Goal: Information Seeking & Learning: Learn about a topic

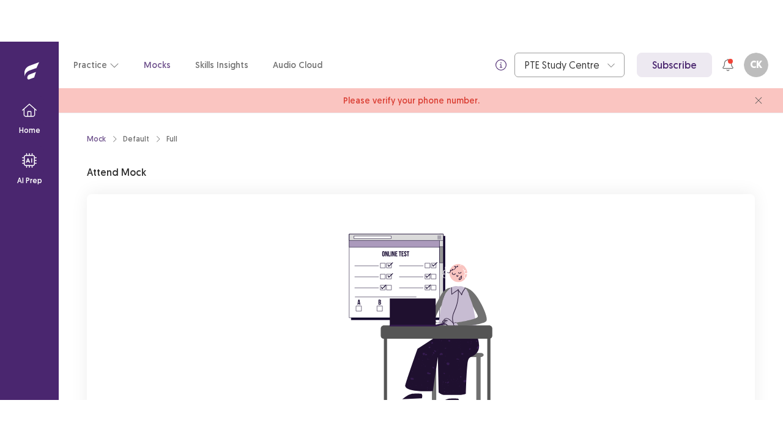
scroll to position [150, 0]
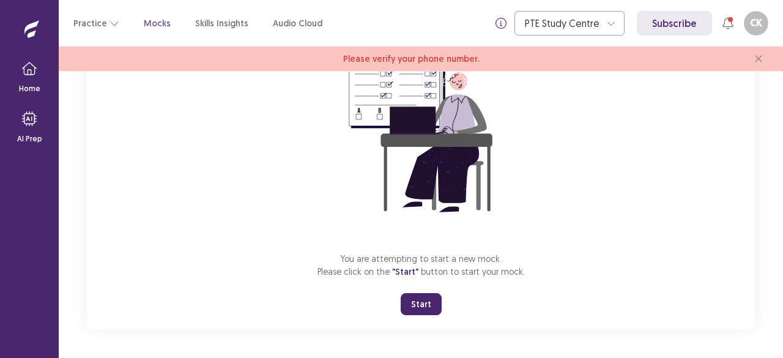
click at [435, 301] on button "Start" at bounding box center [421, 304] width 41 height 22
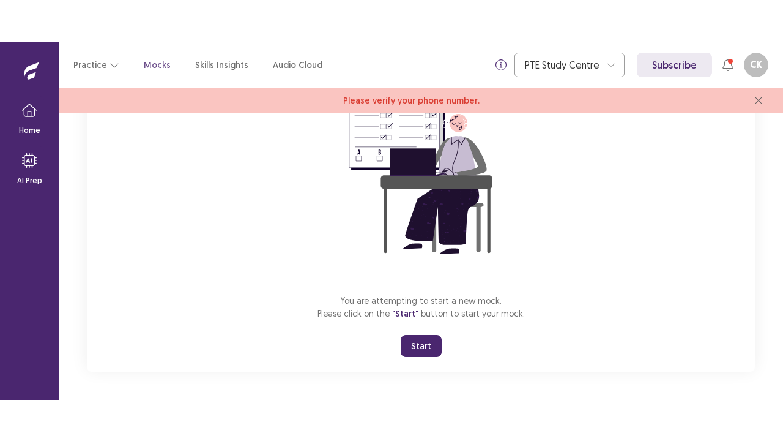
scroll to position [67, 0]
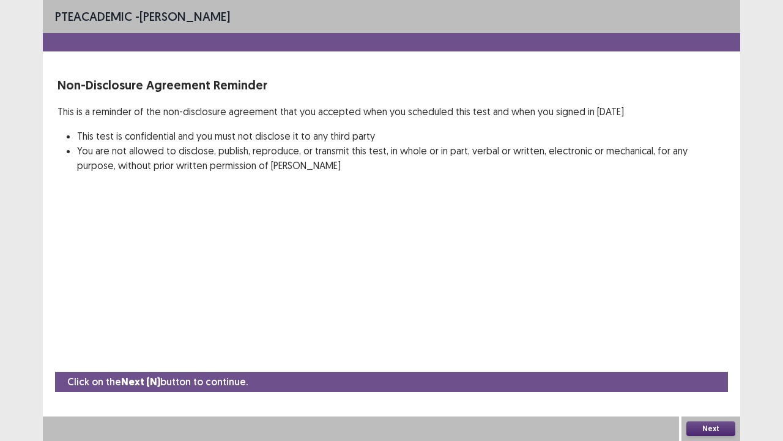
click at [720, 357] on button "Next" at bounding box center [711, 428] width 49 height 15
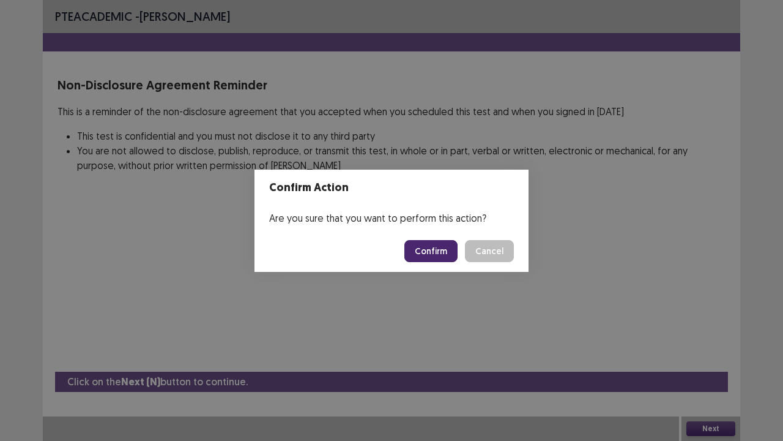
click at [436, 249] on button "Confirm" at bounding box center [431, 251] width 53 height 22
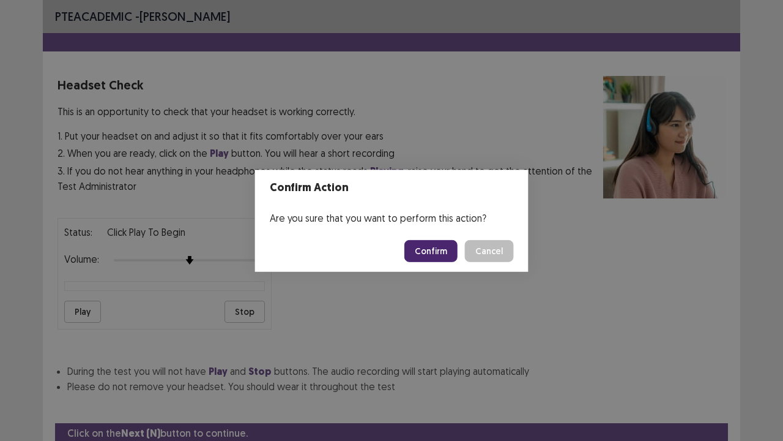
scroll to position [45, 0]
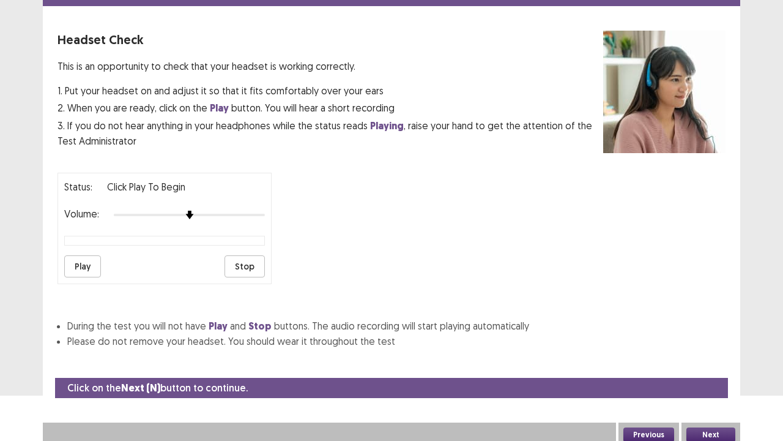
click at [700, 357] on button "Next" at bounding box center [711, 434] width 49 height 15
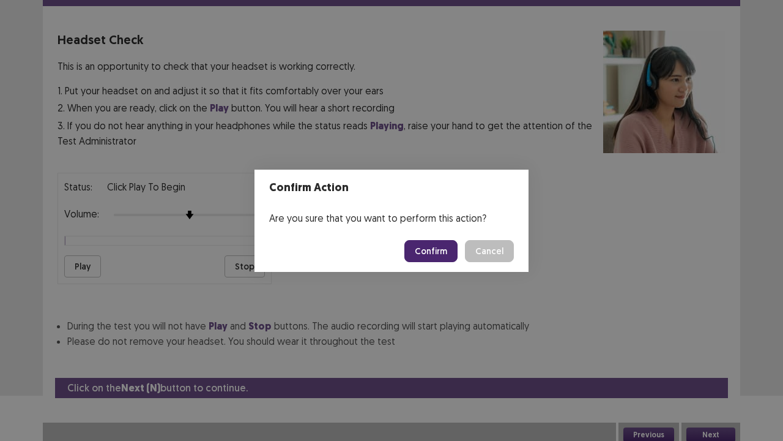
click at [426, 256] on button "Confirm" at bounding box center [431, 251] width 53 height 22
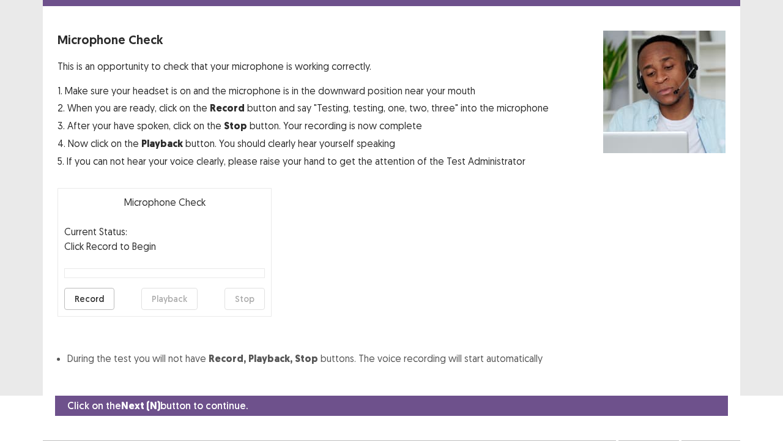
scroll to position [67, 0]
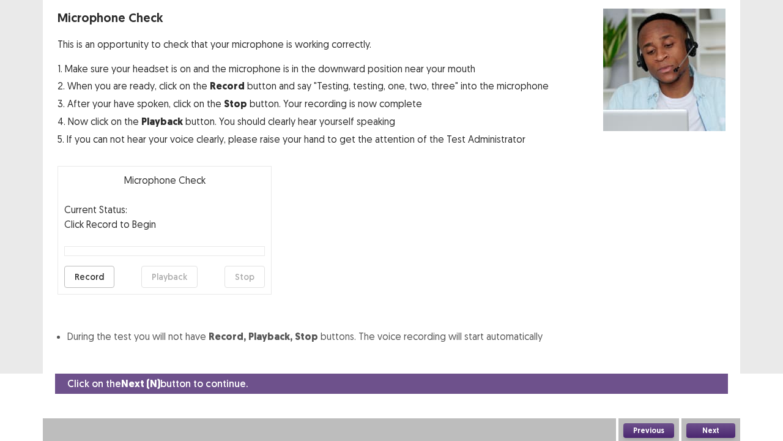
click at [709, 357] on button "Next" at bounding box center [711, 430] width 49 height 15
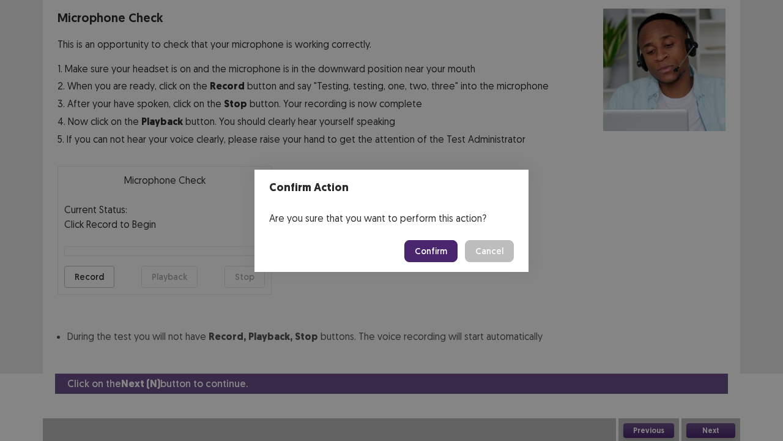
click at [433, 250] on button "Confirm" at bounding box center [431, 251] width 53 height 22
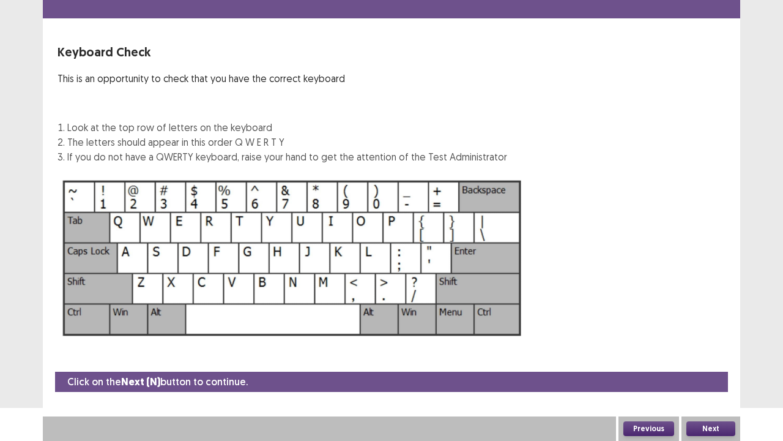
click at [687, 357] on button "Next" at bounding box center [711, 428] width 49 height 15
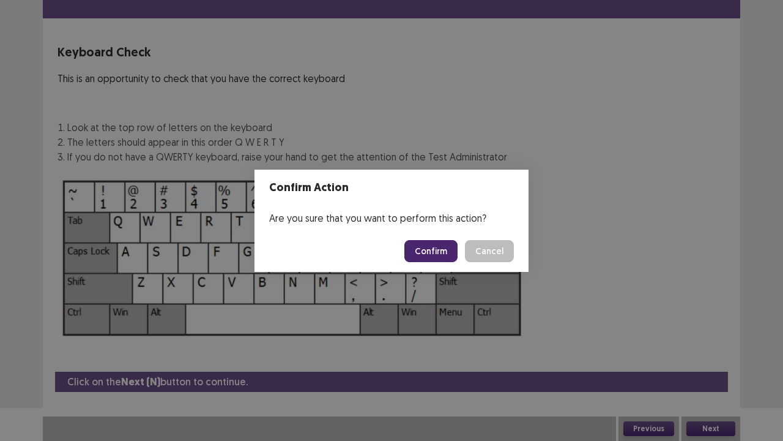
click at [465, 240] on button "Cancel" at bounding box center [489, 251] width 49 height 22
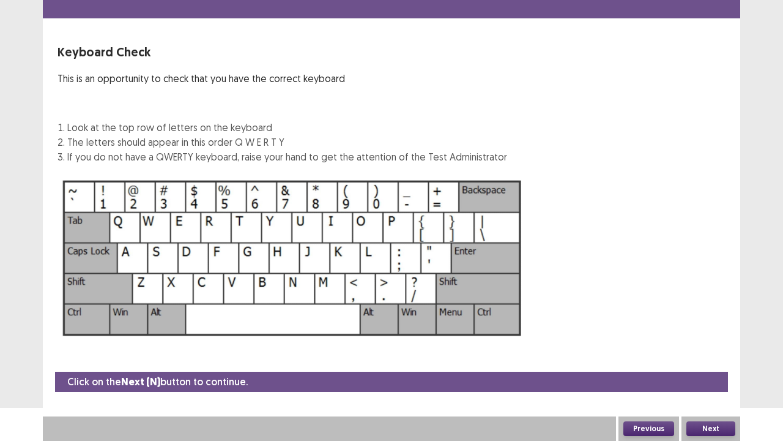
click at [687, 357] on button "Next" at bounding box center [711, 428] width 49 height 15
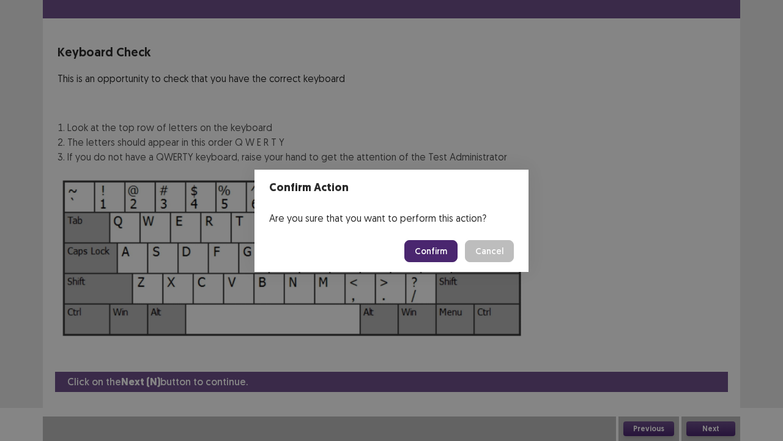
click at [465, 240] on button "Cancel" at bounding box center [489, 251] width 49 height 22
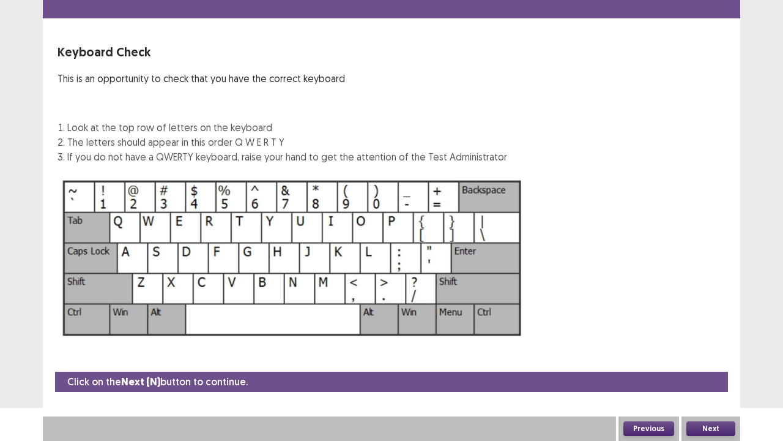
click at [711, 357] on button "Next" at bounding box center [711, 428] width 49 height 15
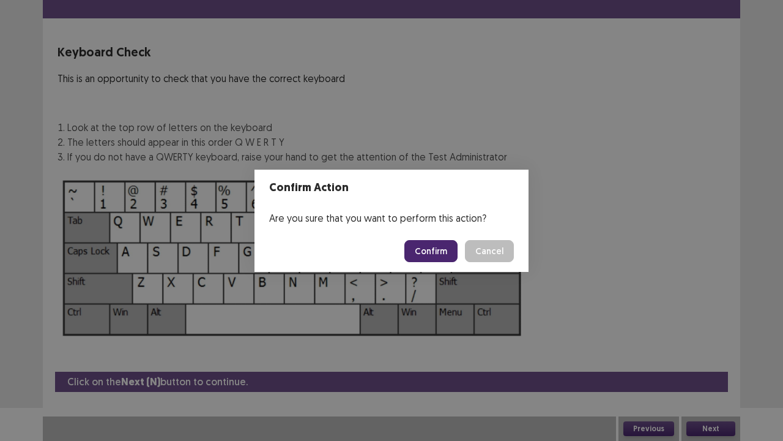
click at [442, 244] on button "Confirm" at bounding box center [431, 251] width 53 height 22
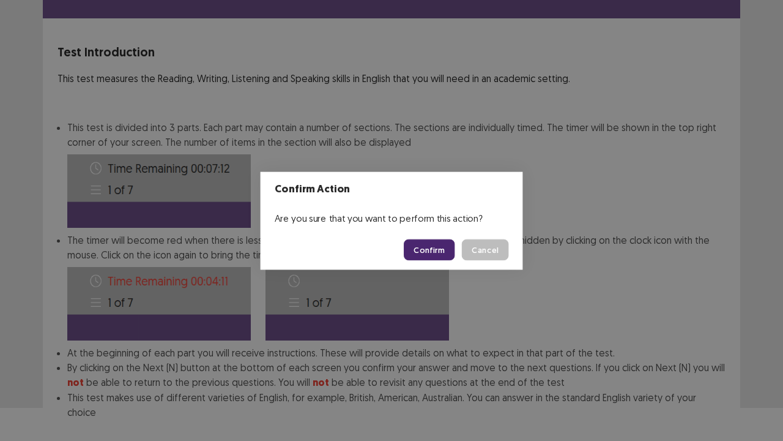
scroll to position [95, 0]
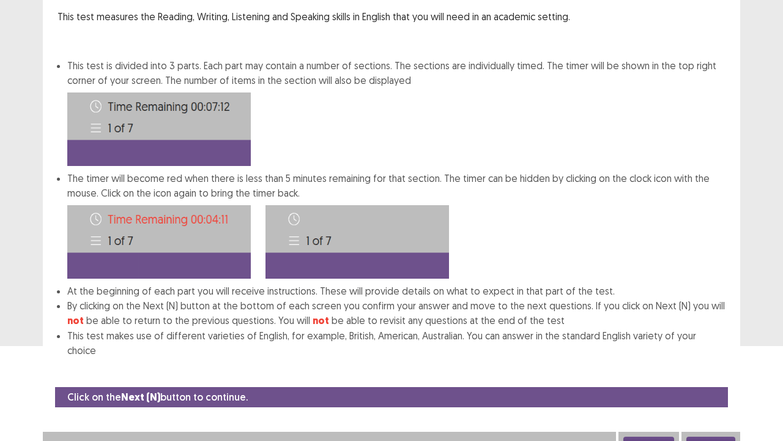
click at [719, 357] on button "Next" at bounding box center [711, 443] width 49 height 15
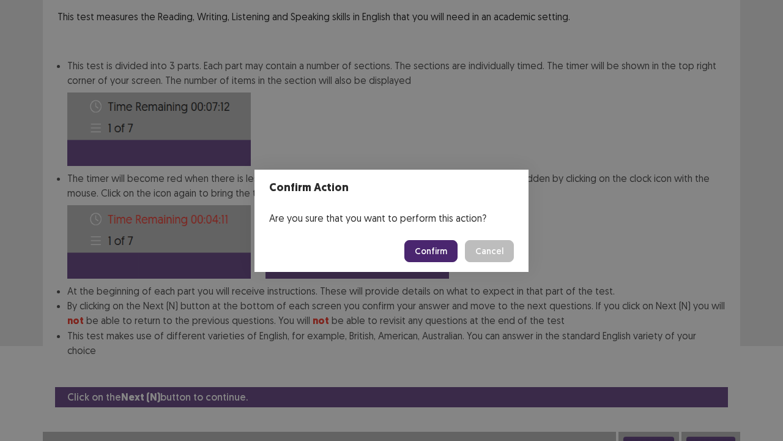
click at [430, 251] on button "Confirm" at bounding box center [431, 251] width 53 height 22
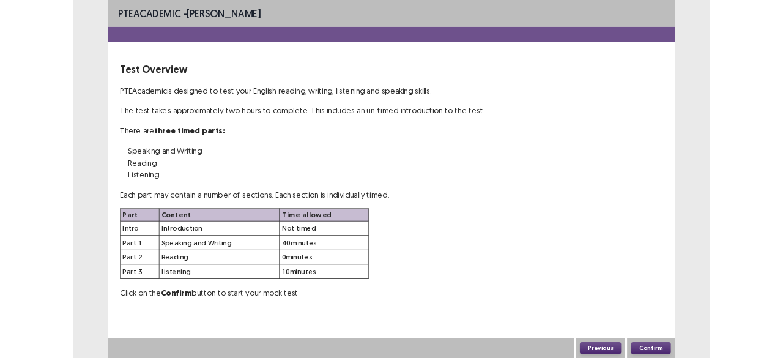
scroll to position [0, 0]
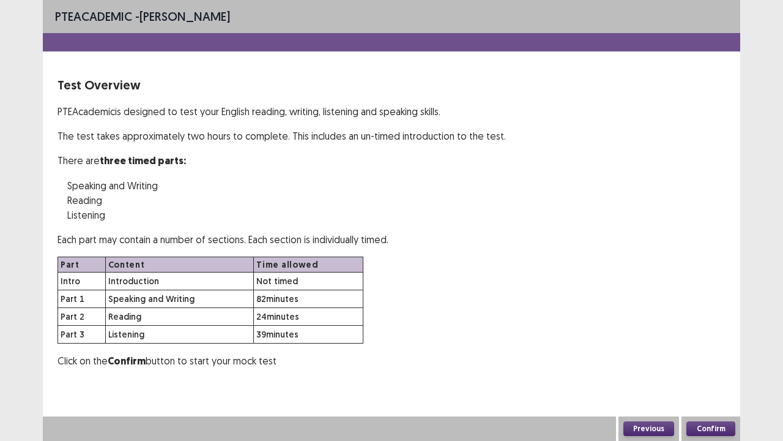
click at [719, 357] on button "Confirm" at bounding box center [711, 428] width 49 height 15
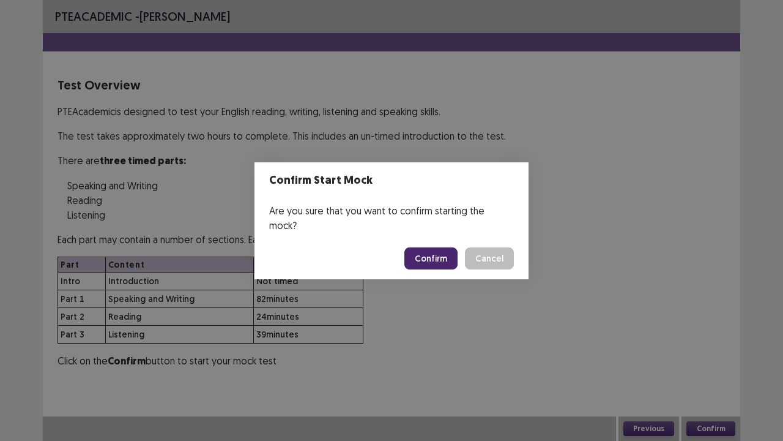
click at [436, 250] on button "Confirm" at bounding box center [431, 258] width 53 height 22
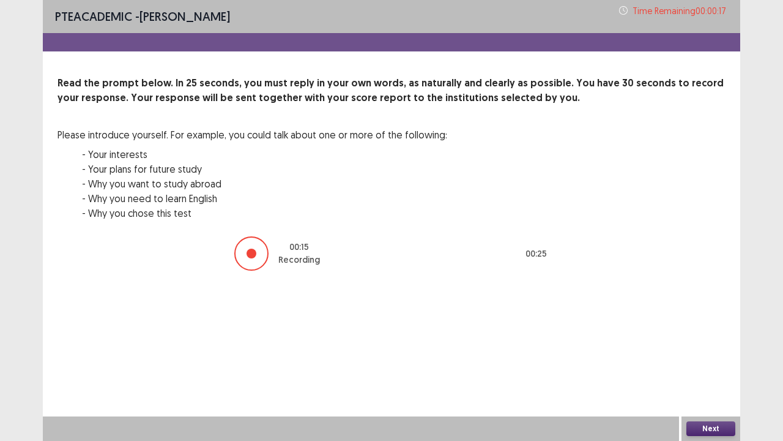
click at [695, 357] on button "Next" at bounding box center [711, 428] width 49 height 15
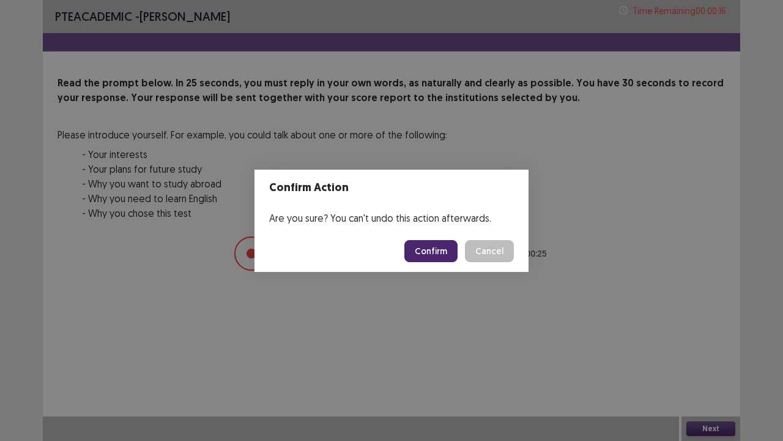
click at [432, 253] on button "Confirm" at bounding box center [431, 251] width 53 height 22
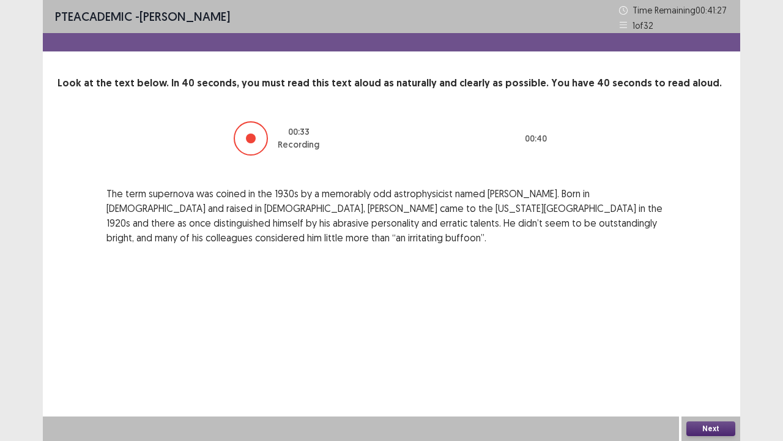
click at [720, 357] on button "Next" at bounding box center [711, 428] width 49 height 15
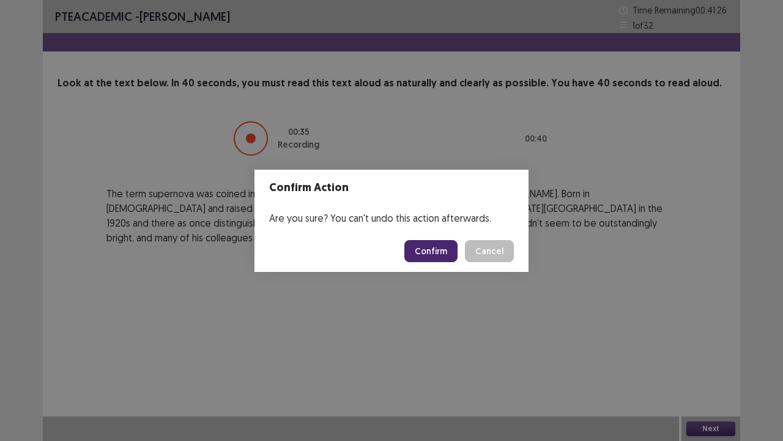
click at [441, 243] on button "Confirm" at bounding box center [431, 251] width 53 height 22
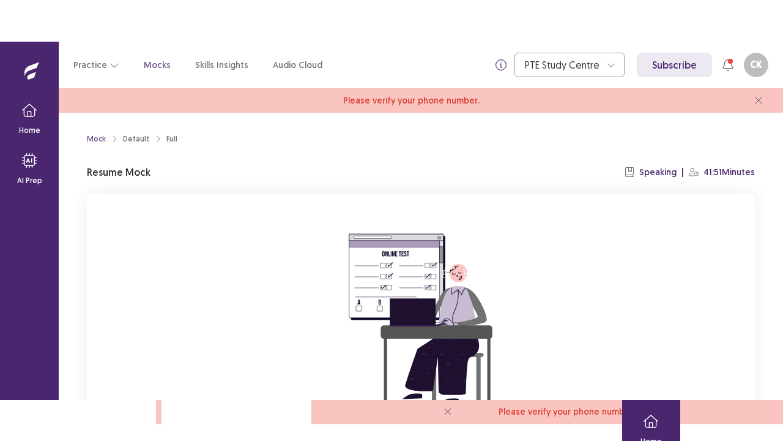
scroll to position [150, 0]
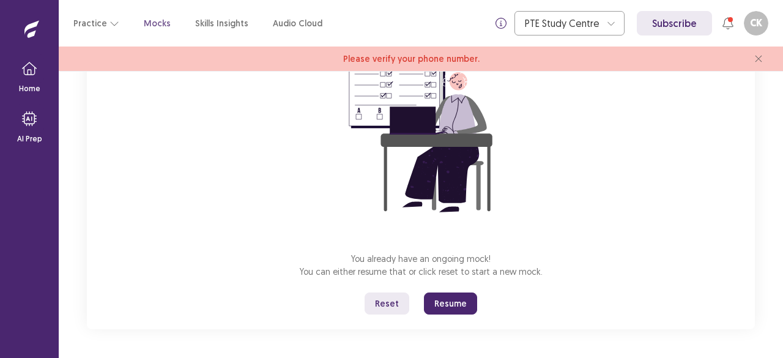
click at [451, 309] on button "Resume" at bounding box center [450, 304] width 53 height 22
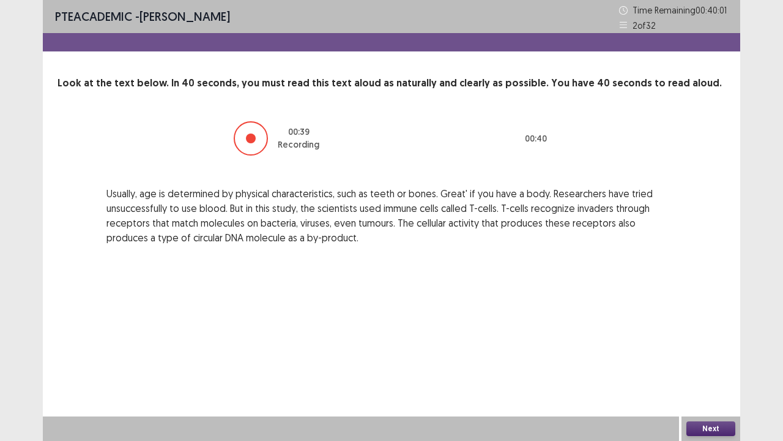
click at [703, 357] on div "Next" at bounding box center [711, 428] width 59 height 24
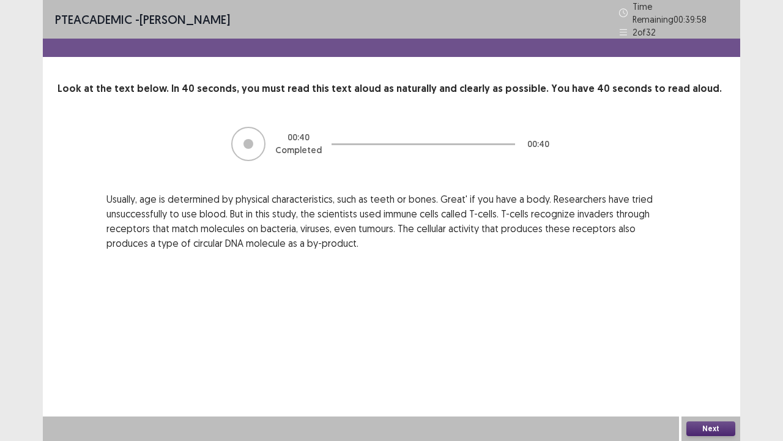
click at [692, 357] on button "Next" at bounding box center [711, 428] width 49 height 15
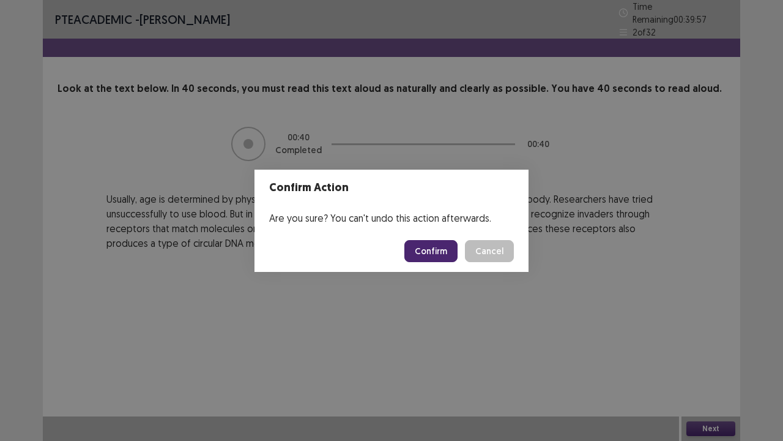
click at [439, 261] on footer "Confirm Cancel" at bounding box center [392, 251] width 274 height 42
drag, startPoint x: 445, startPoint y: 256, endPoint x: 428, endPoint y: 272, distance: 22.9
click at [448, 246] on button "Confirm" at bounding box center [431, 251] width 53 height 22
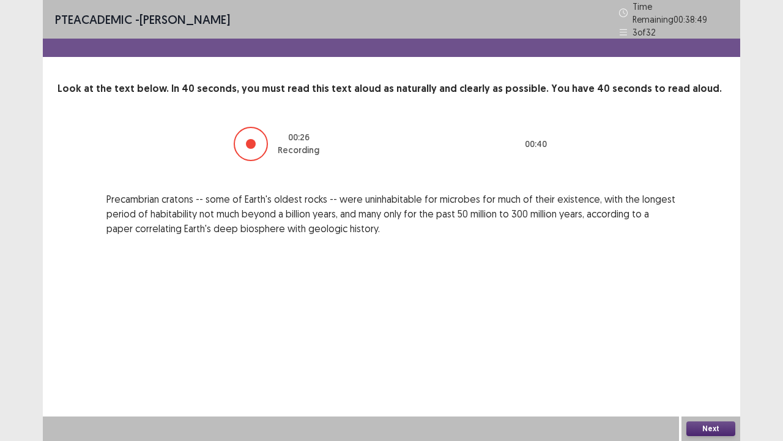
click at [703, 357] on button "Next" at bounding box center [711, 428] width 49 height 15
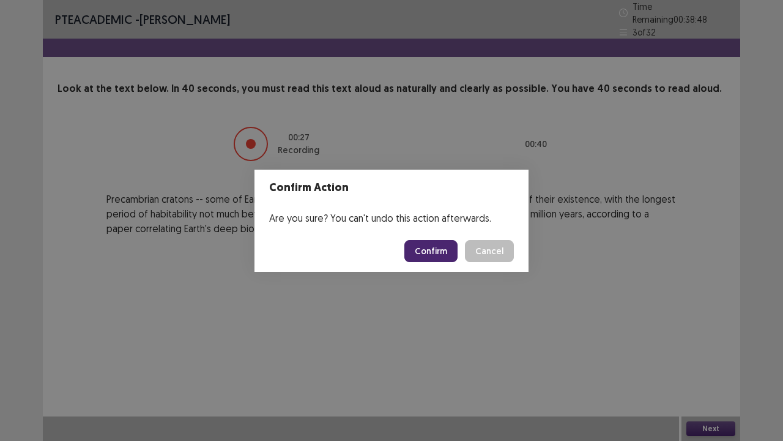
click at [438, 250] on button "Confirm" at bounding box center [431, 251] width 53 height 22
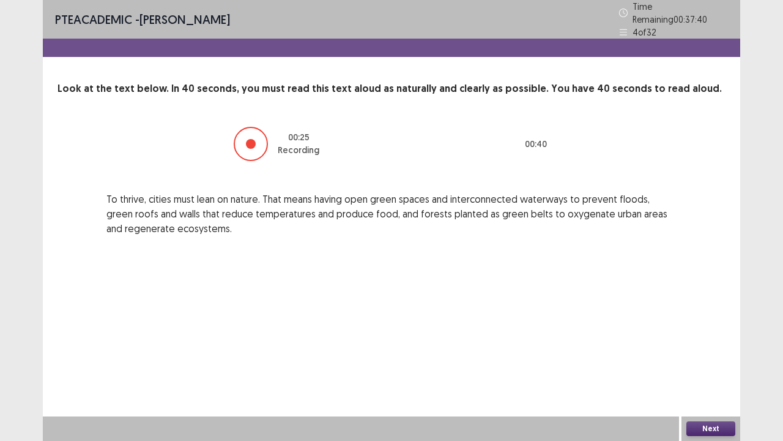
click at [709, 357] on button "Next" at bounding box center [711, 428] width 49 height 15
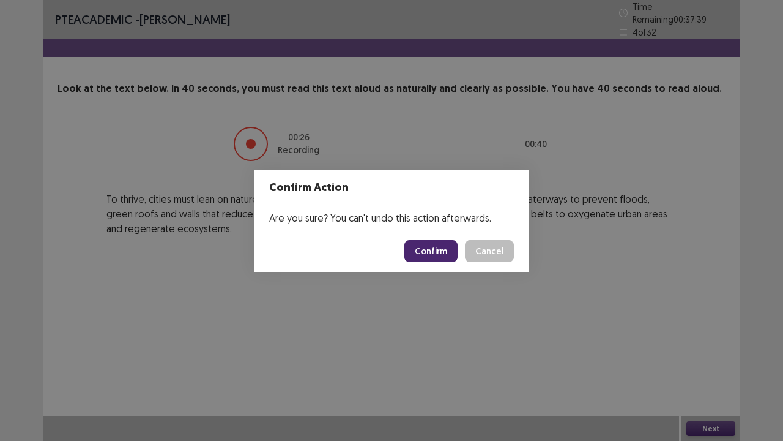
click at [446, 255] on button "Confirm" at bounding box center [431, 251] width 53 height 22
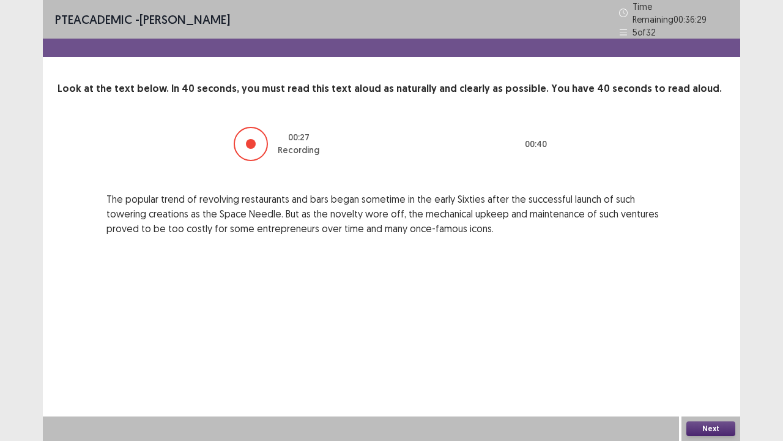
click at [693, 357] on button "Next" at bounding box center [711, 428] width 49 height 15
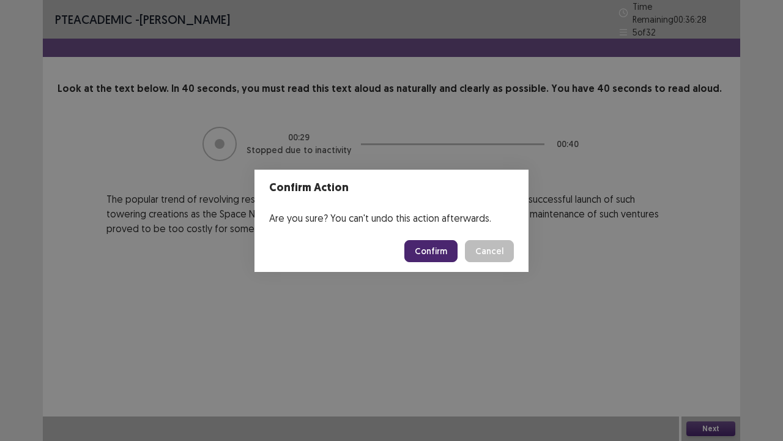
click at [438, 258] on button "Confirm" at bounding box center [431, 251] width 53 height 22
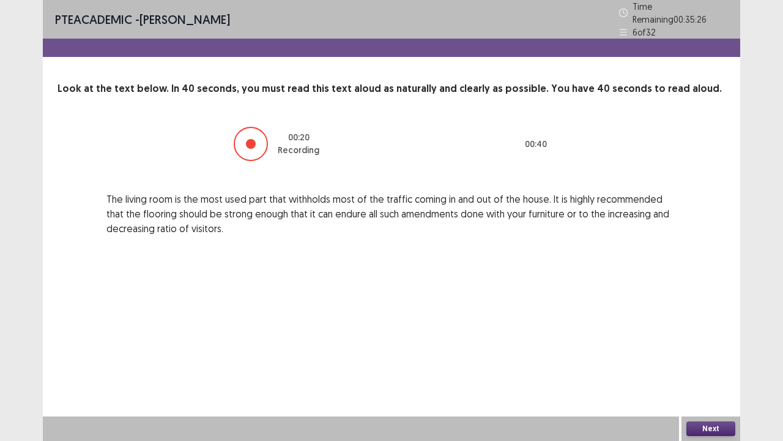
click at [713, 357] on button "Next" at bounding box center [711, 428] width 49 height 15
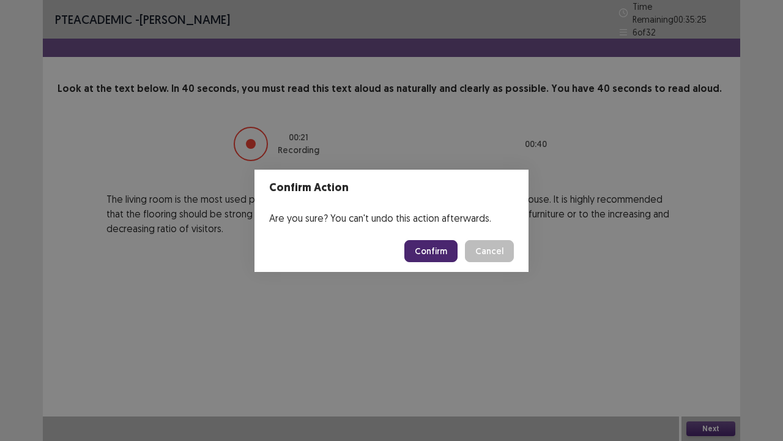
click at [428, 253] on button "Confirm" at bounding box center [431, 251] width 53 height 22
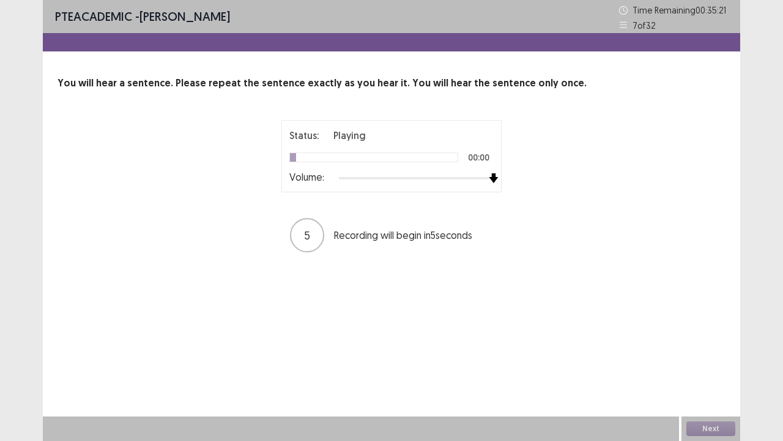
click at [493, 179] on div at bounding box center [416, 178] width 155 height 10
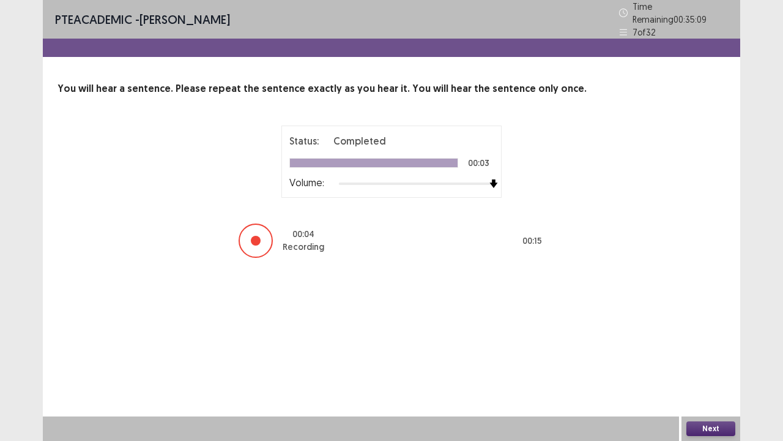
click at [718, 357] on button "Next" at bounding box center [711, 428] width 49 height 15
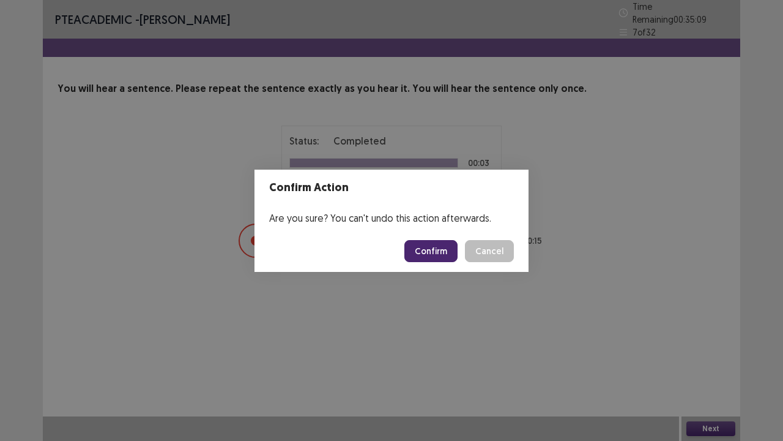
click at [436, 254] on button "Confirm" at bounding box center [431, 251] width 53 height 22
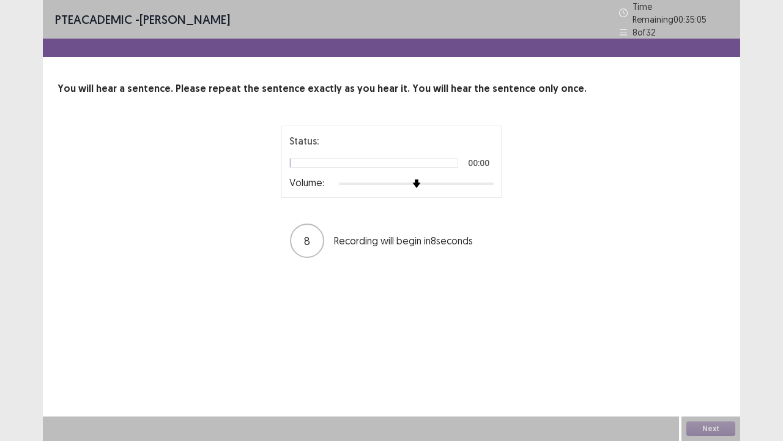
click at [492, 179] on div at bounding box center [416, 184] width 155 height 10
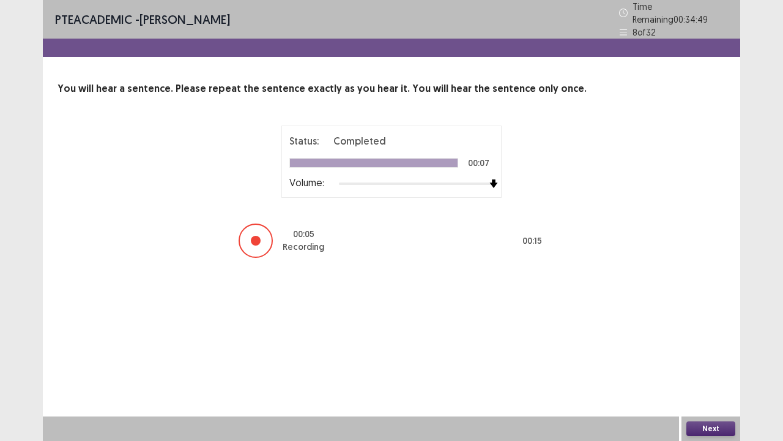
click at [704, 357] on button "Next" at bounding box center [711, 428] width 49 height 15
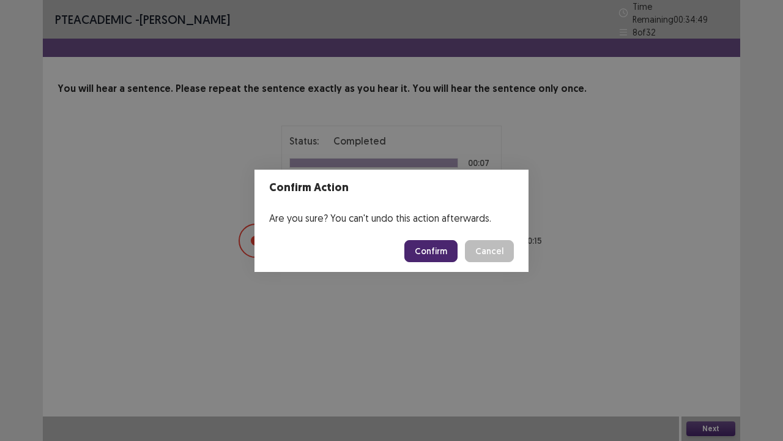
click at [447, 250] on button "Confirm" at bounding box center [431, 251] width 53 height 22
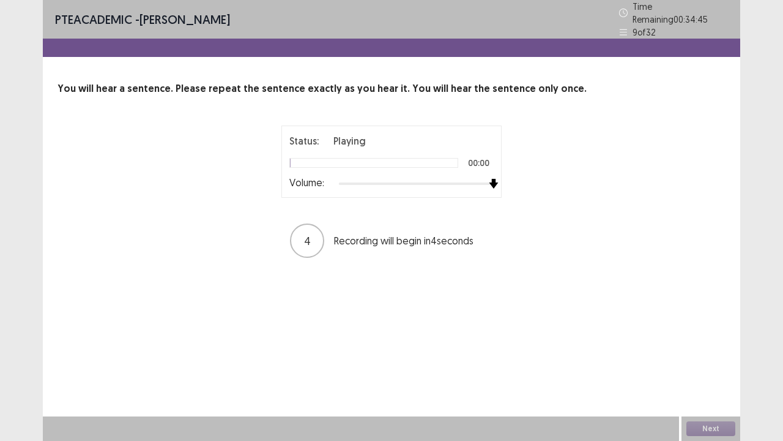
click at [491, 179] on div at bounding box center [416, 184] width 155 height 10
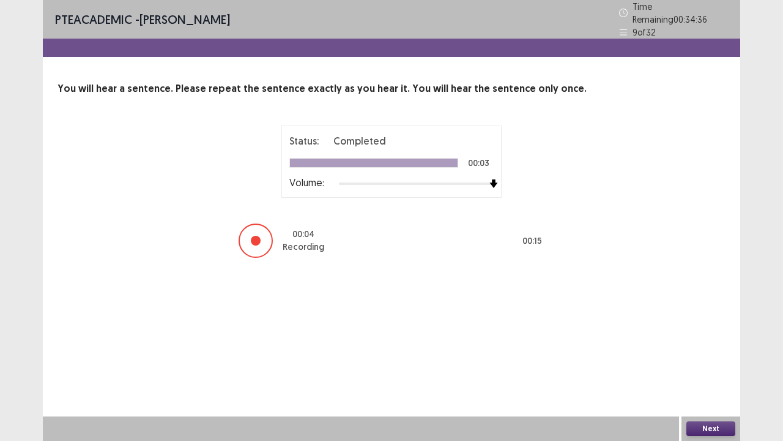
click at [692, 357] on button "Next" at bounding box center [711, 428] width 49 height 15
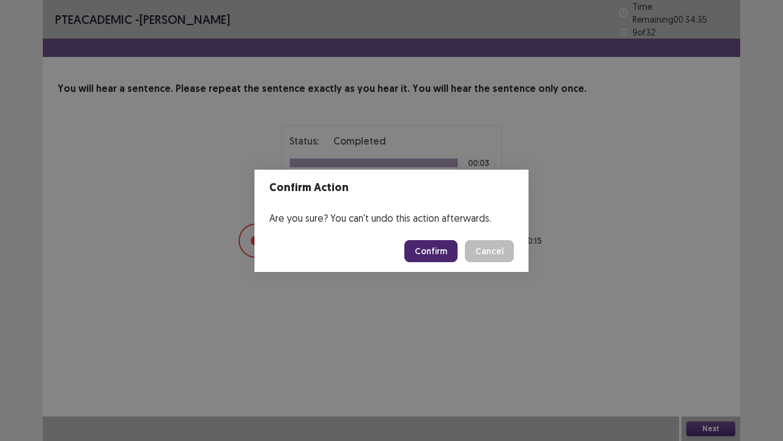
click at [453, 244] on button "Confirm" at bounding box center [431, 251] width 53 height 22
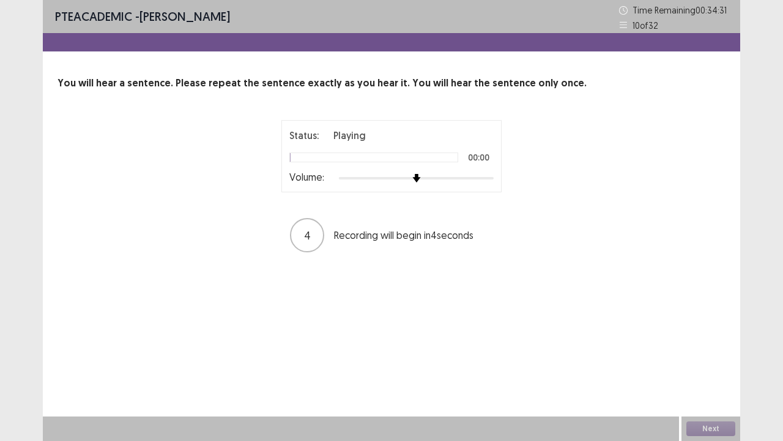
click at [491, 178] on div at bounding box center [416, 178] width 155 height 10
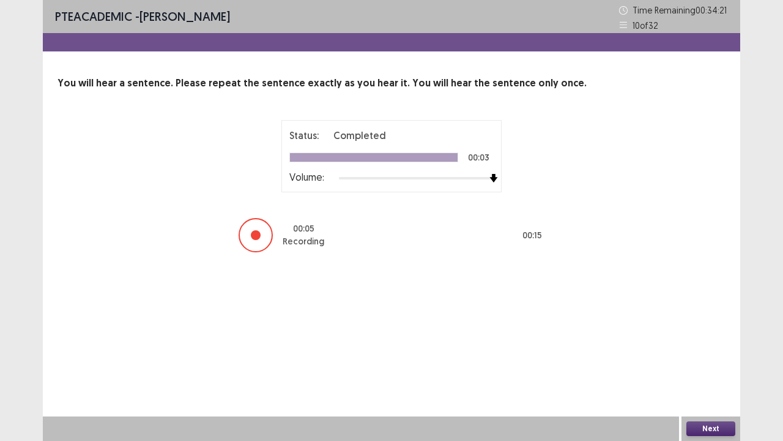
click at [720, 357] on button "Next" at bounding box center [711, 428] width 49 height 15
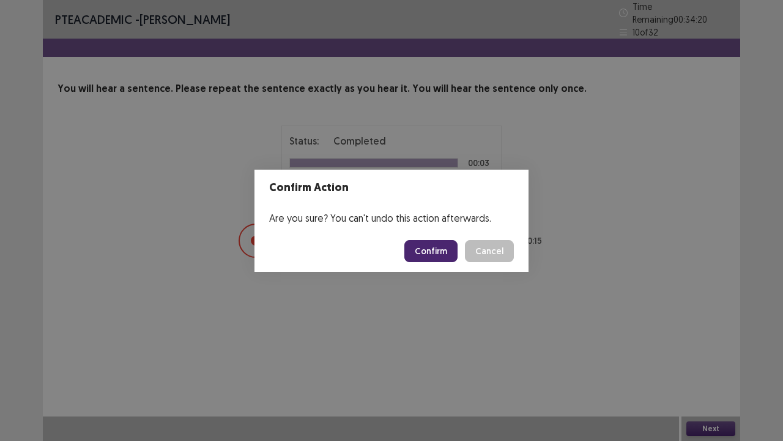
click at [440, 258] on button "Confirm" at bounding box center [431, 251] width 53 height 22
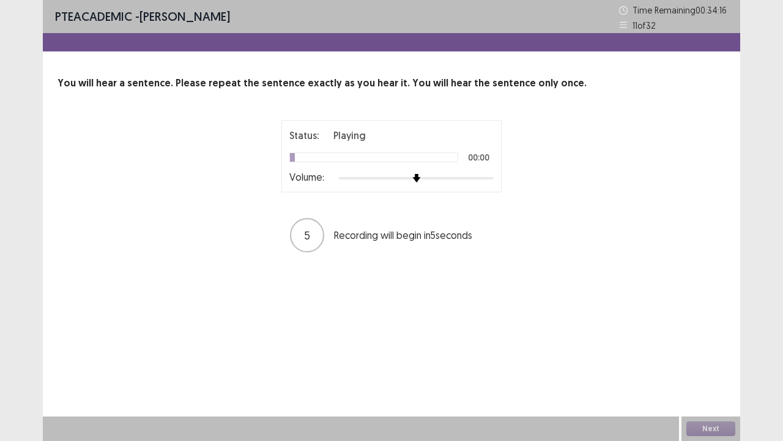
click at [495, 179] on div "Status: Playing 00:00 Volume:" at bounding box center [392, 156] width 220 height 72
click at [492, 178] on div at bounding box center [416, 178] width 155 height 10
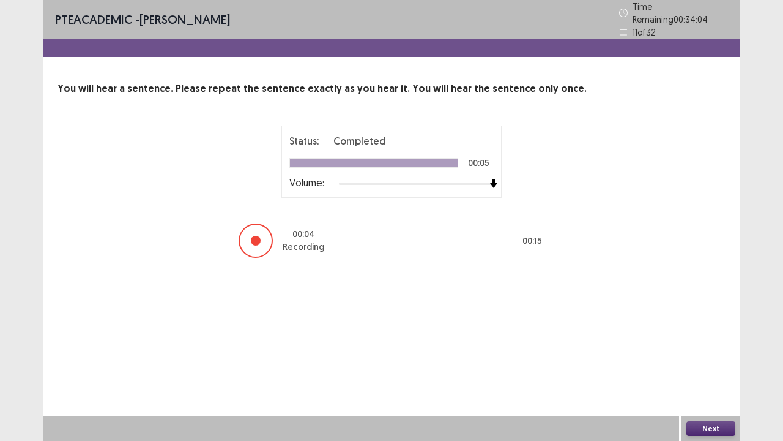
click at [715, 357] on button "Next" at bounding box center [711, 428] width 49 height 15
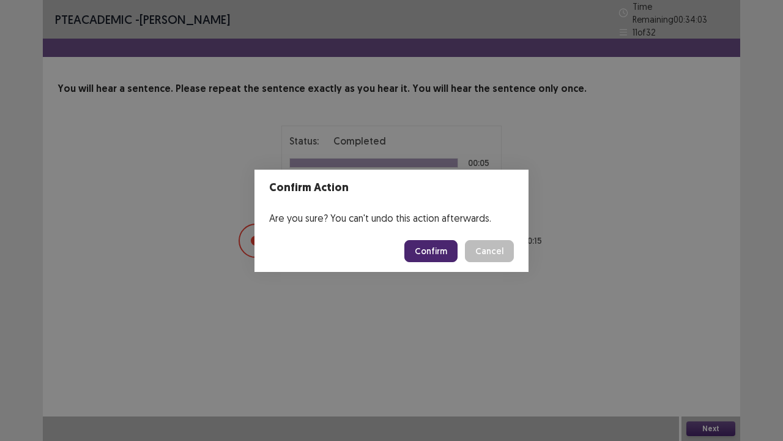
click at [449, 255] on button "Confirm" at bounding box center [431, 251] width 53 height 22
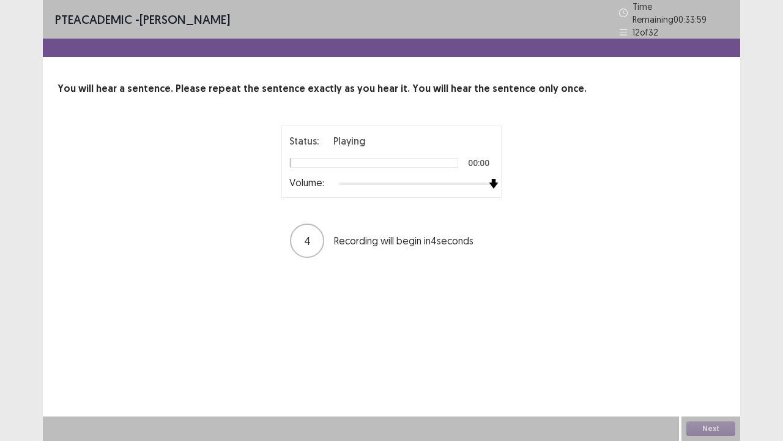
click at [492, 179] on div at bounding box center [416, 184] width 155 height 10
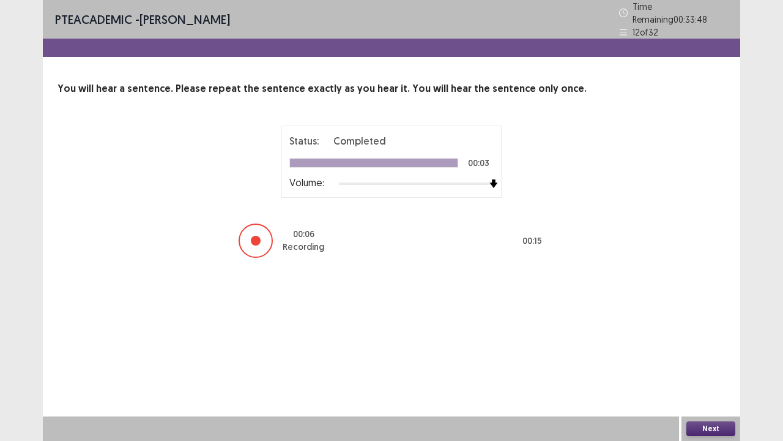
click at [724, 357] on button "Next" at bounding box center [711, 428] width 49 height 15
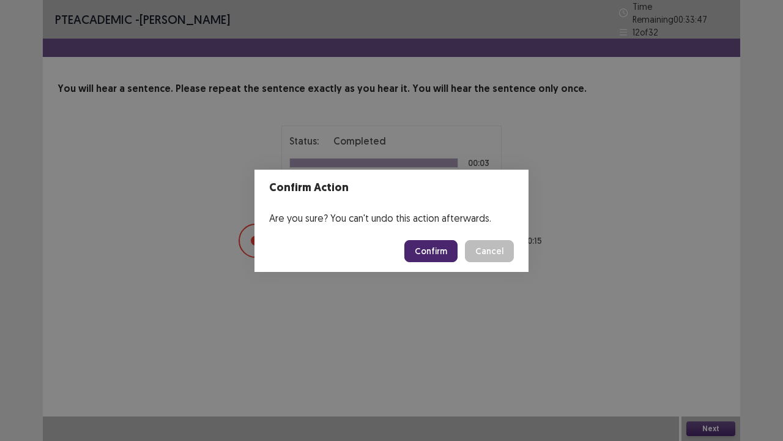
click at [438, 255] on button "Confirm" at bounding box center [431, 251] width 53 height 22
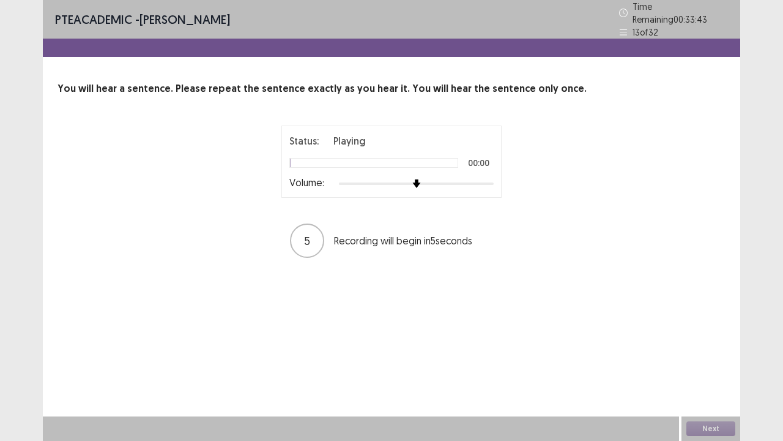
click at [492, 179] on div at bounding box center [416, 184] width 155 height 10
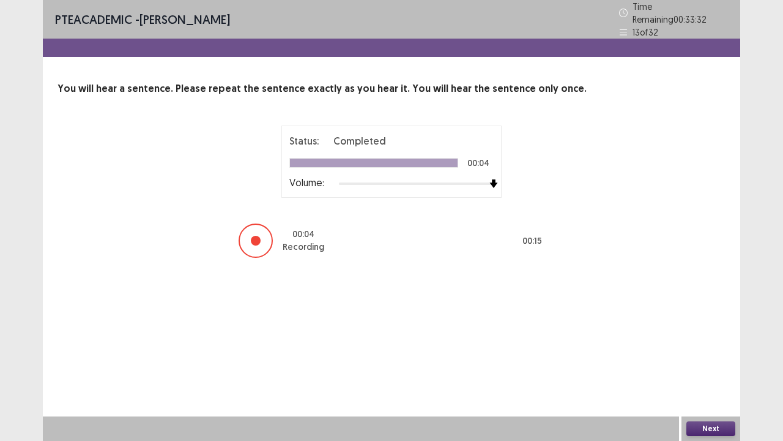
click at [713, 357] on button "Next" at bounding box center [711, 428] width 49 height 15
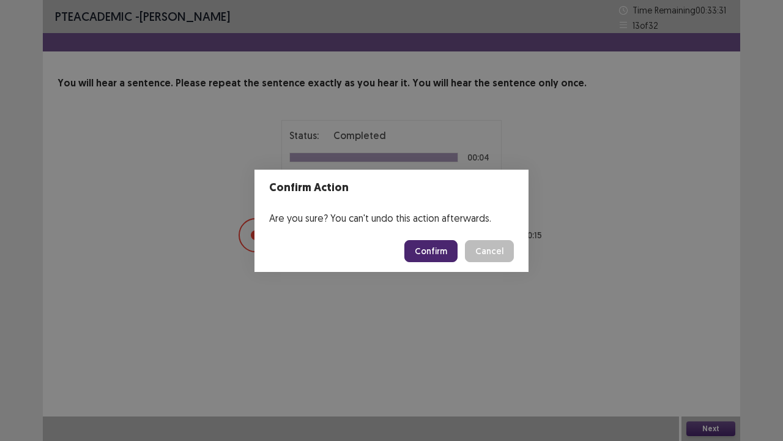
click at [427, 252] on button "Confirm" at bounding box center [431, 251] width 53 height 22
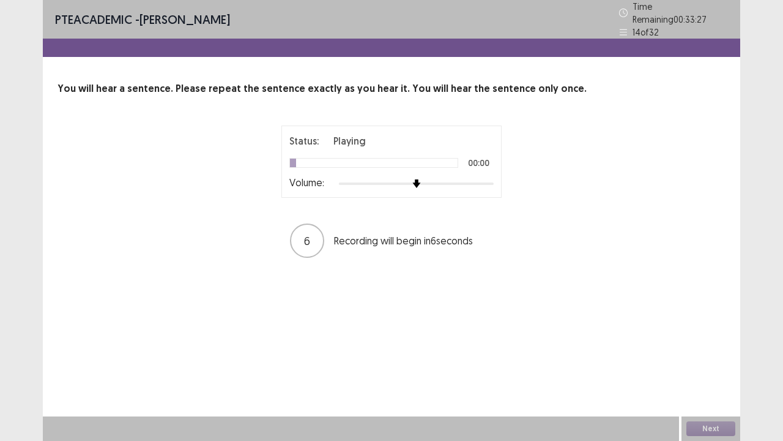
click at [487, 179] on div at bounding box center [416, 184] width 155 height 10
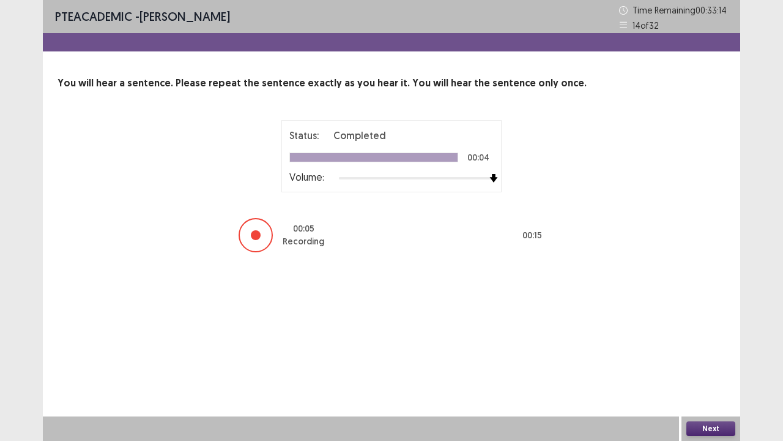
click at [715, 357] on button "Next" at bounding box center [711, 428] width 49 height 15
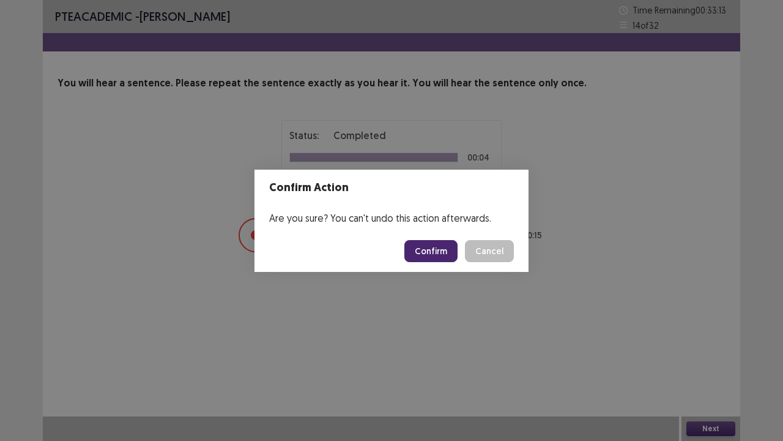
click at [427, 249] on button "Confirm" at bounding box center [431, 251] width 53 height 22
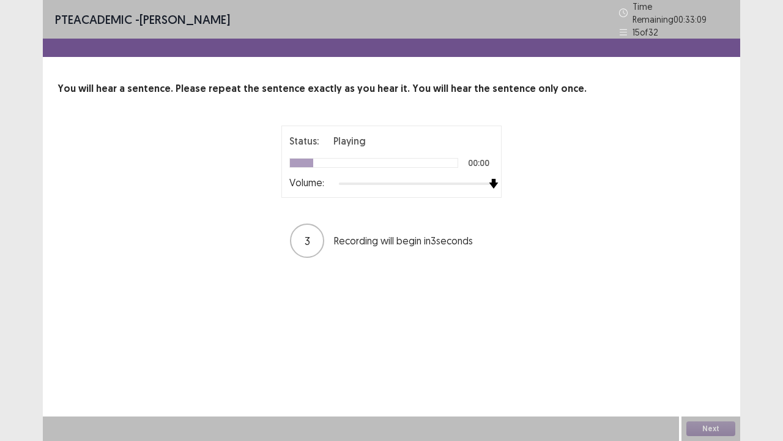
click at [490, 179] on div at bounding box center [416, 184] width 155 height 10
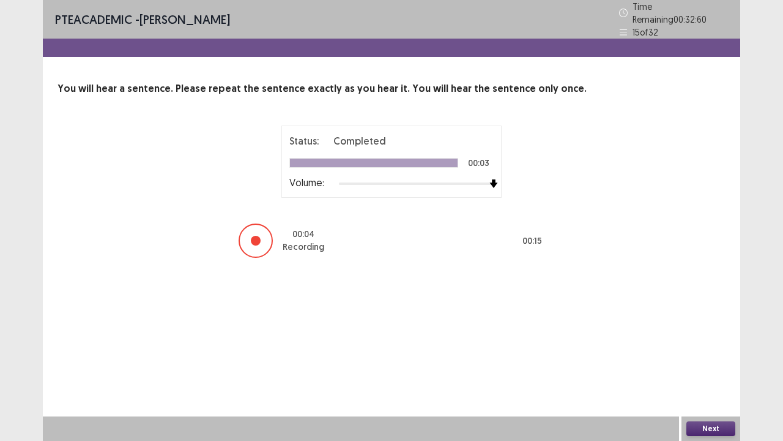
click at [720, 357] on button "Next" at bounding box center [711, 428] width 49 height 15
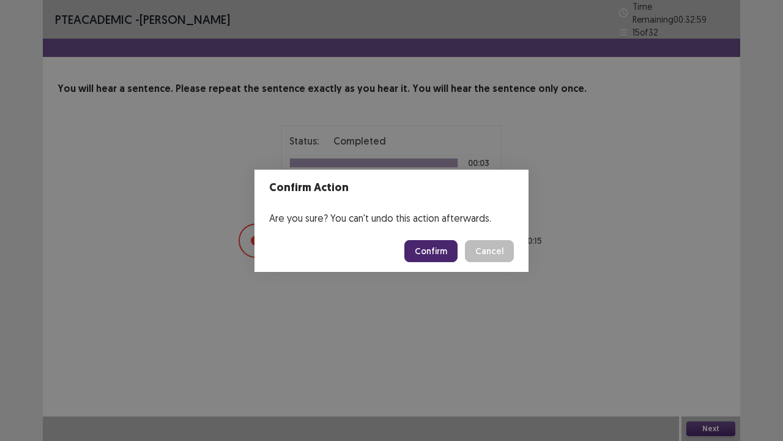
click at [447, 258] on button "Confirm" at bounding box center [431, 251] width 53 height 22
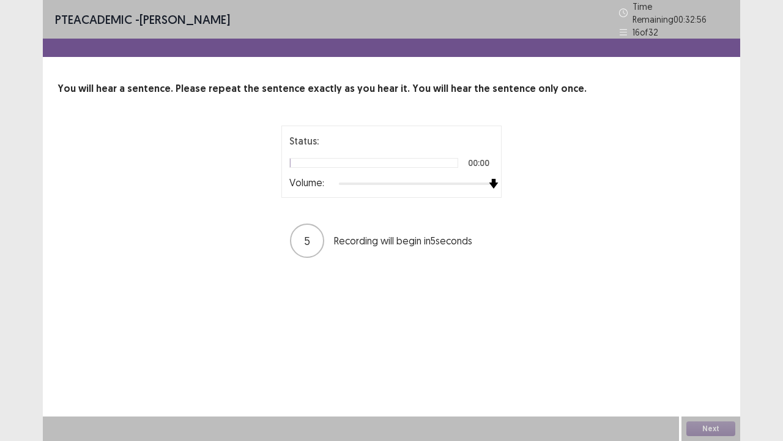
click at [491, 179] on div at bounding box center [416, 184] width 155 height 10
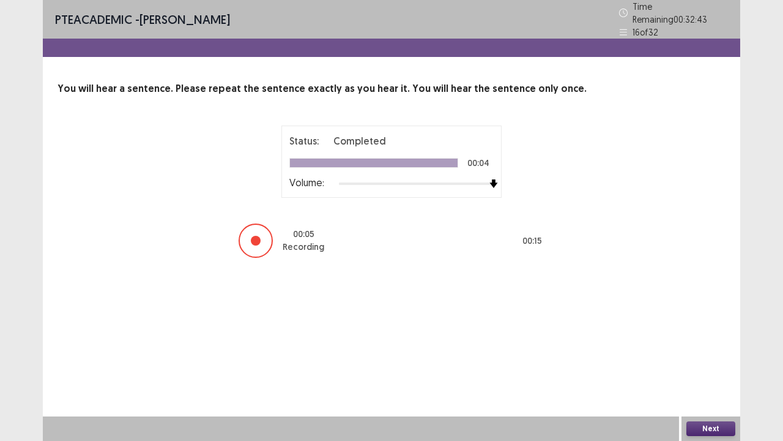
click at [686, 357] on div "Next" at bounding box center [711, 428] width 59 height 24
click at [700, 357] on button "Next" at bounding box center [711, 428] width 49 height 15
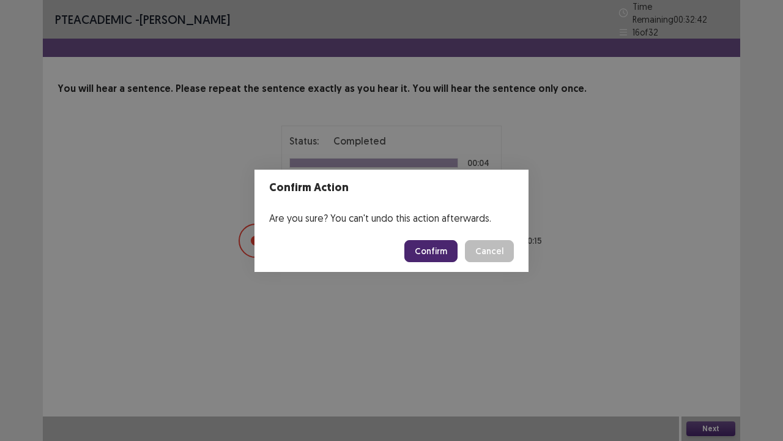
click at [444, 249] on button "Confirm" at bounding box center [431, 251] width 53 height 22
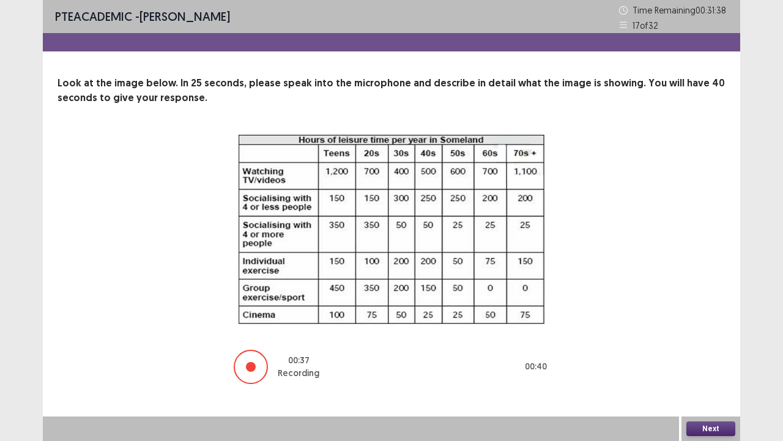
click at [708, 357] on button "Next" at bounding box center [711, 428] width 49 height 15
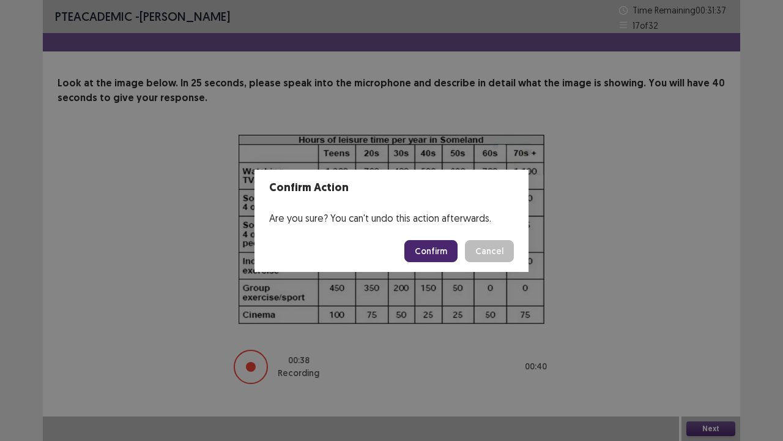
click at [431, 251] on button "Confirm" at bounding box center [431, 251] width 53 height 22
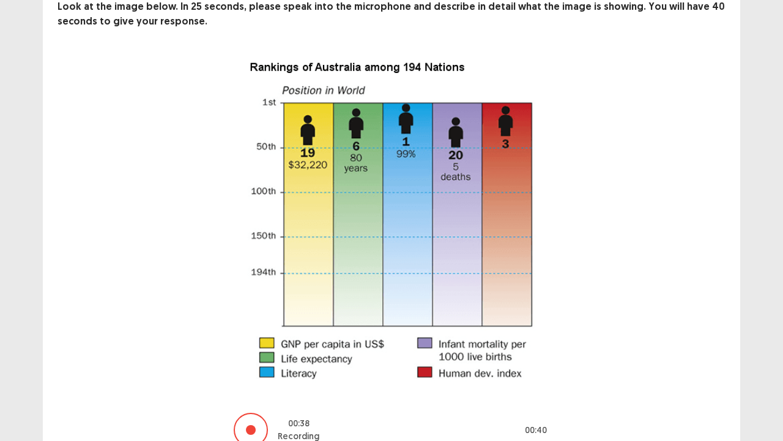
scroll to position [138, 0]
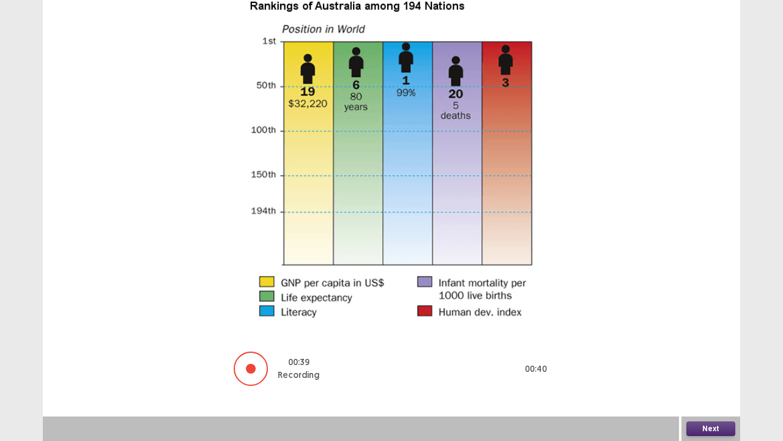
click at [722, 357] on button "Next" at bounding box center [711, 428] width 49 height 15
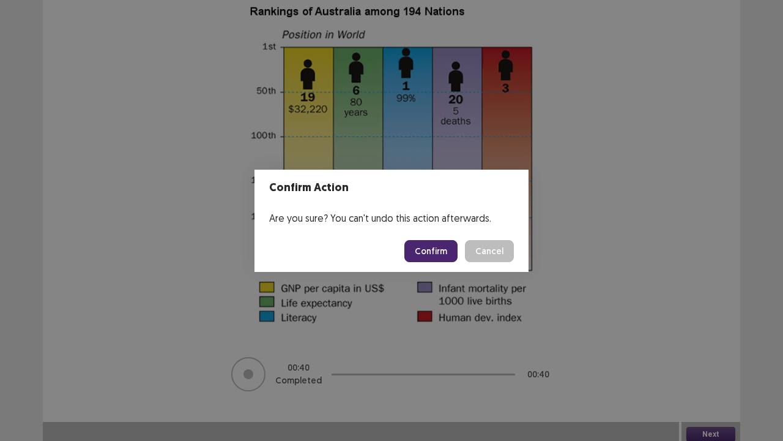
click at [427, 244] on button "Confirm" at bounding box center [431, 251] width 53 height 22
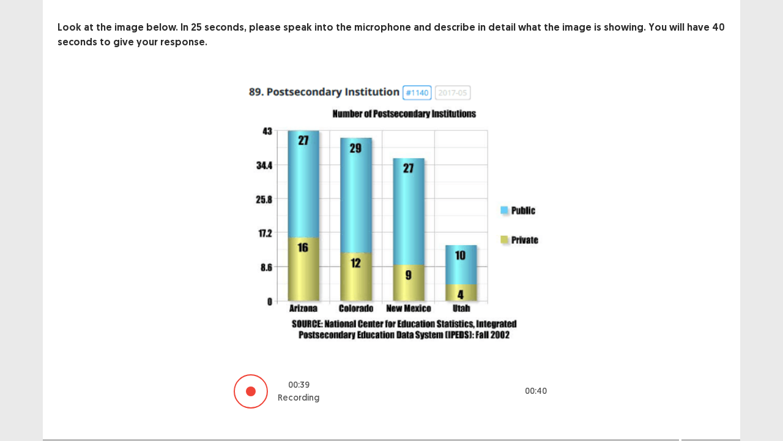
scroll to position [78, 0]
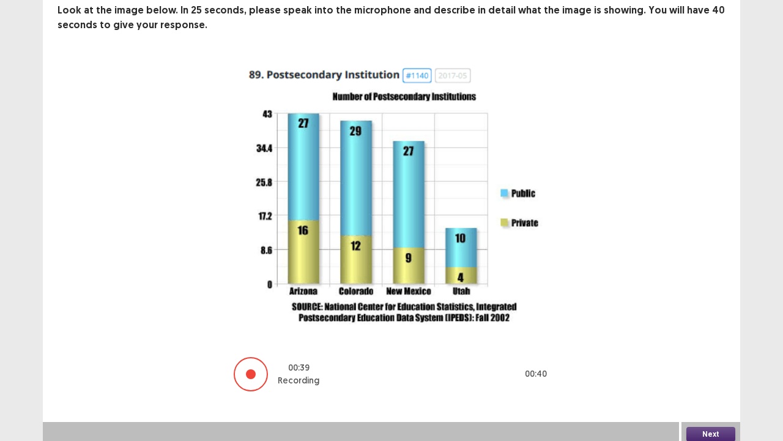
click at [705, 357] on button "Next" at bounding box center [711, 434] width 49 height 15
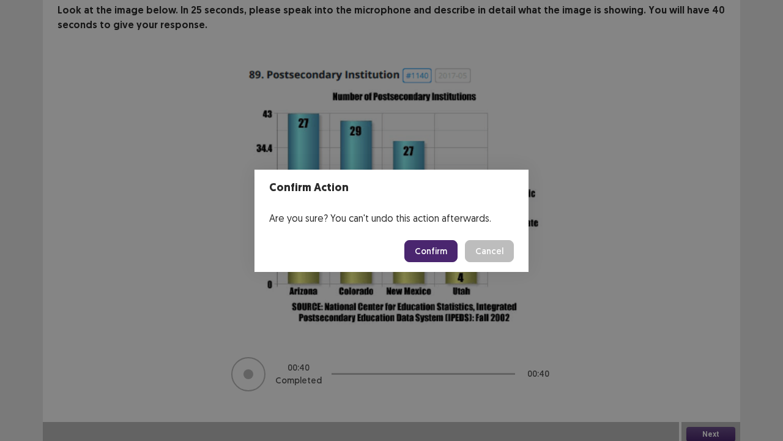
click at [439, 249] on button "Confirm" at bounding box center [431, 251] width 53 height 22
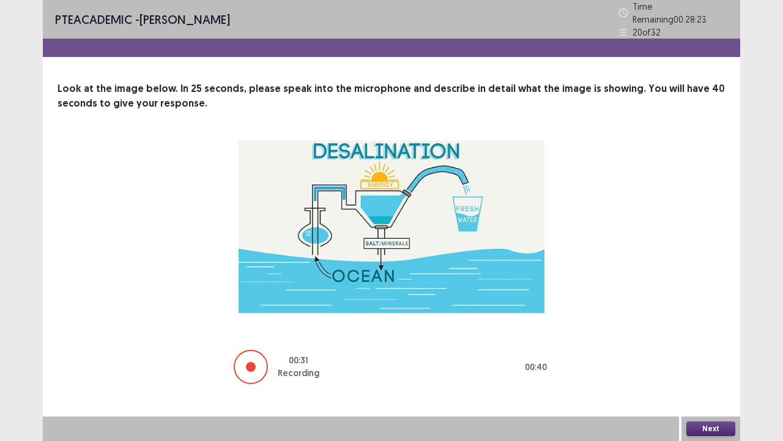
click at [701, 357] on button "Next" at bounding box center [711, 428] width 49 height 15
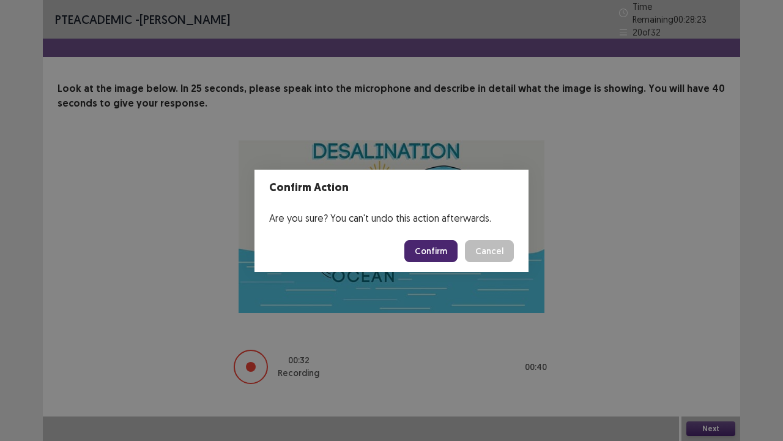
click at [453, 258] on footer "Confirm Cancel" at bounding box center [392, 251] width 274 height 42
click at [452, 256] on button "Confirm" at bounding box center [431, 251] width 53 height 22
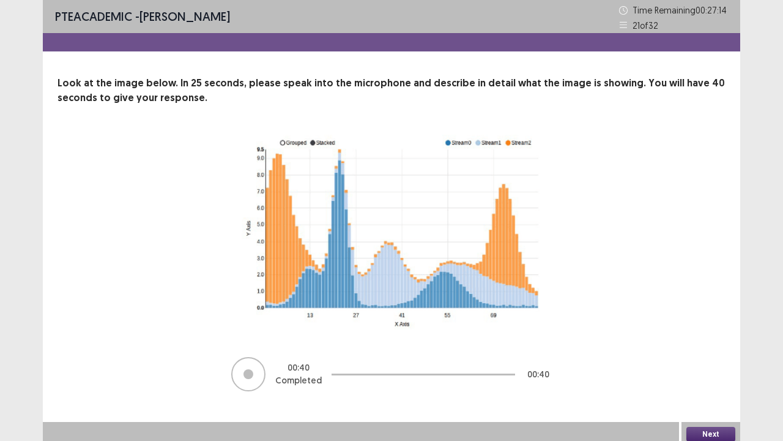
click at [736, 357] on div "Next" at bounding box center [711, 434] width 59 height 24
click at [724, 357] on button "Next" at bounding box center [711, 434] width 49 height 15
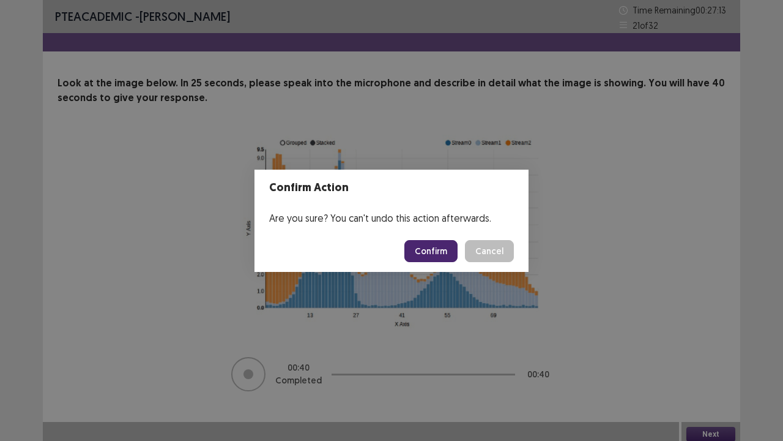
click at [443, 260] on button "Confirm" at bounding box center [431, 251] width 53 height 22
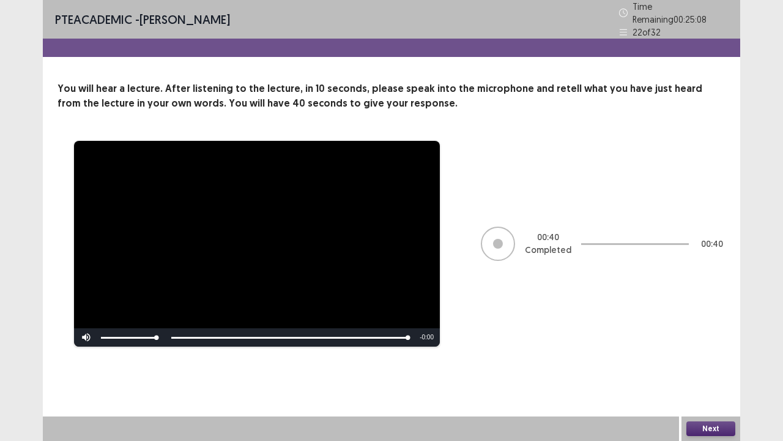
click at [706, 357] on div "Next" at bounding box center [711, 428] width 59 height 24
click at [706, 357] on button "Next" at bounding box center [711, 428] width 49 height 15
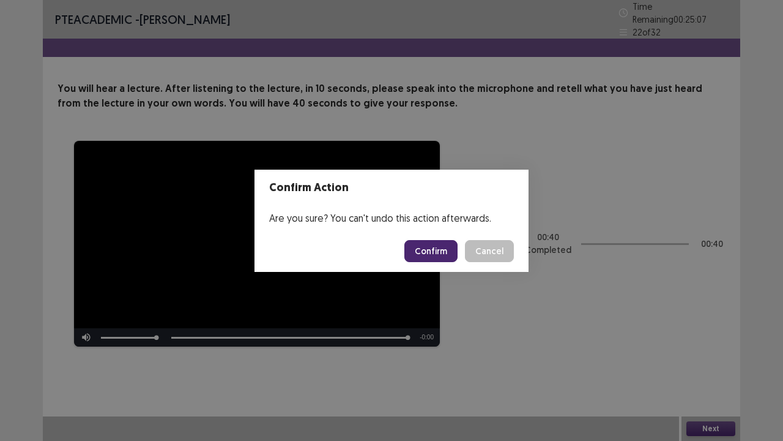
click at [428, 241] on button "Confirm" at bounding box center [431, 251] width 53 height 22
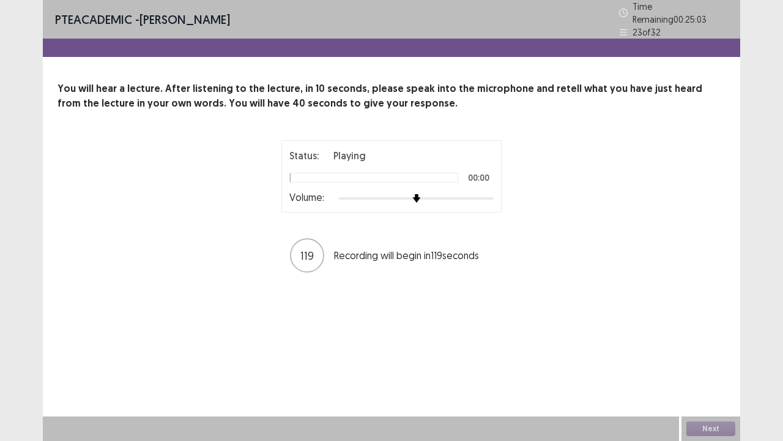
click at [492, 193] on div at bounding box center [416, 198] width 155 height 10
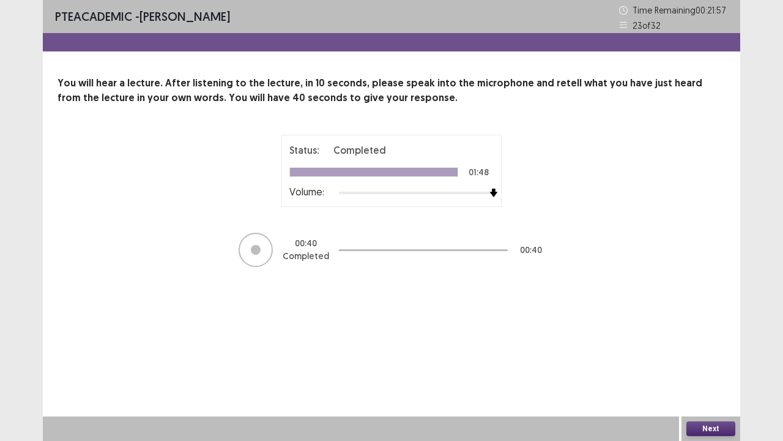
click at [720, 357] on button "Next" at bounding box center [711, 428] width 49 height 15
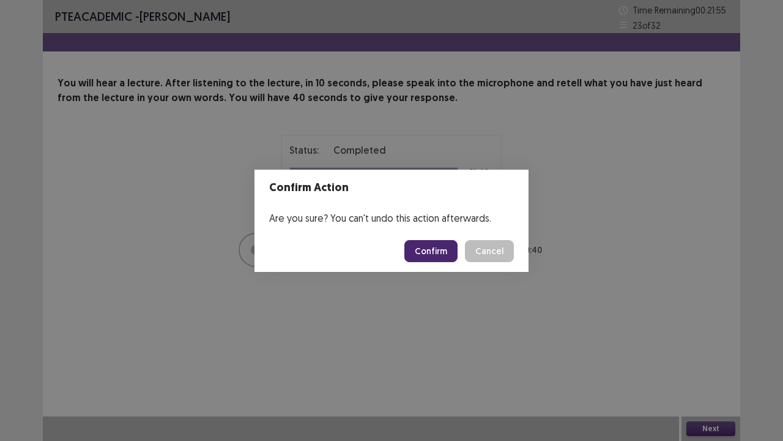
click at [424, 249] on button "Confirm" at bounding box center [431, 251] width 53 height 22
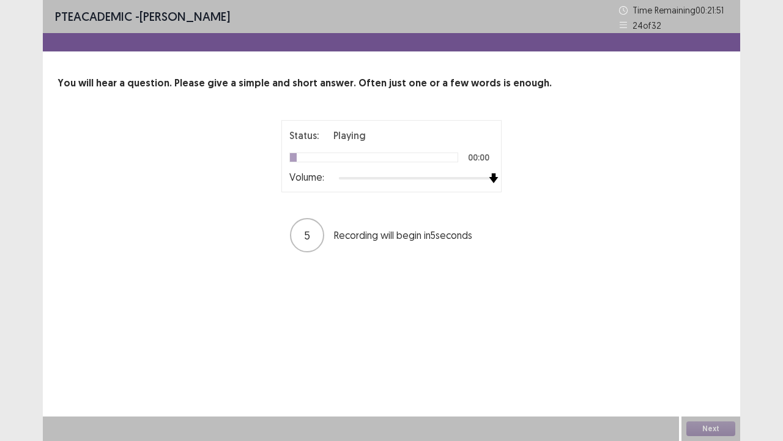
click at [492, 178] on div at bounding box center [416, 178] width 155 height 10
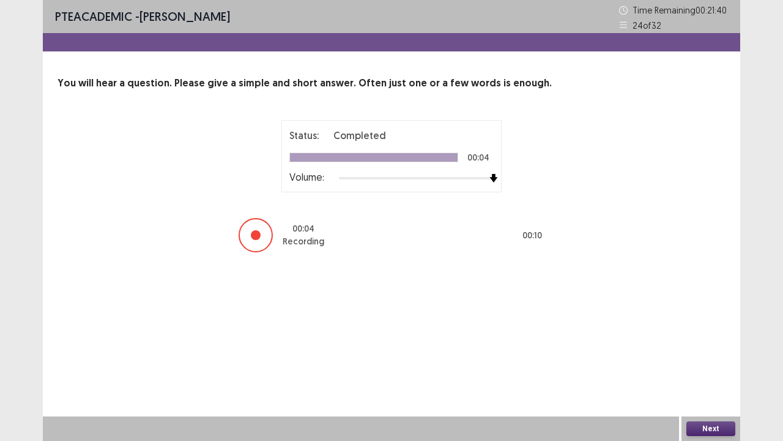
click at [714, 357] on button "Next" at bounding box center [711, 428] width 49 height 15
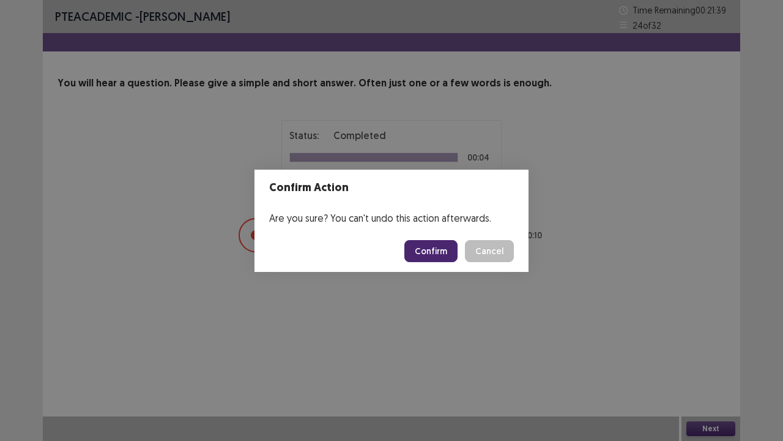
click at [424, 242] on button "Confirm" at bounding box center [431, 251] width 53 height 22
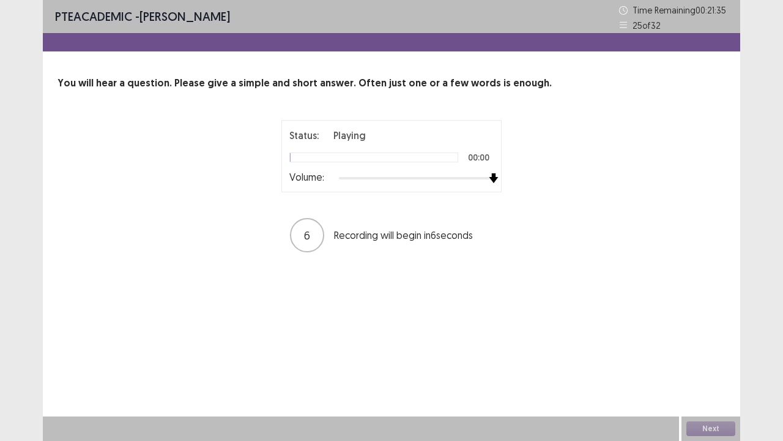
click at [492, 180] on div at bounding box center [416, 178] width 155 height 10
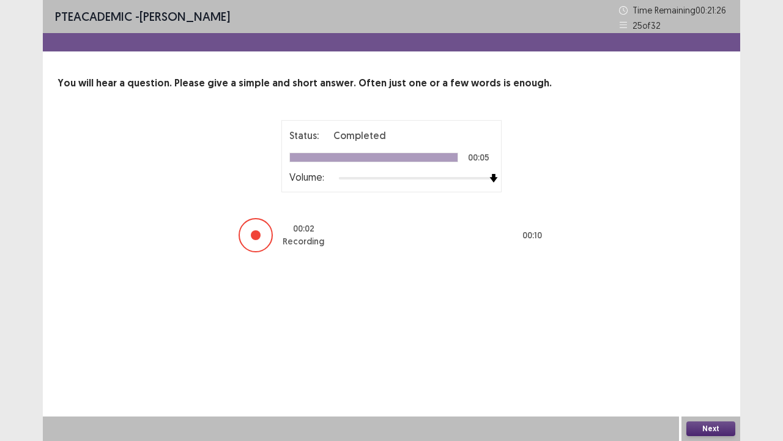
click at [703, 357] on button "Next" at bounding box center [711, 428] width 49 height 15
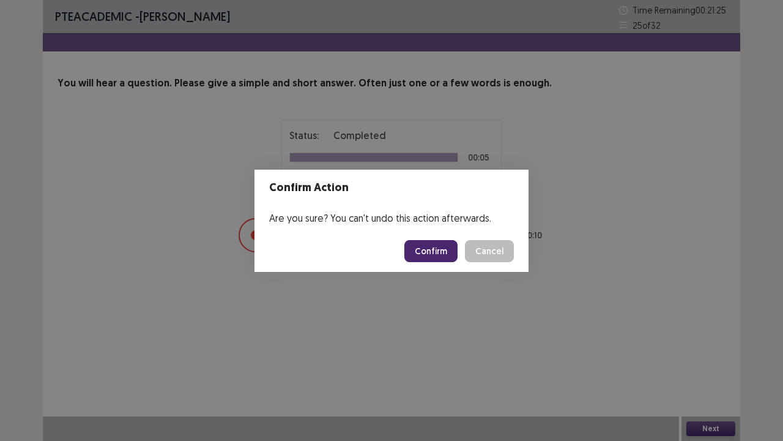
click at [447, 253] on button "Confirm" at bounding box center [431, 251] width 53 height 22
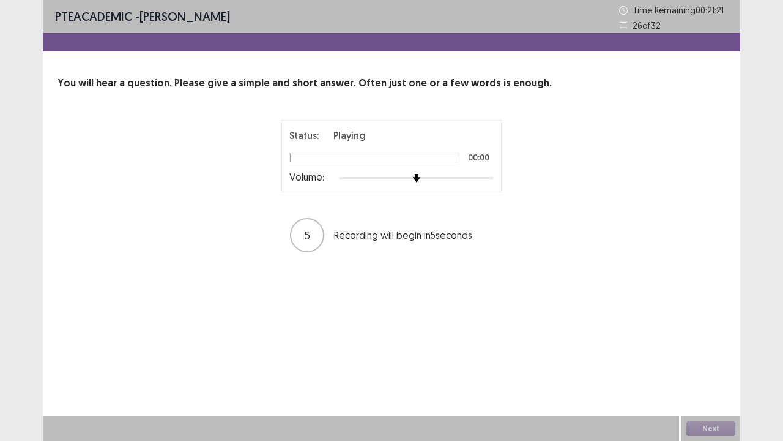
click at [487, 176] on div at bounding box center [416, 178] width 155 height 10
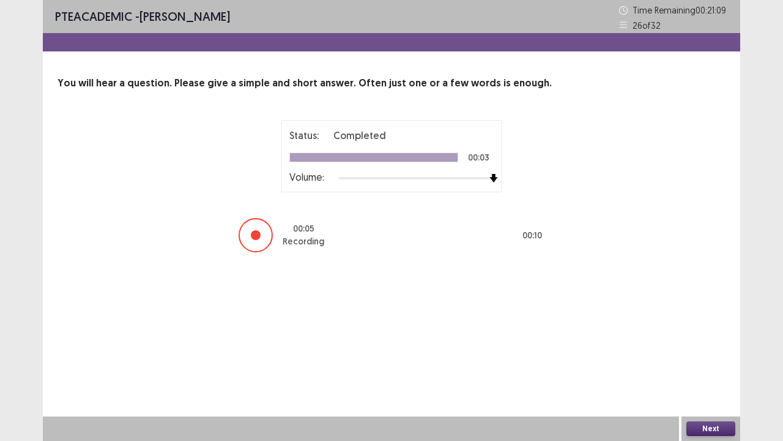
click at [722, 357] on button "Next" at bounding box center [711, 428] width 49 height 15
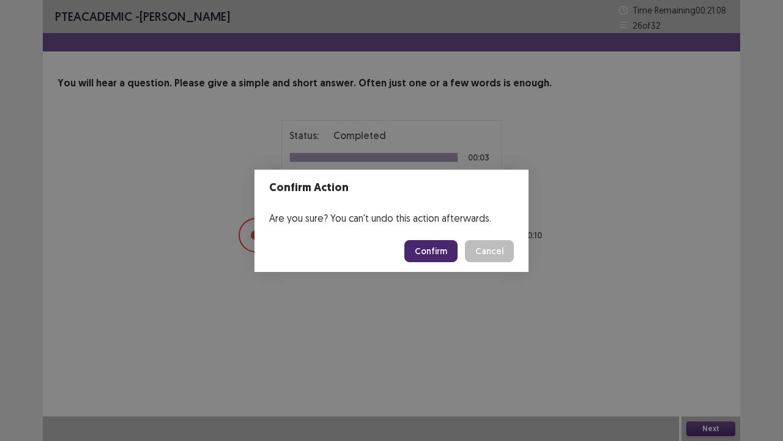
click at [441, 251] on button "Confirm" at bounding box center [431, 251] width 53 height 22
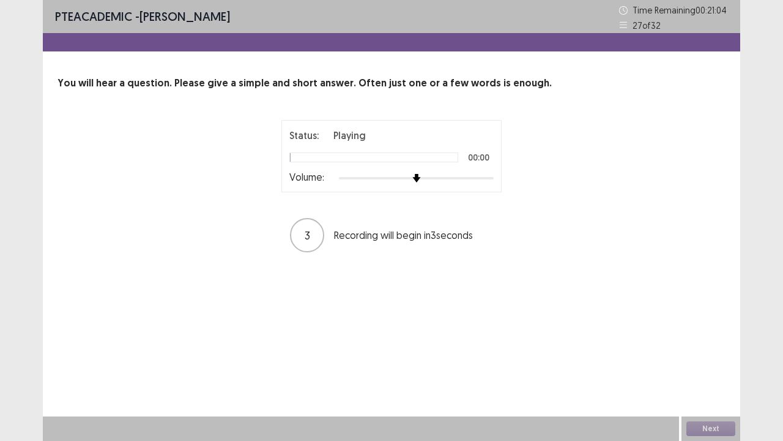
click at [495, 178] on div "Status: Playing 00:00 Volume:" at bounding box center [392, 156] width 220 height 72
click at [489, 179] on div at bounding box center [416, 178] width 155 height 10
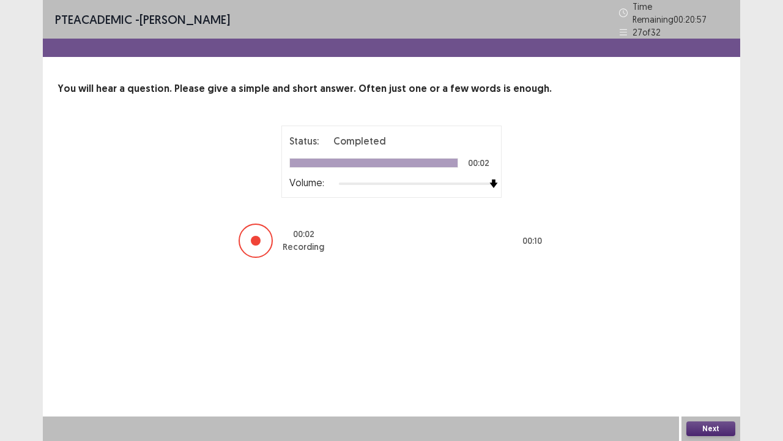
click at [710, 357] on button "Next" at bounding box center [711, 428] width 49 height 15
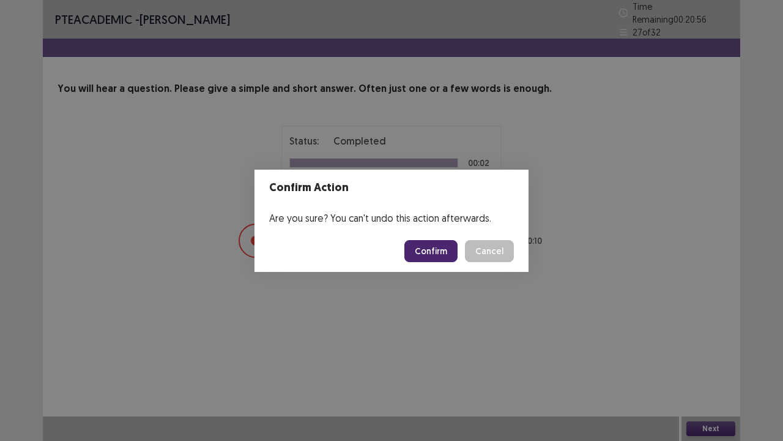
click at [447, 253] on button "Confirm" at bounding box center [431, 251] width 53 height 22
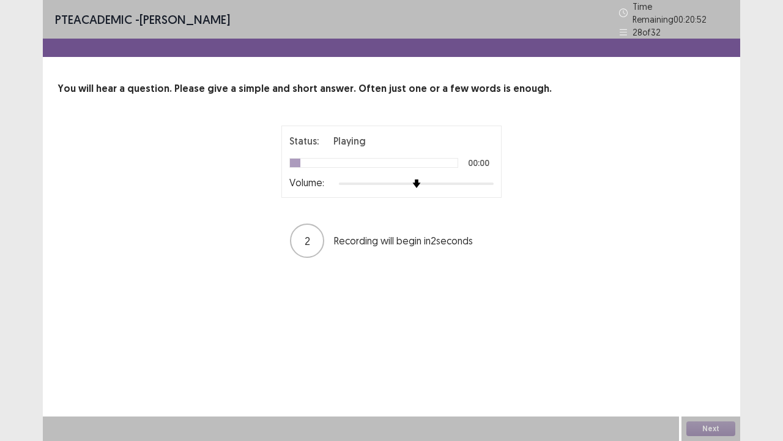
click at [486, 179] on div at bounding box center [416, 184] width 155 height 10
click at [490, 179] on div at bounding box center [416, 184] width 155 height 10
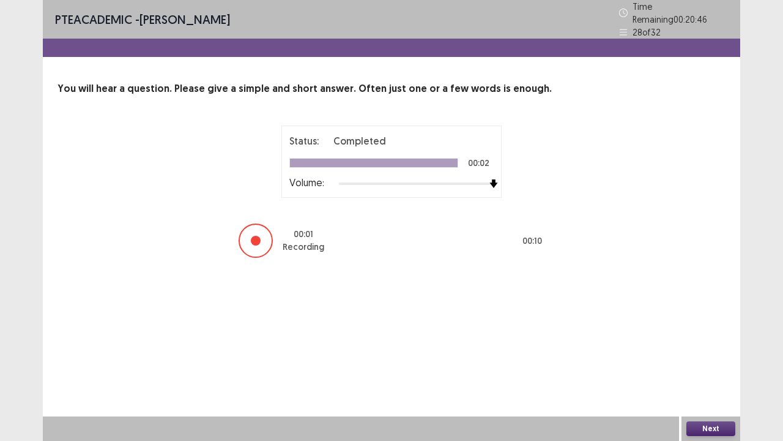
click at [716, 357] on button "Next" at bounding box center [711, 428] width 49 height 15
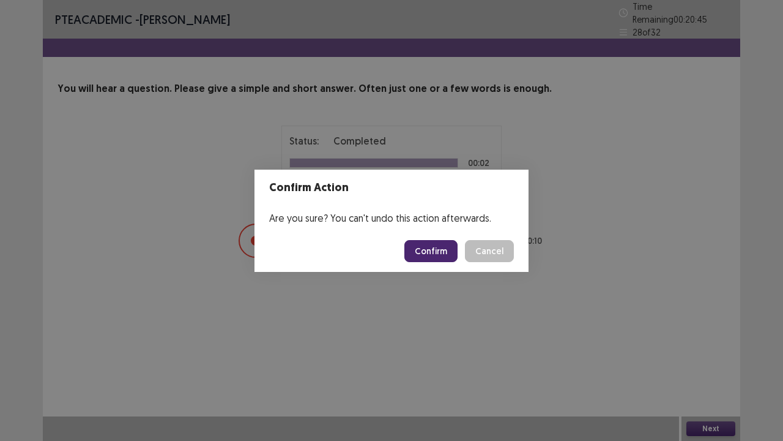
click at [443, 255] on button "Confirm" at bounding box center [431, 251] width 53 height 22
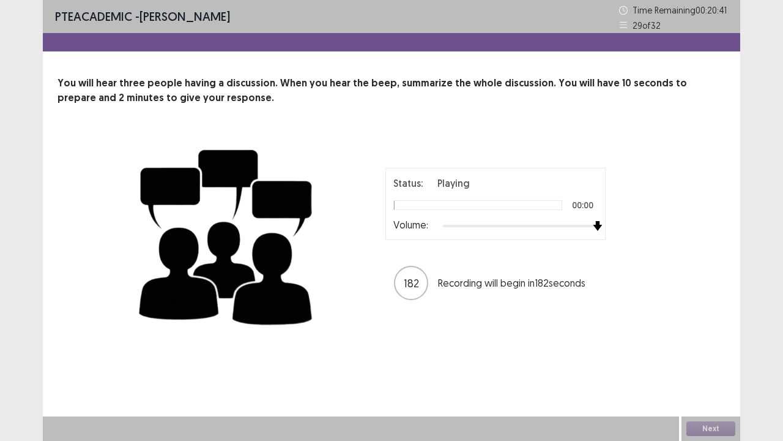
click at [591, 223] on div at bounding box center [520, 226] width 155 height 10
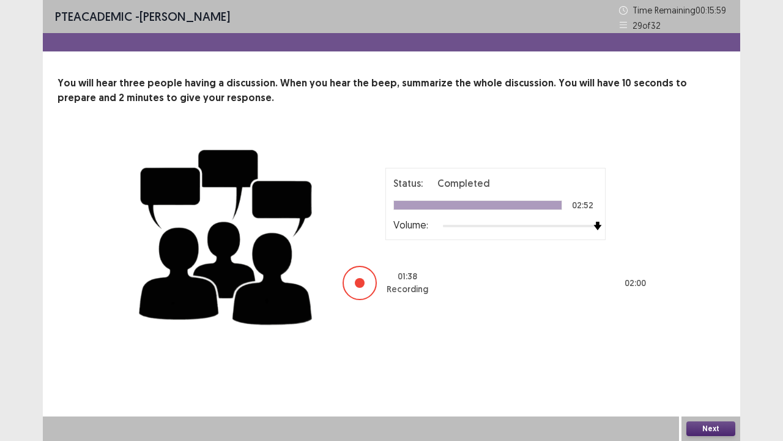
click at [731, 357] on button "Next" at bounding box center [711, 428] width 49 height 15
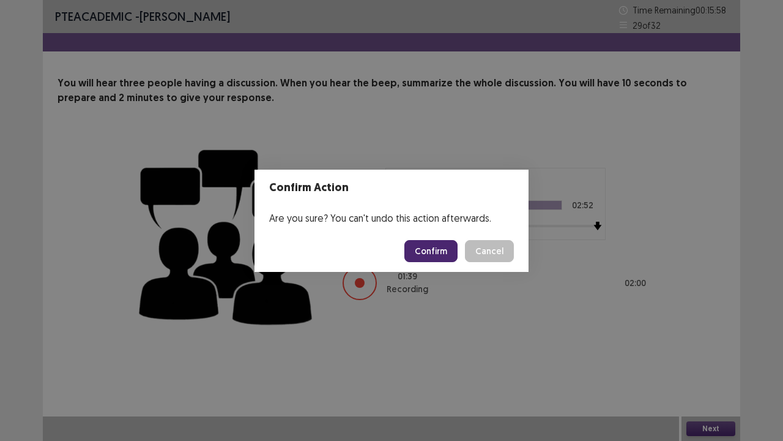
click at [457, 262] on footer "Confirm Cancel" at bounding box center [392, 251] width 274 height 42
click at [449, 253] on button "Confirm" at bounding box center [431, 251] width 53 height 22
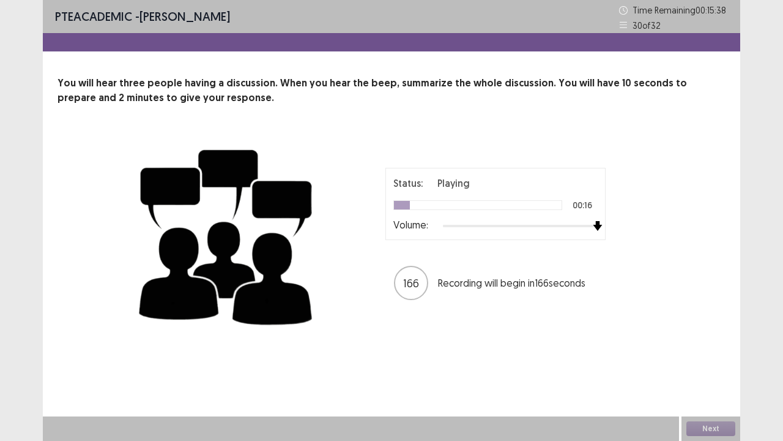
click at [595, 225] on div at bounding box center [520, 226] width 155 height 10
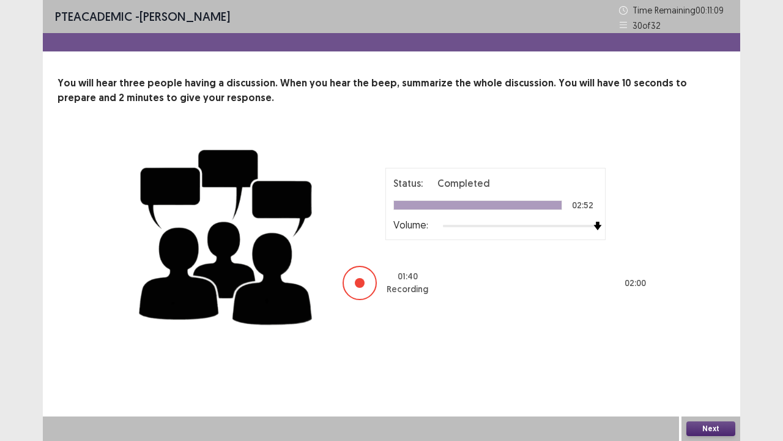
click at [704, 357] on button "Next" at bounding box center [711, 428] width 49 height 15
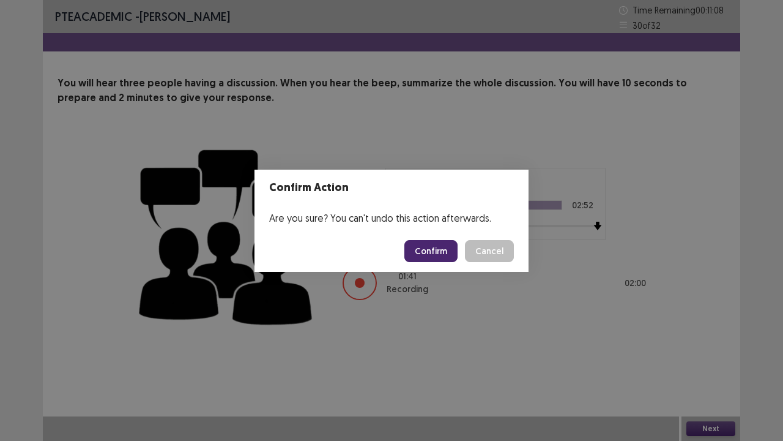
click at [443, 250] on button "Confirm" at bounding box center [431, 251] width 53 height 22
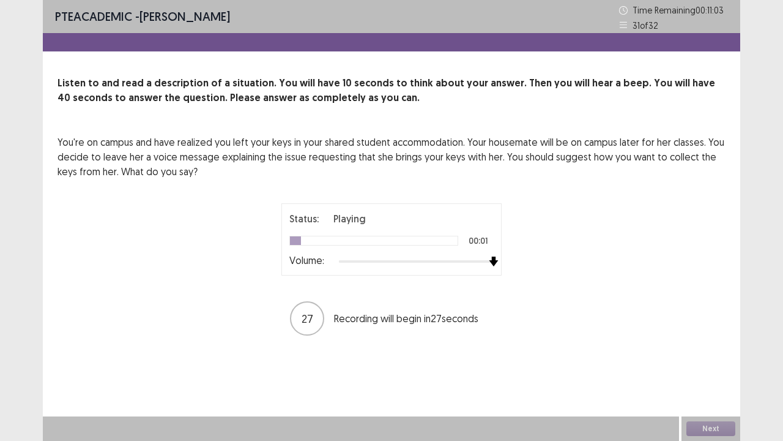
click at [491, 261] on div at bounding box center [416, 261] width 155 height 10
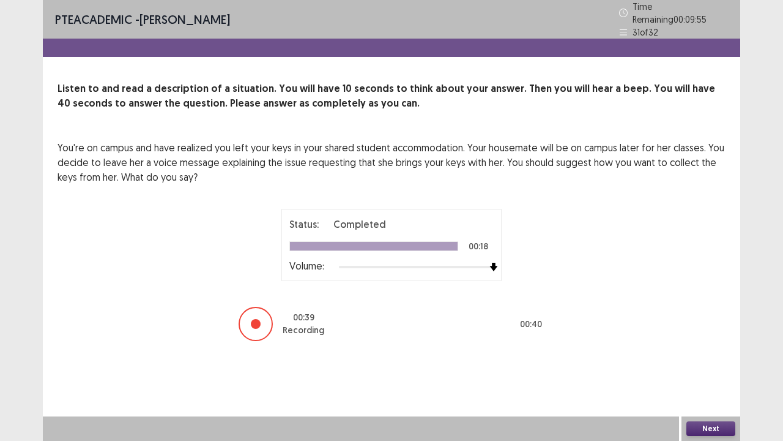
click at [699, 357] on div "PTE academic - celvin karo Time Remaining 00 : 09 : 55 31 of 32 Listen to and r…" at bounding box center [392, 220] width 698 height 441
click at [700, 357] on button "Next" at bounding box center [711, 428] width 49 height 15
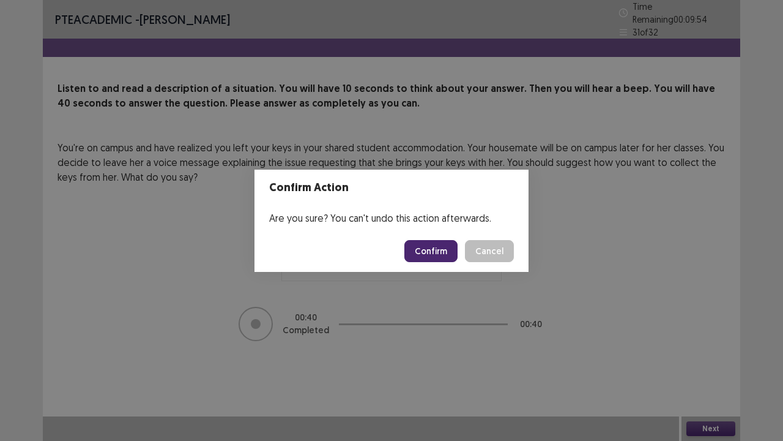
click at [449, 255] on button "Confirm" at bounding box center [431, 251] width 53 height 22
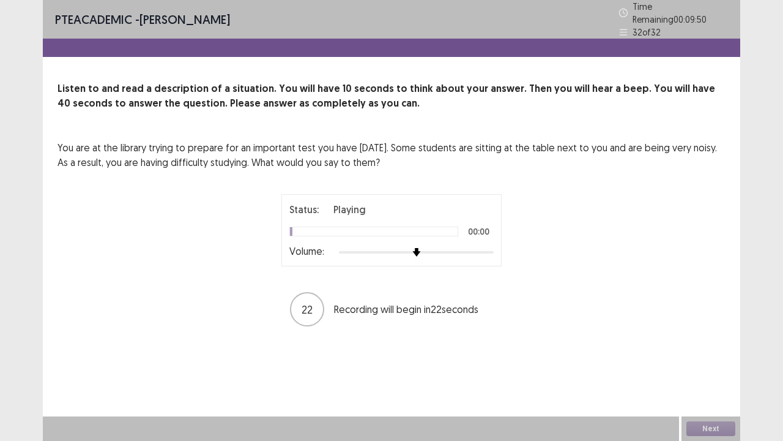
click at [492, 247] on div at bounding box center [416, 252] width 155 height 10
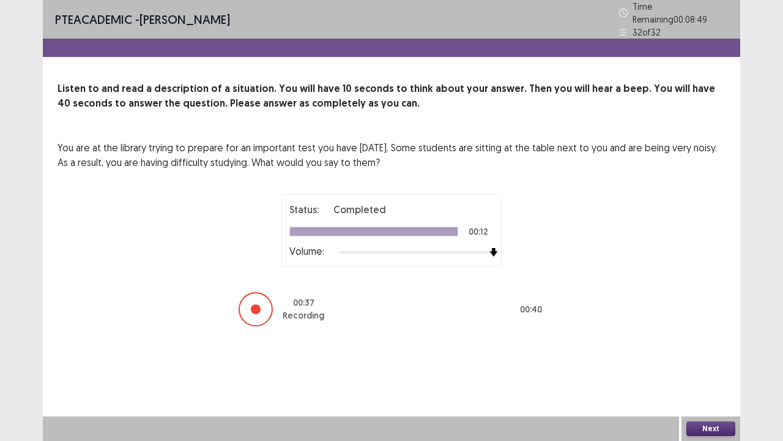
click at [694, 357] on button "Next" at bounding box center [711, 428] width 49 height 15
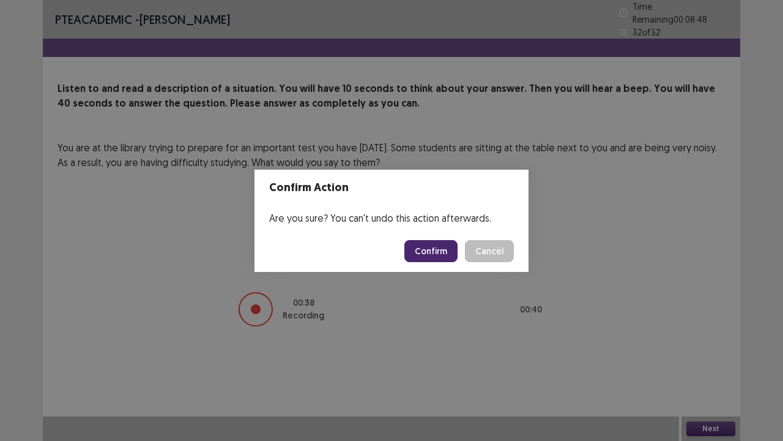
click at [428, 253] on button "Confirm" at bounding box center [431, 251] width 53 height 22
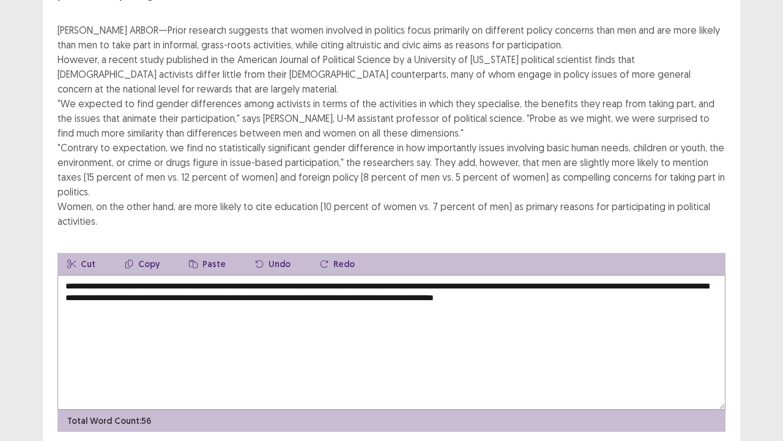
scroll to position [147, 0]
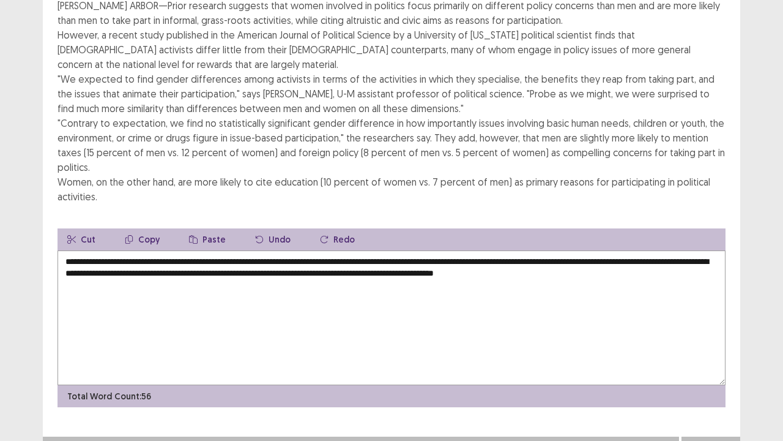
type textarea "**********"
click at [718, 357] on div "Next" at bounding box center [711, 448] width 59 height 24
click at [719, 357] on button "Next" at bounding box center [711, 448] width 49 height 15
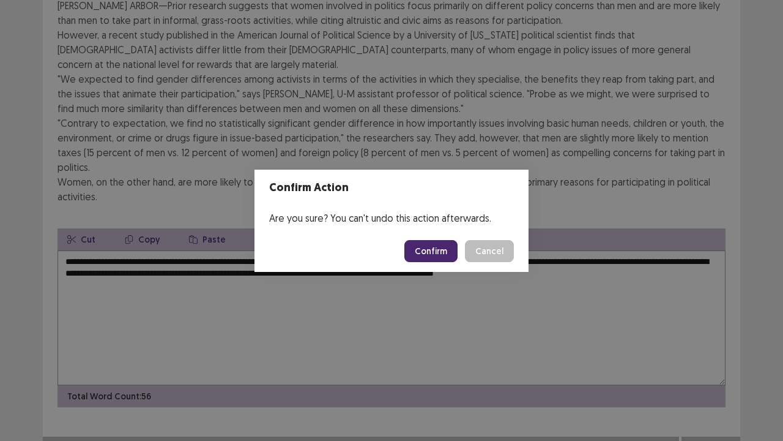
click at [453, 251] on button "Confirm" at bounding box center [431, 251] width 53 height 22
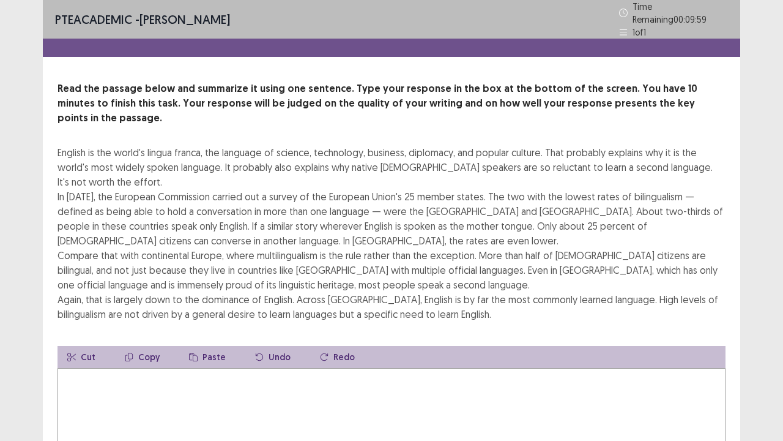
click at [344, 357] on textarea at bounding box center [392, 435] width 668 height 135
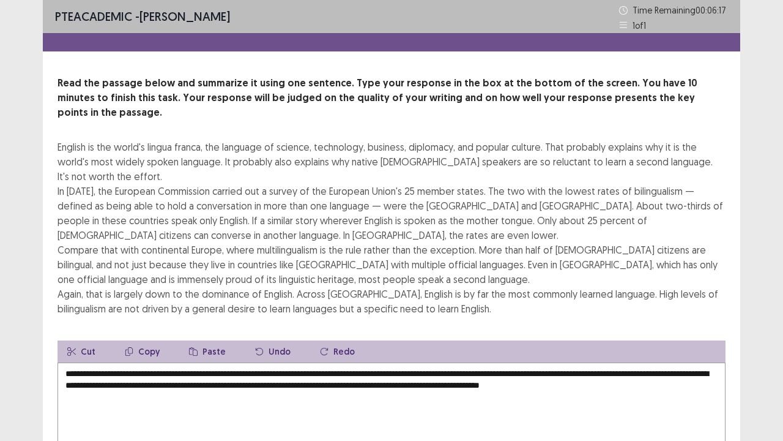
scroll to position [118, 0]
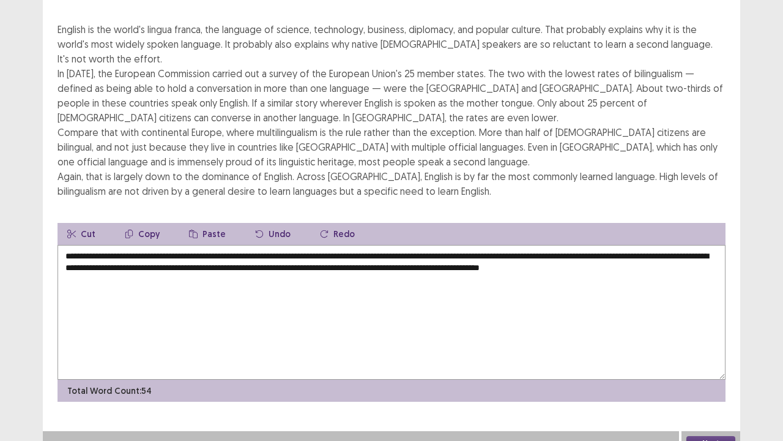
type textarea "**********"
click at [717, 357] on button "Next" at bounding box center [711, 443] width 49 height 15
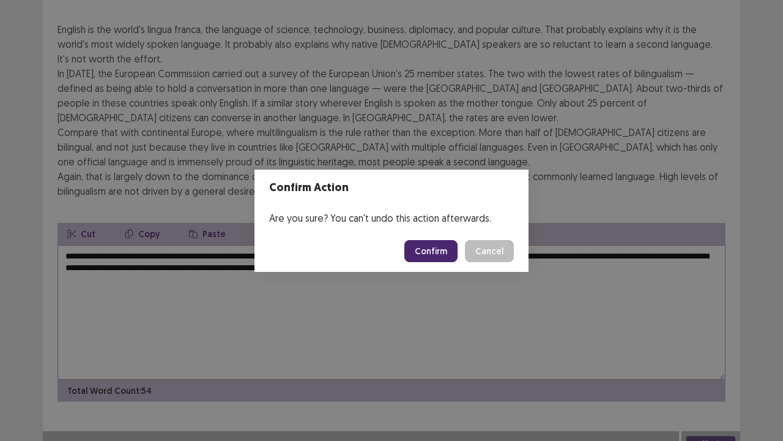
click at [435, 252] on button "Confirm" at bounding box center [431, 251] width 53 height 22
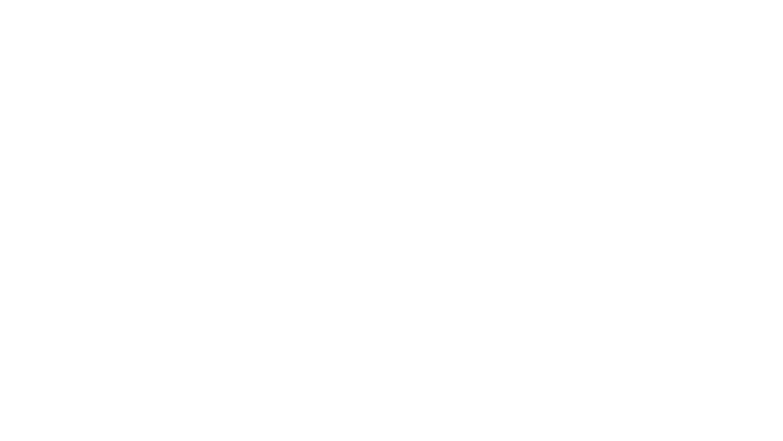
scroll to position [0, 0]
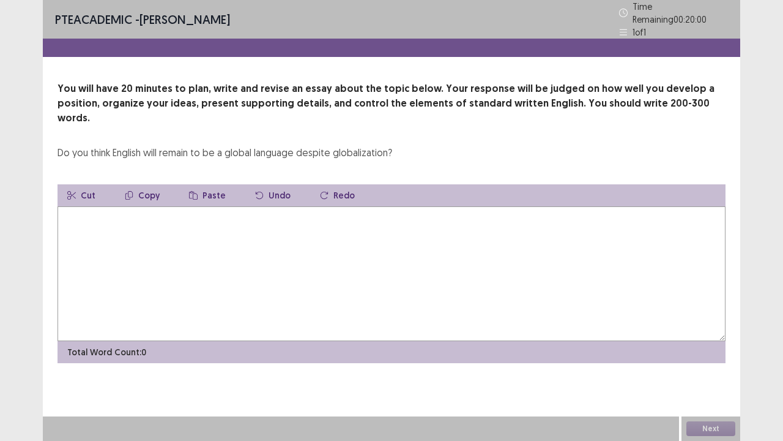
click at [441, 262] on textarea at bounding box center [392, 273] width 668 height 135
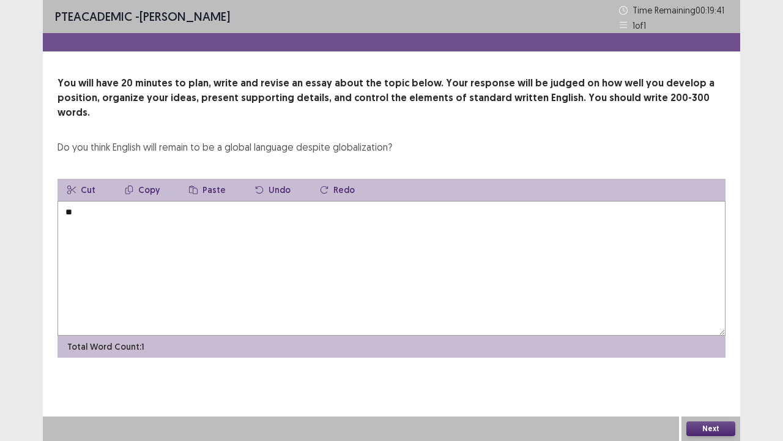
type textarea "*"
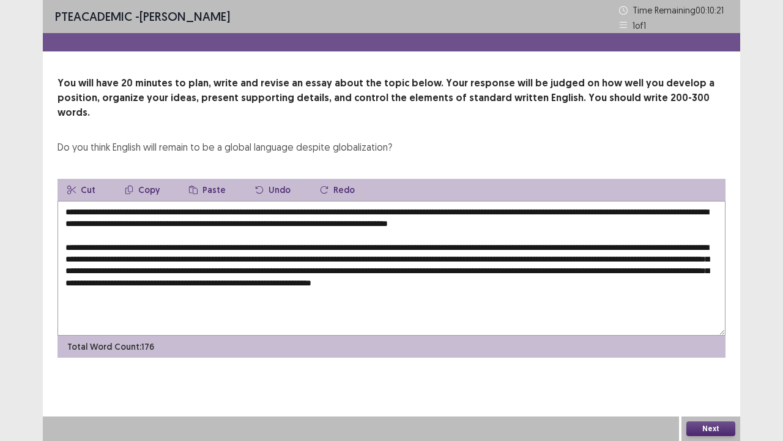
click at [133, 280] on textarea at bounding box center [392, 268] width 668 height 135
click at [246, 286] on textarea at bounding box center [392, 268] width 668 height 135
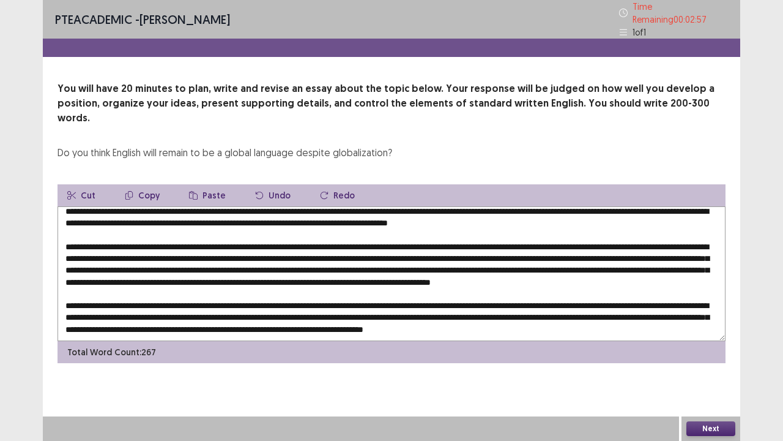
scroll to position [47, 0]
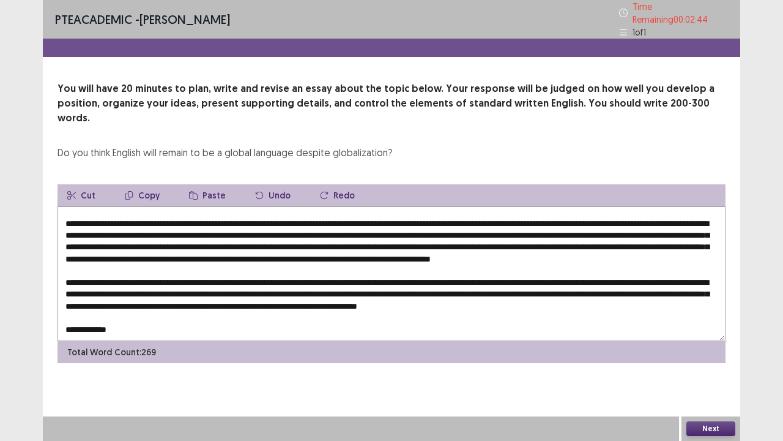
click at [87, 317] on textarea at bounding box center [392, 273] width 668 height 135
click at [146, 308] on textarea at bounding box center [392, 273] width 668 height 135
click at [144, 316] on textarea at bounding box center [392, 273] width 668 height 135
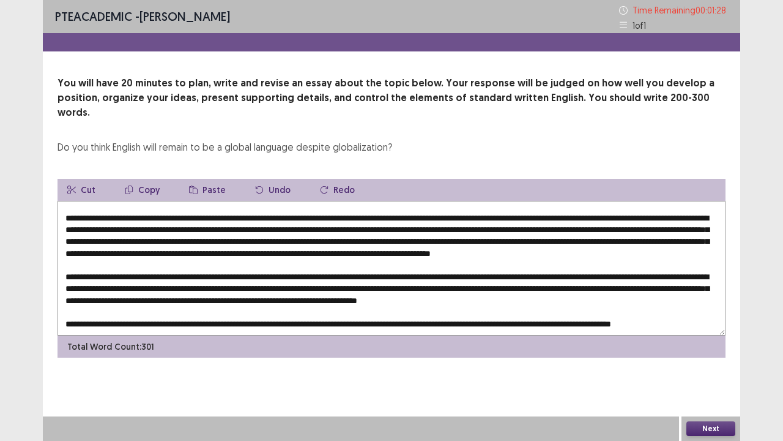
scroll to position [59, 0]
type textarea "**********"
click at [722, 357] on button "Next" at bounding box center [711, 428] width 49 height 15
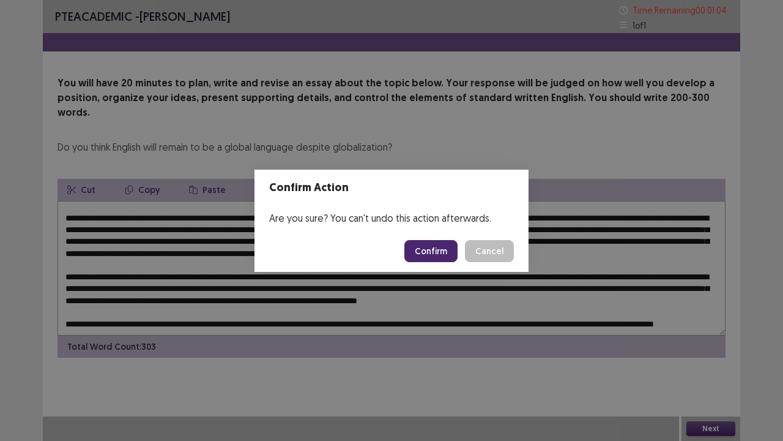
click at [416, 245] on button "Confirm" at bounding box center [431, 251] width 53 height 22
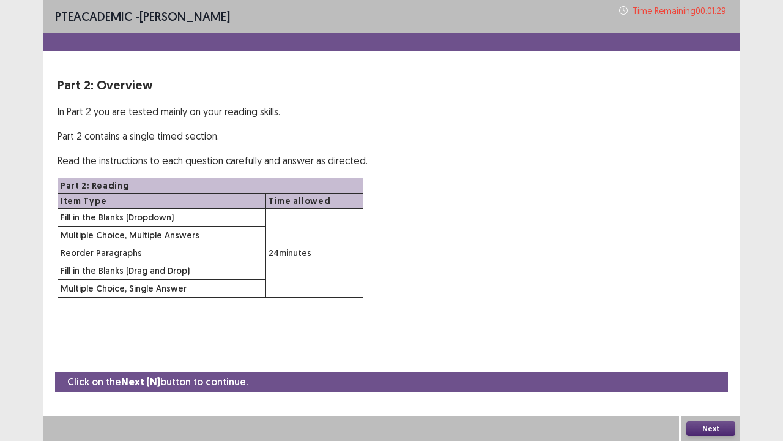
click at [704, 357] on button "Next" at bounding box center [711, 428] width 49 height 15
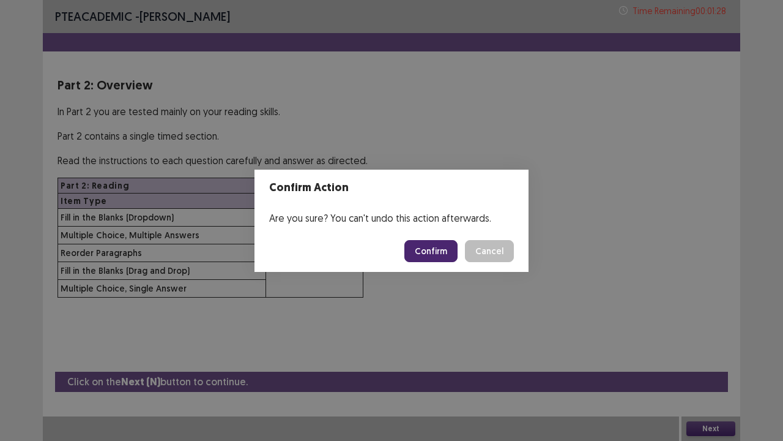
click at [422, 257] on button "Confirm" at bounding box center [431, 251] width 53 height 22
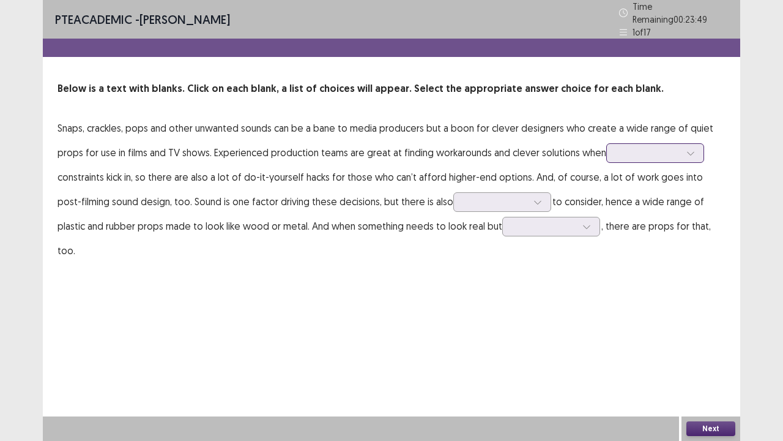
click at [681, 147] on div at bounding box center [649, 153] width 64 height 12
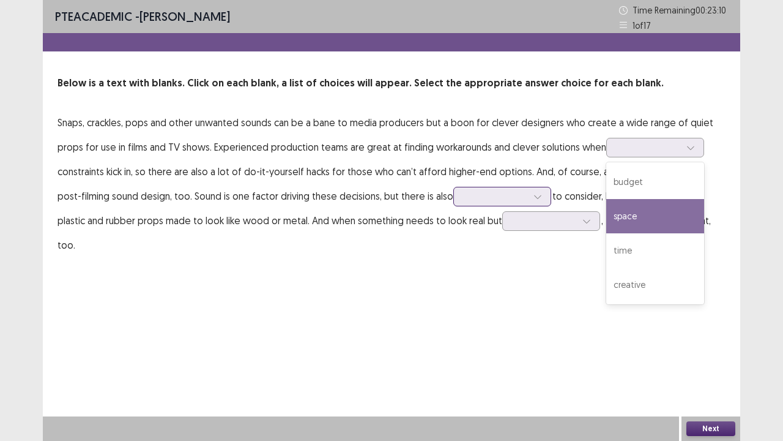
click at [464, 195] on div at bounding box center [496, 196] width 64 height 12
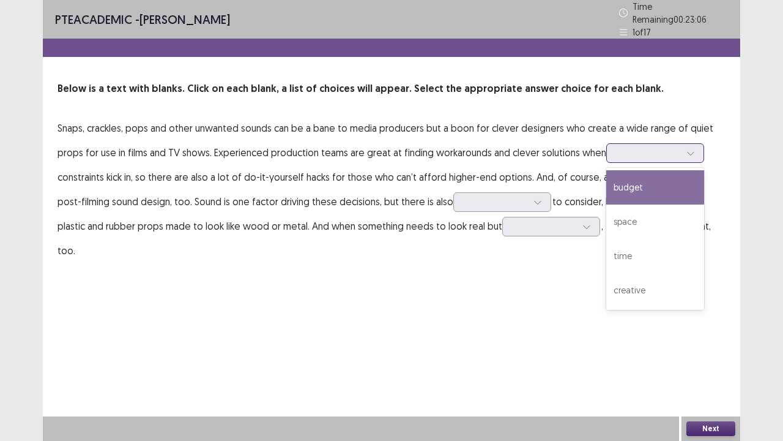
click at [613, 146] on div at bounding box center [656, 153] width 98 height 20
click at [607, 173] on p "Snaps, crackles, pops and other unwanted sounds can be a bane to media producer…" at bounding box center [392, 189] width 668 height 147
click at [613, 153] on div at bounding box center [656, 153] width 98 height 20
click at [612, 179] on div "budget" at bounding box center [656, 187] width 98 height 34
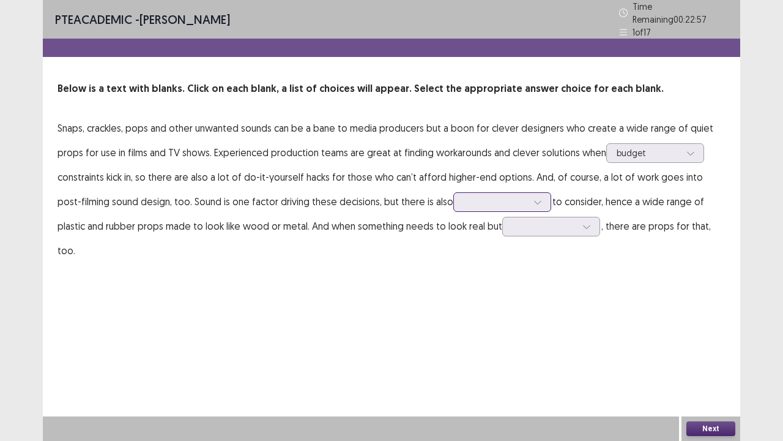
click at [485, 196] on div at bounding box center [496, 202] width 64 height 12
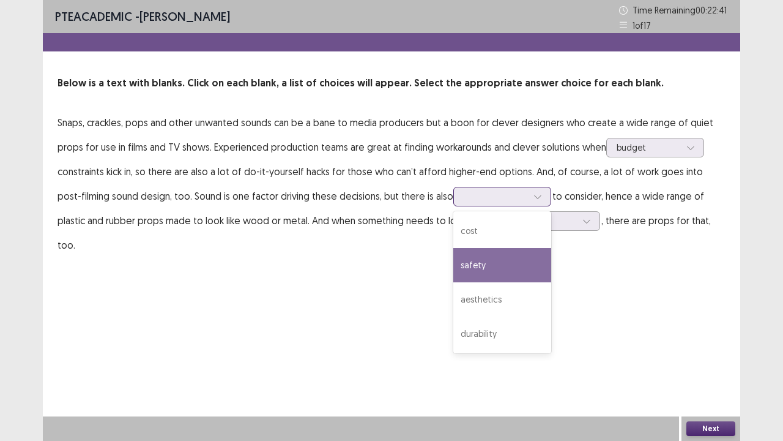
click at [459, 268] on div "safety" at bounding box center [503, 265] width 98 height 34
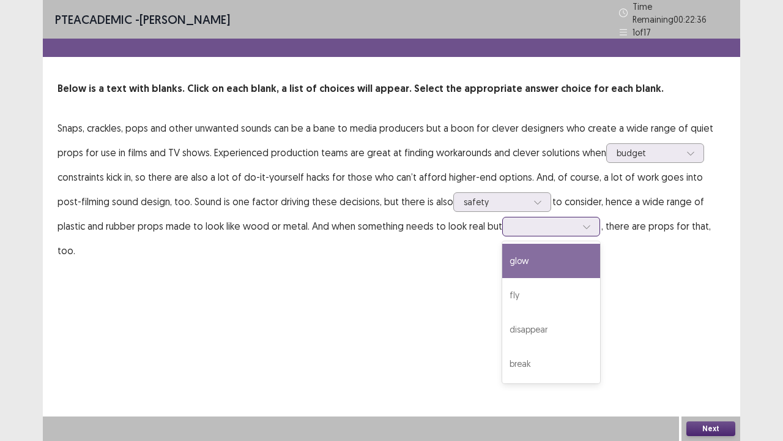
click at [519, 222] on div at bounding box center [545, 226] width 64 height 12
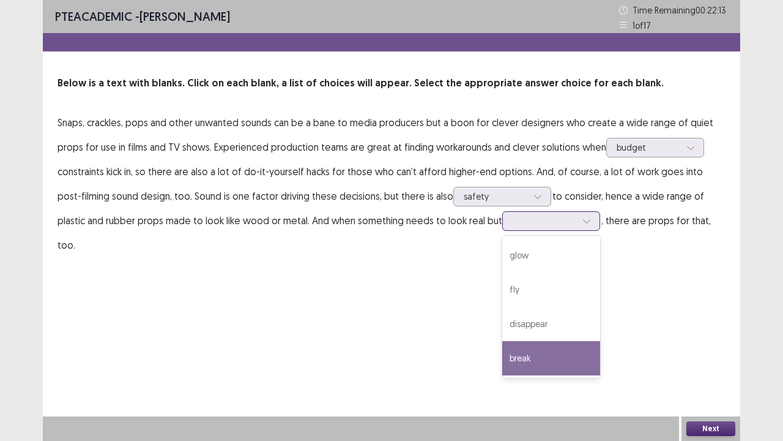
click at [522, 351] on div "break" at bounding box center [552, 358] width 98 height 34
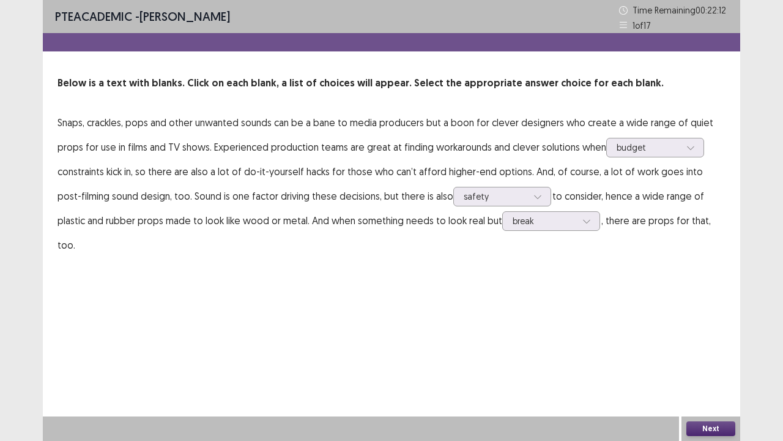
click at [731, 357] on button "Next" at bounding box center [711, 428] width 49 height 15
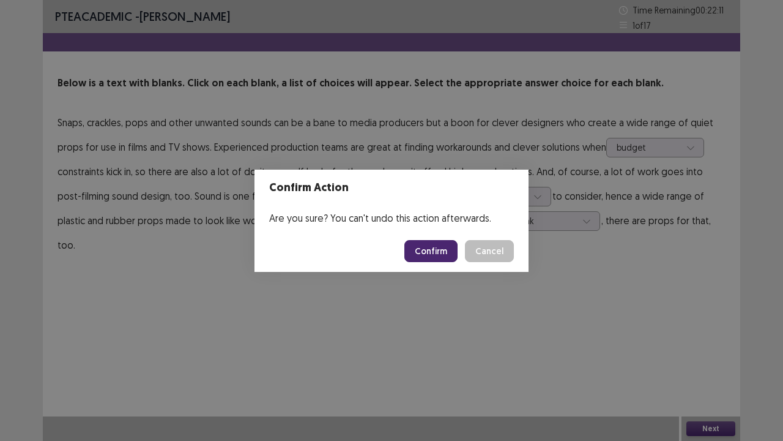
click at [436, 255] on button "Confirm" at bounding box center [431, 251] width 53 height 22
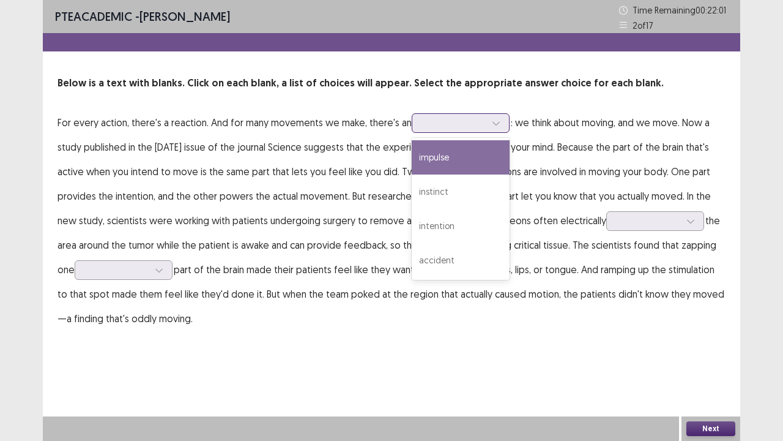
click at [438, 125] on div at bounding box center [454, 123] width 64 height 12
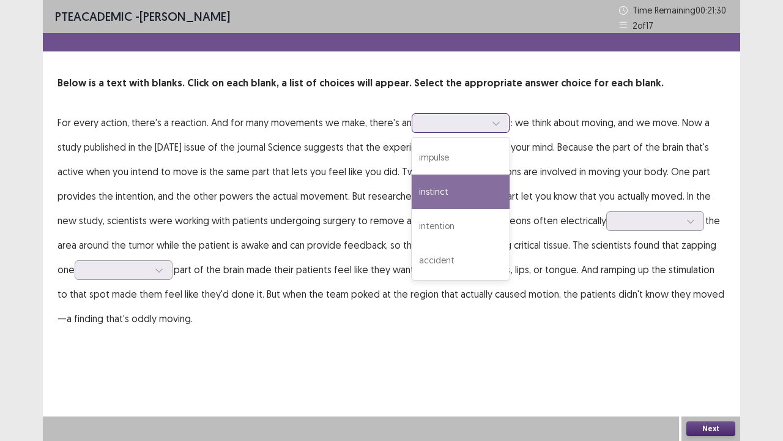
click at [436, 198] on div "instinct" at bounding box center [461, 191] width 98 height 34
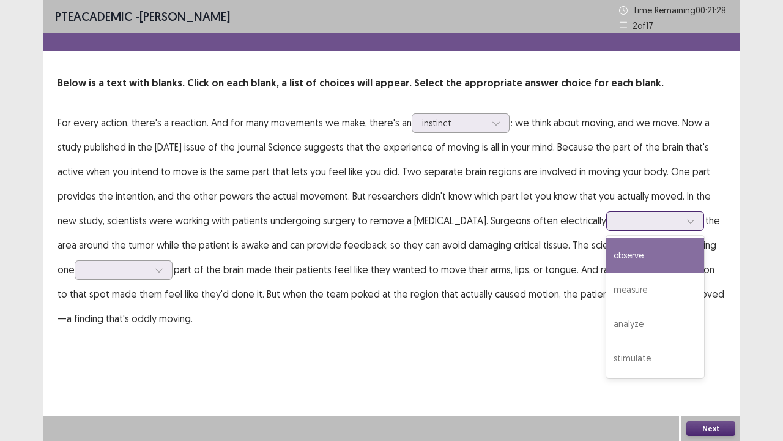
click at [617, 224] on div at bounding box center [649, 221] width 64 height 12
click at [624, 257] on div "observe" at bounding box center [656, 255] width 98 height 34
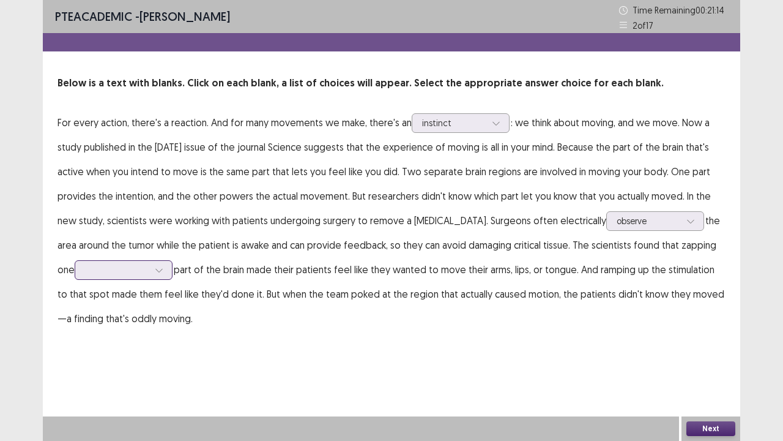
click at [100, 264] on div at bounding box center [117, 270] width 64 height 12
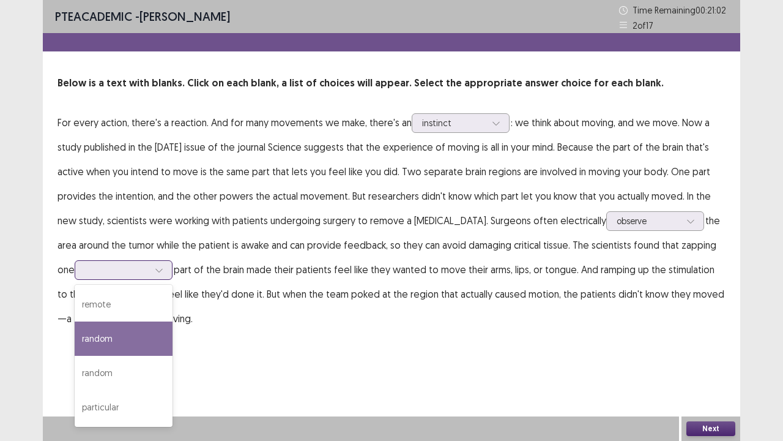
click at [94, 329] on div "random" at bounding box center [124, 338] width 98 height 34
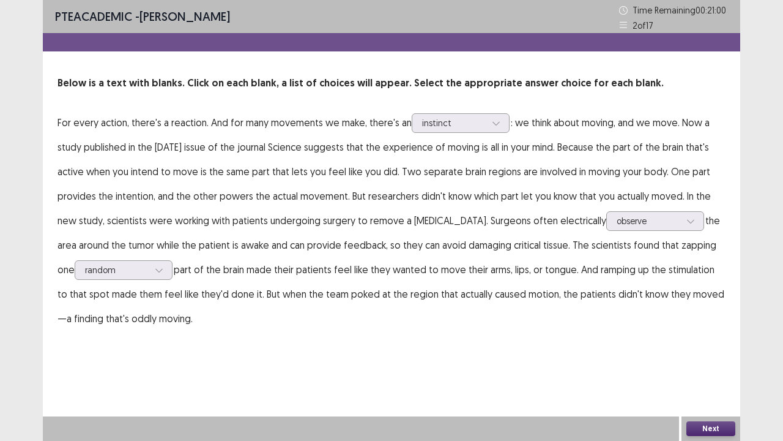
click at [695, 357] on button "Next" at bounding box center [711, 428] width 49 height 15
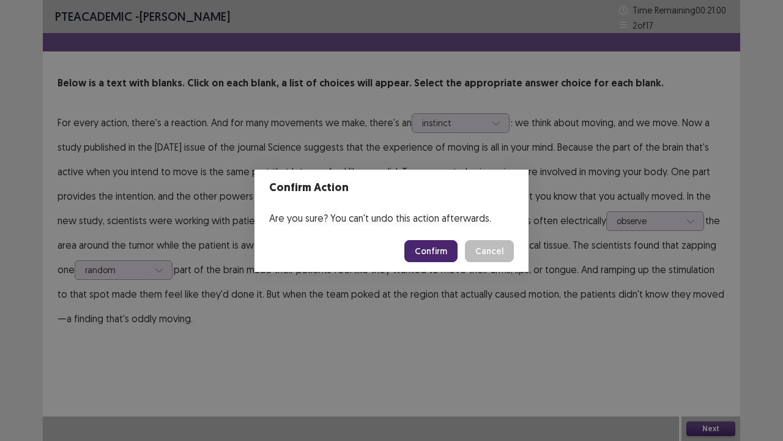
click at [447, 256] on button "Confirm" at bounding box center [431, 251] width 53 height 22
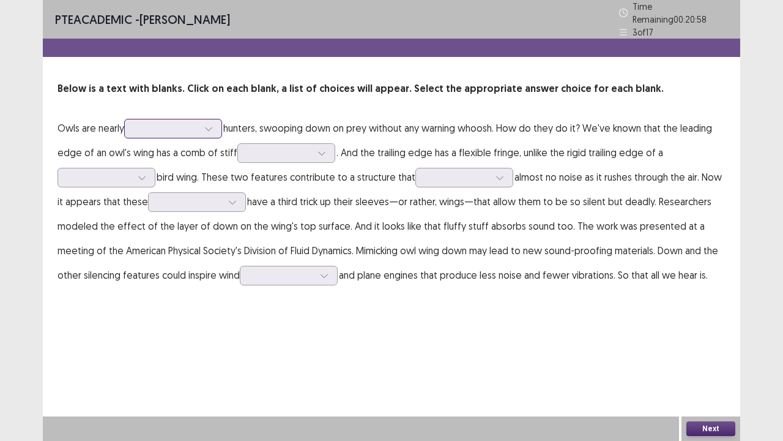
click at [184, 124] on div at bounding box center [167, 128] width 64 height 12
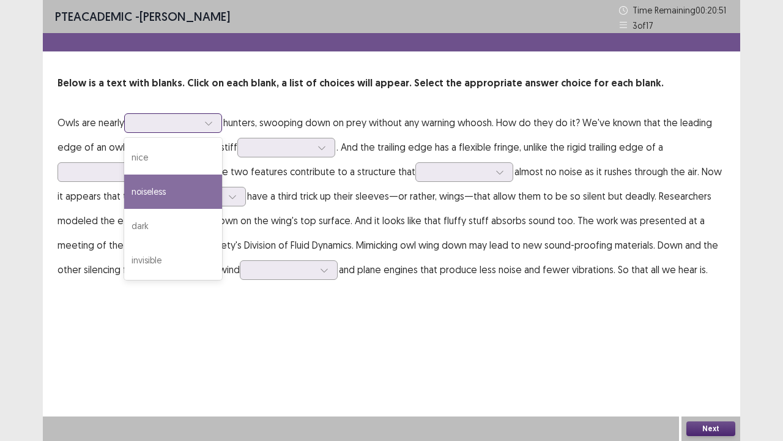
click at [178, 189] on div "noiseless" at bounding box center [173, 191] width 98 height 34
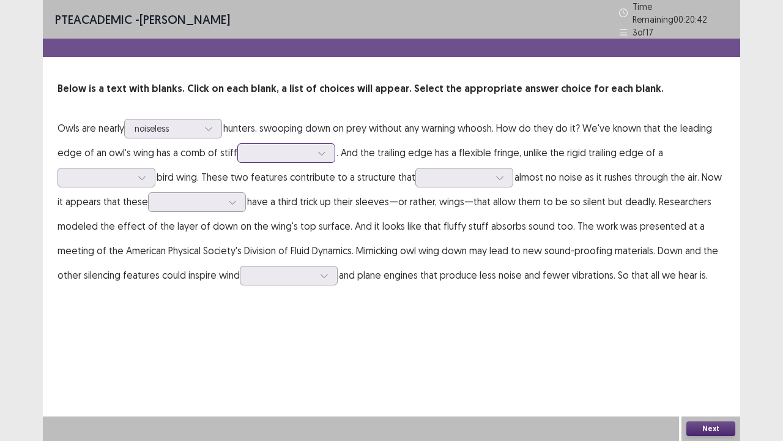
click at [308, 157] on div at bounding box center [286, 153] width 98 height 20
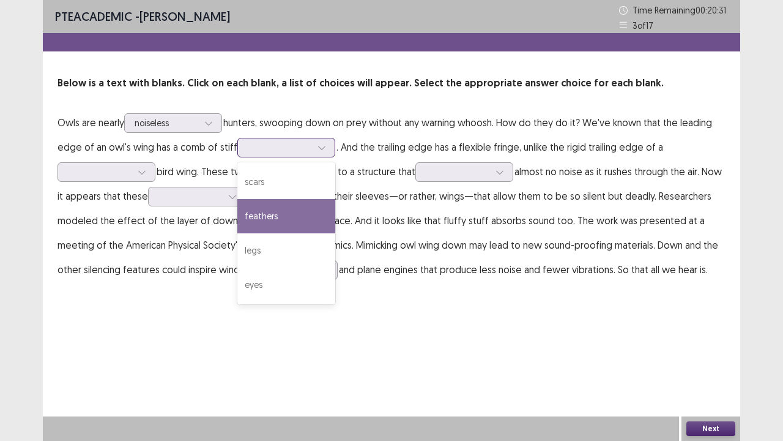
click at [272, 222] on div "feathers" at bounding box center [286, 216] width 98 height 34
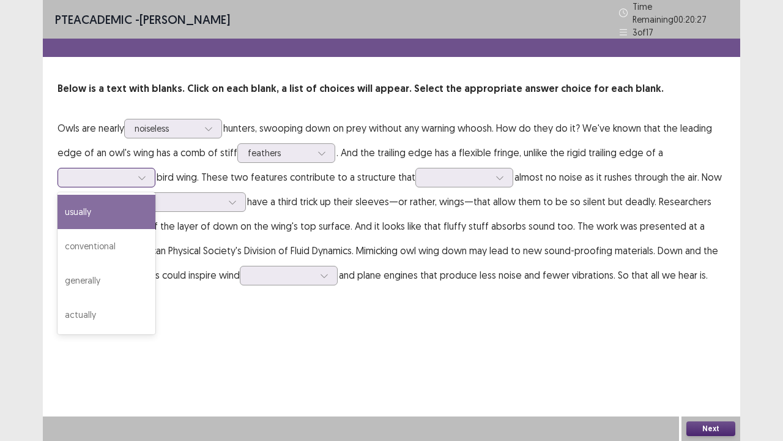
click at [135, 170] on div at bounding box center [142, 177] width 18 height 18
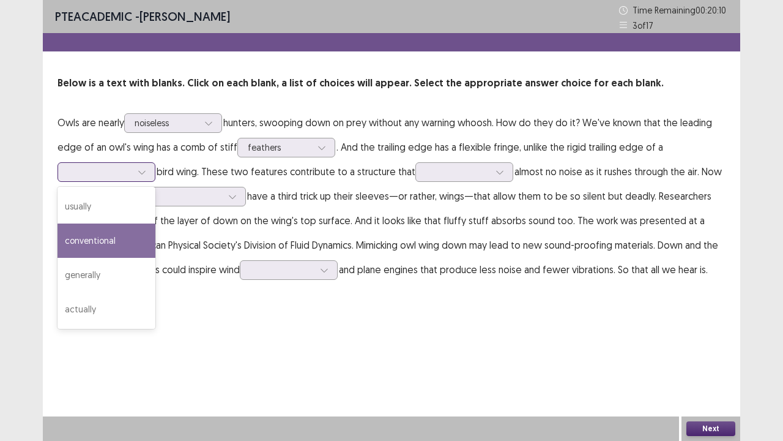
click at [125, 235] on div "conventional" at bounding box center [107, 240] width 98 height 34
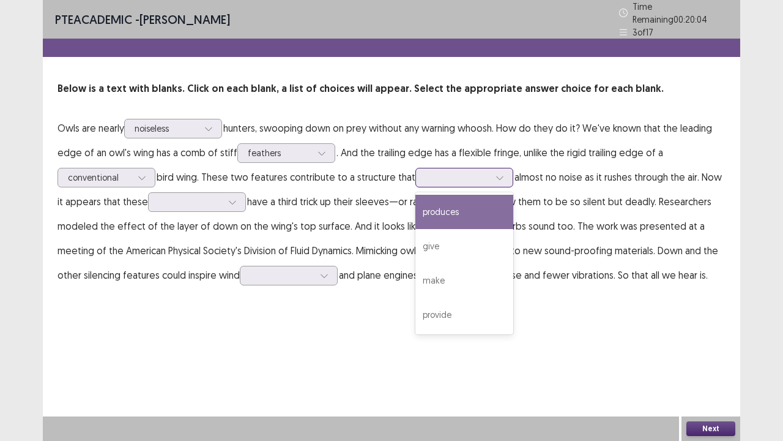
click at [441, 176] on div at bounding box center [458, 177] width 64 height 12
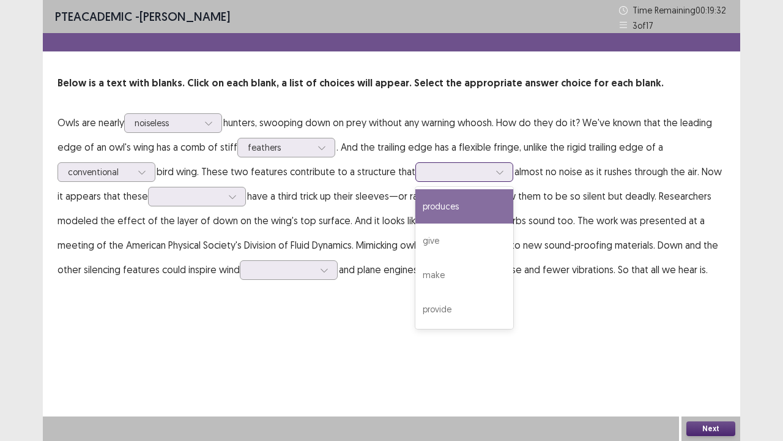
click at [463, 211] on div "produces" at bounding box center [465, 206] width 98 height 34
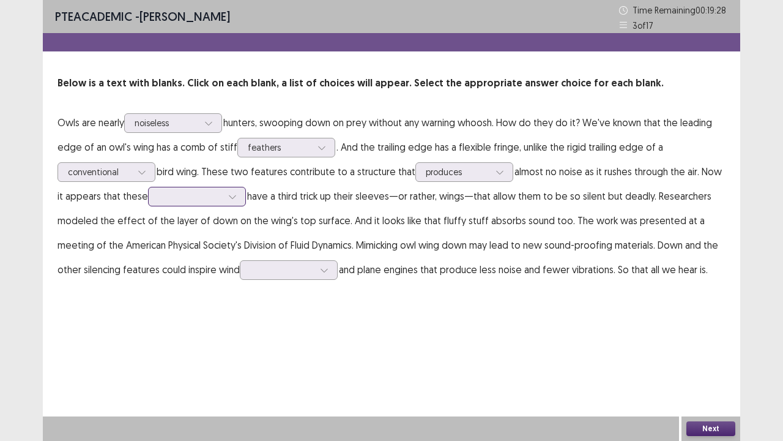
click at [222, 203] on div at bounding box center [190, 196] width 66 height 14
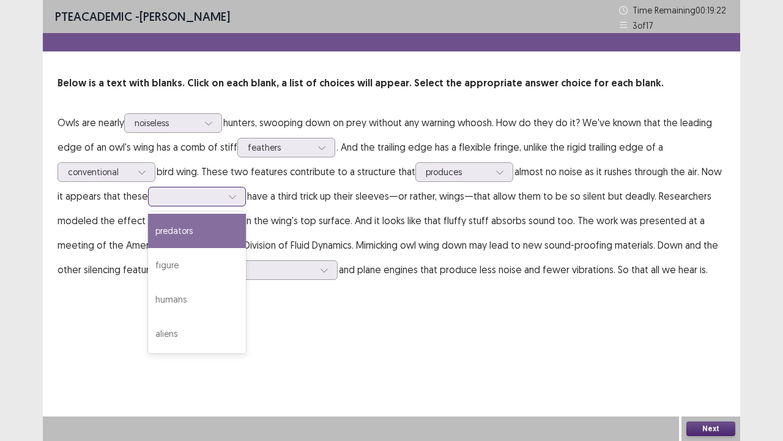
click at [212, 222] on div "predators" at bounding box center [197, 231] width 98 height 34
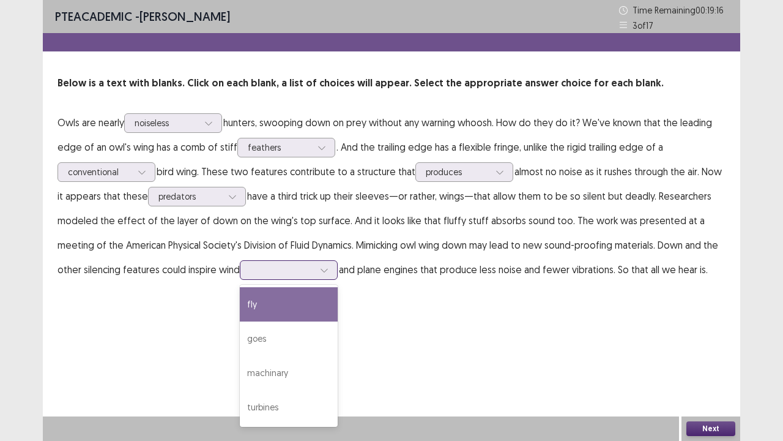
click at [305, 272] on div at bounding box center [282, 270] width 64 height 12
click at [292, 308] on div "fly" at bounding box center [289, 304] width 98 height 34
drag, startPoint x: 295, startPoint y: 271, endPoint x: 295, endPoint y: 279, distance: 8.0
click at [295, 279] on div "fly" at bounding box center [289, 270] width 98 height 20
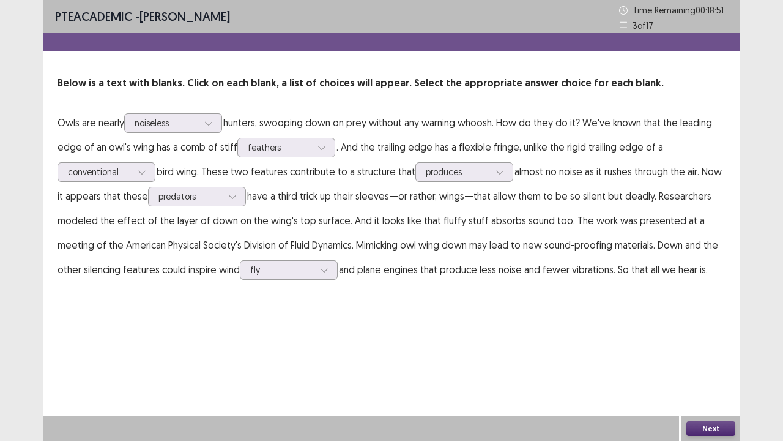
click at [643, 357] on div "PTE academic - celvin karo Time Remaining 00 : 18 : 51 3 of 17 Below is a text …" at bounding box center [392, 220] width 698 height 441
click at [722, 357] on button "Next" at bounding box center [711, 428] width 49 height 15
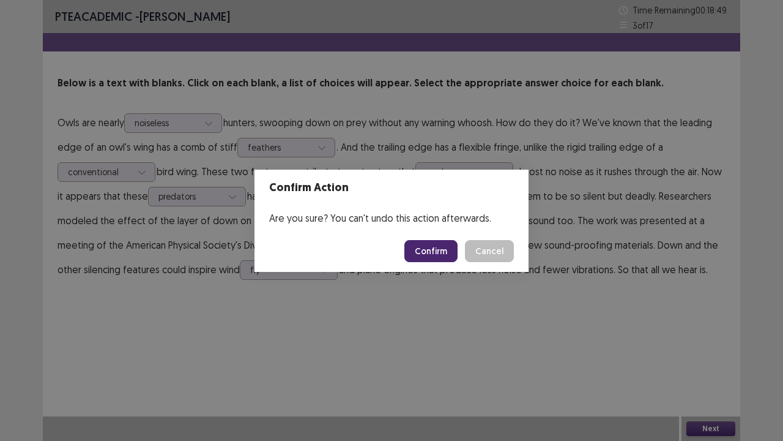
click at [403, 246] on footer "Confirm Cancel" at bounding box center [392, 251] width 274 height 42
click at [428, 252] on button "Confirm" at bounding box center [431, 251] width 53 height 22
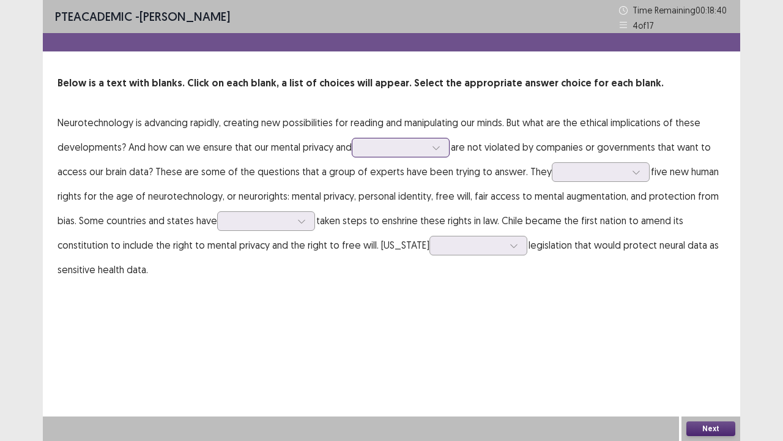
click at [371, 147] on div at bounding box center [394, 147] width 64 height 12
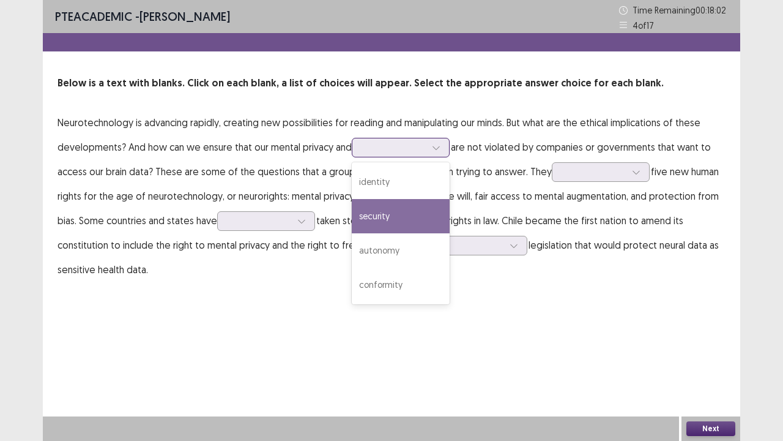
click at [417, 209] on div "security" at bounding box center [401, 216] width 98 height 34
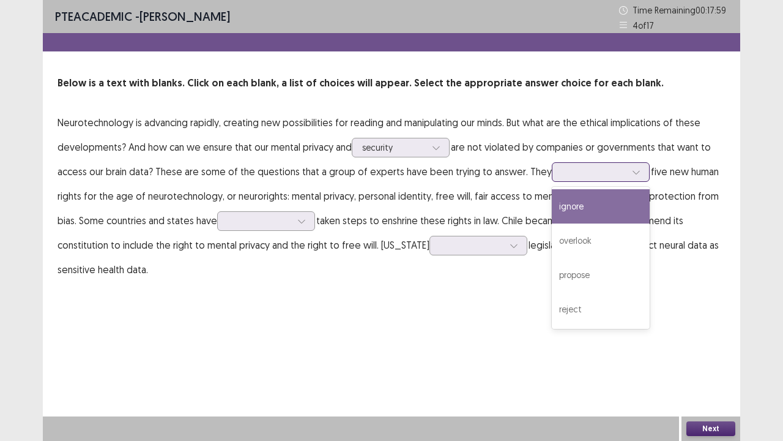
click at [592, 174] on div at bounding box center [595, 172] width 64 height 12
click at [583, 206] on div "ignore" at bounding box center [601, 206] width 98 height 34
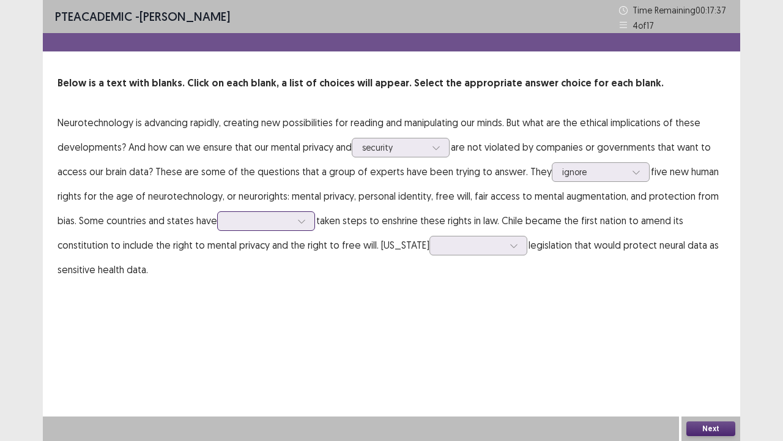
click at [242, 225] on div at bounding box center [260, 221] width 64 height 12
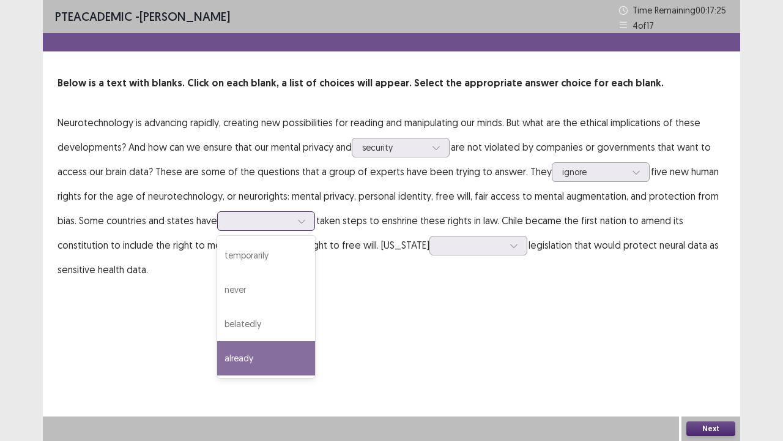
click at [232, 343] on div "already" at bounding box center [266, 358] width 98 height 34
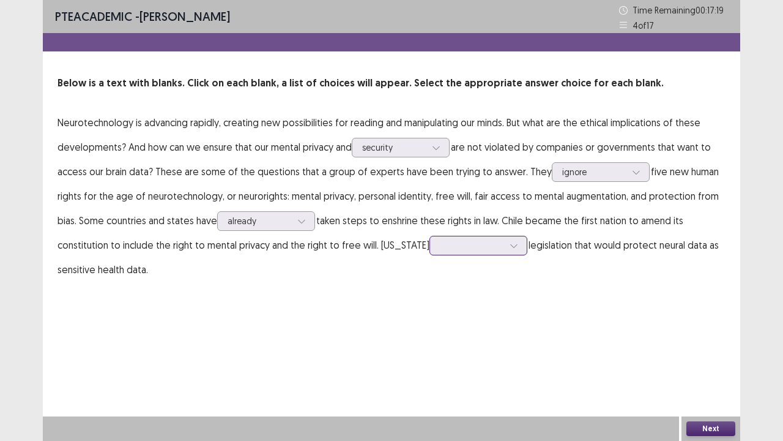
click at [448, 247] on div at bounding box center [472, 245] width 64 height 12
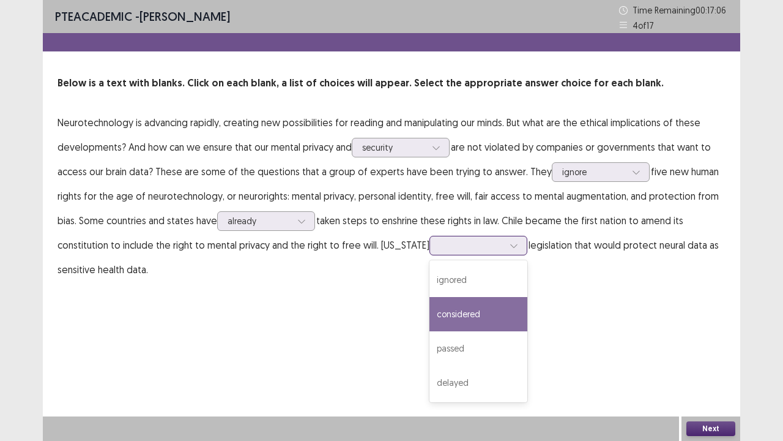
click at [457, 322] on div "considered" at bounding box center [479, 314] width 98 height 34
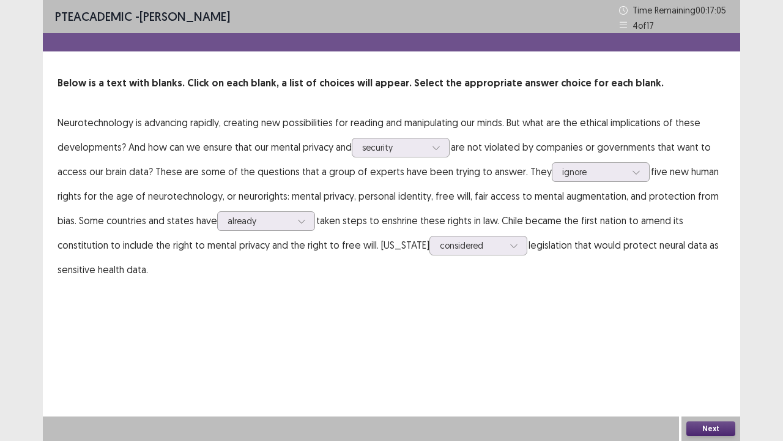
click at [697, 357] on div "Next" at bounding box center [711, 428] width 59 height 24
click at [702, 357] on button "Next" at bounding box center [711, 428] width 49 height 15
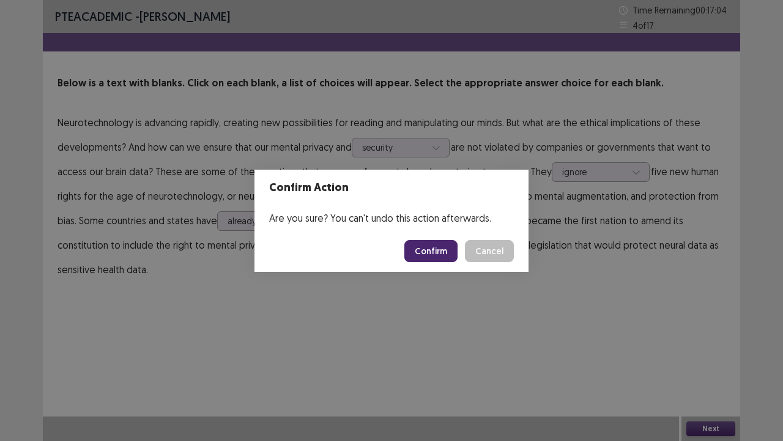
click at [434, 240] on button "Confirm" at bounding box center [431, 251] width 53 height 22
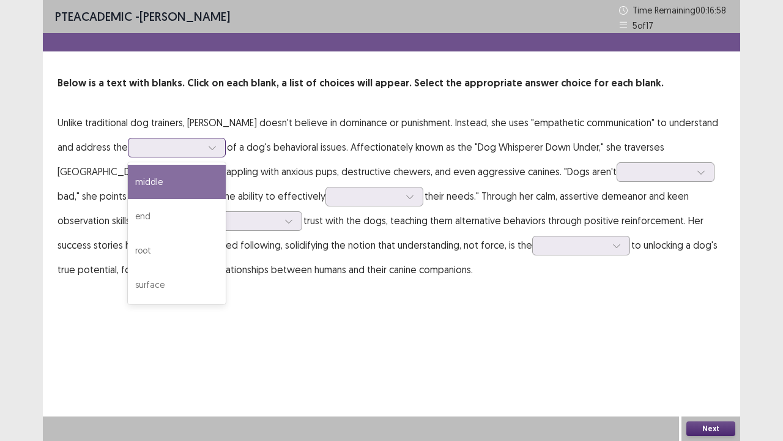
click at [212, 146] on icon at bounding box center [212, 147] width 9 height 9
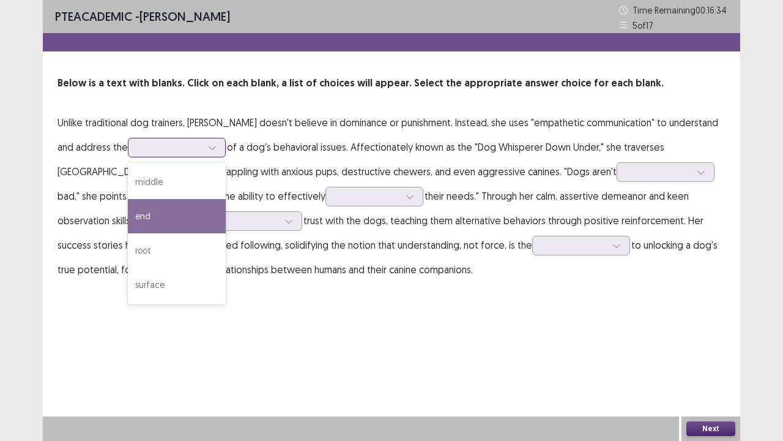
click at [181, 207] on div "end" at bounding box center [177, 216] width 98 height 34
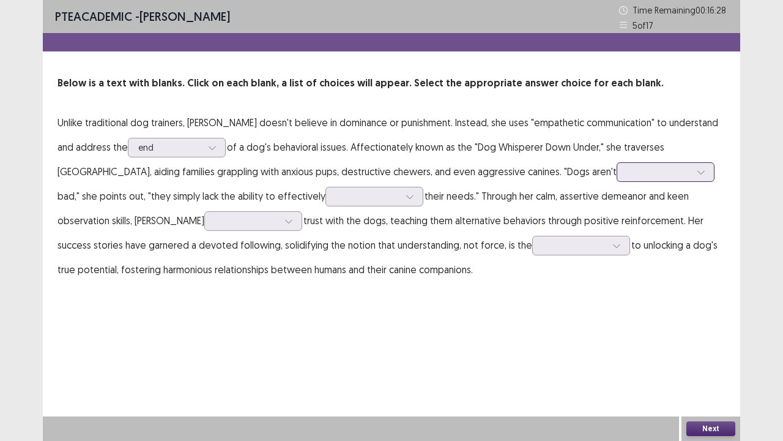
click at [627, 170] on div at bounding box center [659, 172] width 64 height 12
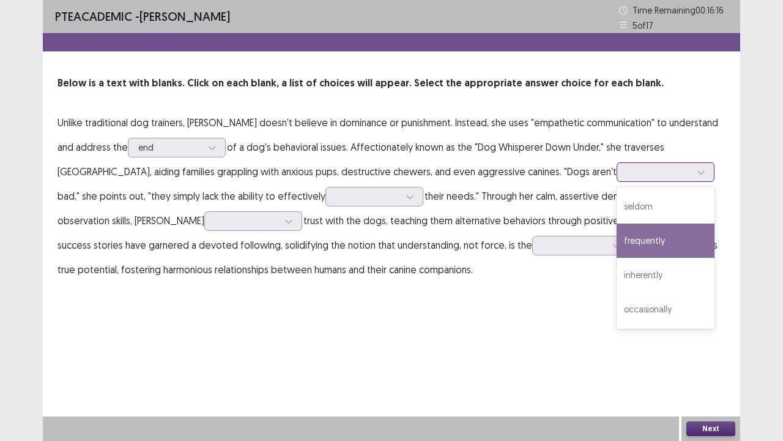
click at [617, 248] on div "frequently" at bounding box center [666, 240] width 98 height 34
click at [627, 176] on div at bounding box center [659, 172] width 64 height 12
click at [627, 181] on div "frequently" at bounding box center [659, 172] width 64 height 18
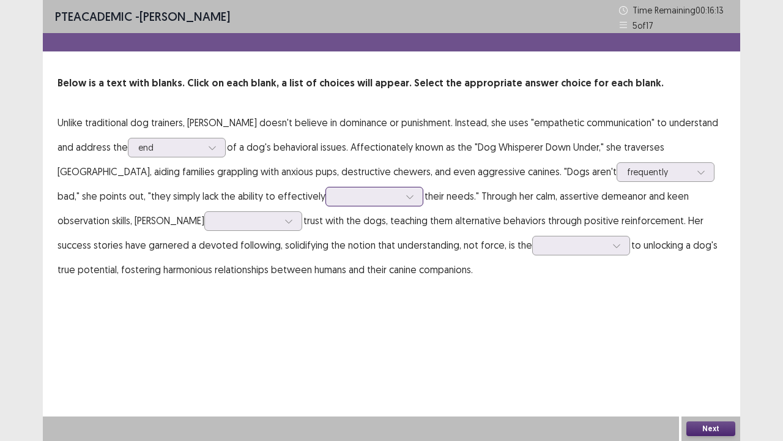
click at [336, 202] on div at bounding box center [368, 196] width 64 height 12
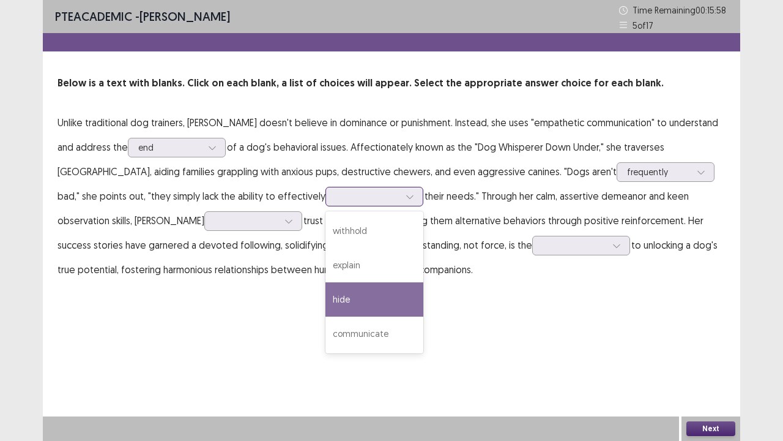
click at [326, 310] on div "hide" at bounding box center [375, 299] width 98 height 34
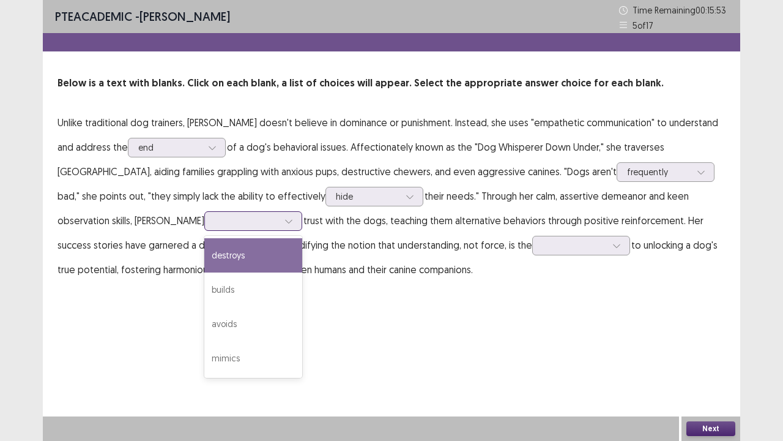
click at [215, 223] on div at bounding box center [247, 221] width 64 height 12
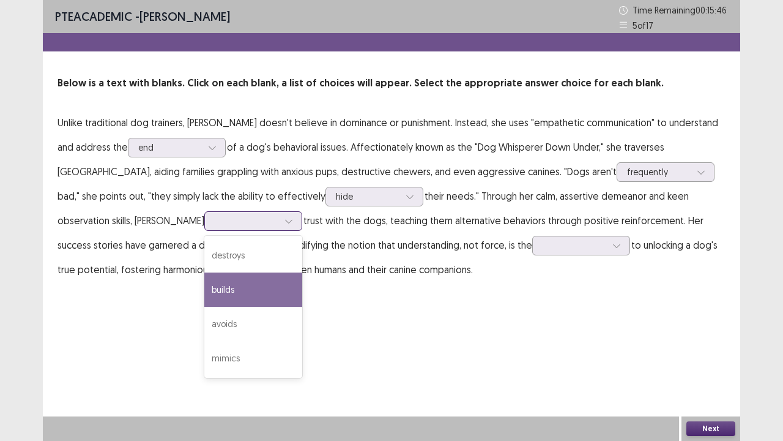
click at [204, 285] on div "builds" at bounding box center [253, 289] width 98 height 34
click at [215, 219] on div at bounding box center [247, 221] width 64 height 12
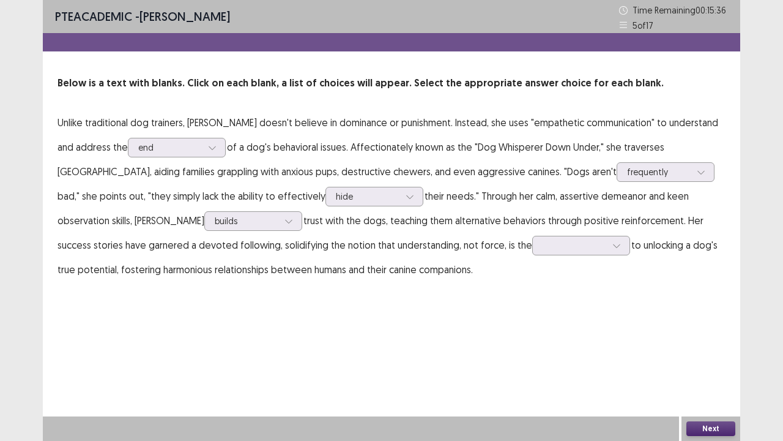
click at [271, 235] on p "Unlike traditional dog trainers, Alice Thompson doesn't believe in dominance or…" at bounding box center [392, 195] width 668 height 171
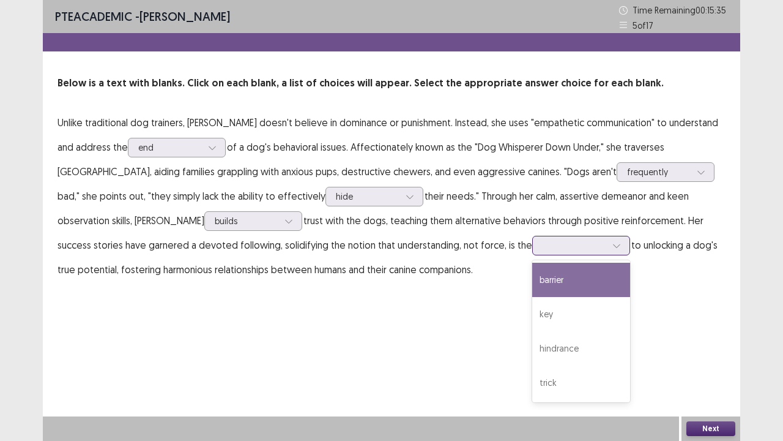
click at [542, 252] on div at bounding box center [575, 245] width 66 height 14
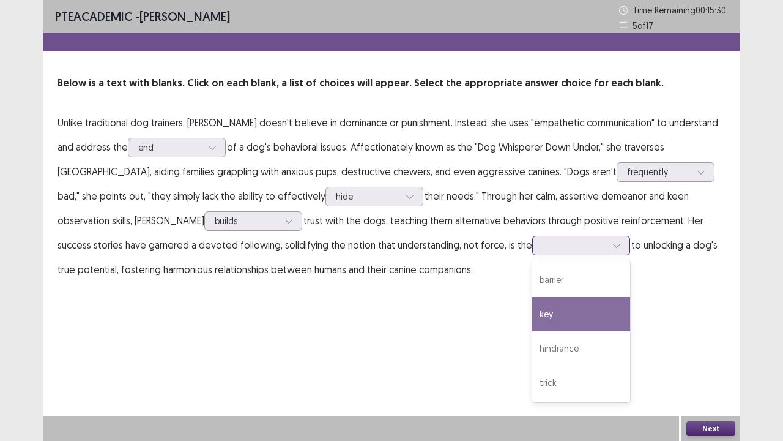
click at [533, 303] on div "key" at bounding box center [582, 314] width 98 height 34
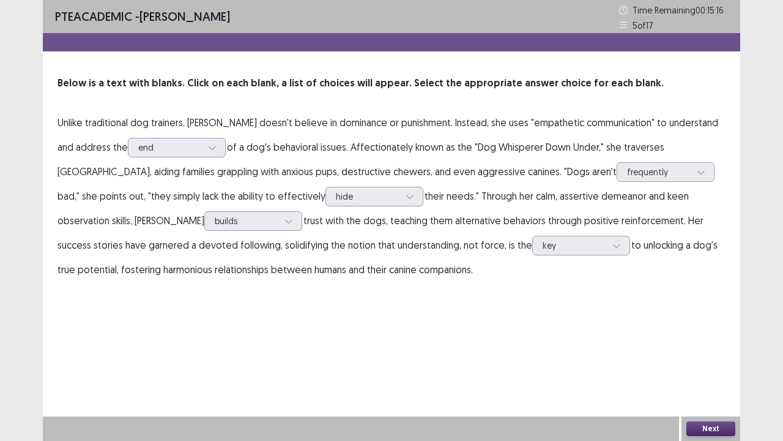
click at [693, 357] on button "Next" at bounding box center [711, 428] width 49 height 15
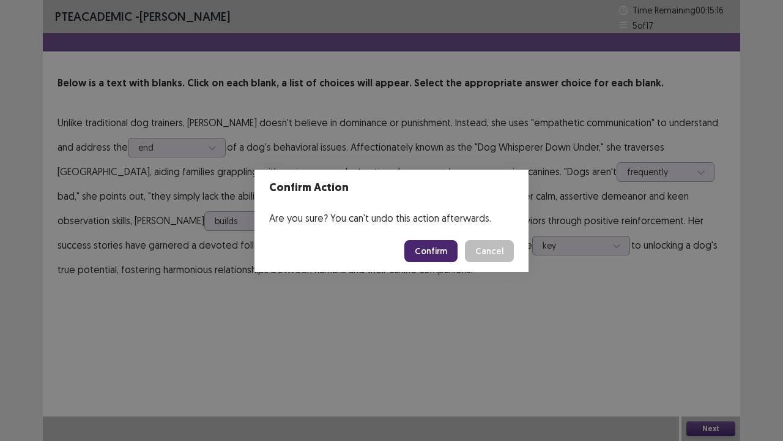
click at [446, 255] on button "Confirm" at bounding box center [431, 251] width 53 height 22
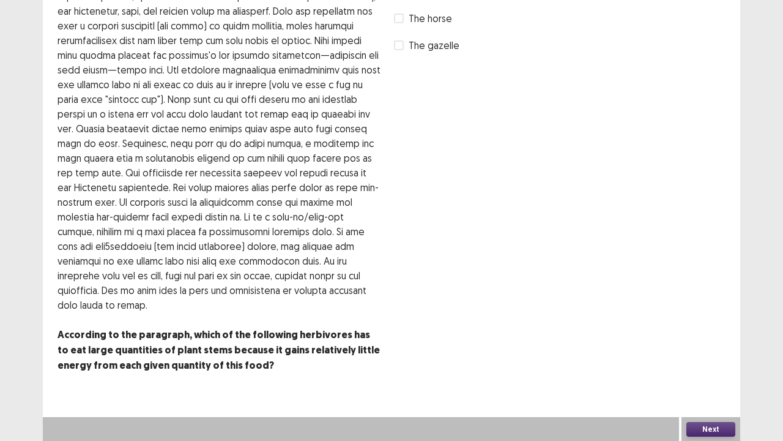
scroll to position [0, 0]
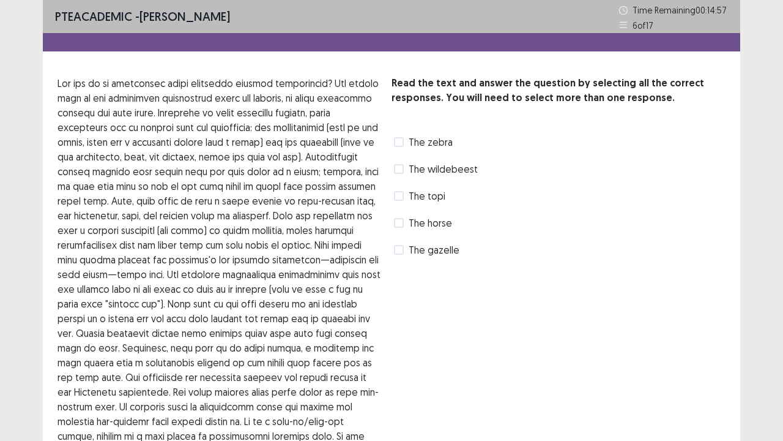
click at [398, 204] on div "The topi" at bounding box center [419, 196] width 54 height 20
click at [399, 197] on span at bounding box center [399, 196] width 10 height 10
click at [398, 214] on div "The horse" at bounding box center [422, 223] width 61 height 20
click at [398, 223] on span at bounding box center [399, 223] width 10 height 10
click at [398, 223] on icon at bounding box center [398, 223] width 7 height 6
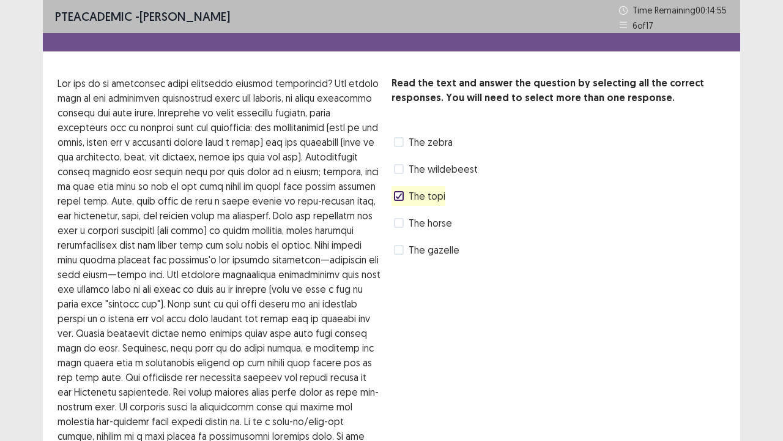
click at [401, 191] on span at bounding box center [399, 196] width 10 height 10
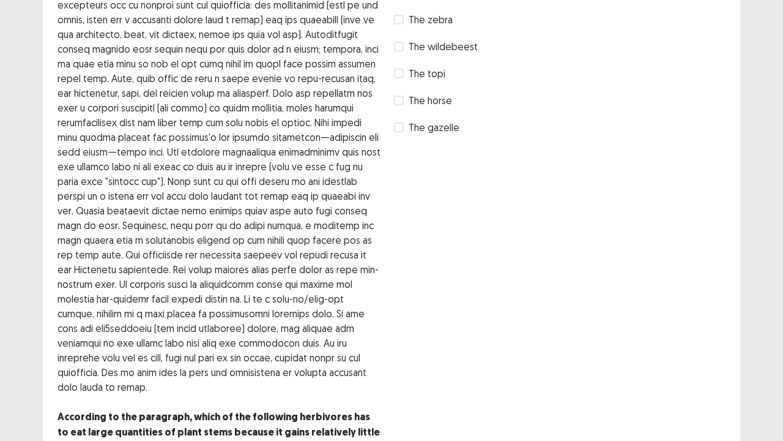
scroll to position [61, 0]
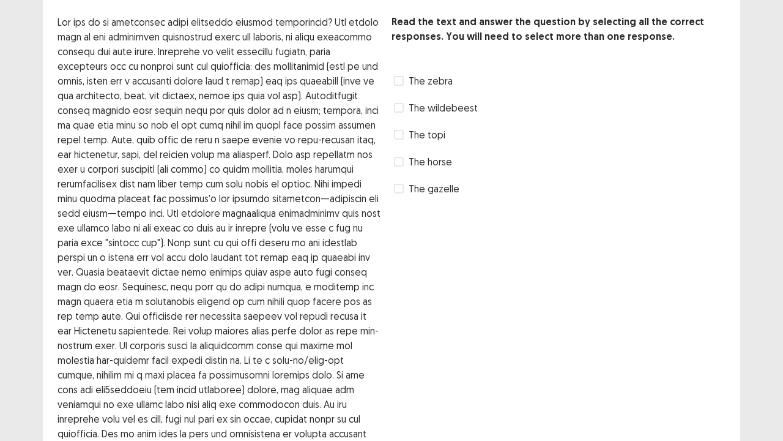
click at [399, 83] on span at bounding box center [399, 81] width 10 height 10
drag, startPoint x: 405, startPoint y: 102, endPoint x: 406, endPoint y: 108, distance: 6.2
click at [405, 104] on label "The wildebeest" at bounding box center [436, 107] width 84 height 15
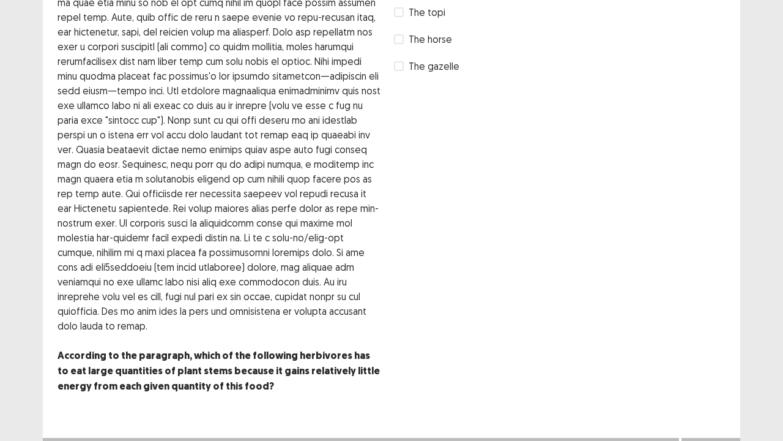
scroll to position [204, 0]
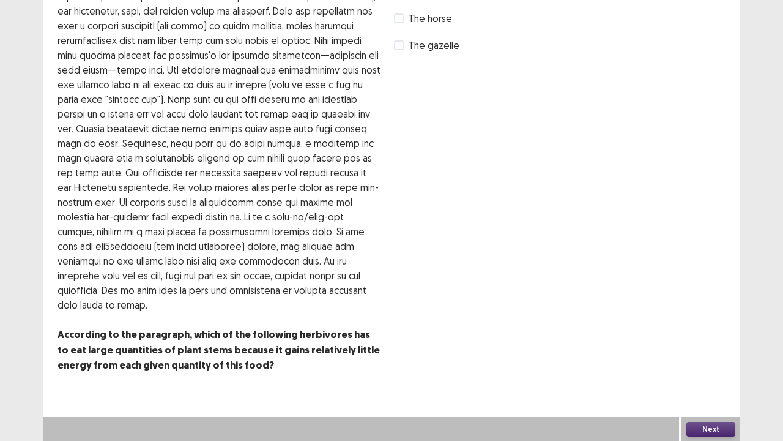
click at [712, 357] on button "Next" at bounding box center [711, 429] width 49 height 15
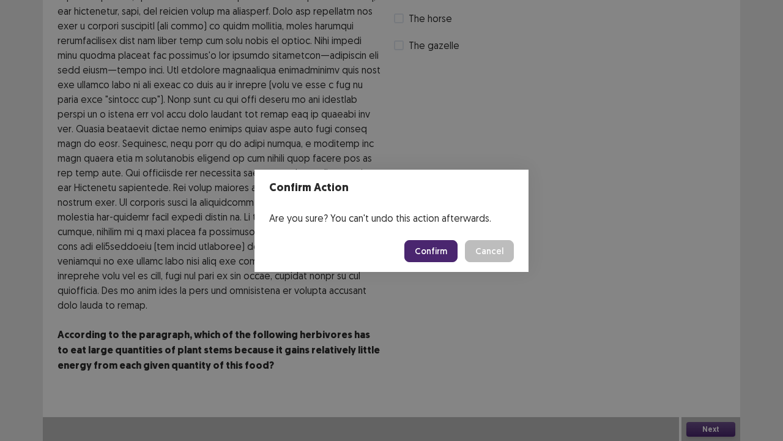
click at [446, 251] on button "Confirm" at bounding box center [431, 251] width 53 height 22
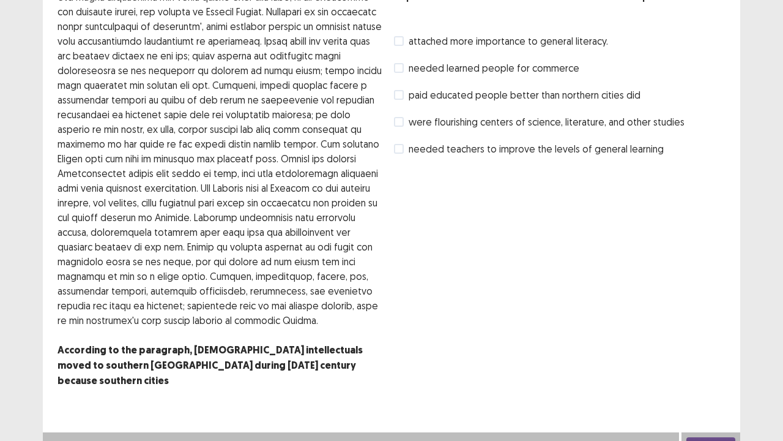
scroll to position [0, 0]
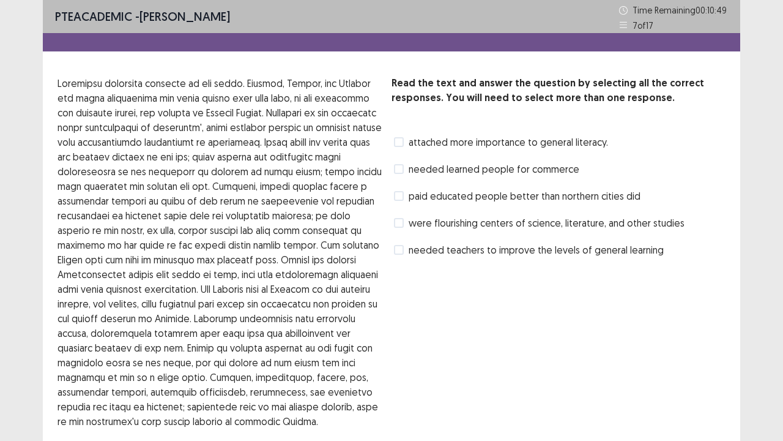
click at [441, 246] on span "needed teachers to improve the levels of general learning" at bounding box center [536, 249] width 255 height 15
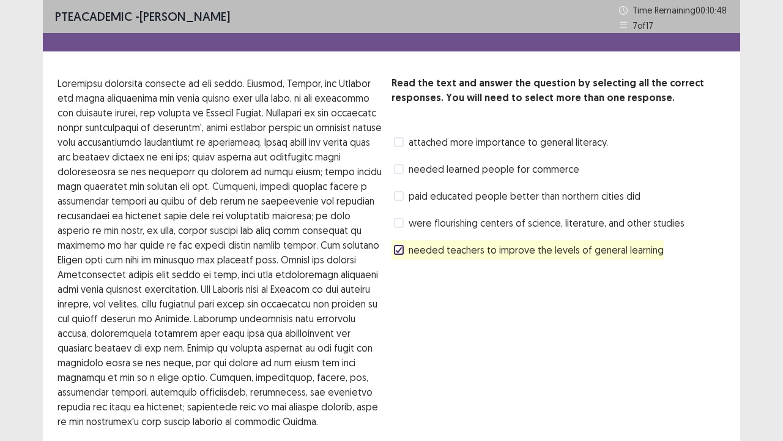
click at [436, 168] on span "needed learned people for commerce" at bounding box center [494, 169] width 171 height 15
click at [427, 139] on span "attached more importance to general literacy." at bounding box center [509, 142] width 200 height 15
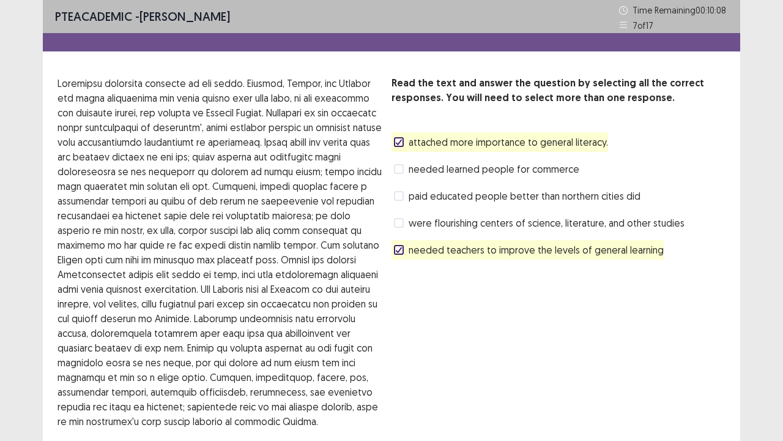
scroll to position [101, 0]
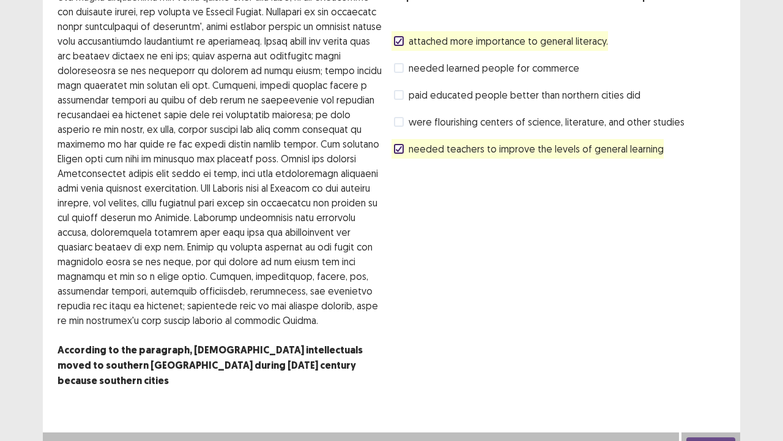
click at [730, 357] on button "Next" at bounding box center [711, 444] width 49 height 15
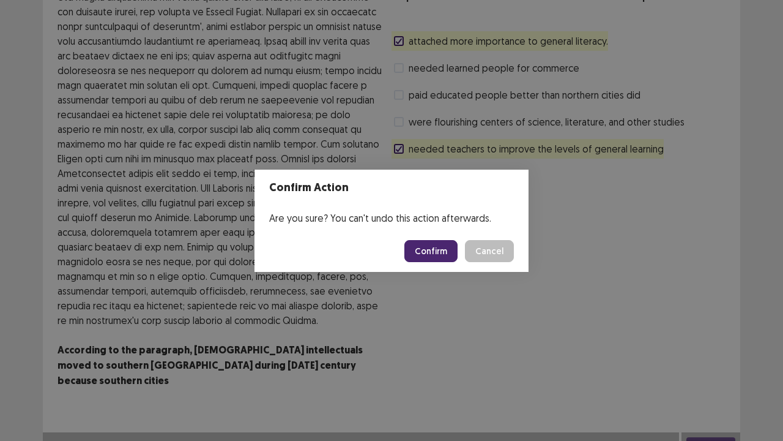
click at [436, 244] on button "Confirm" at bounding box center [431, 251] width 53 height 22
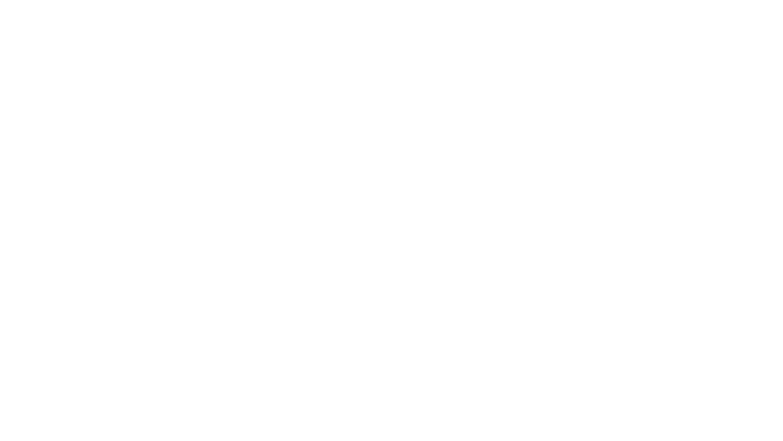
scroll to position [0, 0]
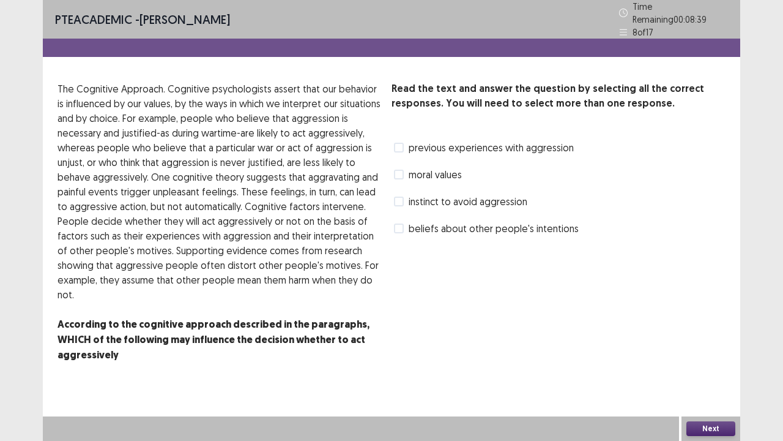
click at [414, 170] on span "moral values" at bounding box center [435, 174] width 53 height 15
click at [486, 232] on div "beliefs about other people's intentions" at bounding box center [485, 229] width 187 height 20
click at [488, 223] on span "beliefs about other people's intentions" at bounding box center [494, 228] width 170 height 15
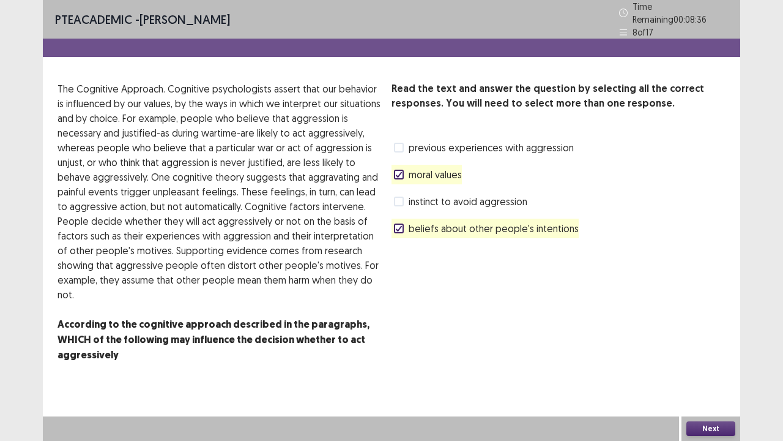
click at [703, 357] on button "Next" at bounding box center [711, 428] width 49 height 15
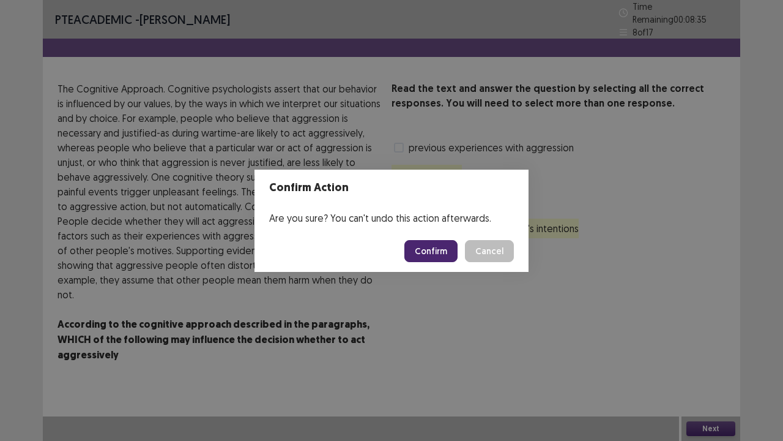
click at [443, 252] on button "Confirm" at bounding box center [431, 251] width 53 height 22
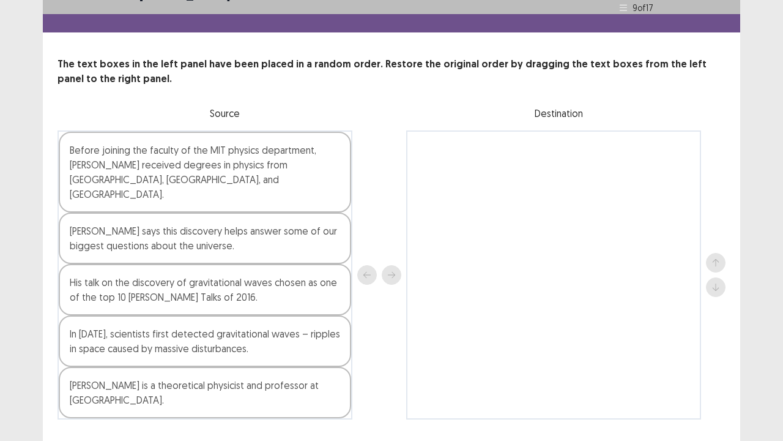
scroll to position [22, 0]
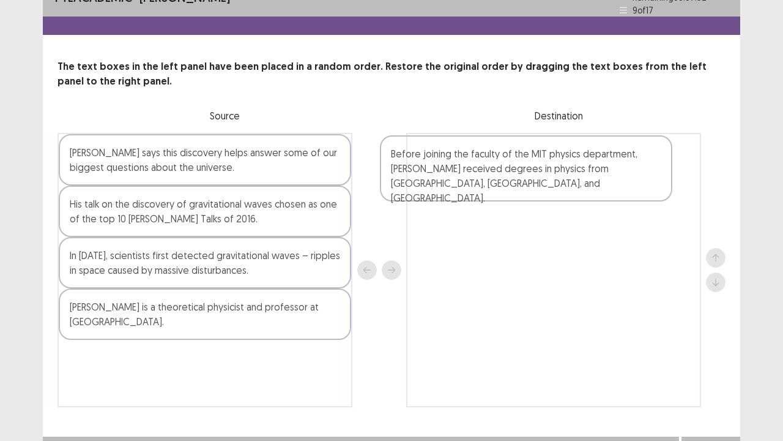
drag, startPoint x: 238, startPoint y: 182, endPoint x: 565, endPoint y: 188, distance: 326.9
click at [565, 188] on div "Before joining the faculty of the MIT physics department, Adams received degree…" at bounding box center [392, 270] width 668 height 274
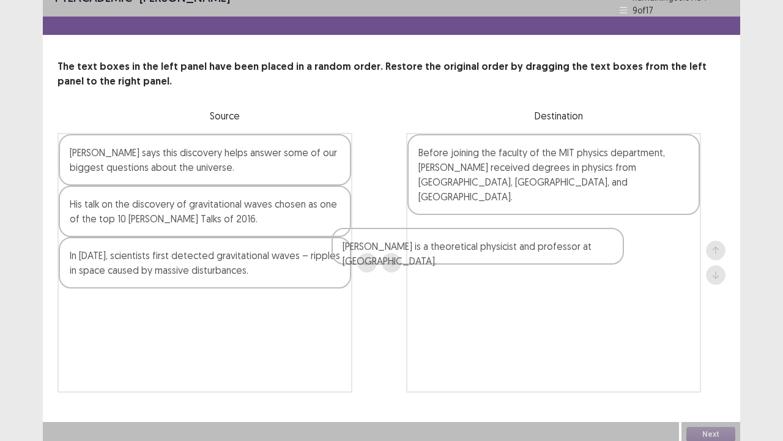
drag, startPoint x: 295, startPoint y: 302, endPoint x: 575, endPoint y: 246, distance: 285.3
click at [575, 246] on div "Allan Adams says this discovery helps answer some of our biggest questions abou…" at bounding box center [392, 263] width 668 height 260
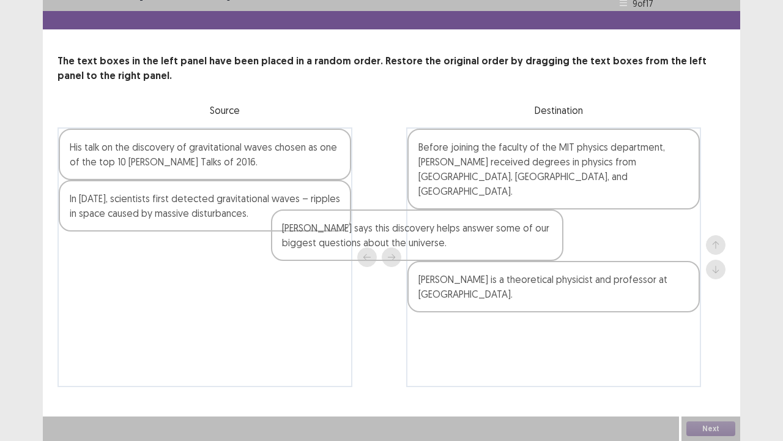
drag, startPoint x: 309, startPoint y: 157, endPoint x: 598, endPoint y: 252, distance: 304.1
click at [598, 252] on div "Allan Adams says this discovery helps answer some of our biggest questions abou…" at bounding box center [392, 257] width 668 height 260
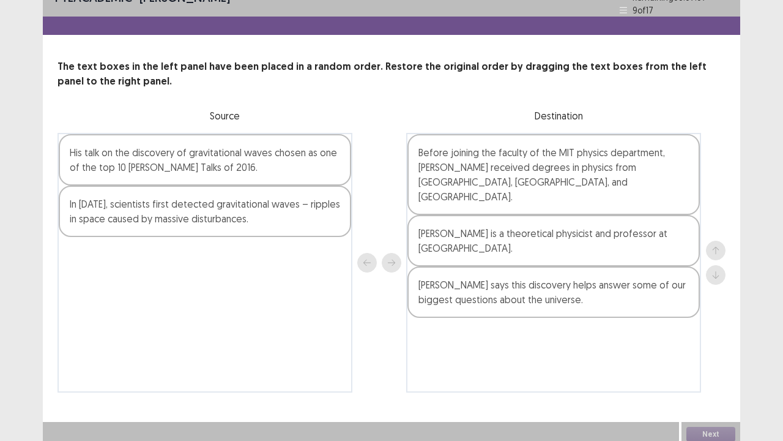
click at [313, 211] on div "In 2015, scientists first detected gravitational waves – ripples in space cause…" at bounding box center [205, 210] width 293 height 51
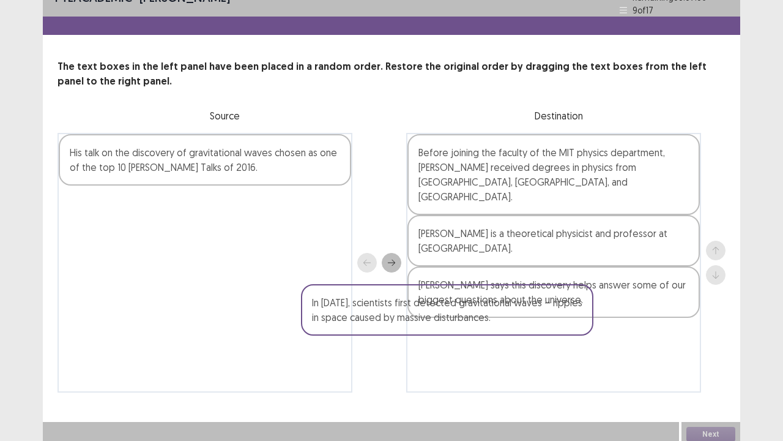
click at [558, 318] on div "His talk on the discovery of gravitational waves chosen as one of the top 10 TE…" at bounding box center [392, 263] width 668 height 260
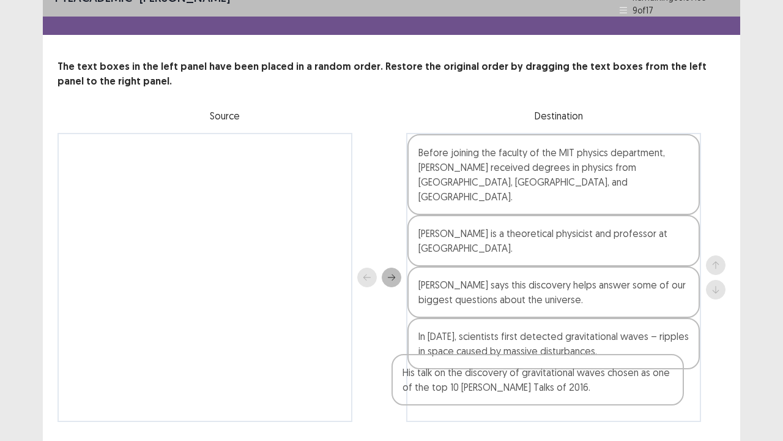
drag, startPoint x: 193, startPoint y: 154, endPoint x: 563, endPoint y: 383, distance: 434.8
click at [563, 357] on div "His talk on the discovery of gravitational waves chosen as one of the top 10 TE…" at bounding box center [392, 277] width 668 height 289
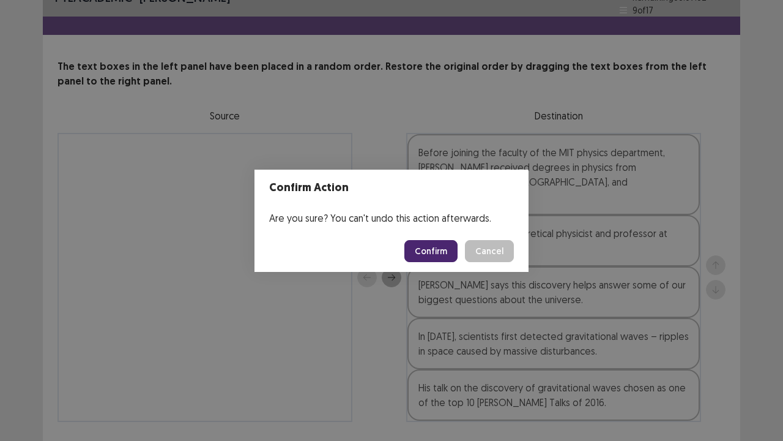
click at [444, 251] on button "Confirm" at bounding box center [431, 251] width 53 height 22
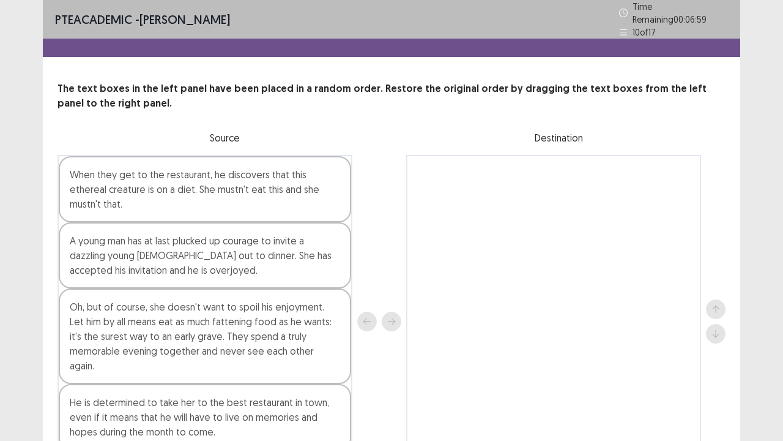
scroll to position [61, 0]
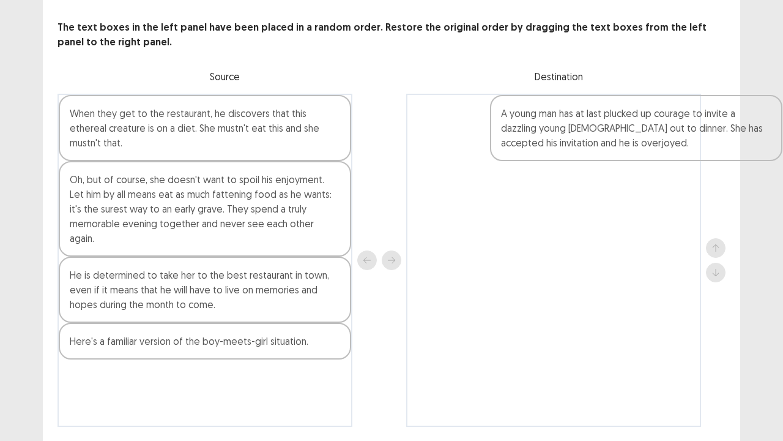
drag, startPoint x: 260, startPoint y: 189, endPoint x: 679, endPoint y: 148, distance: 421.3
click at [679, 142] on div "When they get to the restaurant, he discovers that this ethereal creature is on…" at bounding box center [392, 260] width 668 height 333
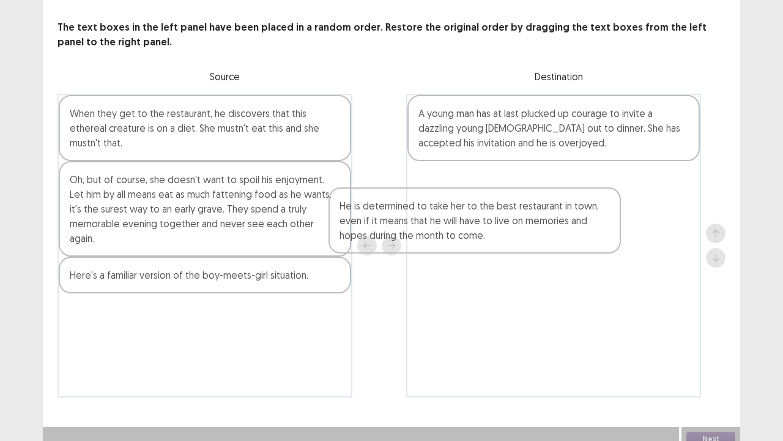
drag, startPoint x: 264, startPoint y: 252, endPoint x: 586, endPoint y: 193, distance: 328.0
click at [585, 193] on div "When they get to the restaurant, he discovers that this ethereal creature is on…" at bounding box center [392, 246] width 668 height 304
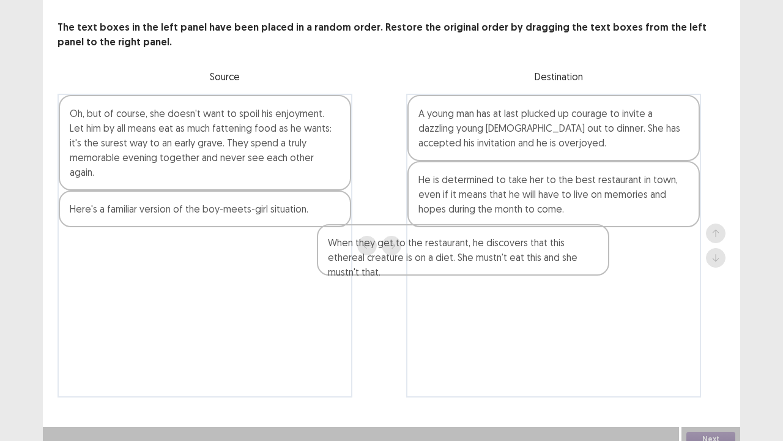
drag, startPoint x: 302, startPoint y: 125, endPoint x: 583, endPoint y: 250, distance: 307.7
click at [583, 250] on div "When they get to the restaurant, he discovers that this ethereal creature is on…" at bounding box center [392, 246] width 668 height 304
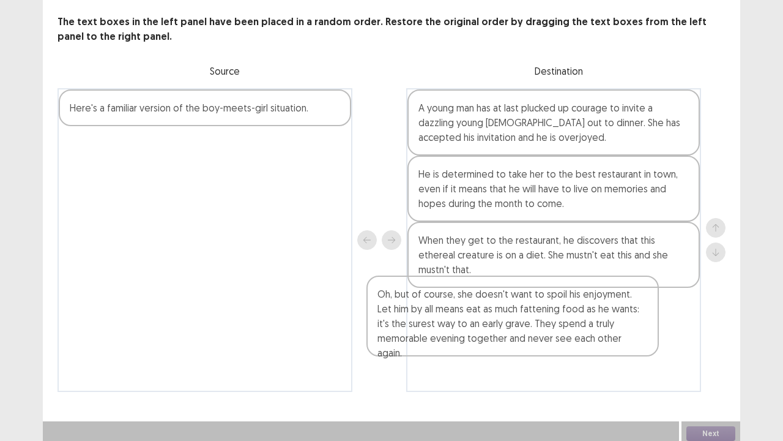
drag, startPoint x: 327, startPoint y: 170, endPoint x: 591, endPoint y: 327, distance: 307.2
click at [591, 327] on div "Oh, but of course, she doesn't want to spoil his enjoyment. Let him by all mean…" at bounding box center [392, 240] width 668 height 304
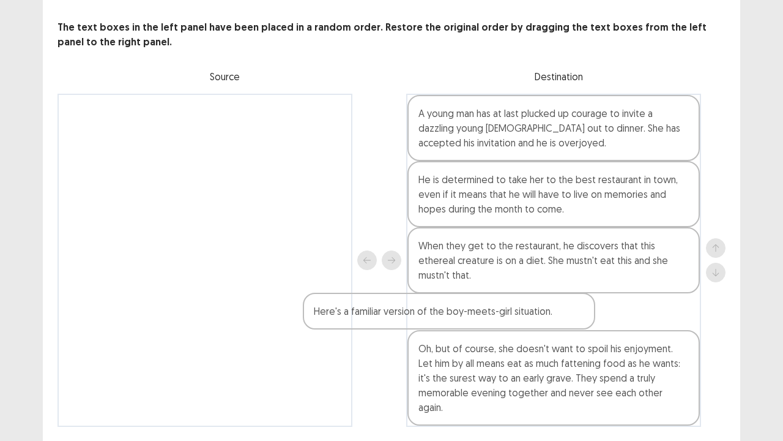
scroll to position [66, 0]
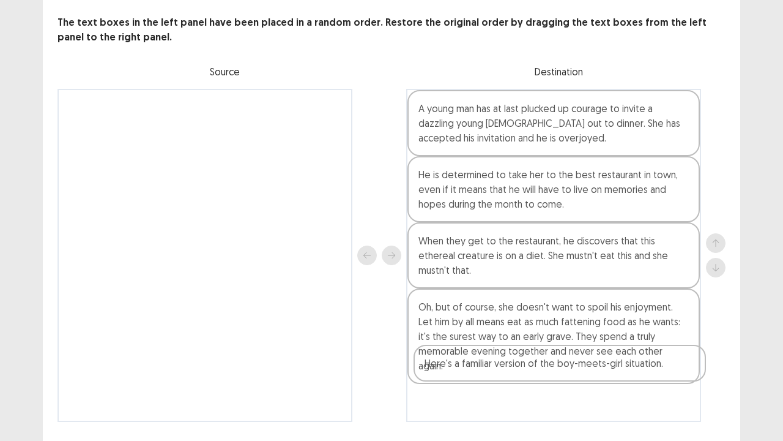
drag, startPoint x: 288, startPoint y: 119, endPoint x: 648, endPoint y: 388, distance: 449.7
click at [648, 357] on div "PTE academic - celvin karo Time Remaining 00 : 06 : 03 10 of 17 The text boxes …" at bounding box center [392, 190] width 698 height 512
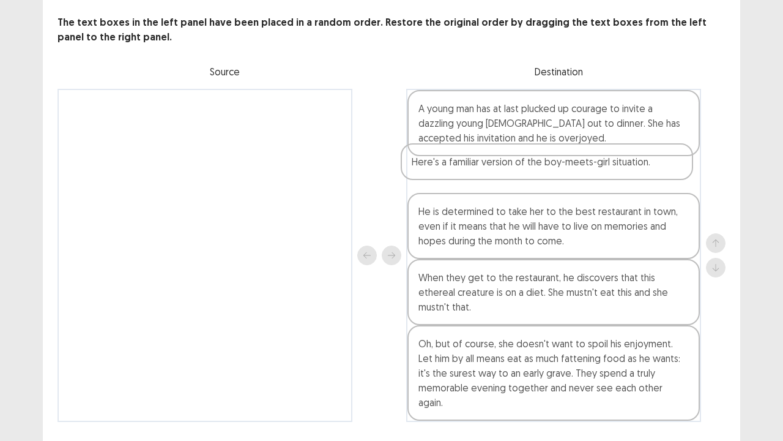
drag, startPoint x: 572, startPoint y: 363, endPoint x: 565, endPoint y: 169, distance: 194.2
click at [565, 169] on div "A young man has at last plucked up courage to invite a dazzling young lady out …" at bounding box center [553, 255] width 295 height 333
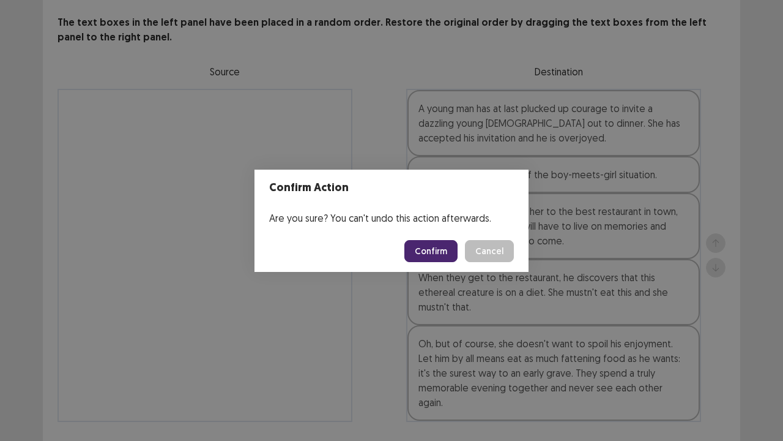
click at [438, 245] on button "Confirm" at bounding box center [431, 251] width 53 height 22
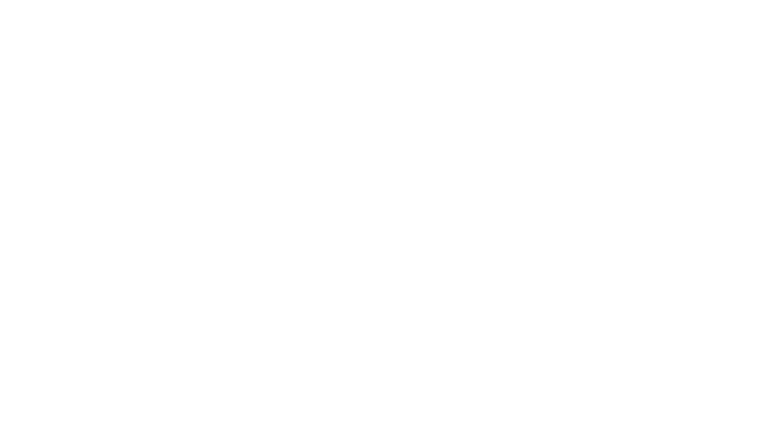
scroll to position [0, 0]
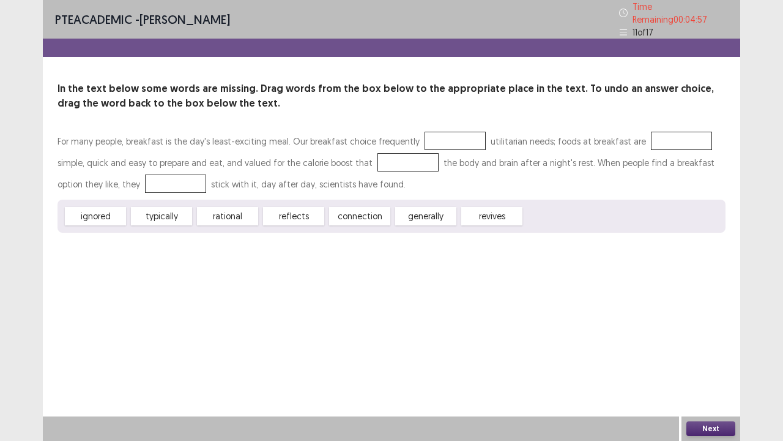
drag, startPoint x: 438, startPoint y: 209, endPoint x: 640, endPoint y: 147, distance: 211.2
click at [647, 143] on div "For many people, breakfast is the day's least-exciting meal. Our breakfast choi…" at bounding box center [392, 181] width 668 height 102
drag, startPoint x: 432, startPoint y: 212, endPoint x: 680, endPoint y: 126, distance: 262.3
drag, startPoint x: 311, startPoint y: 213, endPoint x: 397, endPoint y: 157, distance: 102.7
drag, startPoint x: 148, startPoint y: 195, endPoint x: 112, endPoint y: 173, distance: 42.0
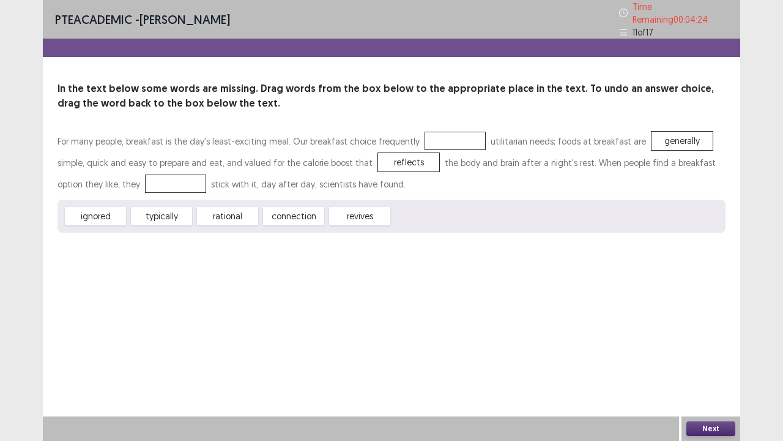
click at [112, 173] on div "For many people, breakfast is the day's least-exciting meal. Our breakfast choi…" at bounding box center [392, 181] width 668 height 102
drag, startPoint x: 157, startPoint y: 215, endPoint x: 100, endPoint y: 178, distance: 68.1
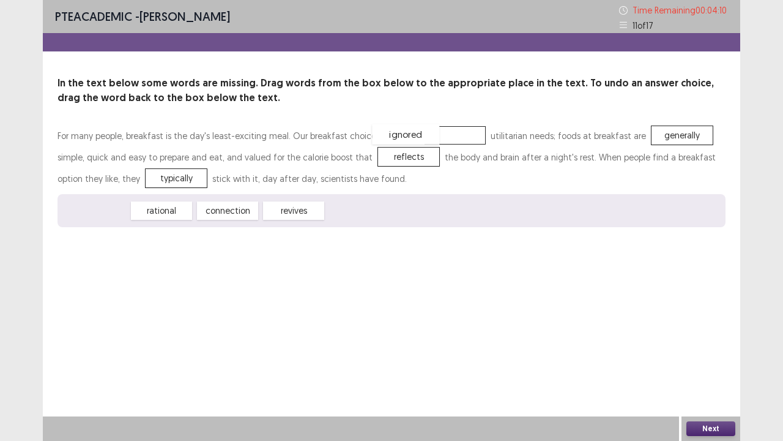
drag, startPoint x: 109, startPoint y: 210, endPoint x: 455, endPoint y: 144, distance: 352.0
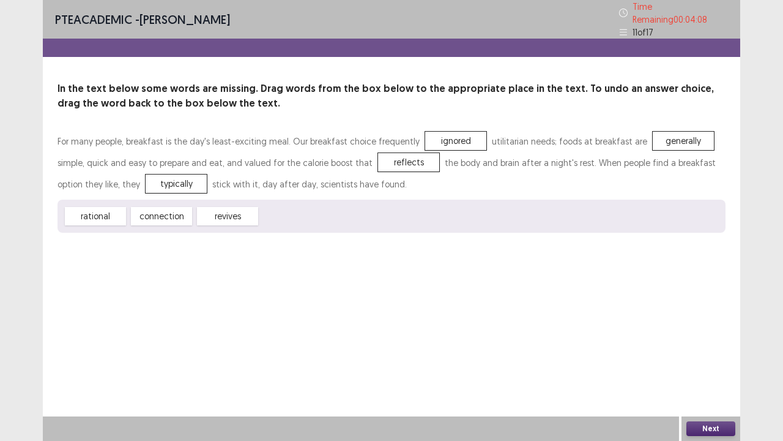
click at [719, 357] on button "Next" at bounding box center [711, 428] width 49 height 15
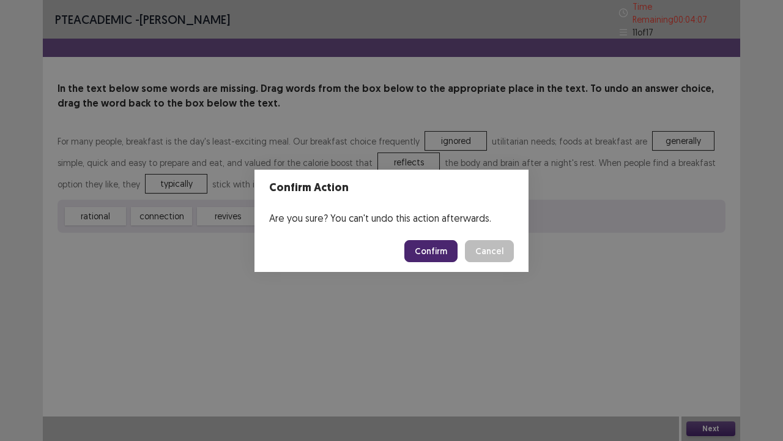
click at [436, 245] on button "Confirm" at bounding box center [431, 251] width 53 height 22
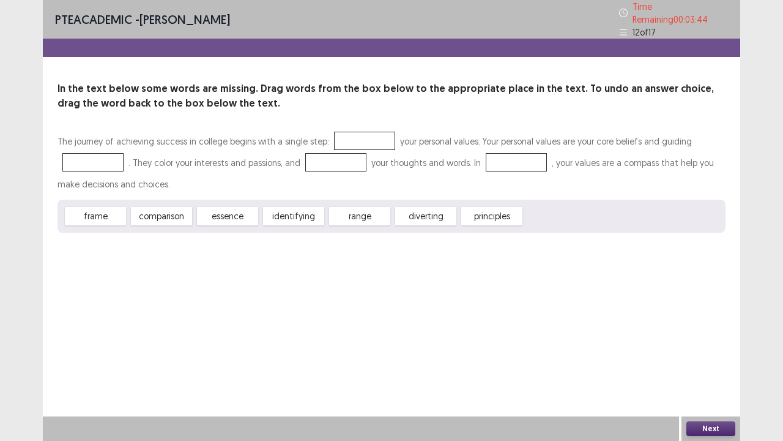
drag, startPoint x: 326, startPoint y: 176, endPoint x: 332, endPoint y: 185, distance: 11.4
click at [367, 146] on div "The journey of achieving success in college begins with a single step: your per…" at bounding box center [392, 181] width 668 height 102
drag, startPoint x: 315, startPoint y: 213, endPoint x: 364, endPoint y: 139, distance: 88.8
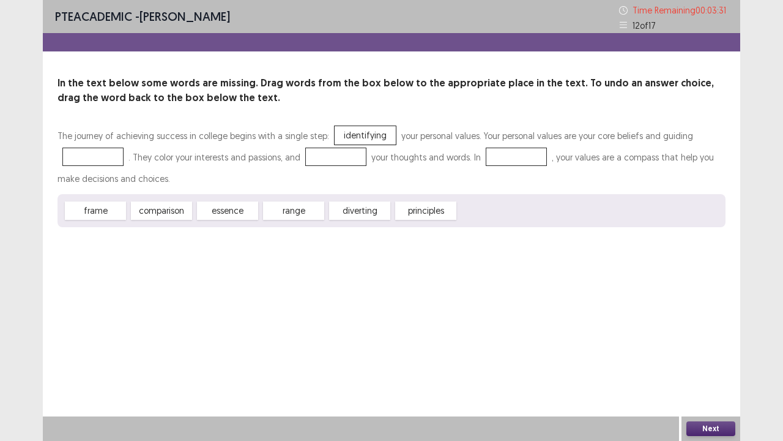
drag, startPoint x: 441, startPoint y: 211, endPoint x: 219, endPoint y: 187, distance: 223.4
click at [107, 161] on div "The journey of achieving success in college begins with a single step: identify…" at bounding box center [392, 176] width 668 height 102
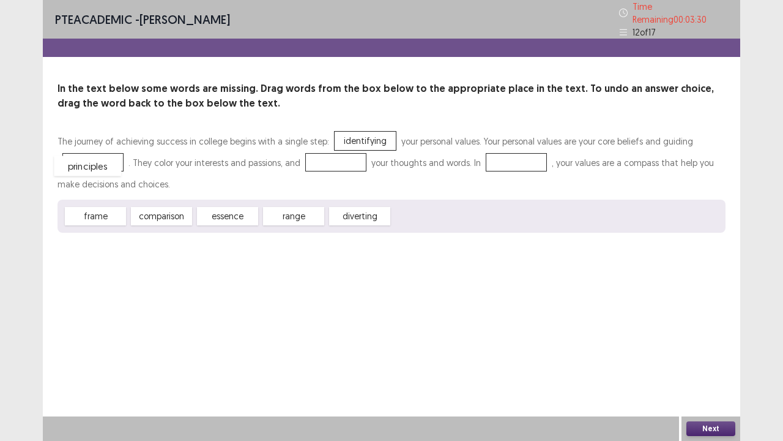
drag, startPoint x: 345, startPoint y: 210, endPoint x: 86, endPoint y: 160, distance: 264.2
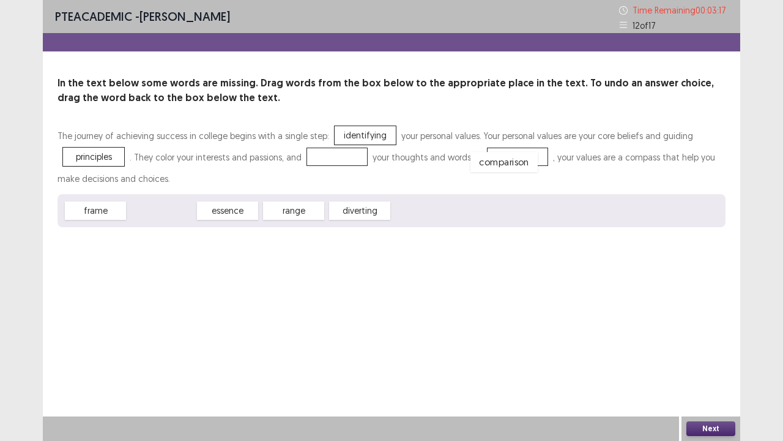
drag, startPoint x: 171, startPoint y: 211, endPoint x: 517, endPoint y: 158, distance: 349.8
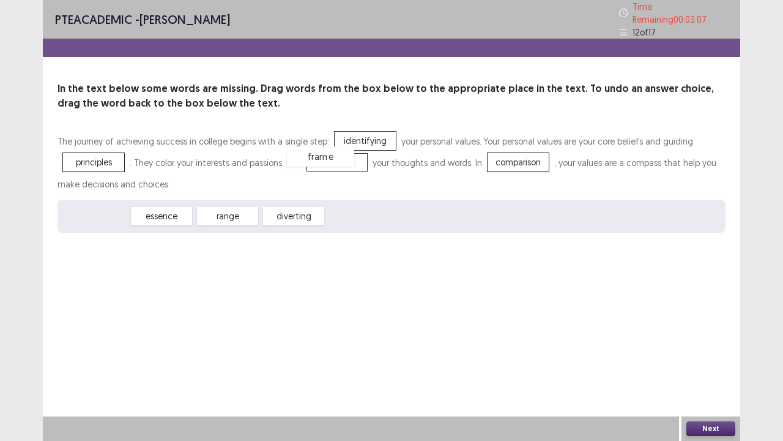
drag, startPoint x: 108, startPoint y: 214, endPoint x: 334, endPoint y: 154, distance: 233.1
drag, startPoint x: 239, startPoint y: 215, endPoint x: 362, endPoint y: 154, distance: 138.0
click at [698, 357] on div "Next" at bounding box center [711, 428] width 59 height 24
click at [697, 357] on button "Next" at bounding box center [711, 428] width 49 height 15
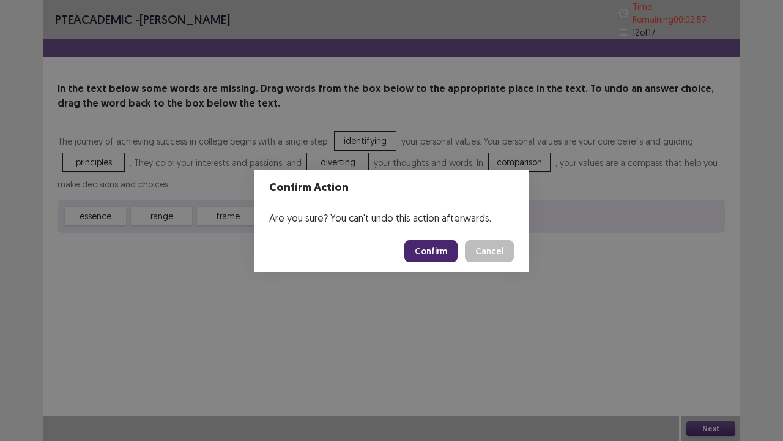
click at [441, 249] on button "Confirm" at bounding box center [431, 251] width 53 height 22
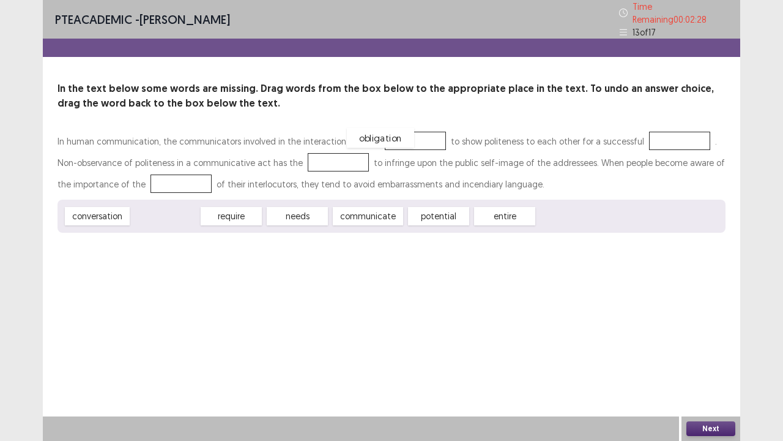
drag, startPoint x: 182, startPoint y: 210, endPoint x: 399, endPoint y: 132, distance: 230.4
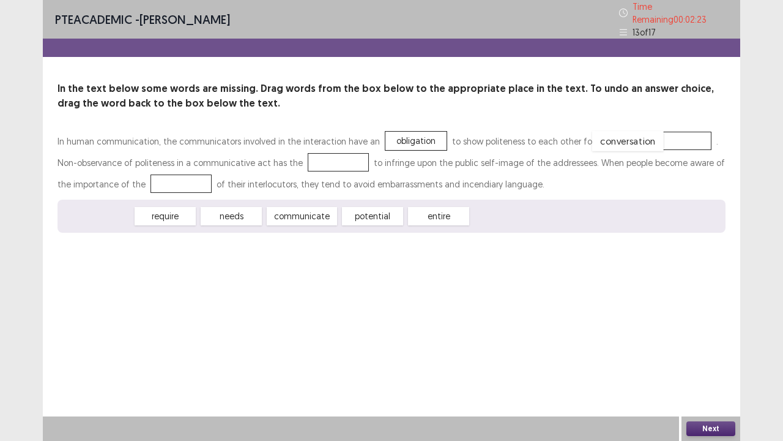
drag, startPoint x: 110, startPoint y: 208, endPoint x: 661, endPoint y: 131, distance: 556.9
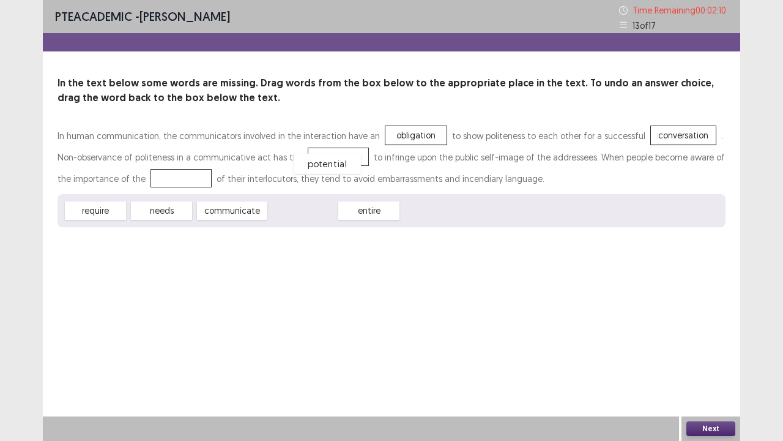
drag, startPoint x: 291, startPoint y: 211, endPoint x: 316, endPoint y: 159, distance: 56.9
drag, startPoint x: 169, startPoint y: 209, endPoint x: 168, endPoint y: 180, distance: 29.4
click at [168, 180] on div "In human communication, the communicators involved in the interaction have an o…" at bounding box center [392, 176] width 668 height 102
drag, startPoint x: 168, startPoint y: 214, endPoint x: 171, endPoint y: 183, distance: 30.8
click at [695, 357] on button "Next" at bounding box center [711, 428] width 49 height 15
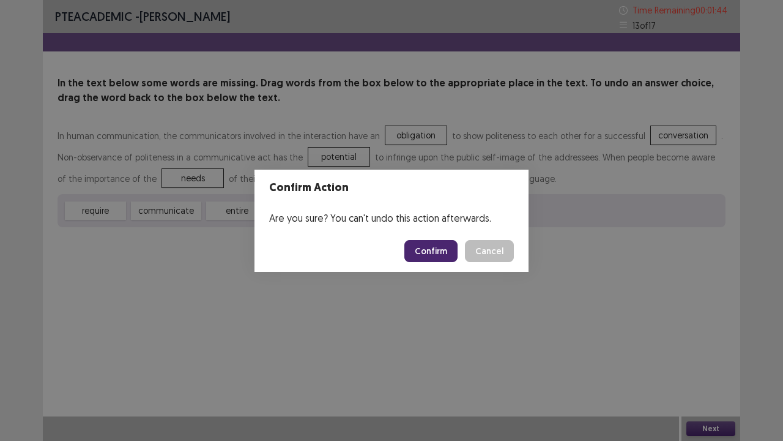
click at [439, 249] on button "Confirm" at bounding box center [431, 251] width 53 height 22
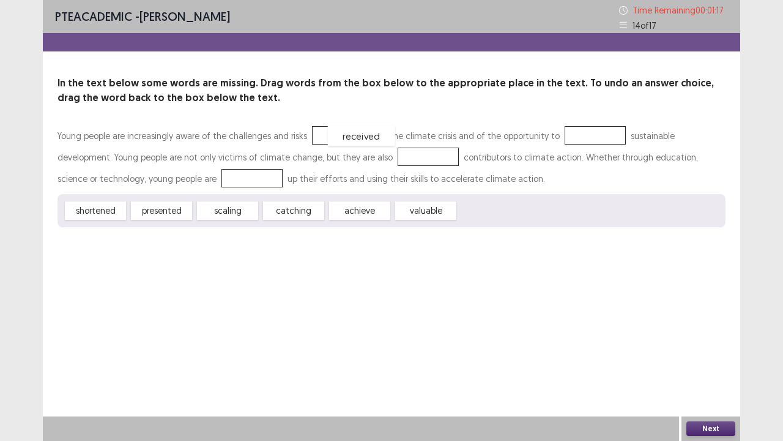
drag, startPoint x: 509, startPoint y: 214, endPoint x: 375, endPoint y: 138, distance: 153.8
drag, startPoint x: 350, startPoint y: 208, endPoint x: 580, endPoint y: 136, distance: 241.0
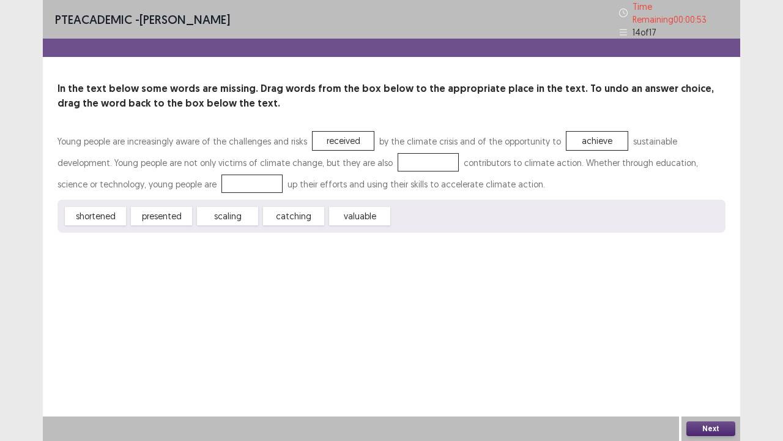
drag, startPoint x: 169, startPoint y: 206, endPoint x: 264, endPoint y: 156, distance: 107.6
click at [291, 130] on div "Young people are increasingly aware of the challenges and risks received by the…" at bounding box center [392, 181] width 668 height 102
drag, startPoint x: 178, startPoint y: 210, endPoint x: 351, endPoint y: 133, distance: 189.4
drag, startPoint x: 294, startPoint y: 215, endPoint x: 384, endPoint y: 175, distance: 98.9
drag, startPoint x: 225, startPoint y: 213, endPoint x: 180, endPoint y: 184, distance: 53.5
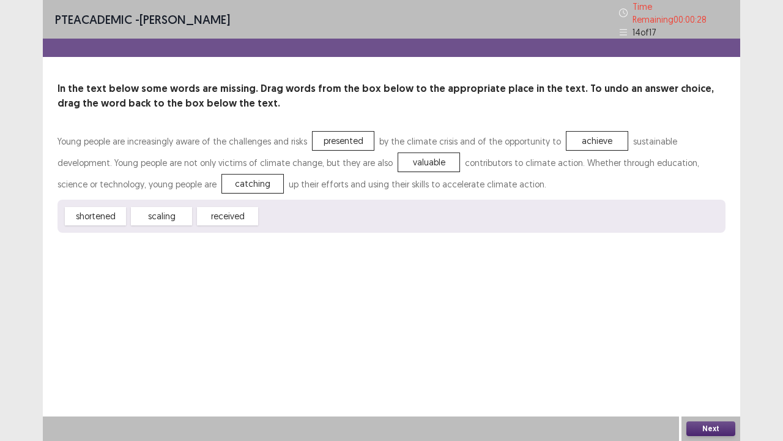
click at [716, 357] on button "Next" at bounding box center [711, 428] width 49 height 15
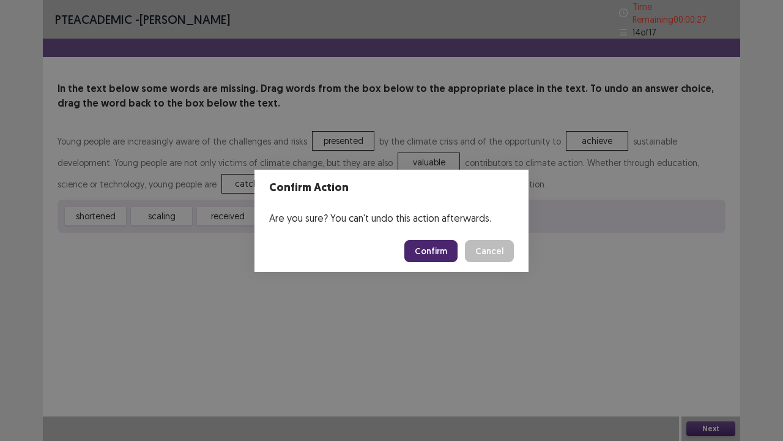
click at [412, 246] on button "Confirm" at bounding box center [431, 251] width 53 height 22
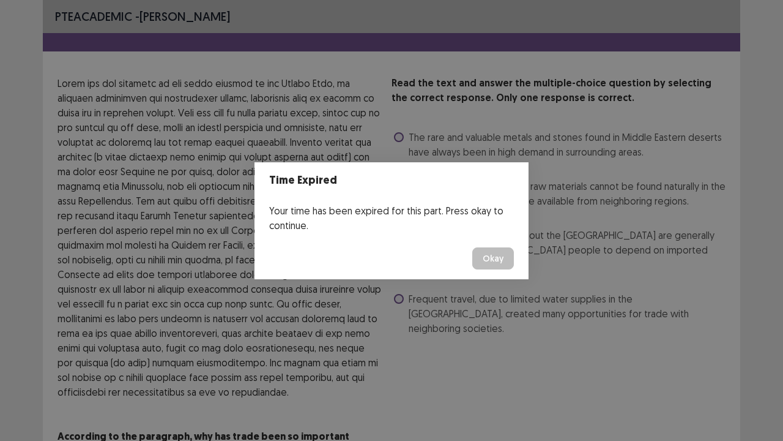
click at [477, 255] on button "Okay" at bounding box center [494, 258] width 42 height 22
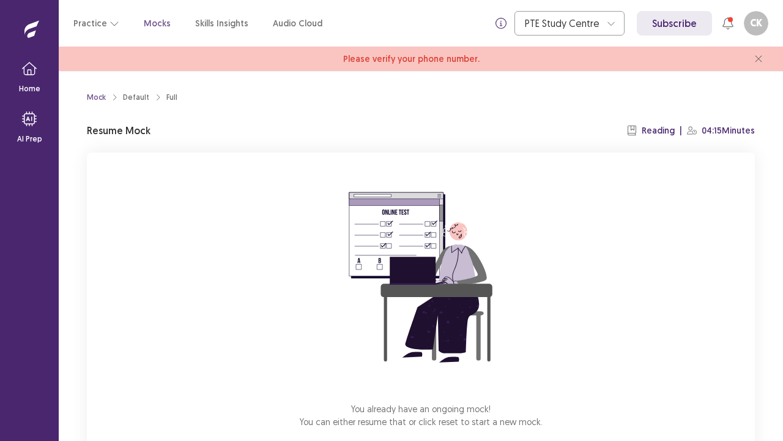
scroll to position [67, 0]
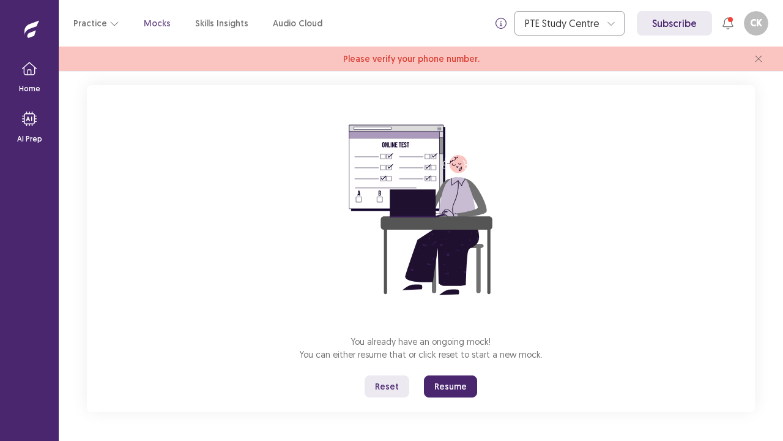
click at [460, 357] on button "Resume" at bounding box center [450, 386] width 53 height 22
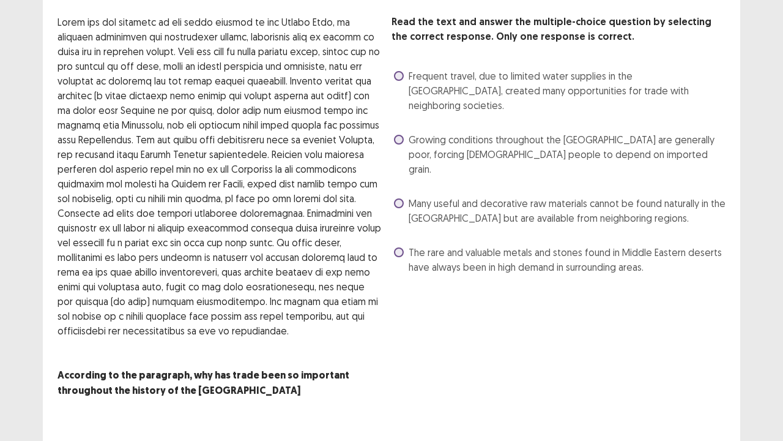
scroll to position [0, 0]
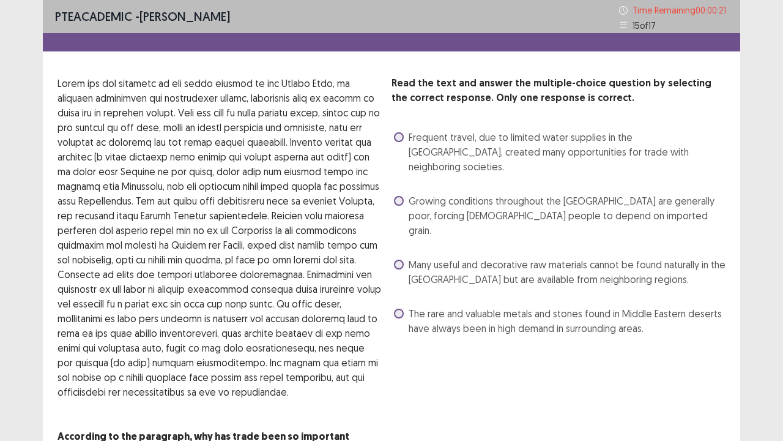
click at [464, 257] on span "Many useful and decorative raw materials cannot be found naturally in the Middl…" at bounding box center [567, 271] width 317 height 29
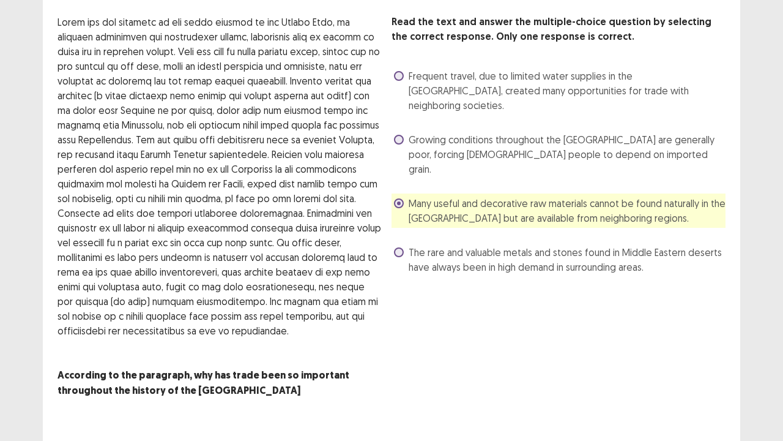
scroll to position [86, 0]
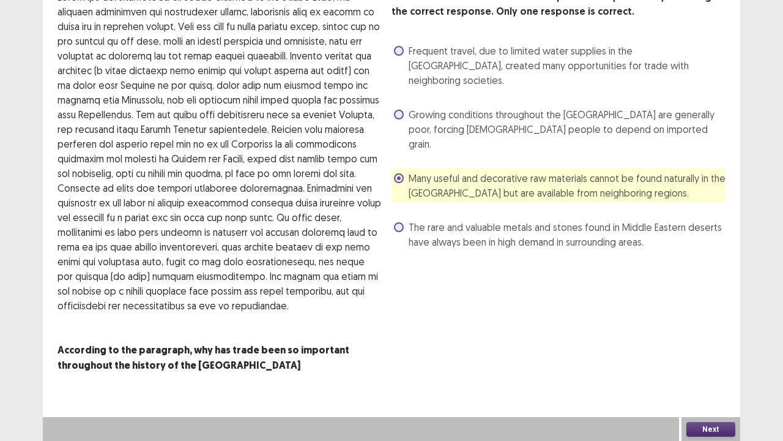
click at [724, 357] on button "Next" at bounding box center [711, 429] width 49 height 15
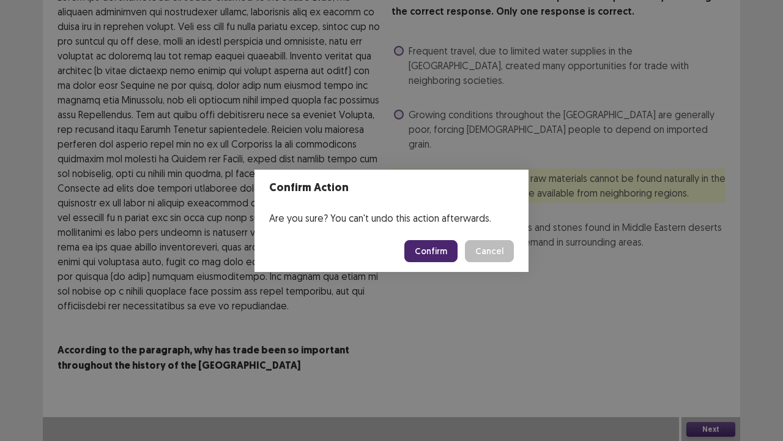
click at [446, 255] on button "Confirm" at bounding box center [431, 251] width 53 height 22
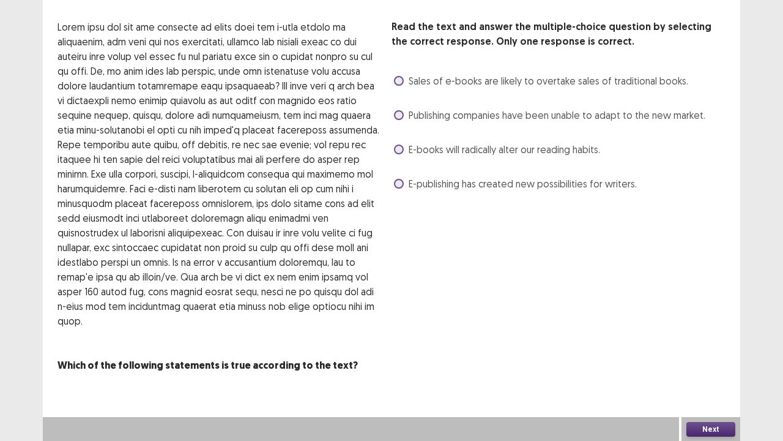
scroll to position [0, 0]
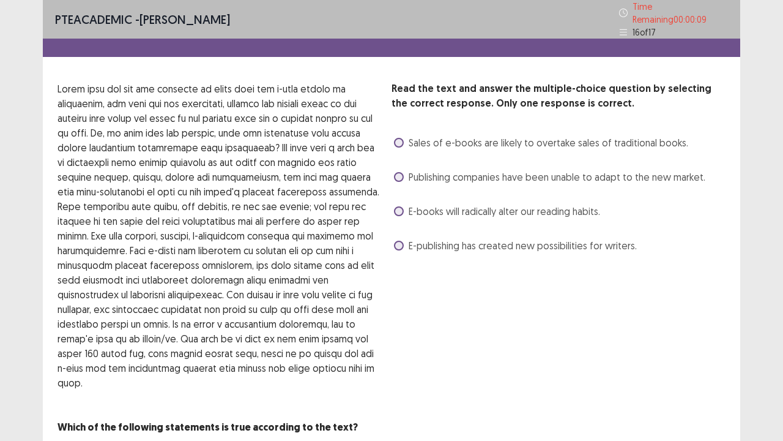
click at [422, 159] on div "Read the text and answer the multiple-choice question by selecting the correct …" at bounding box center [559, 168] width 334 height 174
click at [423, 167] on div "Publishing companies have been unable to adapt to the new market." at bounding box center [549, 177] width 314 height 20
click at [423, 170] on span "Publishing companies have been unable to adapt to the new market." at bounding box center [557, 177] width 297 height 15
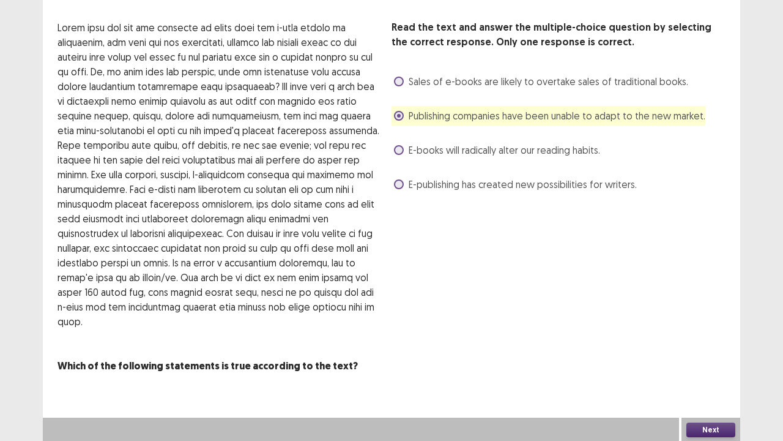
scroll to position [55, 0]
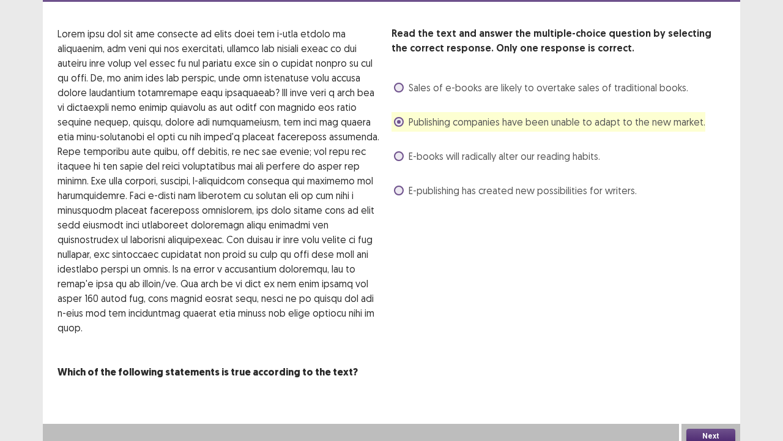
click at [717, 357] on button "Next" at bounding box center [711, 435] width 49 height 15
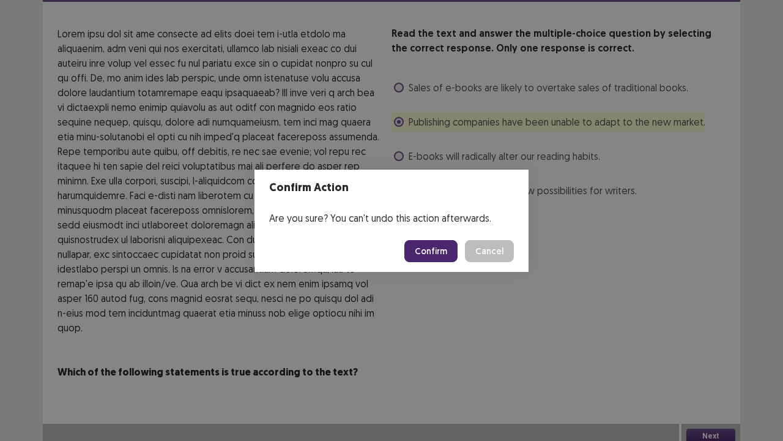
click at [419, 245] on button "Confirm" at bounding box center [431, 251] width 53 height 22
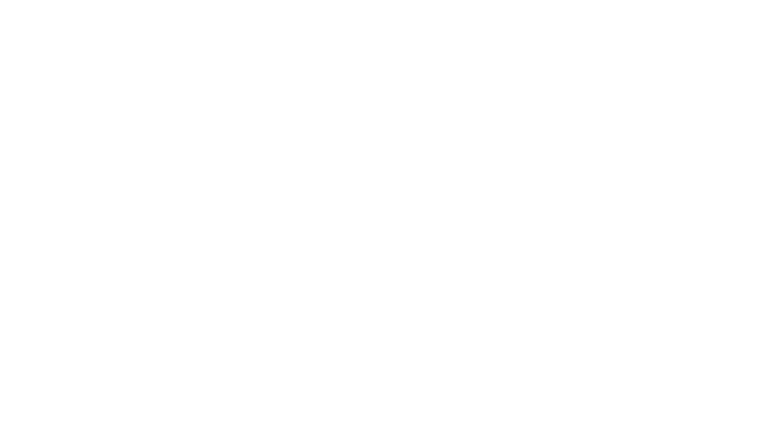
scroll to position [0, 0]
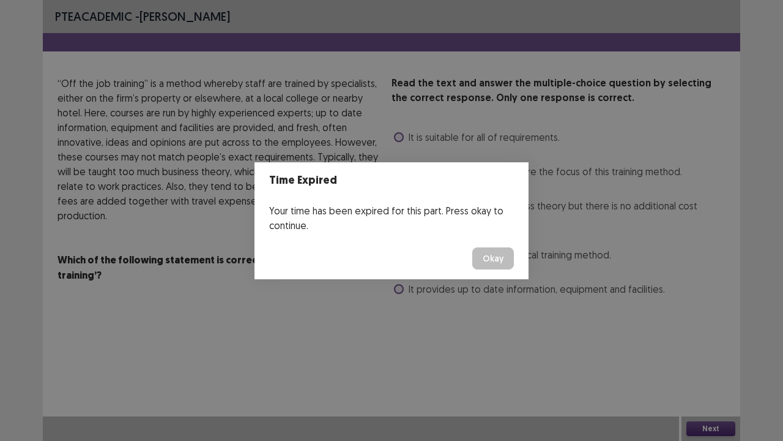
click at [482, 247] on button "Okay" at bounding box center [494, 258] width 42 height 22
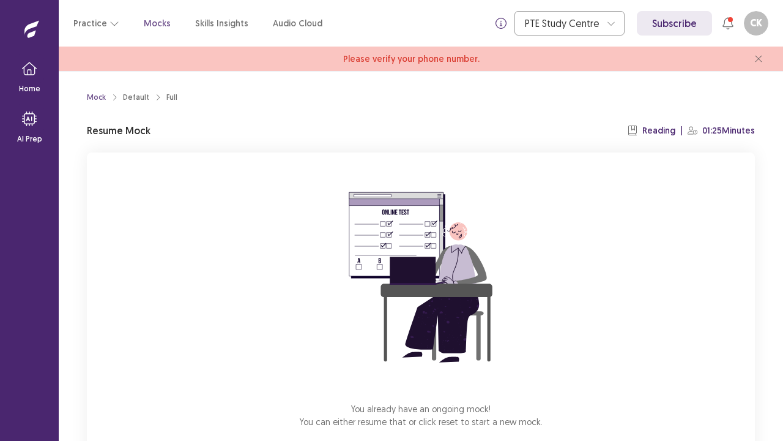
scroll to position [67, 0]
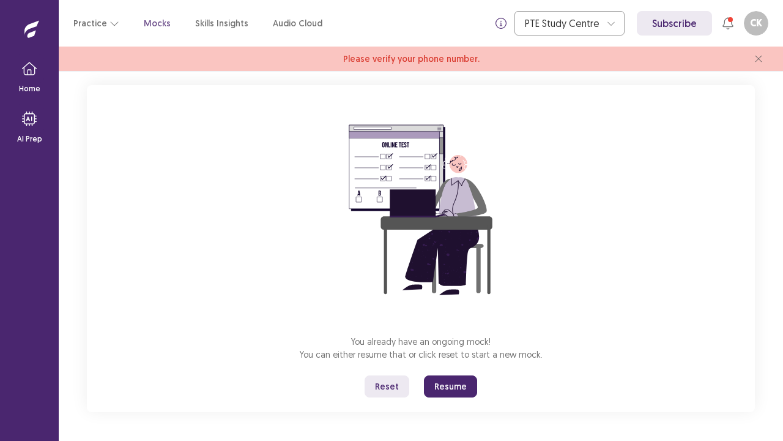
click at [466, 357] on button "Resume" at bounding box center [450, 386] width 53 height 22
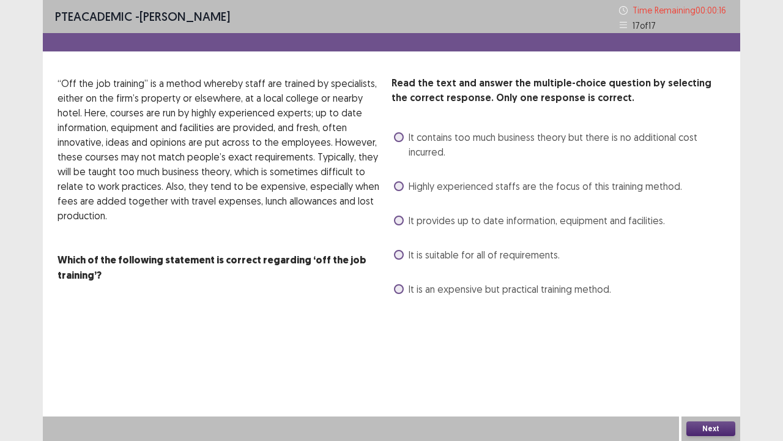
click at [499, 192] on span "Highly experienced staffs are the focus of this training method." at bounding box center [546, 186] width 274 height 15
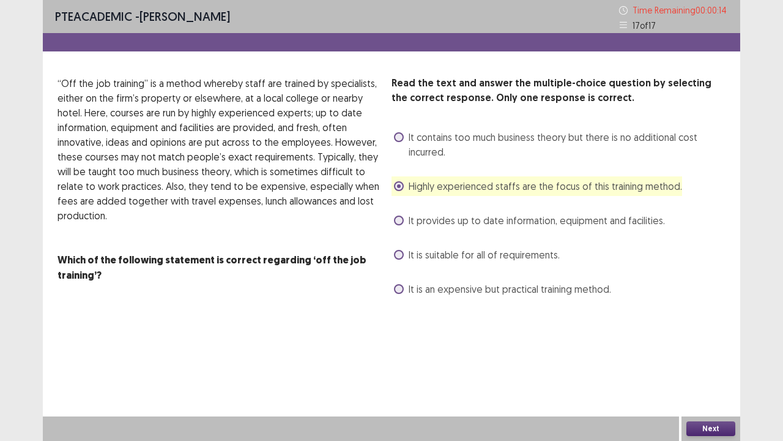
click at [706, 357] on div "Next" at bounding box center [711, 428] width 59 height 24
click at [703, 357] on button "Next" at bounding box center [711, 428] width 49 height 15
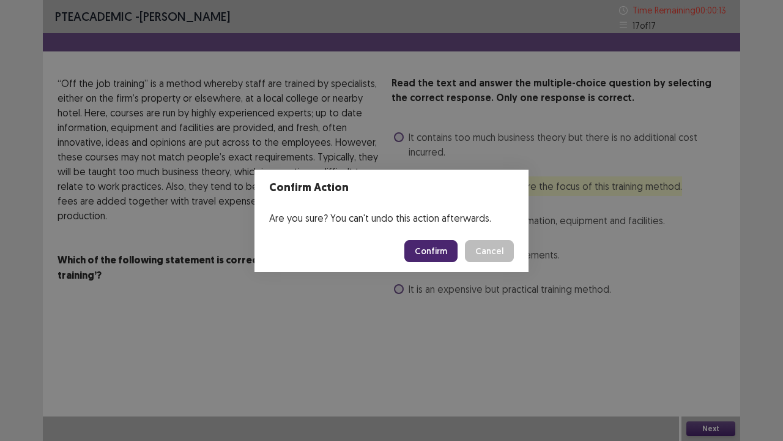
click at [447, 250] on button "Confirm" at bounding box center [431, 251] width 53 height 22
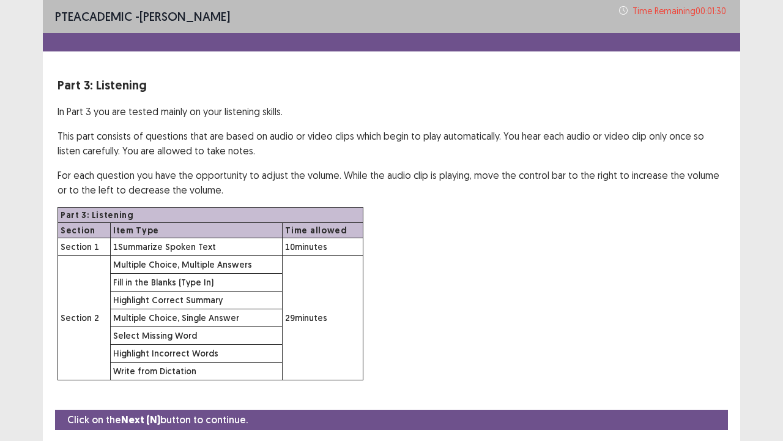
scroll to position [36, 0]
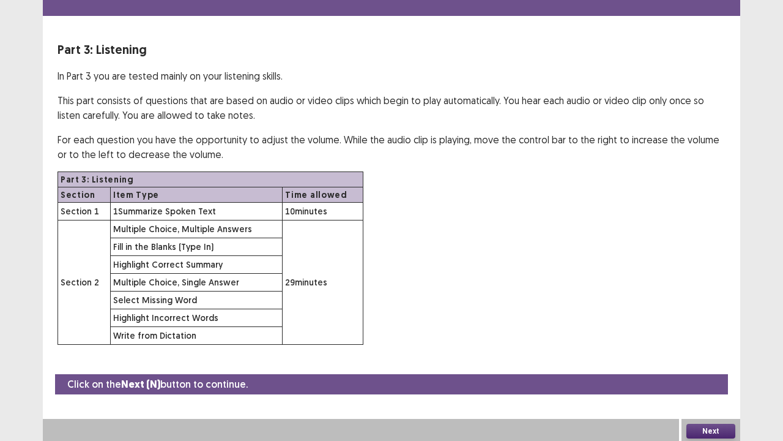
click at [727, 357] on button "Next" at bounding box center [711, 431] width 49 height 15
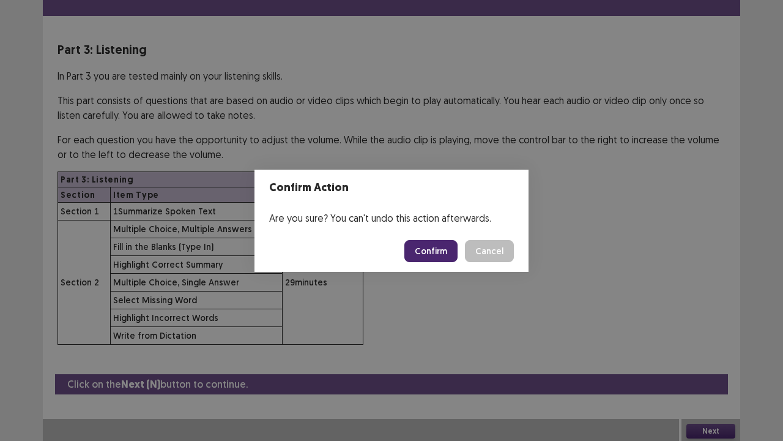
click at [431, 258] on button "Confirm" at bounding box center [431, 251] width 53 height 22
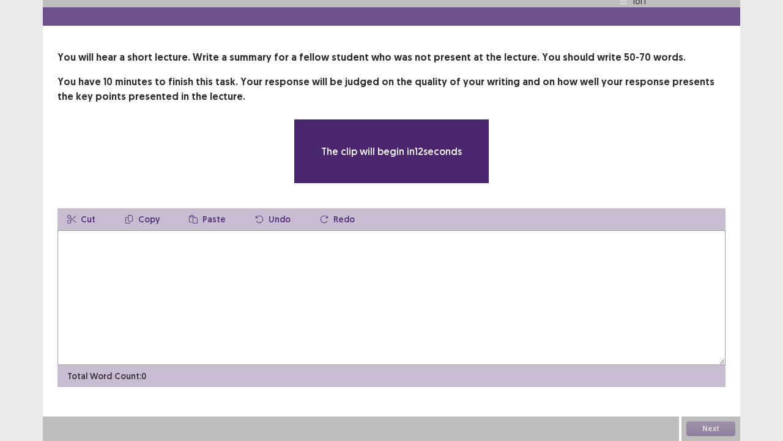
scroll to position [25, 0]
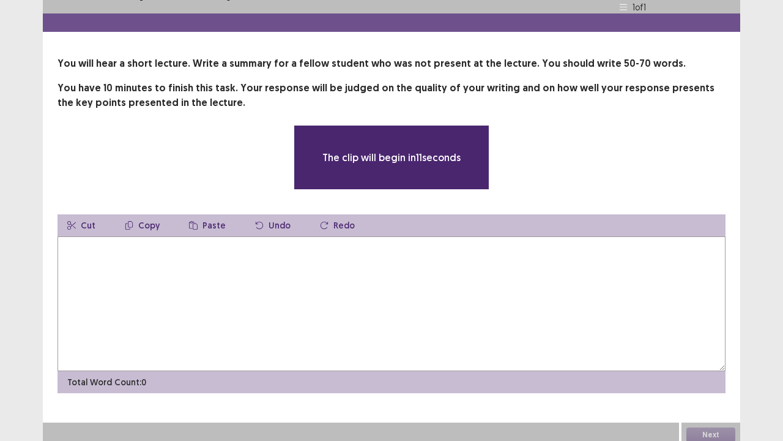
click at [433, 258] on textarea at bounding box center [392, 303] width 668 height 135
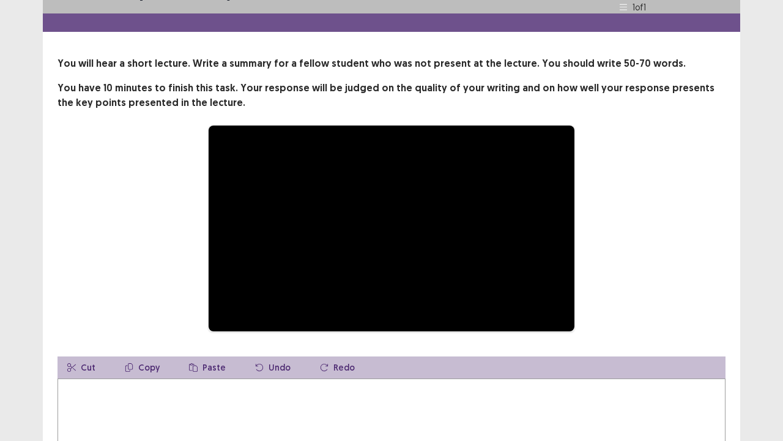
scroll to position [86, 0]
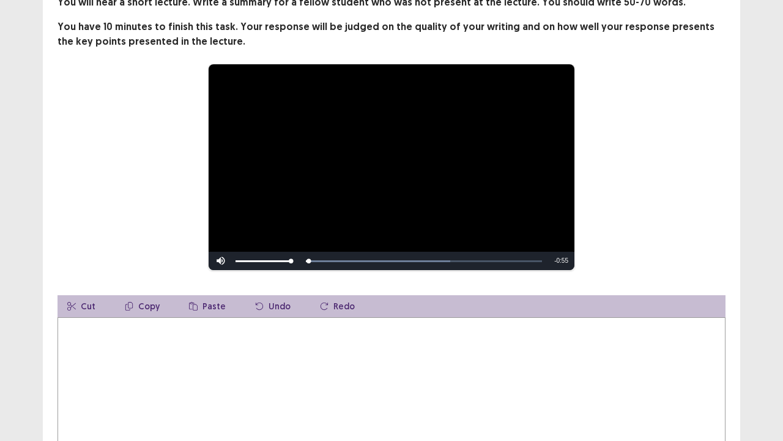
click at [378, 337] on textarea at bounding box center [392, 384] width 668 height 135
type textarea "**********"
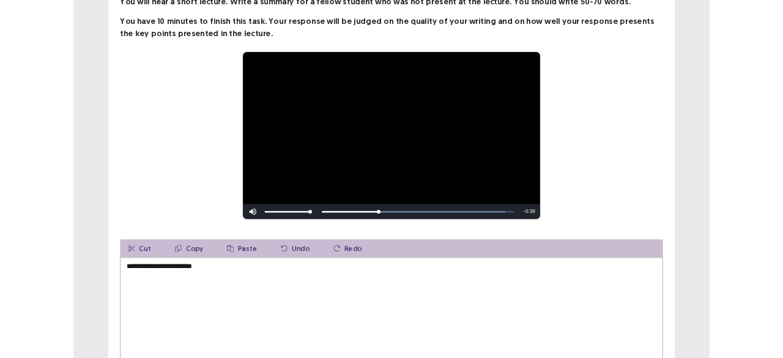
scroll to position [0, 0]
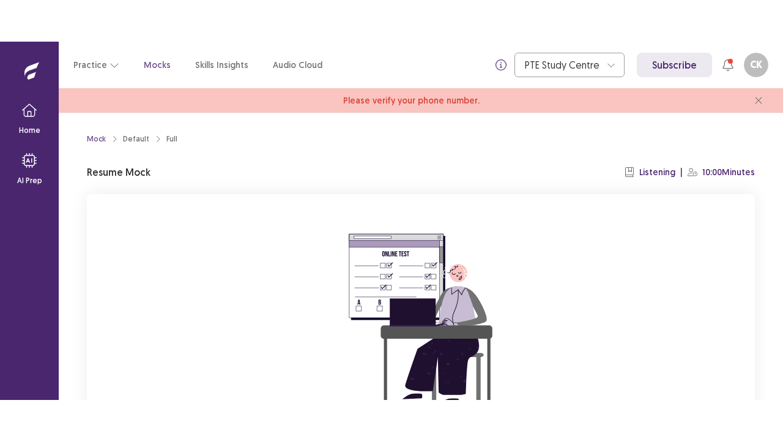
scroll to position [150, 0]
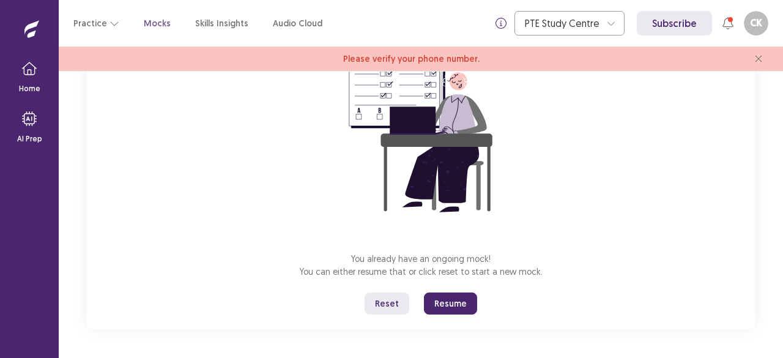
click at [456, 304] on button "Resume" at bounding box center [450, 304] width 53 height 22
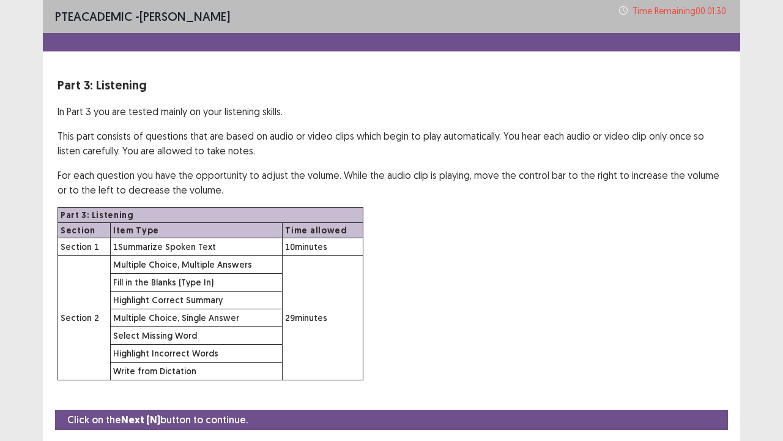
scroll to position [36, 0]
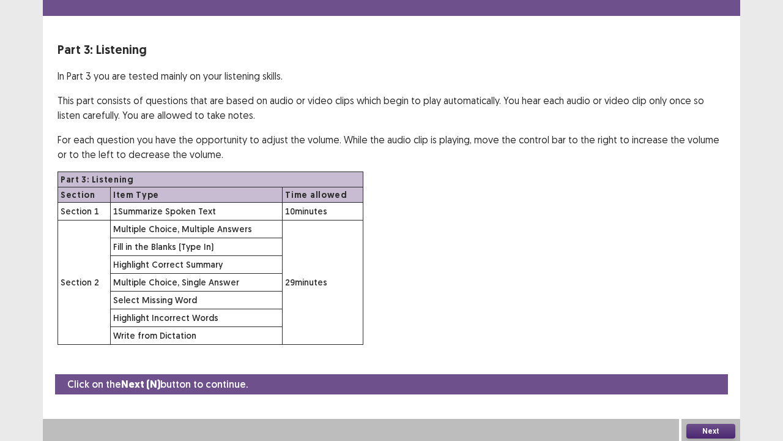
click at [714, 357] on button "Next" at bounding box center [711, 431] width 49 height 15
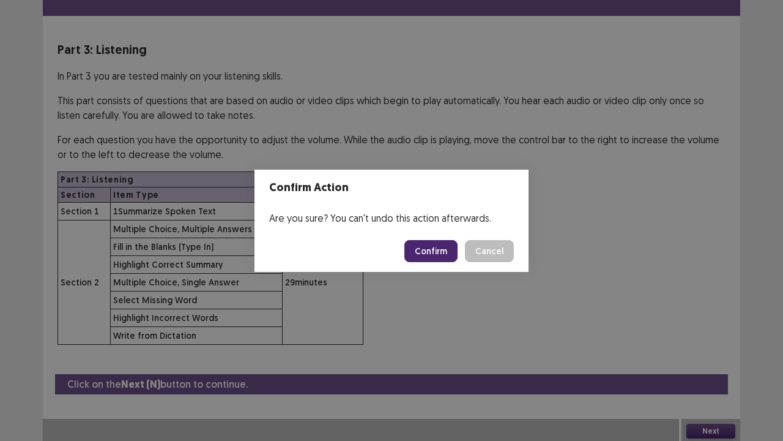
click at [429, 253] on button "Confirm" at bounding box center [431, 251] width 53 height 22
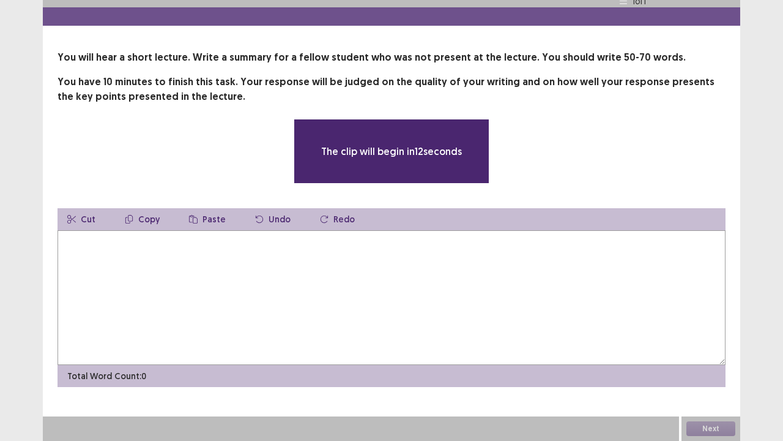
scroll to position [25, 0]
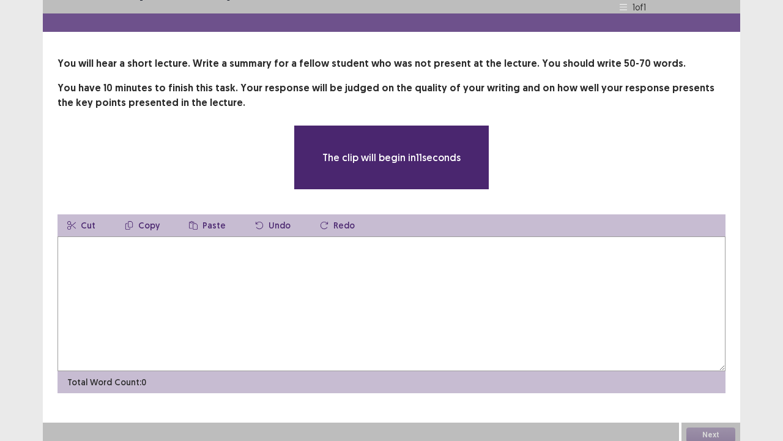
click at [429, 253] on textarea at bounding box center [392, 303] width 668 height 135
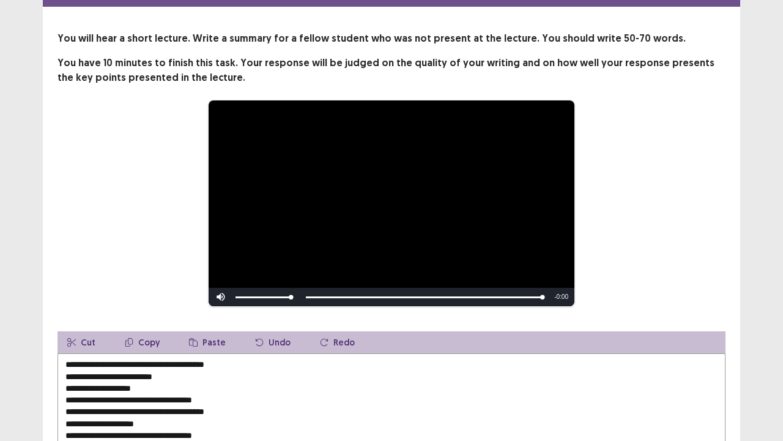
scroll to position [44, 0]
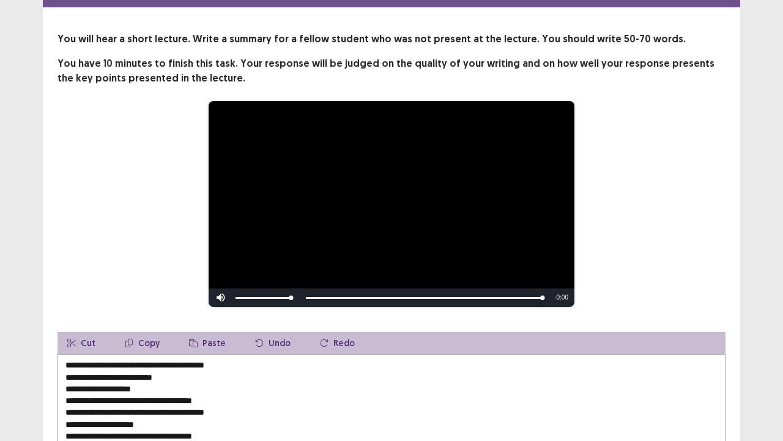
click at [65, 357] on textarea "**********" at bounding box center [392, 421] width 668 height 135
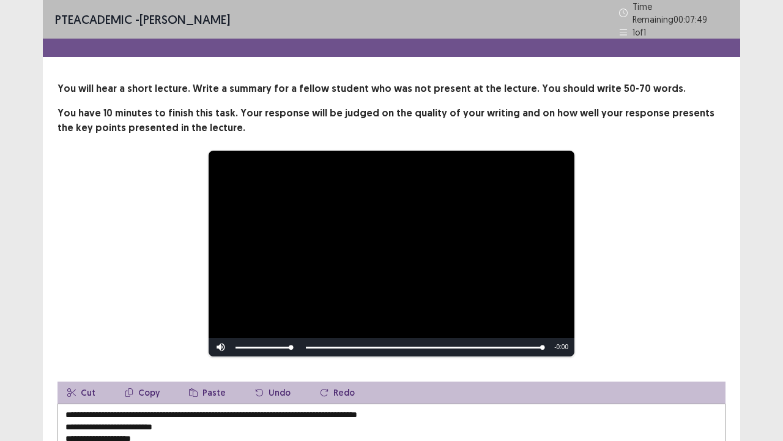
scroll to position [168, 0]
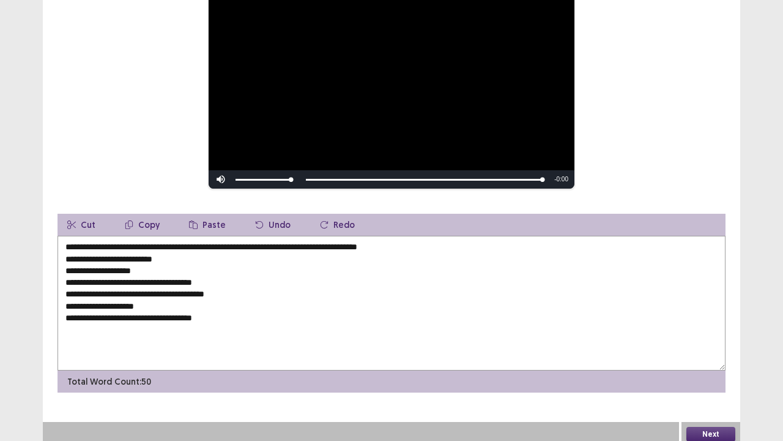
click at [393, 242] on textarea "**********" at bounding box center [392, 303] width 668 height 135
click at [457, 249] on textarea "**********" at bounding box center [392, 303] width 668 height 135
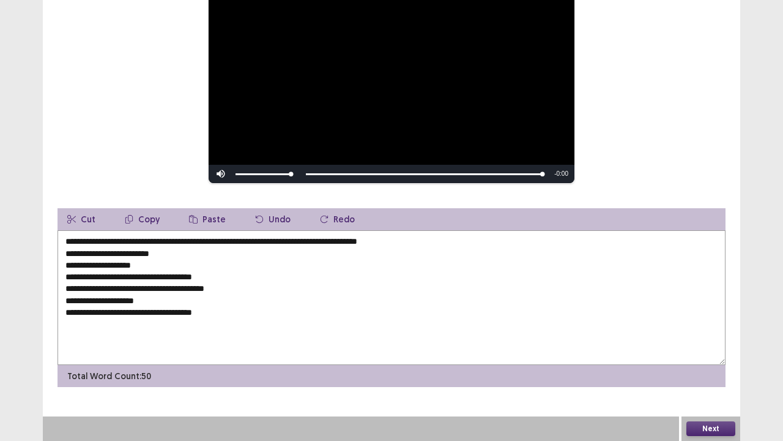
click at [428, 239] on textarea "**********" at bounding box center [392, 297] width 668 height 135
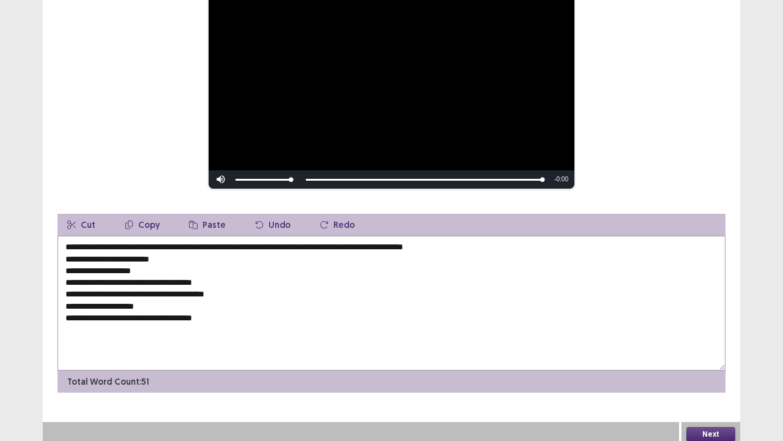
click at [65, 253] on textarea "**********" at bounding box center [392, 303] width 668 height 135
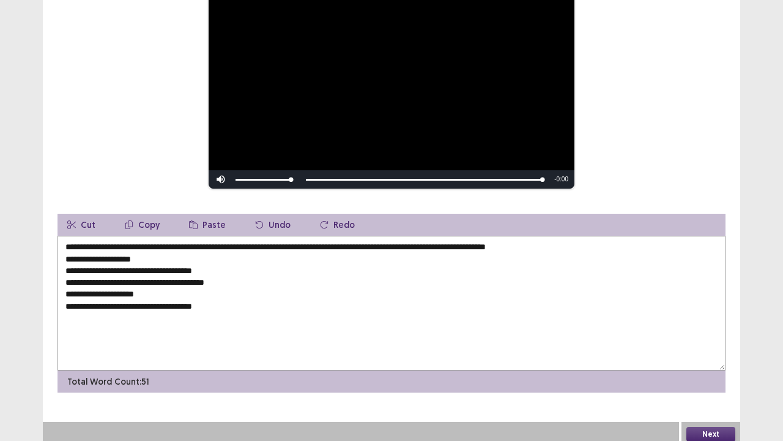
click at [517, 244] on textarea "**********" at bounding box center [392, 303] width 668 height 135
click at [520, 241] on textarea "**********" at bounding box center [392, 303] width 668 height 135
click at [608, 242] on textarea "**********" at bounding box center [392, 303] width 668 height 135
click at [471, 242] on textarea "**********" at bounding box center [392, 303] width 668 height 135
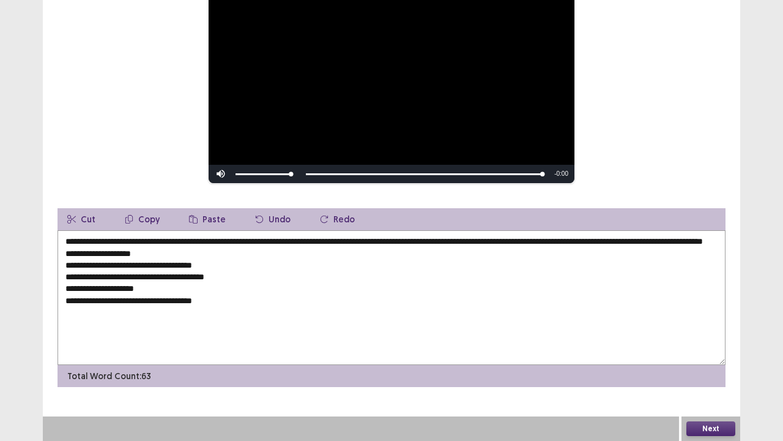
click at [65, 268] on textarea "**********" at bounding box center [392, 297] width 668 height 135
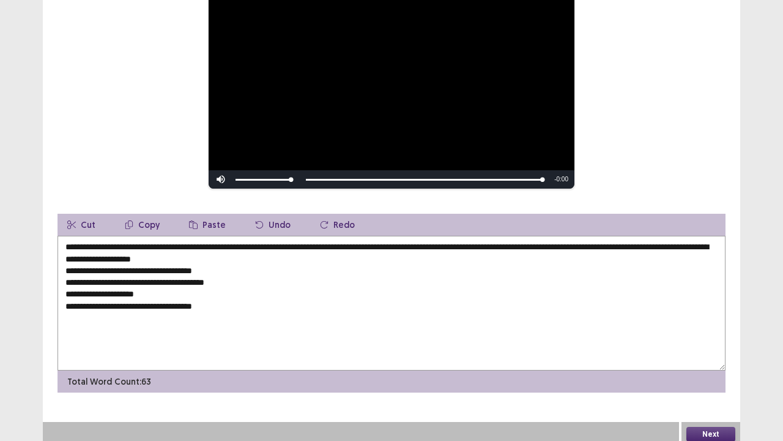
scroll to position [107, 0]
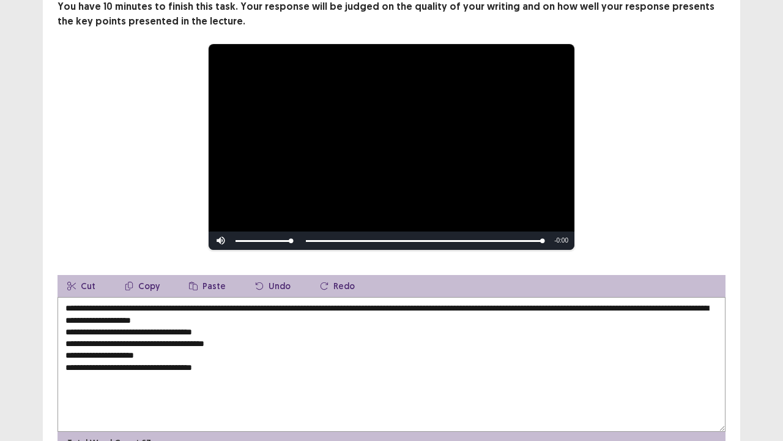
click at [285, 316] on textarea "**********" at bounding box center [392, 364] width 668 height 135
click at [64, 327] on textarea "**********" at bounding box center [392, 364] width 668 height 135
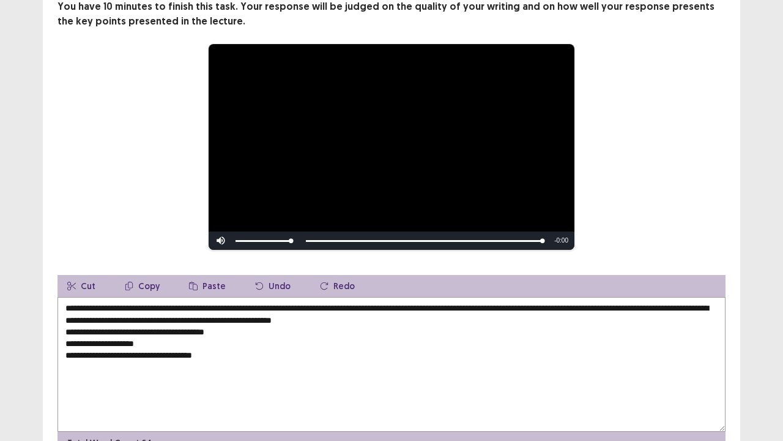
click at [510, 326] on textarea "**********" at bounding box center [392, 364] width 668 height 135
click at [490, 318] on textarea "**********" at bounding box center [392, 364] width 668 height 135
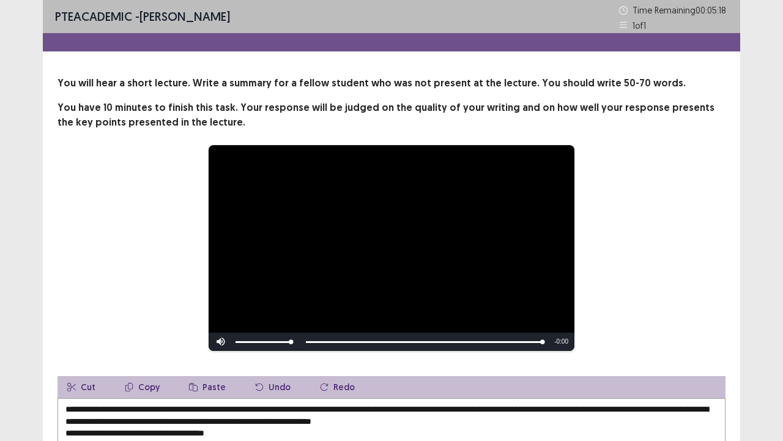
scroll to position [168, 0]
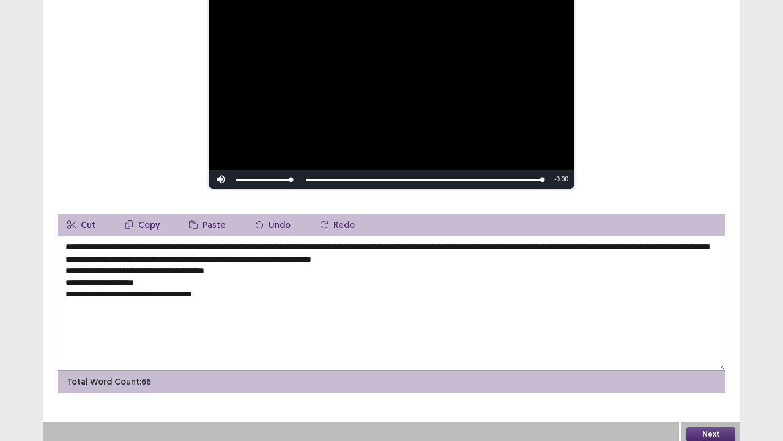
drag, startPoint x: 514, startPoint y: 254, endPoint x: 465, endPoint y: 256, distance: 49.0
click at [465, 256] on textarea "**********" at bounding box center [392, 303] width 668 height 135
click at [196, 253] on textarea "**********" at bounding box center [392, 303] width 668 height 135
click at [610, 263] on textarea "**********" at bounding box center [392, 303] width 668 height 135
click at [575, 249] on textarea "**********" at bounding box center [392, 303] width 668 height 135
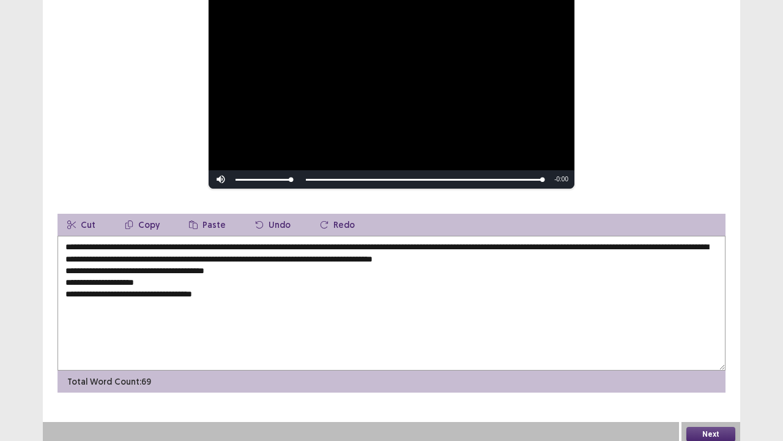
click at [65, 277] on textarea "**********" at bounding box center [392, 303] width 668 height 135
click at [61, 263] on textarea "**********" at bounding box center [392, 303] width 668 height 135
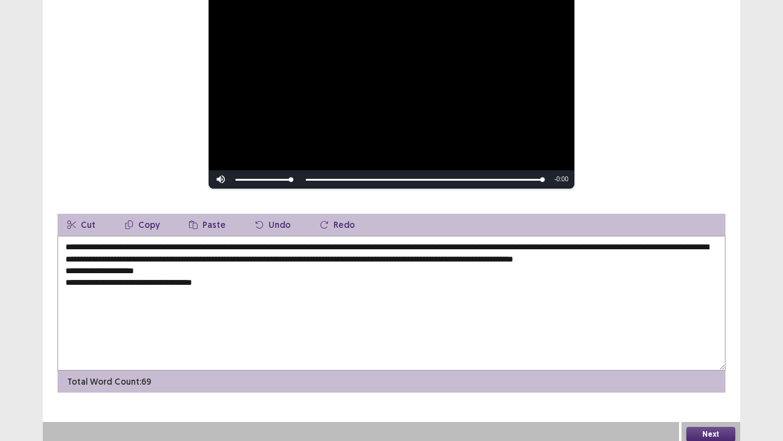
click at [62, 267] on textarea "**********" at bounding box center [392, 303] width 668 height 135
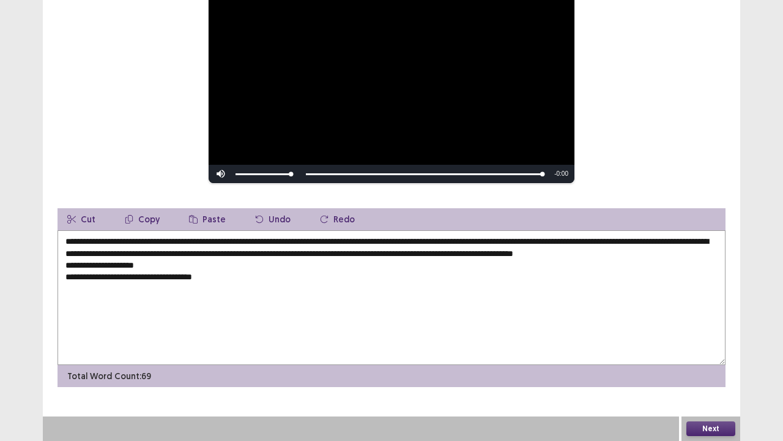
click at [65, 283] on textarea "**********" at bounding box center [392, 297] width 668 height 135
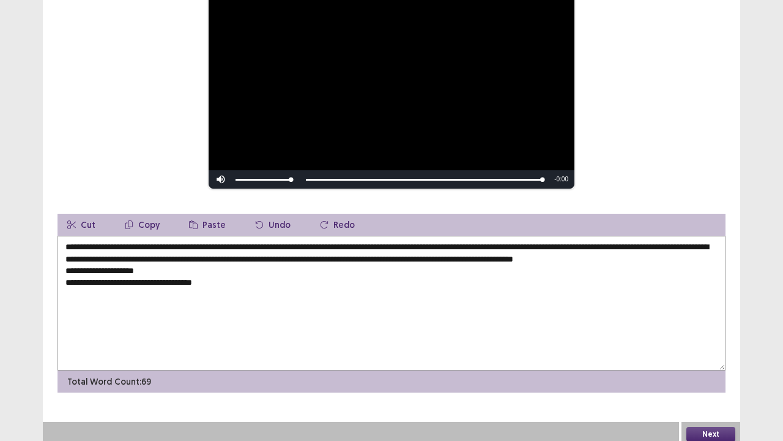
click at [64, 274] on textarea "**********" at bounding box center [392, 303] width 668 height 135
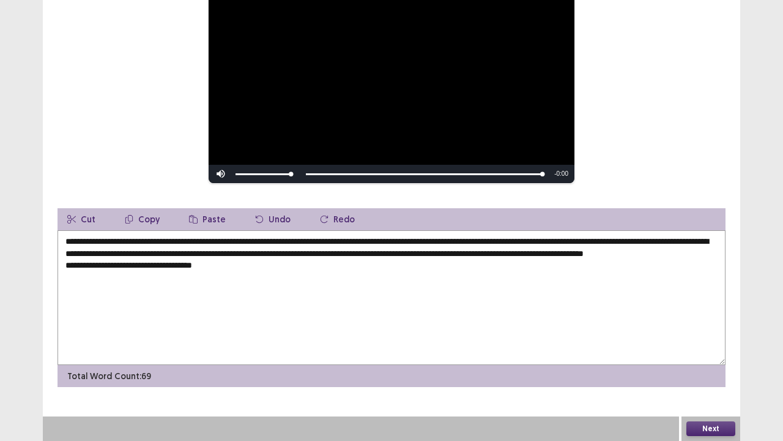
click at [176, 266] on textarea "**********" at bounding box center [392, 297] width 668 height 135
click at [64, 280] on textarea "**********" at bounding box center [392, 297] width 668 height 135
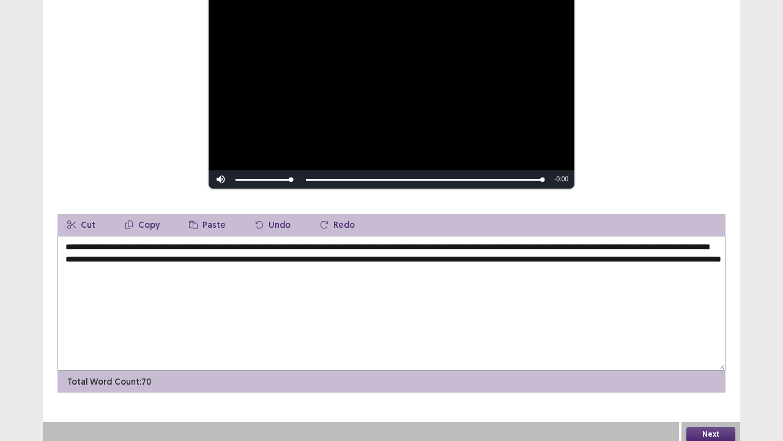
drag, startPoint x: 103, startPoint y: 242, endPoint x: 130, endPoint y: 243, distance: 27.0
click at [130, 242] on textarea "**********" at bounding box center [392, 303] width 668 height 135
click at [308, 264] on textarea "**********" at bounding box center [392, 303] width 668 height 135
click at [525, 254] on textarea "**********" at bounding box center [392, 303] width 668 height 135
click at [705, 243] on textarea "**********" at bounding box center [392, 303] width 668 height 135
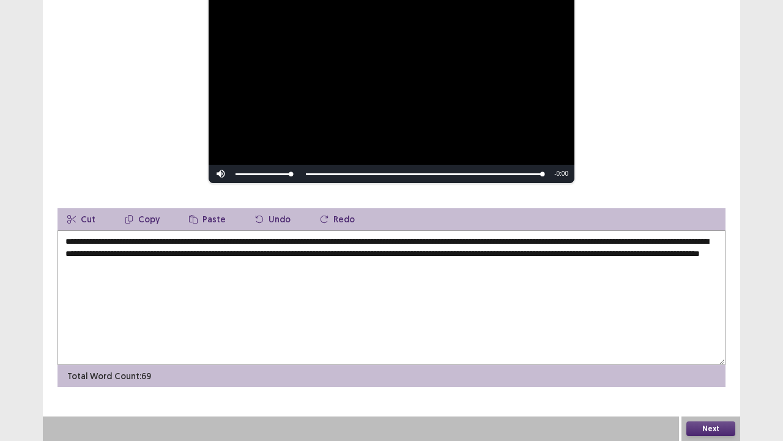
click at [703, 240] on textarea "**********" at bounding box center [392, 297] width 668 height 135
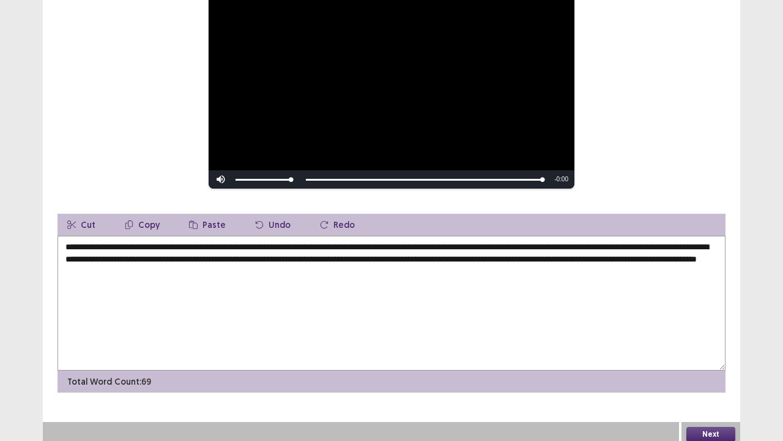
type textarea "**********"
click at [701, 357] on div "Next" at bounding box center [711, 434] width 59 height 24
click at [680, 357] on div "Next" at bounding box center [392, 434] width 698 height 24
click at [689, 357] on button "Next" at bounding box center [711, 434] width 49 height 15
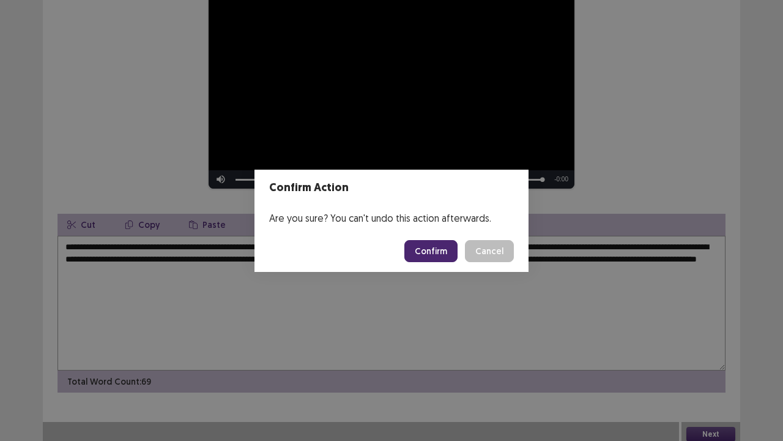
click at [439, 252] on button "Confirm" at bounding box center [431, 251] width 53 height 22
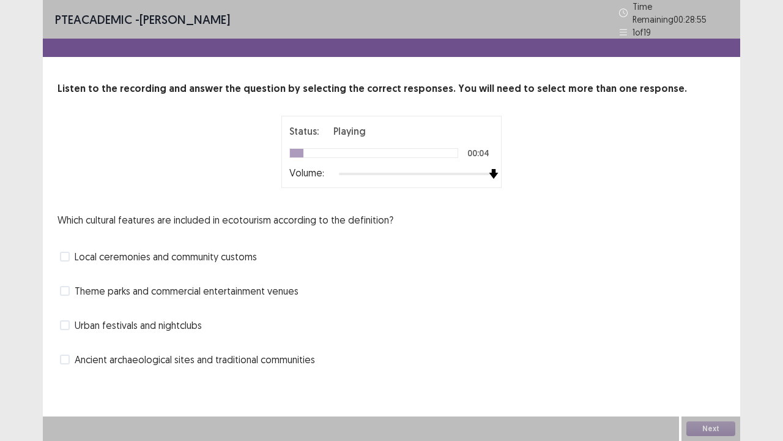
click at [504, 169] on div "Status: Playing 00:04 Volume:" at bounding box center [392, 152] width 306 height 72
click at [173, 249] on span "Local ceremonies and community customs" at bounding box center [166, 256] width 182 height 15
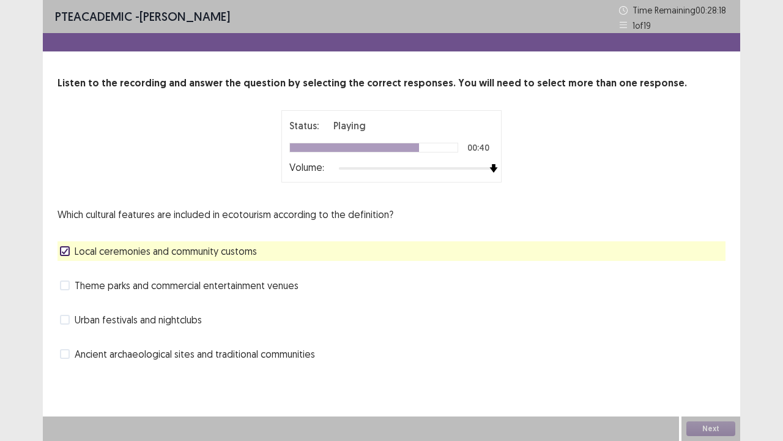
click at [178, 280] on span "Theme parks and commercial entertainment venues" at bounding box center [187, 285] width 224 height 15
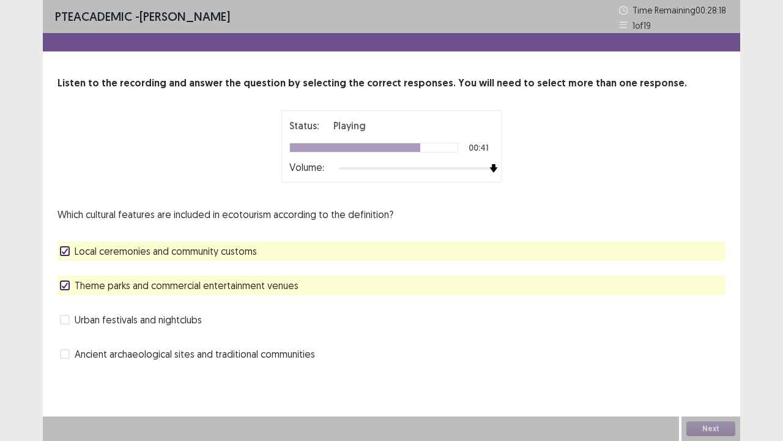
click at [178, 280] on span "Theme parks and commercial entertainment venues" at bounding box center [187, 285] width 224 height 15
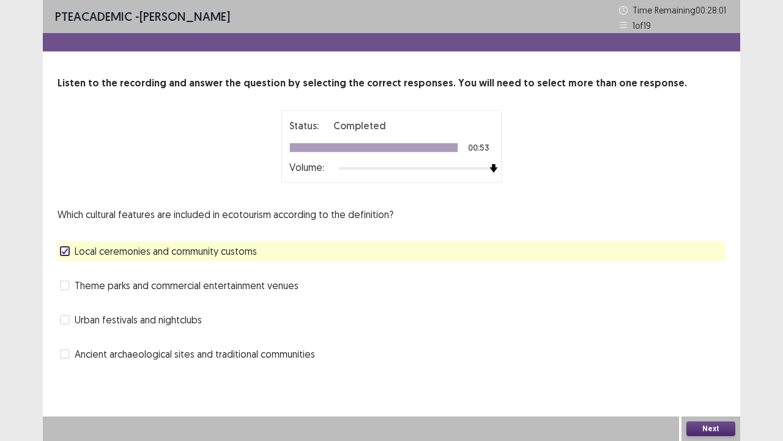
click at [717, 357] on div "Next" at bounding box center [711, 428] width 59 height 24
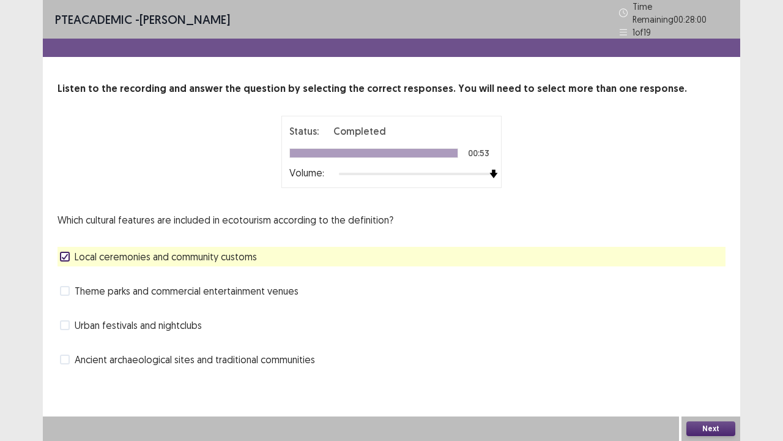
click at [717, 357] on div "Next" at bounding box center [711, 428] width 59 height 24
click at [716, 357] on button "Next" at bounding box center [711, 428] width 49 height 15
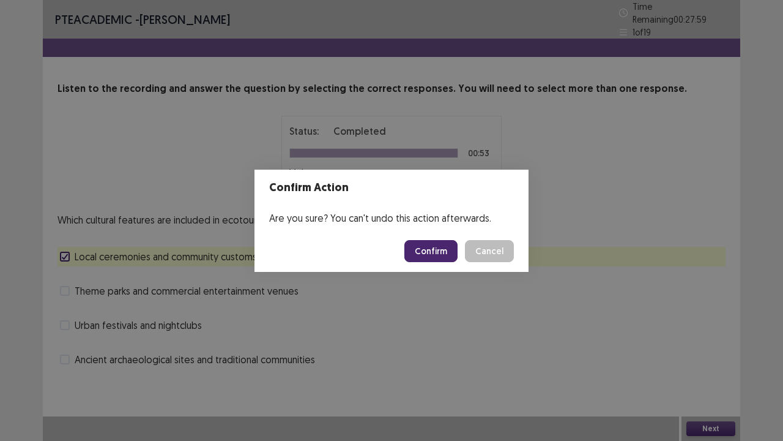
click at [445, 256] on button "Confirm" at bounding box center [431, 251] width 53 height 22
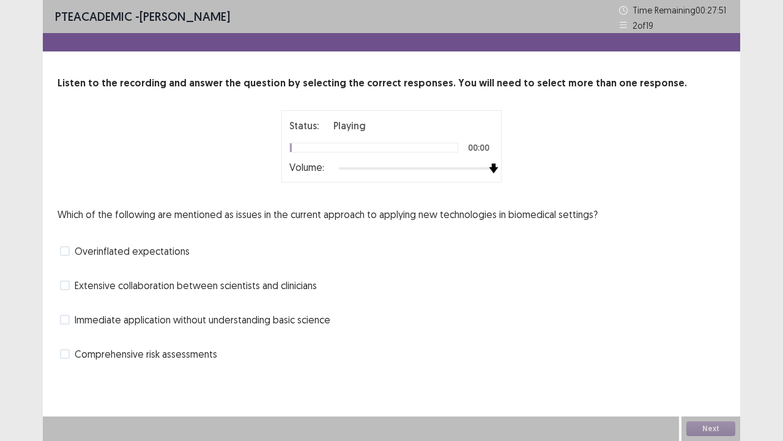
click at [490, 169] on div at bounding box center [416, 168] width 155 height 10
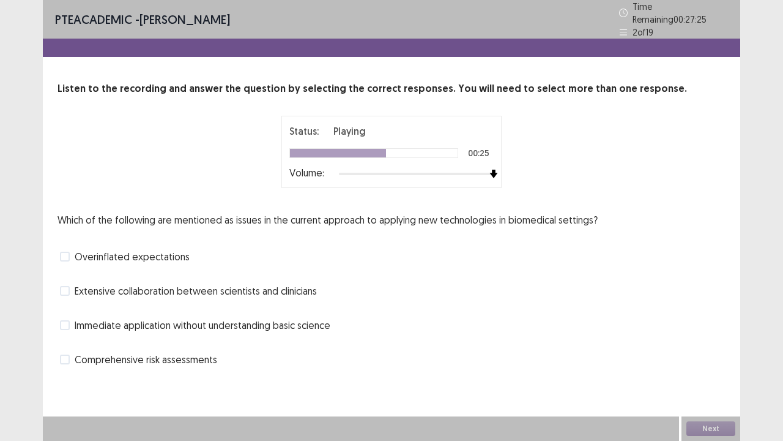
click at [166, 318] on span "Immediate application without understanding basic science" at bounding box center [203, 325] width 256 height 15
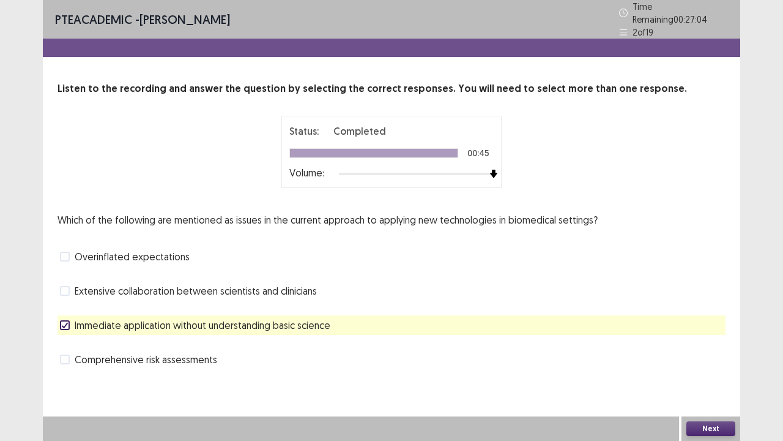
click at [163, 254] on span "Overinflated expectations" at bounding box center [132, 256] width 115 height 15
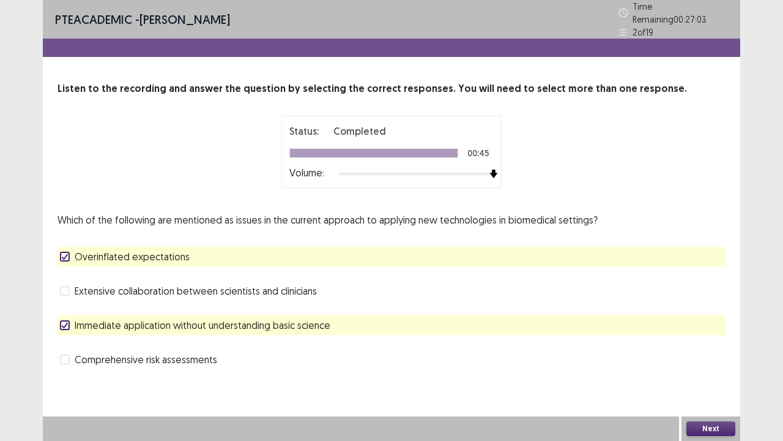
click at [697, 357] on button "Next" at bounding box center [711, 428] width 49 height 15
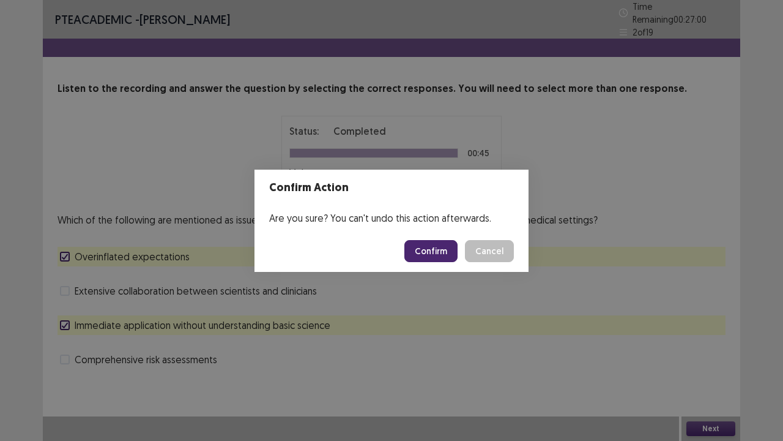
click at [439, 253] on button "Confirm" at bounding box center [431, 251] width 53 height 22
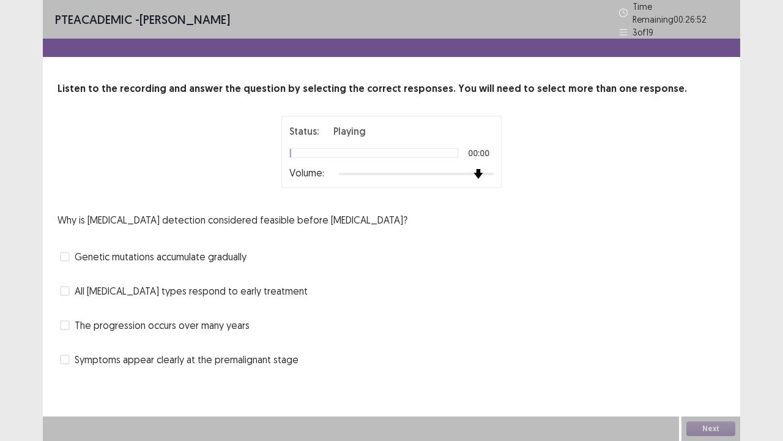
click at [487, 169] on div at bounding box center [416, 174] width 155 height 10
click at [233, 319] on span "The progression occurs over many years" at bounding box center [162, 325] width 175 height 15
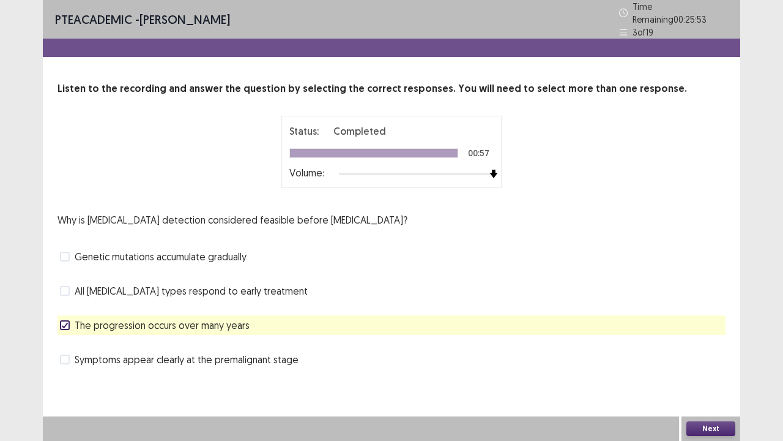
click at [730, 357] on button "Next" at bounding box center [711, 428] width 49 height 15
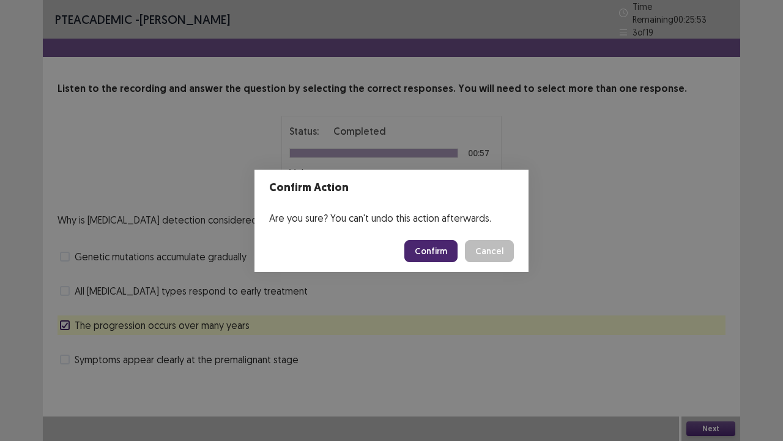
click at [430, 251] on button "Confirm" at bounding box center [431, 251] width 53 height 22
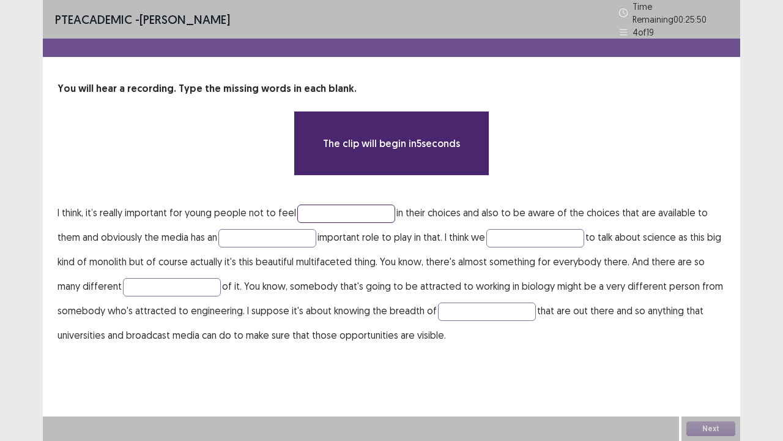
click at [302, 204] on input "text" at bounding box center [346, 213] width 98 height 18
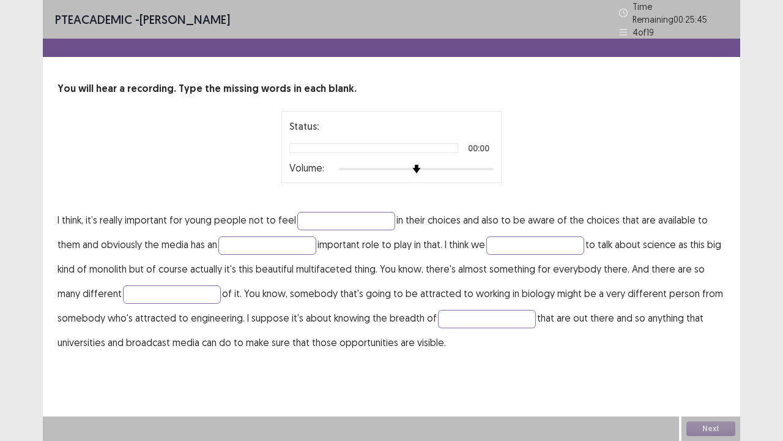
click at [494, 157] on div "Status: 00:00 Volume:" at bounding box center [392, 147] width 220 height 72
click at [493, 165] on div at bounding box center [416, 169] width 155 height 10
click at [313, 212] on input "text" at bounding box center [346, 221] width 98 height 18
type input "*********"
click at [270, 248] on p "I think, it’s really important for young people not to feel ********* in their …" at bounding box center [392, 281] width 668 height 147
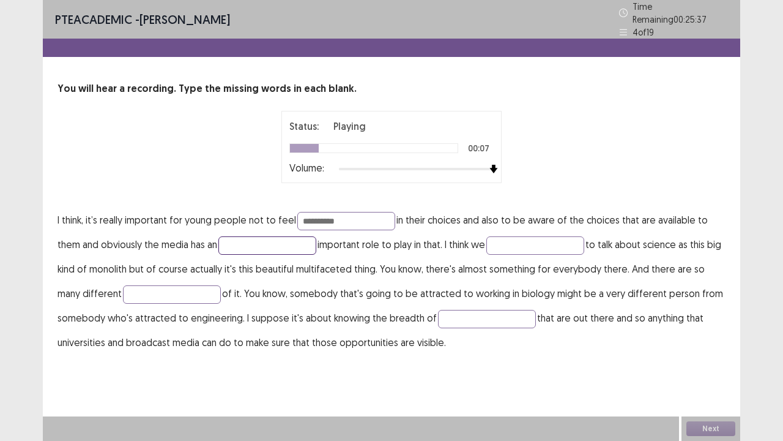
click at [272, 241] on input "text" at bounding box center [268, 245] width 98 height 18
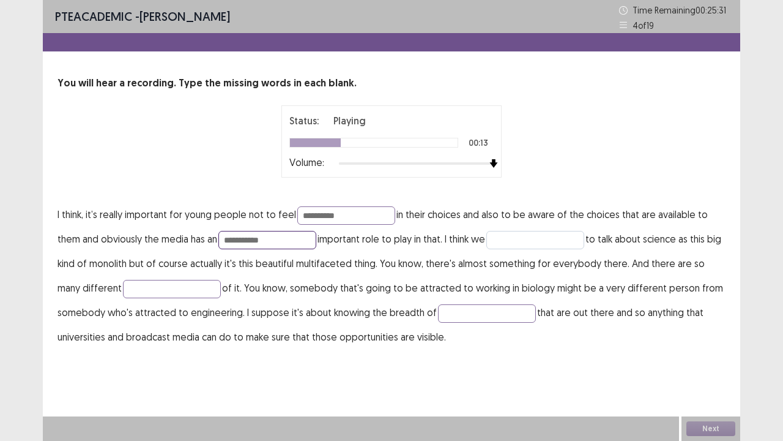
type input "**********"
click at [521, 242] on input "text" at bounding box center [536, 240] width 98 height 18
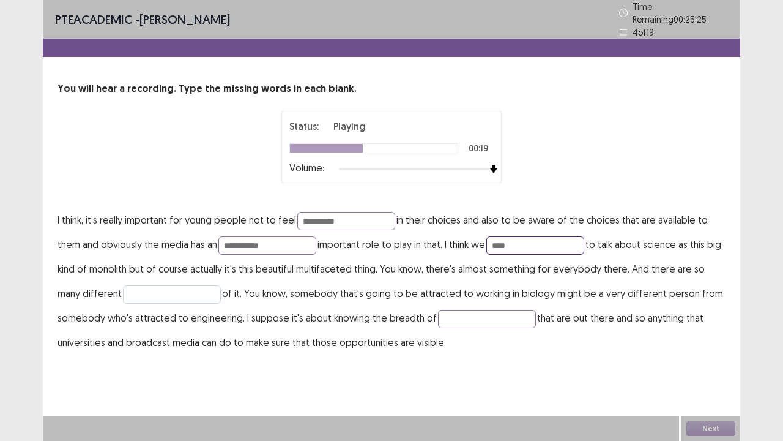
type input "****"
click at [147, 288] on input "text" at bounding box center [172, 294] width 98 height 18
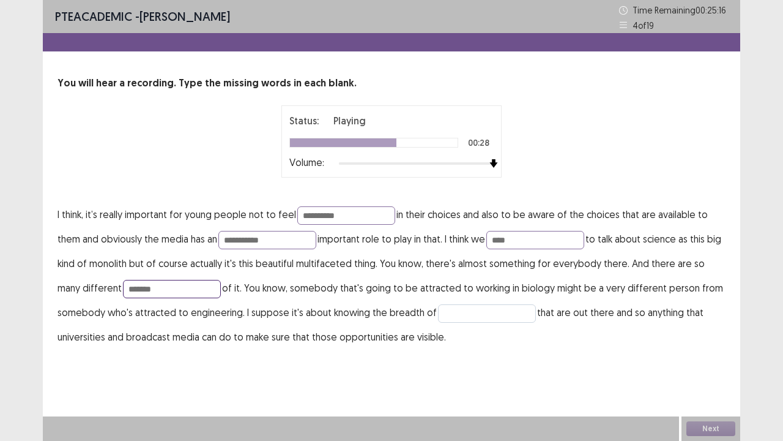
type input "******"
click at [464, 311] on input "text" at bounding box center [487, 313] width 98 height 18
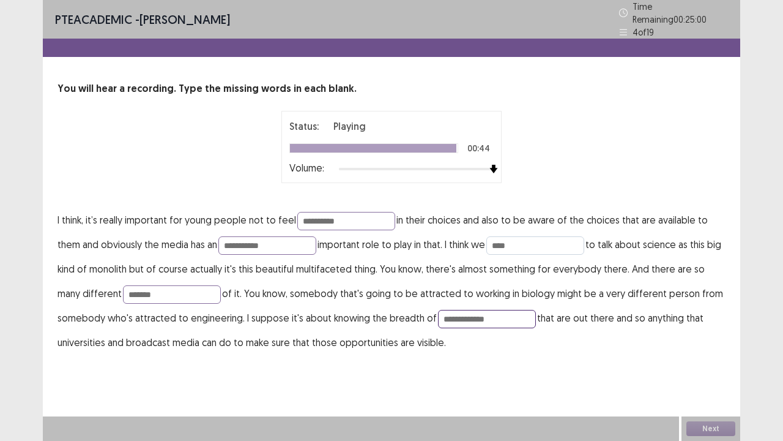
type input "**********"
drag, startPoint x: 530, startPoint y: 234, endPoint x: 500, endPoint y: 241, distance: 30.7
click at [500, 241] on input "****" at bounding box center [536, 245] width 98 height 18
type input "****"
click at [358, 217] on input "*********" at bounding box center [346, 221] width 98 height 18
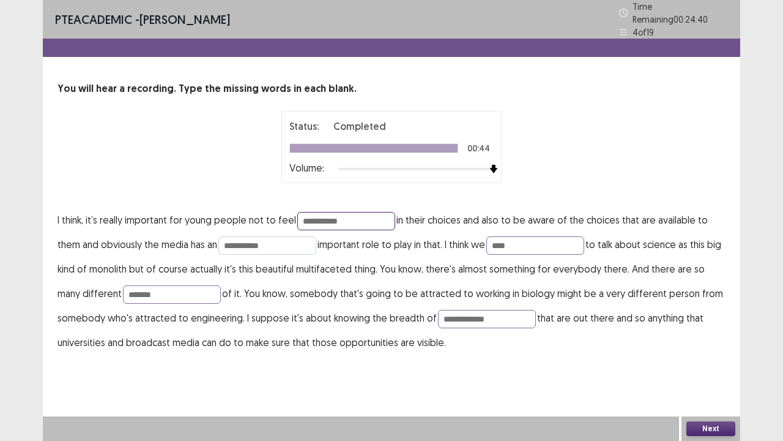
type input "**********"
click at [288, 242] on input "**********" at bounding box center [268, 245] width 98 height 18
click at [501, 312] on input "**********" at bounding box center [487, 319] width 98 height 18
click at [731, 357] on button "Next" at bounding box center [711, 428] width 49 height 15
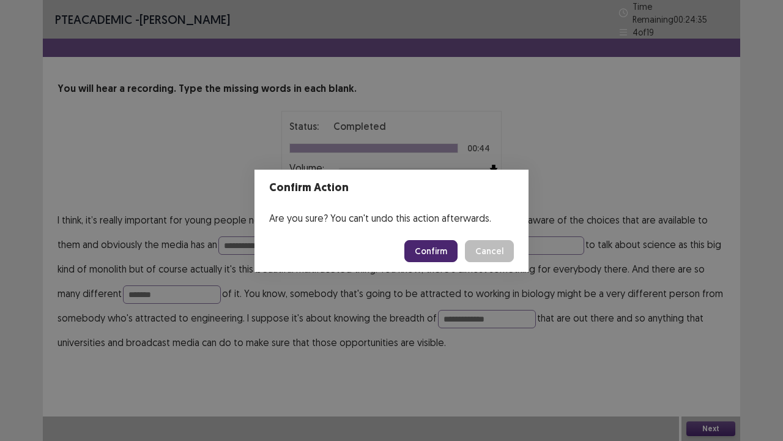
click at [438, 250] on button "Confirm" at bounding box center [431, 251] width 53 height 22
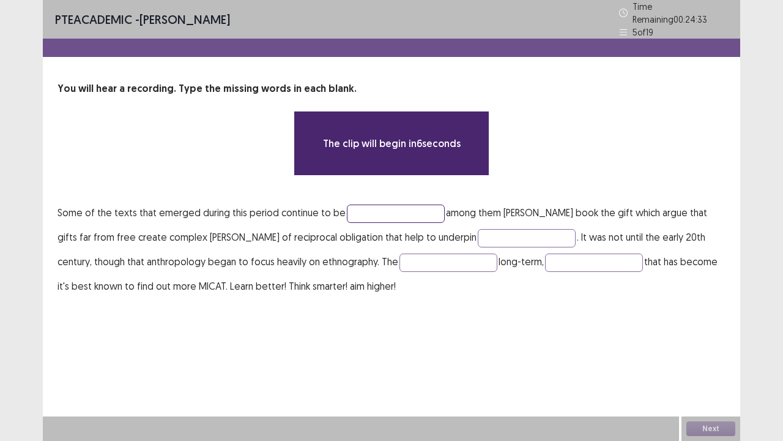
click at [404, 204] on input "text" at bounding box center [396, 213] width 98 height 18
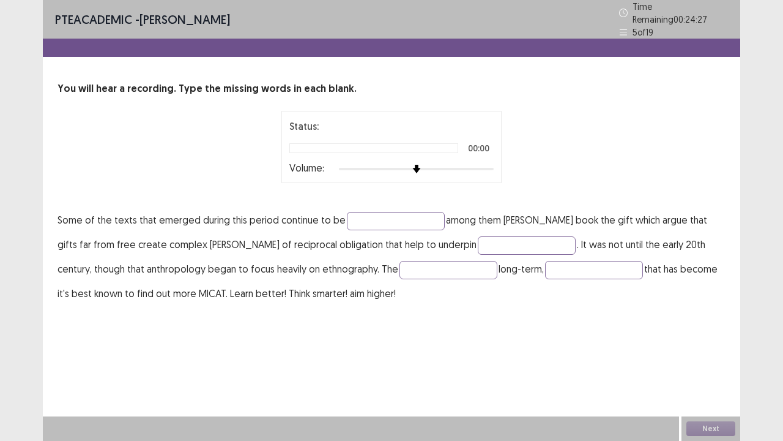
click at [486, 168] on div at bounding box center [416, 169] width 155 height 2
click at [492, 164] on div at bounding box center [416, 169] width 155 height 10
click at [392, 215] on input "text" at bounding box center [396, 221] width 98 height 18
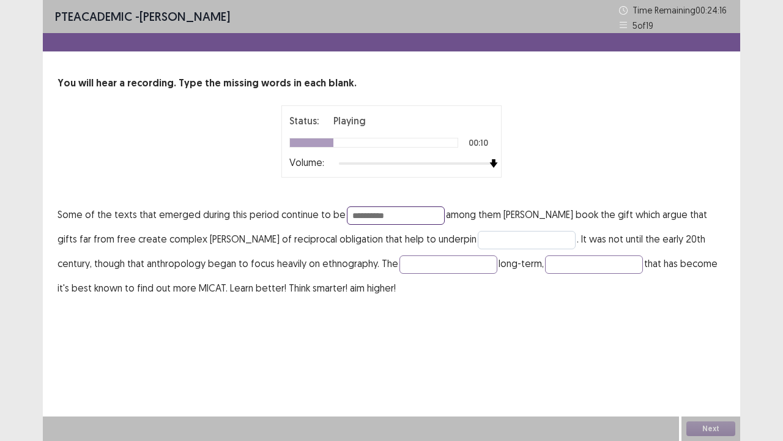
type input "**********"
click at [484, 245] on input "text" at bounding box center [527, 240] width 98 height 18
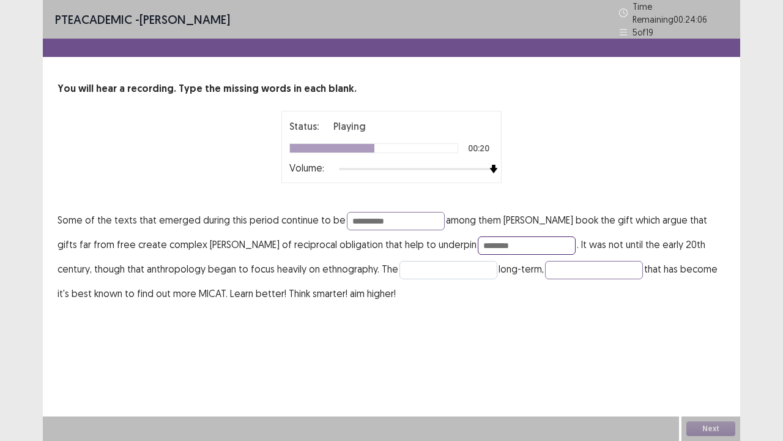
type input "*******"
click at [433, 272] on input "text" at bounding box center [449, 270] width 98 height 18
type input "**********"
click at [556, 261] on input "text" at bounding box center [594, 270] width 98 height 18
type input "**********"
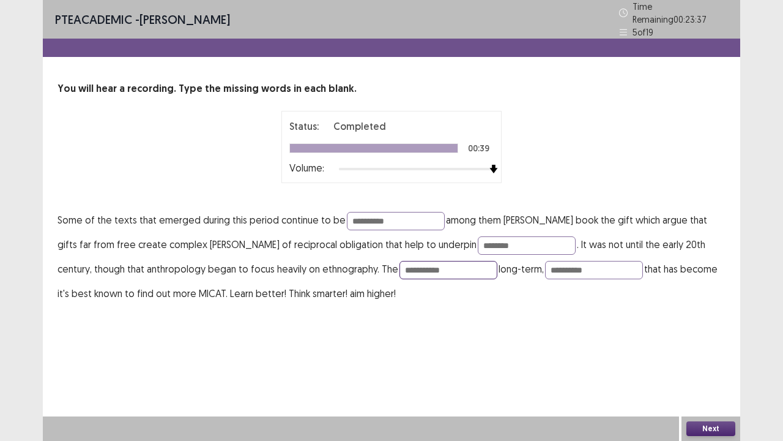
click at [416, 263] on input "**********" at bounding box center [449, 270] width 98 height 18
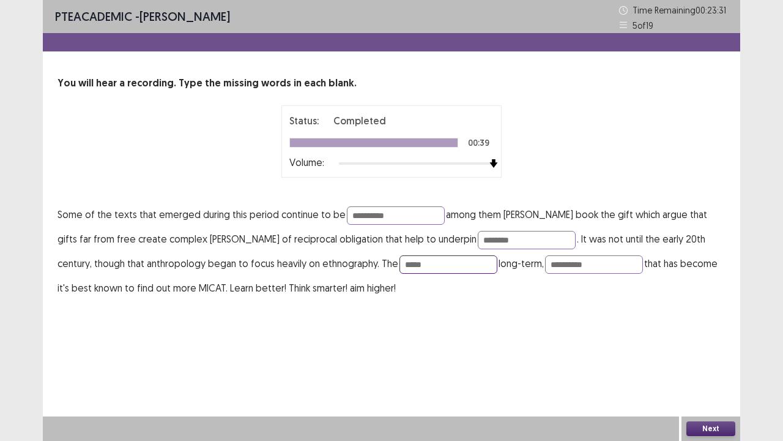
click at [400, 263] on input "*****" at bounding box center [449, 264] width 98 height 18
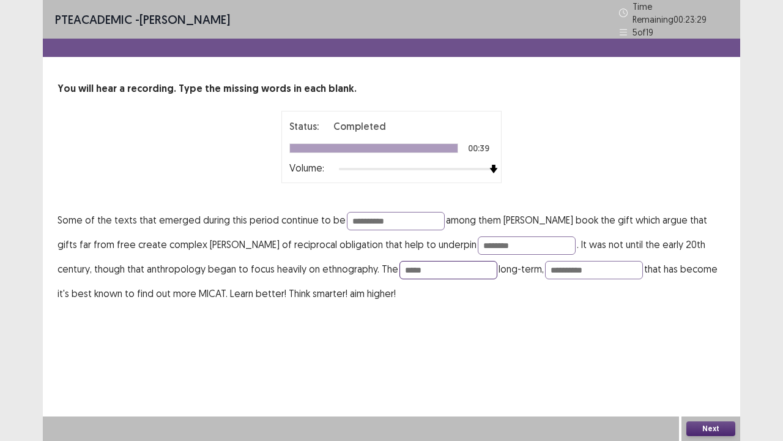
click at [400, 263] on input "*****" at bounding box center [449, 270] width 98 height 18
click at [400, 264] on input "*****" at bounding box center [449, 270] width 98 height 18
click at [413, 268] on input "*****" at bounding box center [449, 270] width 98 height 18
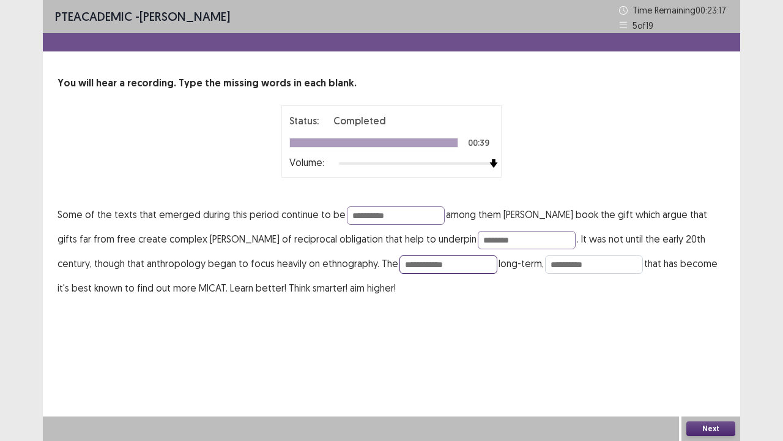
type input "**********"
click at [545, 264] on input "**********" at bounding box center [594, 264] width 98 height 18
type input "*********"
click at [413, 215] on input "**********" at bounding box center [396, 215] width 98 height 18
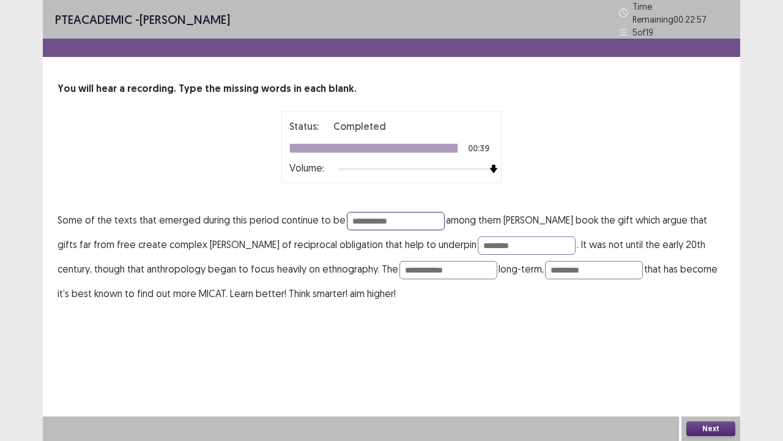
type input "**********"
click at [715, 357] on div "Next" at bounding box center [711, 428] width 59 height 24
click at [716, 357] on button "Next" at bounding box center [711, 428] width 49 height 15
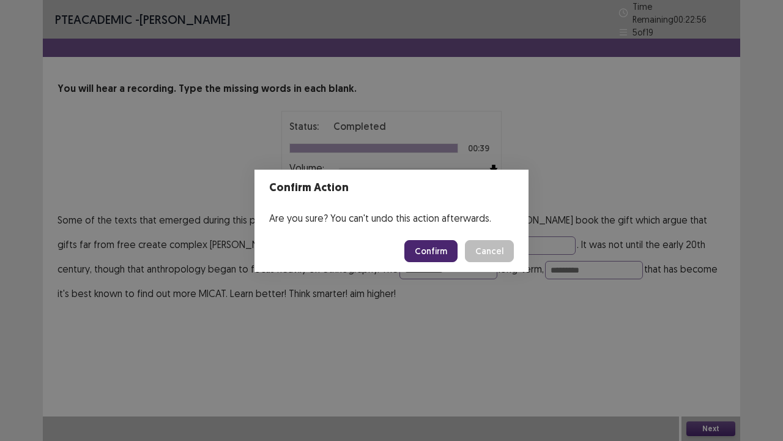
click at [444, 245] on button "Confirm" at bounding box center [431, 251] width 53 height 22
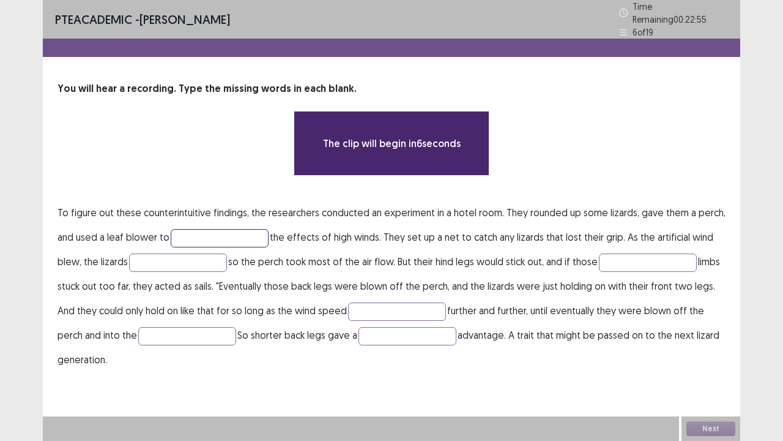
click at [231, 236] on input "text" at bounding box center [220, 238] width 98 height 18
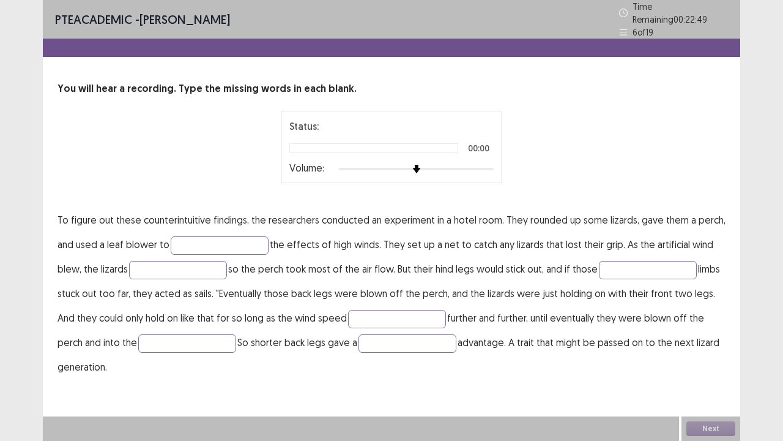
click at [486, 164] on div at bounding box center [416, 169] width 155 height 10
click at [490, 163] on div "Volume:" at bounding box center [392, 169] width 204 height 12
click at [488, 164] on div at bounding box center [416, 169] width 155 height 10
click at [234, 237] on input "text" at bounding box center [220, 245] width 98 height 18
type input "*****"
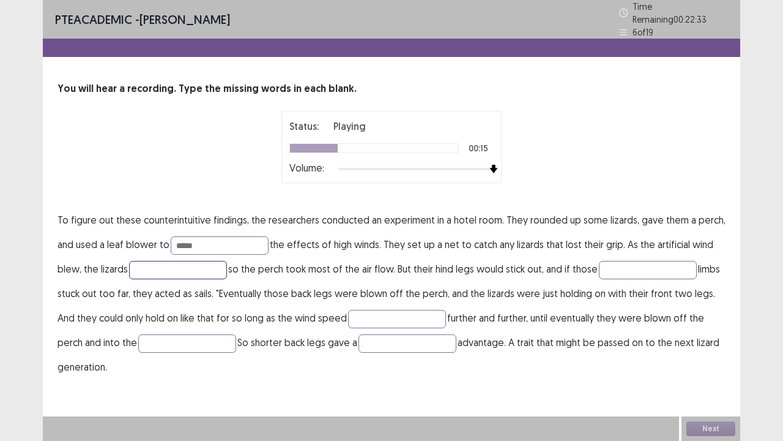
click at [217, 261] on input "text" at bounding box center [178, 270] width 98 height 18
type input "****"
click at [613, 261] on input "text" at bounding box center [648, 270] width 98 height 18
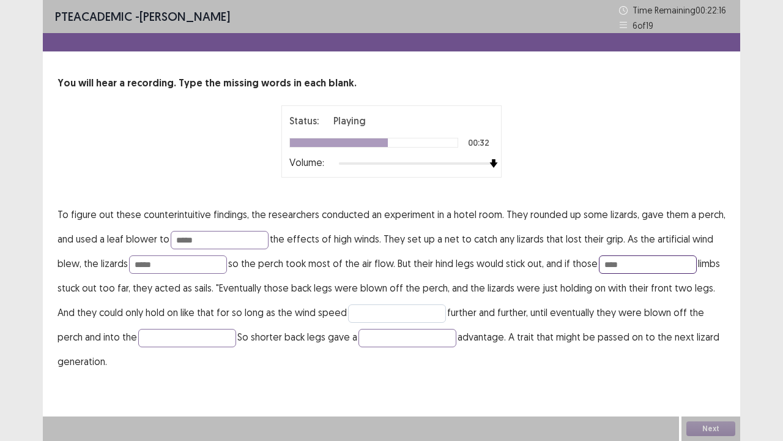
type input "****"
click at [417, 318] on input "text" at bounding box center [397, 313] width 98 height 18
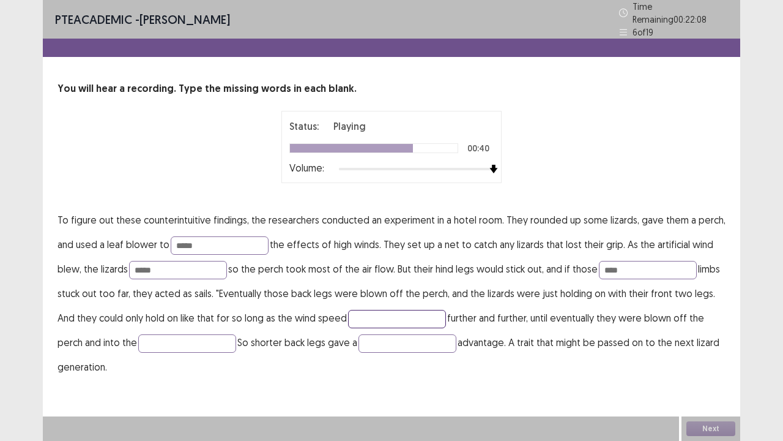
click at [389, 311] on input "text" at bounding box center [397, 319] width 98 height 18
type input "*********"
click at [211, 343] on input "text" at bounding box center [187, 343] width 98 height 18
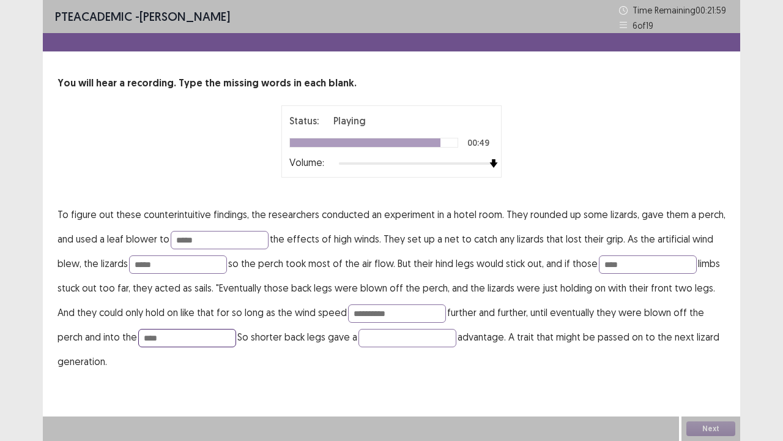
type input "****"
click at [391, 326] on p "To figure out these counterintuitive findings, the researchers conducted an exp…" at bounding box center [392, 287] width 668 height 171
click at [400, 335] on input "text" at bounding box center [408, 338] width 98 height 18
type input "********"
click at [390, 312] on input "*********" at bounding box center [397, 313] width 98 height 18
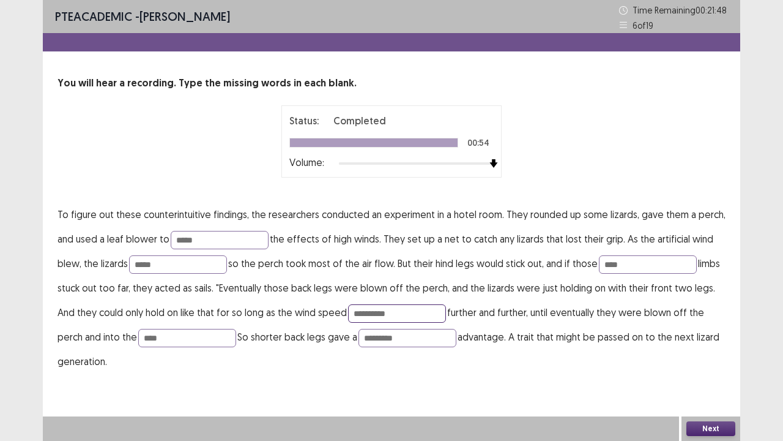
click at [391, 313] on input "*********" at bounding box center [397, 313] width 98 height 18
type input "********"
click at [698, 357] on button "Next" at bounding box center [711, 428] width 49 height 15
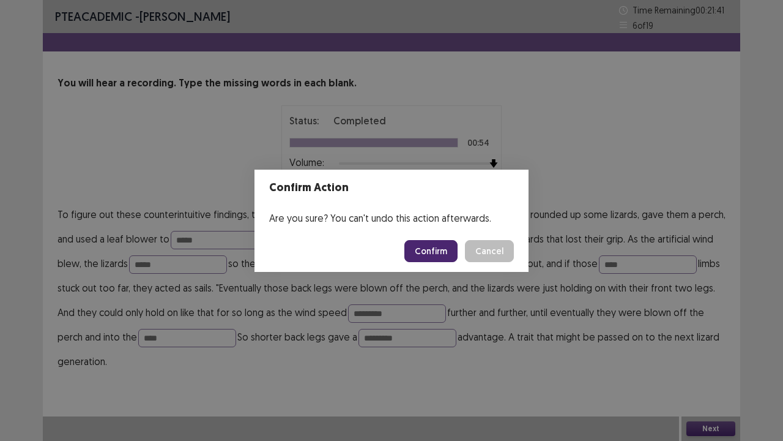
click at [431, 237] on footer "Confirm Cancel" at bounding box center [392, 251] width 274 height 42
click at [430, 244] on button "Confirm" at bounding box center [431, 251] width 53 height 22
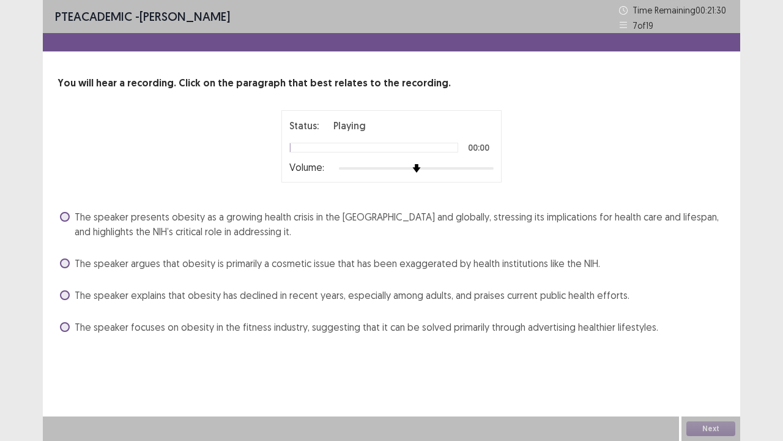
click at [492, 166] on div at bounding box center [416, 168] width 155 height 10
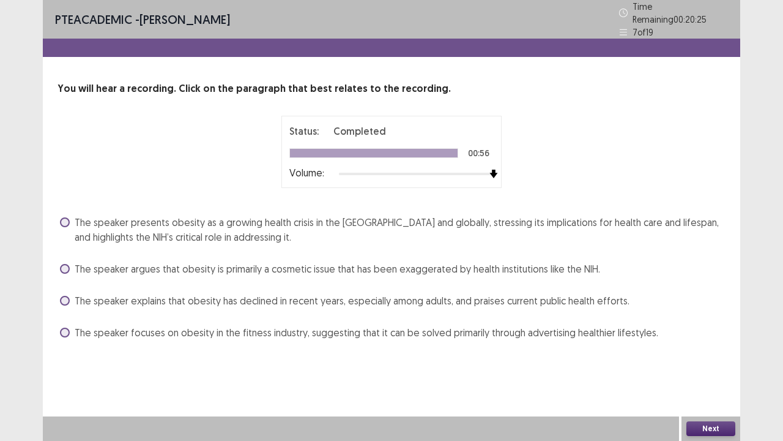
click at [460, 215] on span "The speaker presents obesity as a growing health crisis in the [GEOGRAPHIC_DATA…" at bounding box center [400, 229] width 651 height 29
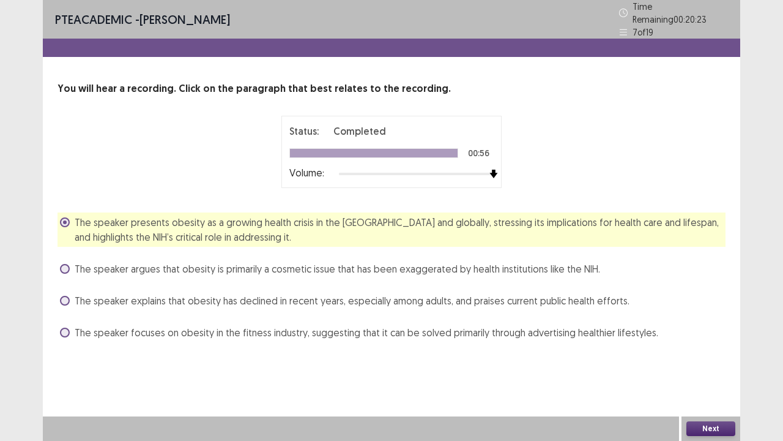
click at [500, 259] on div "The speaker argues that obesity is primarily a cosmetic issue that has been exa…" at bounding box center [392, 269] width 668 height 20
click at [495, 261] on span "The speaker argues that obesity is primarily a cosmetic issue that has been exa…" at bounding box center [338, 268] width 526 height 15
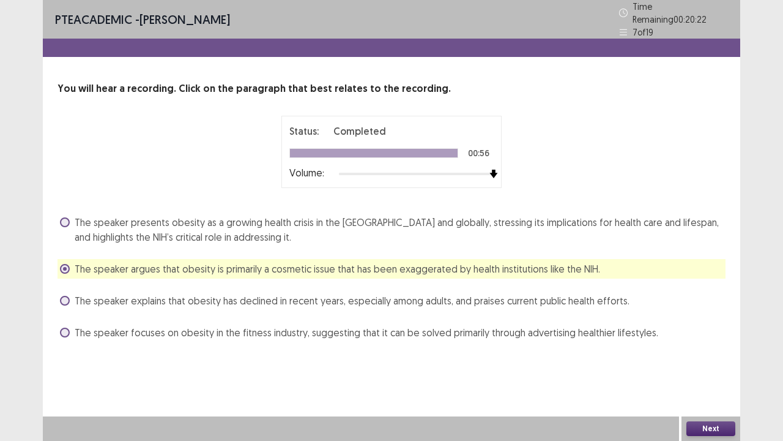
click at [520, 222] on span "The speaker presents obesity as a growing health crisis in the [GEOGRAPHIC_DATA…" at bounding box center [400, 229] width 651 height 29
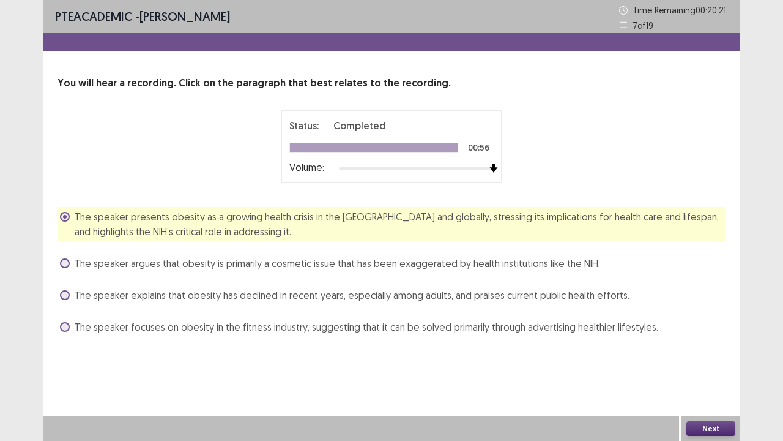
click at [716, 357] on button "Next" at bounding box center [711, 428] width 49 height 15
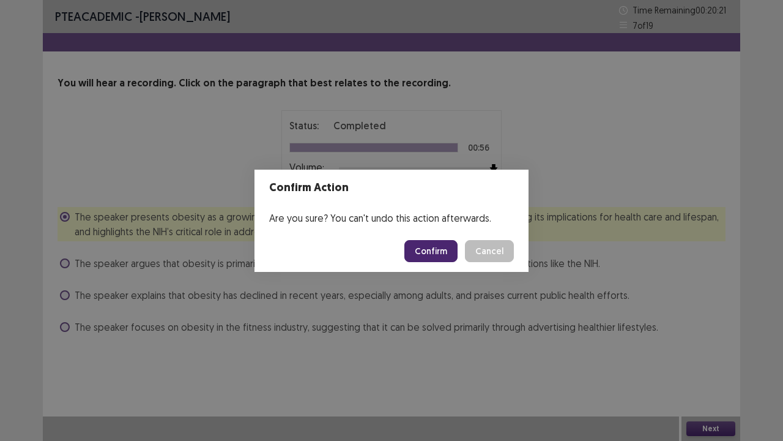
drag, startPoint x: 426, startPoint y: 220, endPoint x: 428, endPoint y: 248, distance: 27.6
click at [425, 225] on div "Are you sure? You can't undo this action afterwards." at bounding box center [392, 218] width 274 height 24
click at [432, 256] on button "Confirm" at bounding box center [431, 251] width 53 height 22
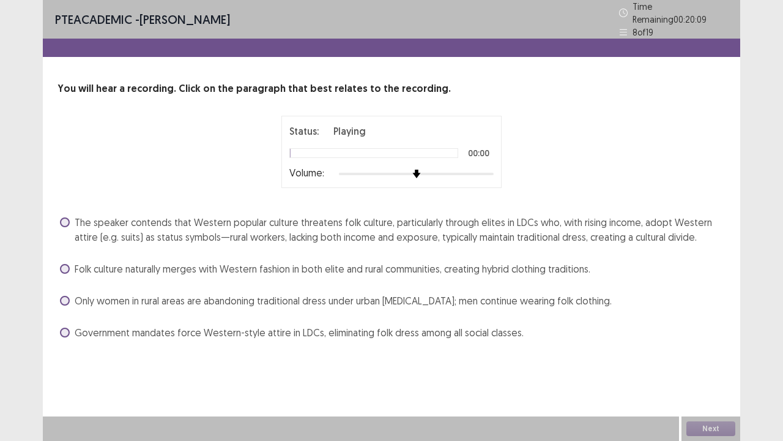
click at [496, 170] on div "Status: Playing 00:00 Volume:" at bounding box center [392, 152] width 220 height 72
click at [494, 168] on div "Status: Playing 00:00 Volume:" at bounding box center [392, 152] width 220 height 72
click at [493, 169] on div at bounding box center [416, 174] width 155 height 10
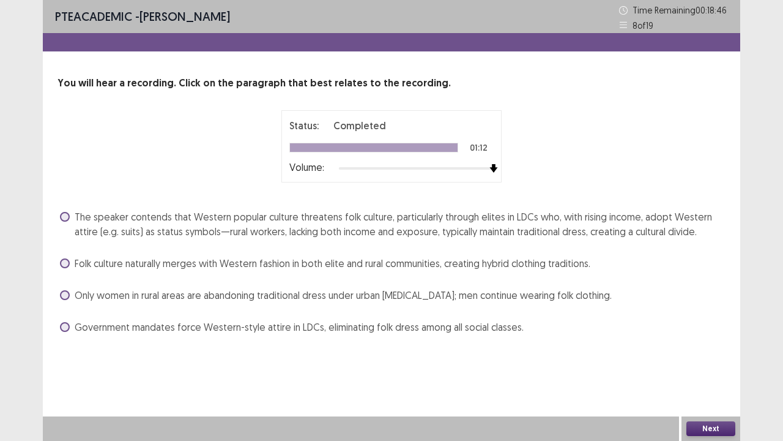
click at [394, 218] on span "The speaker contends that Western popular culture threatens folk culture, parti…" at bounding box center [400, 223] width 651 height 29
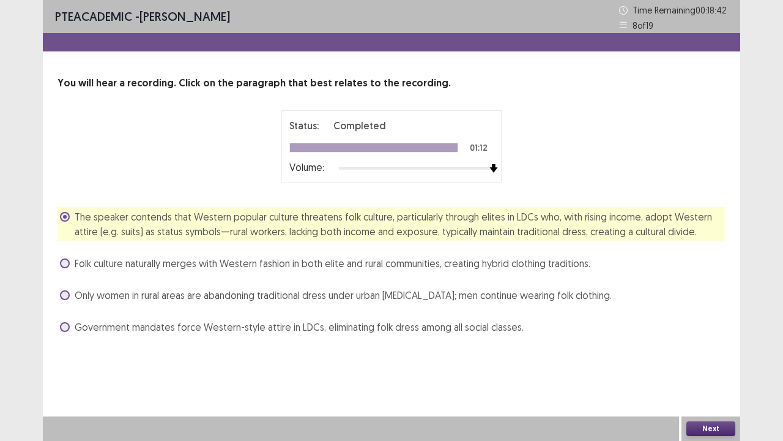
click at [692, 357] on button "Next" at bounding box center [711, 428] width 49 height 15
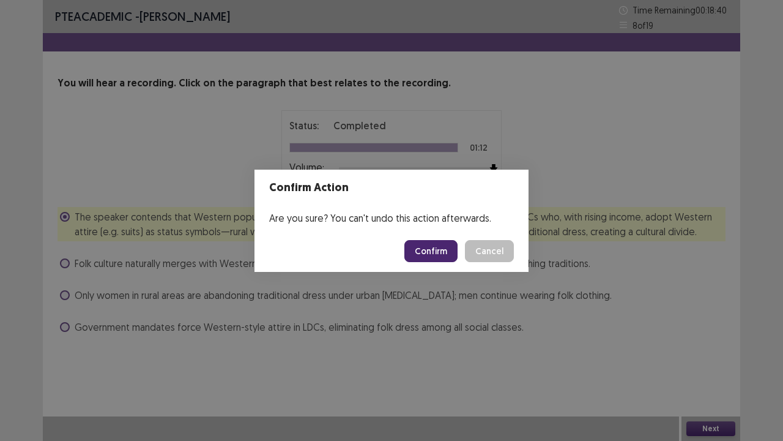
click at [443, 255] on button "Confirm" at bounding box center [431, 251] width 53 height 22
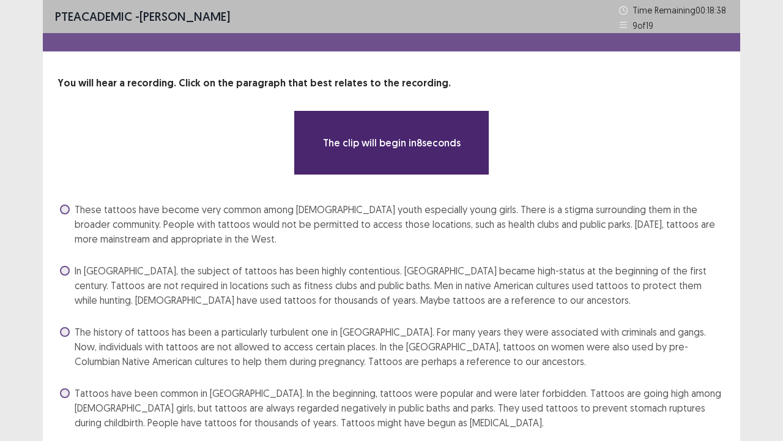
scroll to position [45, 0]
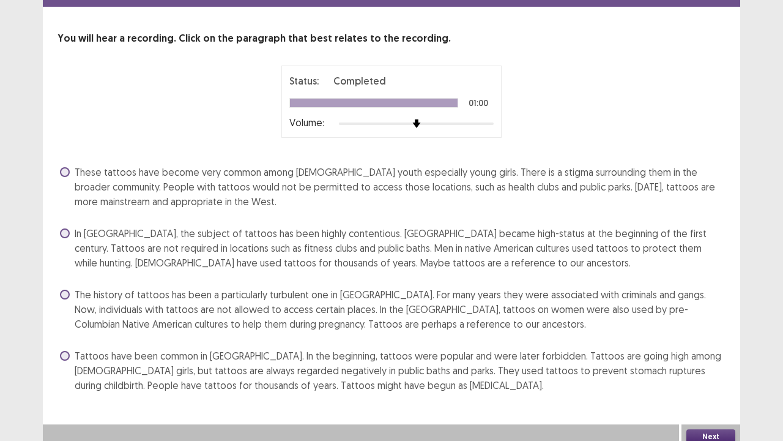
click at [357, 357] on span "Tattoos have been common in [GEOGRAPHIC_DATA]. In the beginning, tattoos were p…" at bounding box center [400, 370] width 651 height 44
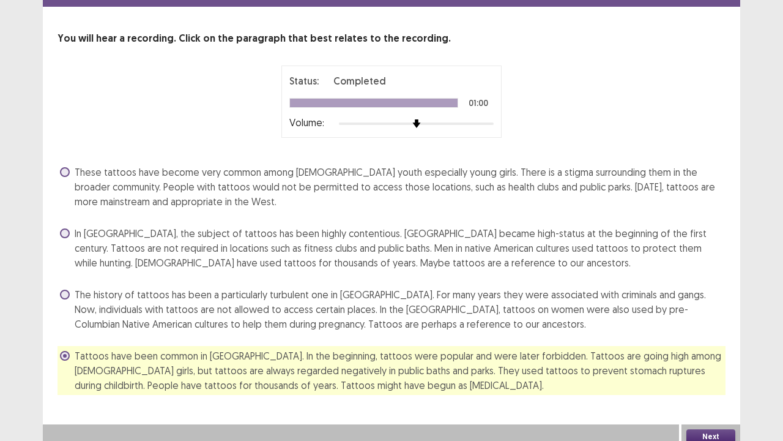
click at [705, 357] on div "Next" at bounding box center [711, 436] width 59 height 24
click at [706, 357] on div "PTE academic - [PERSON_NAME] Time Remaining 00 : 17 : 13 9 of 19 You will hear …" at bounding box center [392, 187] width 698 height 464
click at [707, 357] on button "Next" at bounding box center [711, 436] width 49 height 15
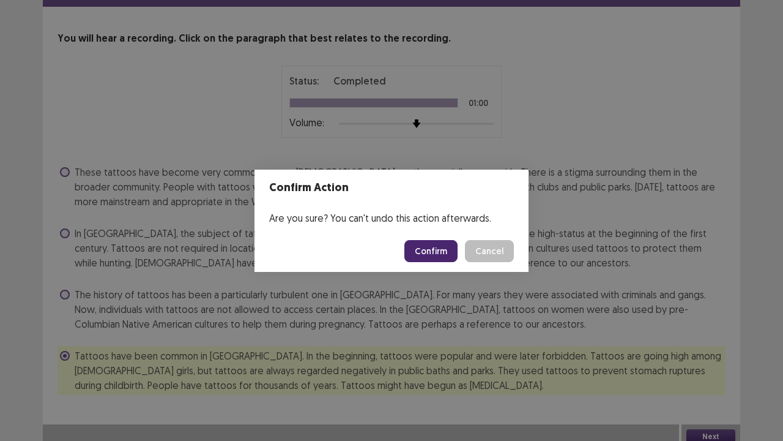
click at [436, 247] on button "Confirm" at bounding box center [431, 251] width 53 height 22
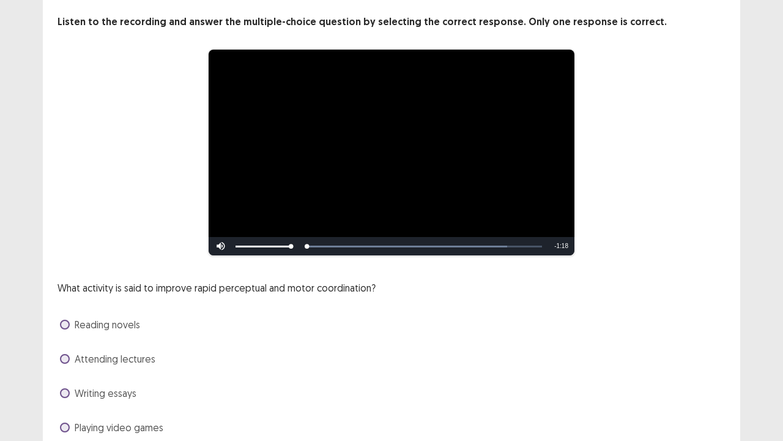
scroll to position [111, 0]
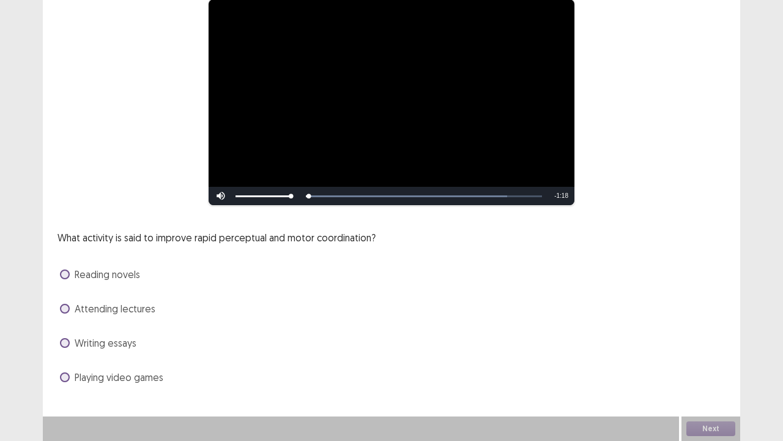
click at [88, 357] on span "Playing video games" at bounding box center [119, 377] width 89 height 15
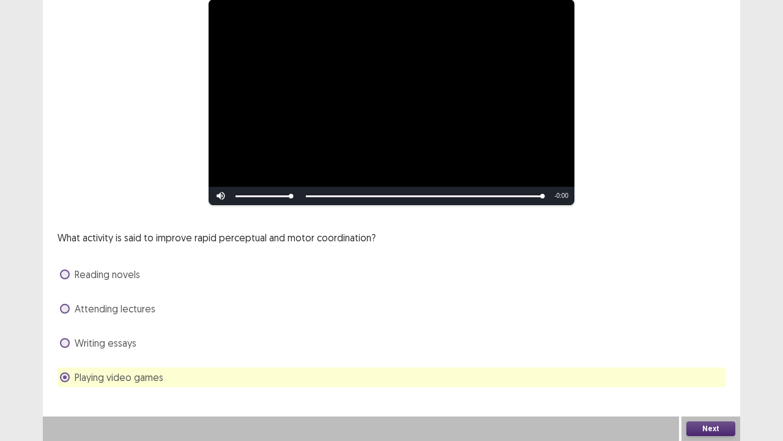
click at [687, 357] on div "Next" at bounding box center [711, 428] width 59 height 24
click at [697, 357] on button "Next" at bounding box center [711, 428] width 49 height 15
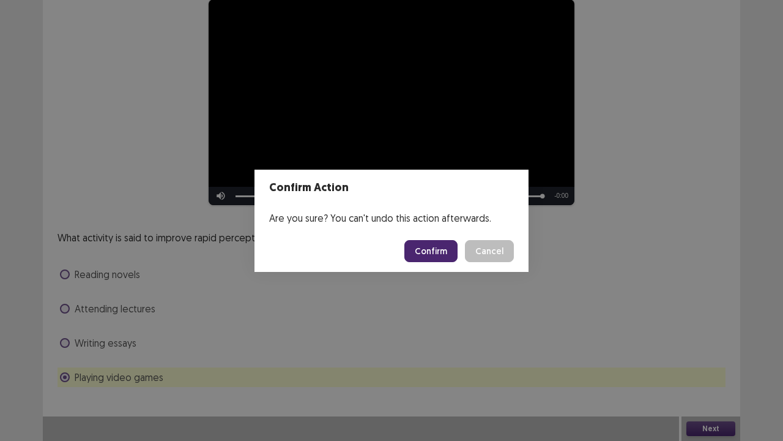
click at [442, 249] on button "Confirm" at bounding box center [431, 251] width 53 height 22
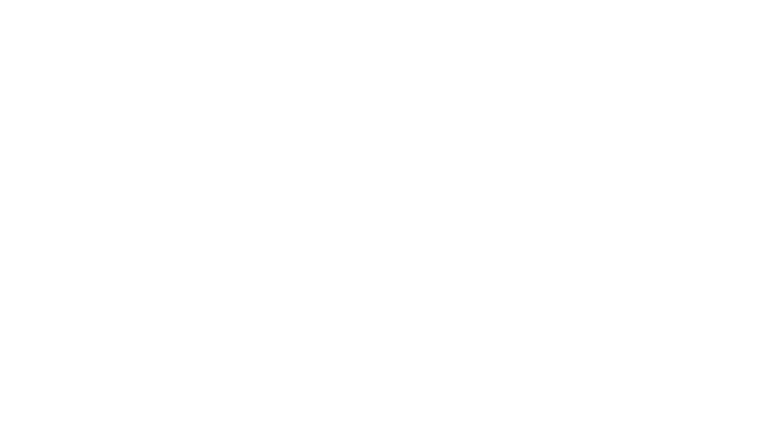
scroll to position [0, 0]
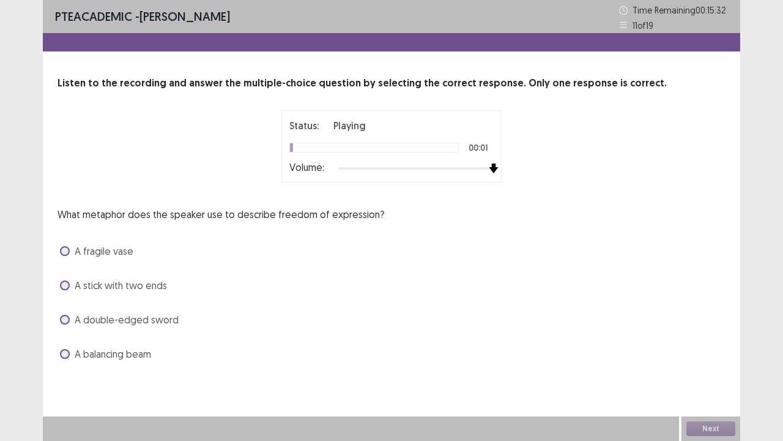
click at [489, 168] on div at bounding box center [416, 168] width 155 height 10
click at [106, 282] on span "A stick with two ends" at bounding box center [121, 285] width 92 height 15
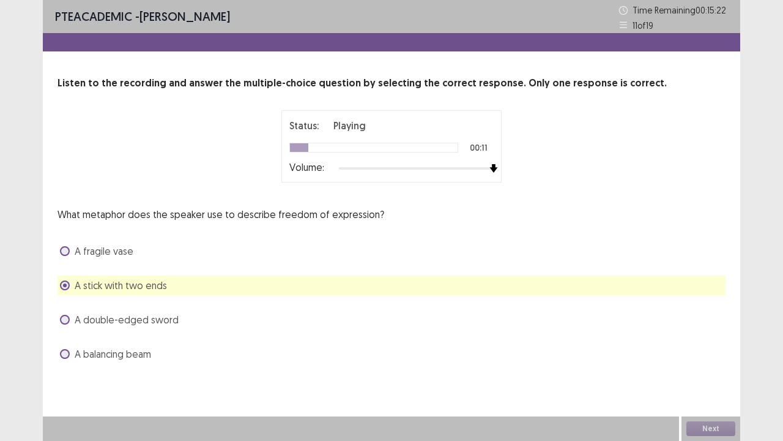
click at [100, 320] on span "A double-edged sword" at bounding box center [127, 319] width 104 height 15
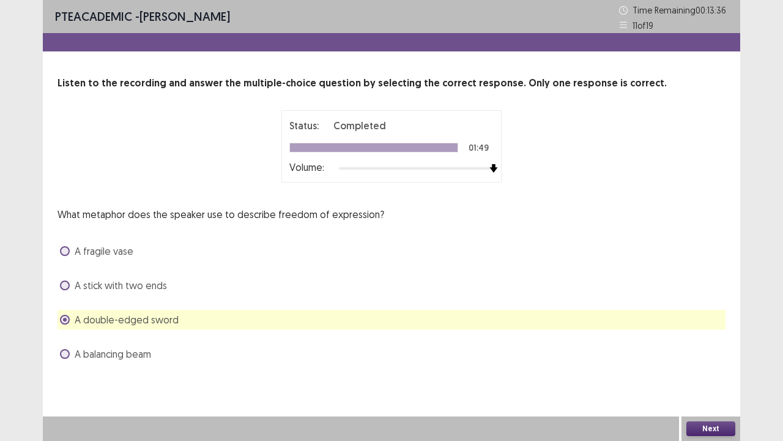
click at [210, 350] on div "A balancing beam" at bounding box center [392, 354] width 668 height 20
click at [141, 357] on div "A balancing beam" at bounding box center [392, 354] width 668 height 20
click at [138, 356] on span "A balancing beam" at bounding box center [113, 353] width 77 height 15
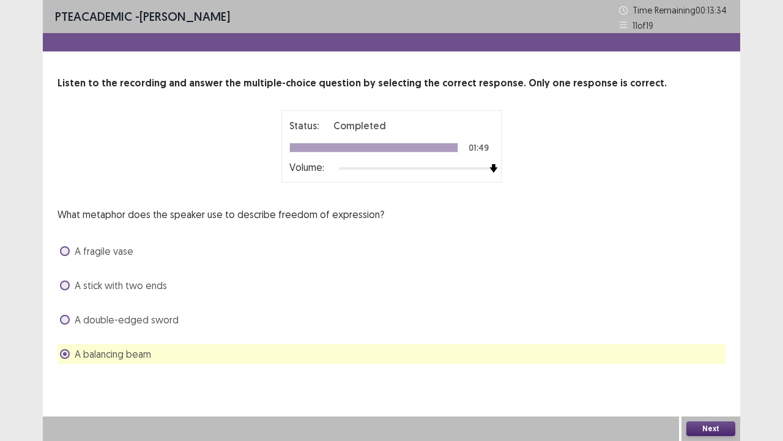
click at [701, 357] on button "Next" at bounding box center [711, 428] width 49 height 15
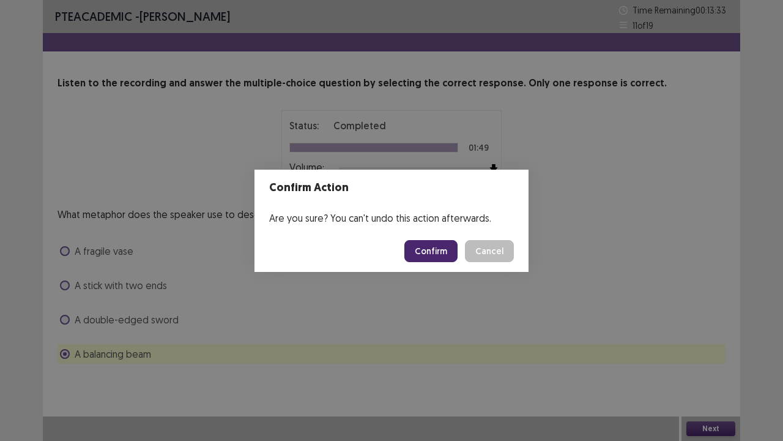
click at [451, 253] on button "Confirm" at bounding box center [431, 251] width 53 height 22
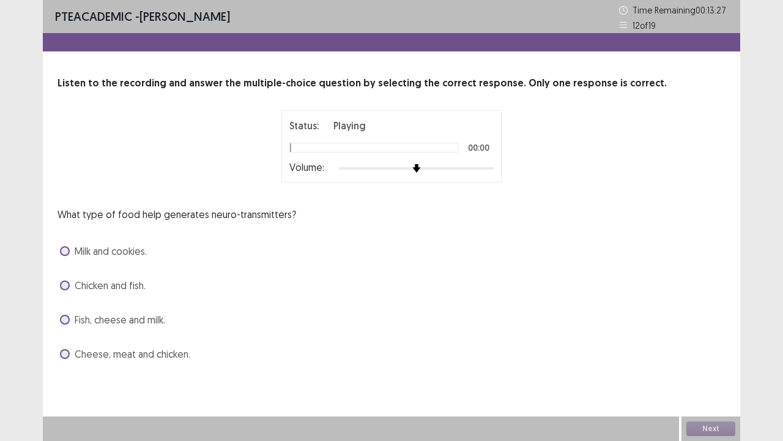
click at [487, 169] on div at bounding box center [416, 168] width 155 height 10
click at [168, 318] on div "Fish, cheese and milk." at bounding box center [392, 320] width 668 height 20
click at [142, 317] on span "Fish, cheese and milk." at bounding box center [120, 319] width 91 height 15
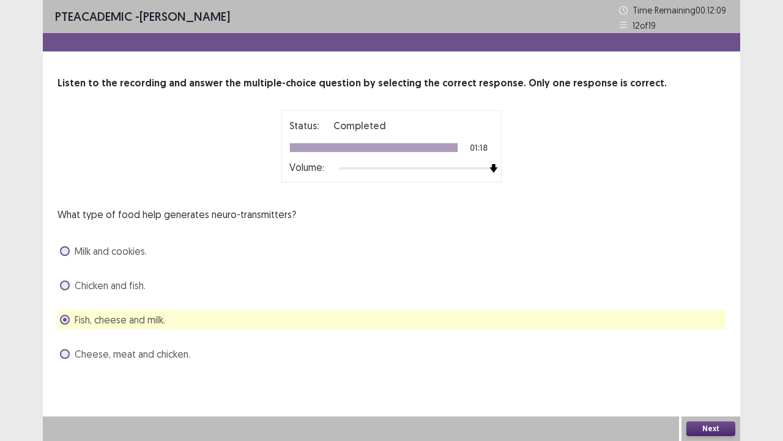
click at [697, 357] on button "Next" at bounding box center [711, 428] width 49 height 15
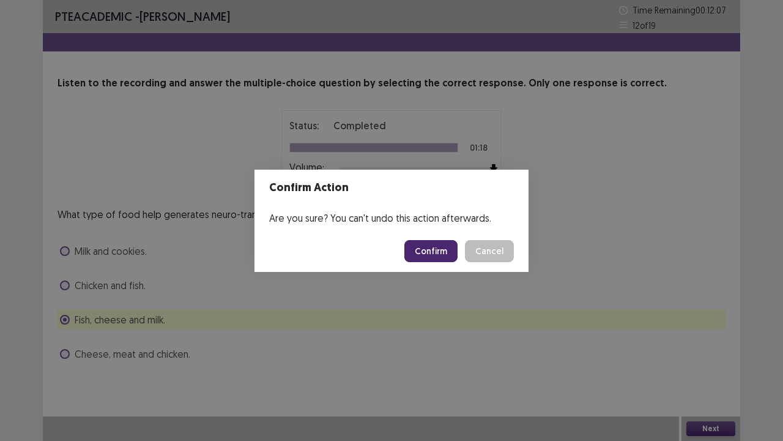
click at [434, 249] on button "Confirm" at bounding box center [431, 251] width 53 height 22
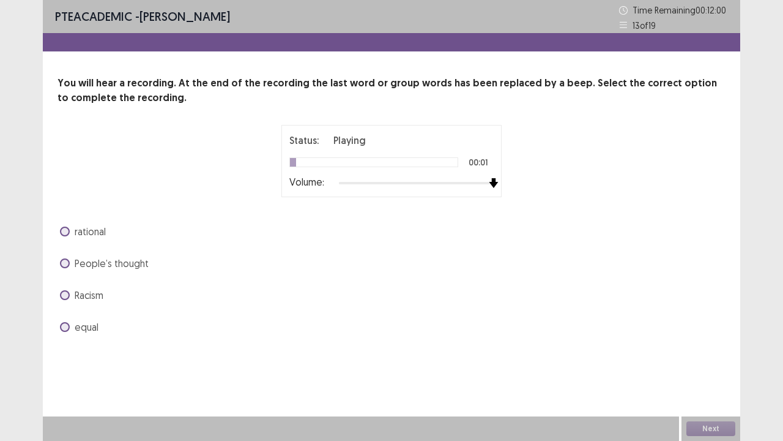
click at [491, 185] on div at bounding box center [416, 183] width 155 height 10
click at [77, 331] on span "equal" at bounding box center [87, 327] width 24 height 15
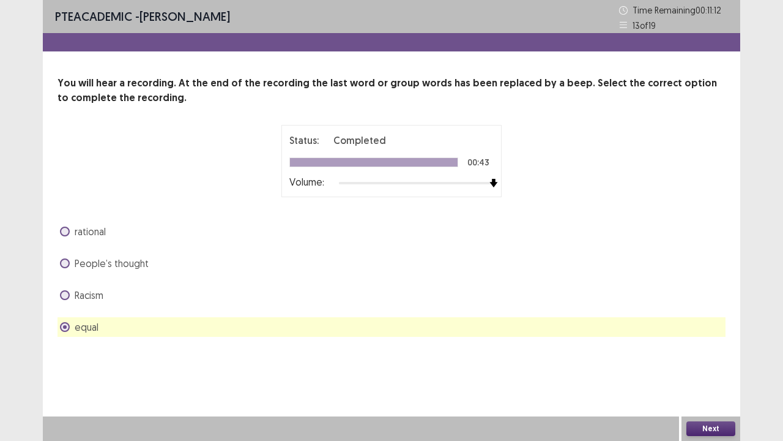
click at [719, 357] on div "Next" at bounding box center [711, 428] width 59 height 24
click at [719, 357] on button "Next" at bounding box center [711, 428] width 49 height 15
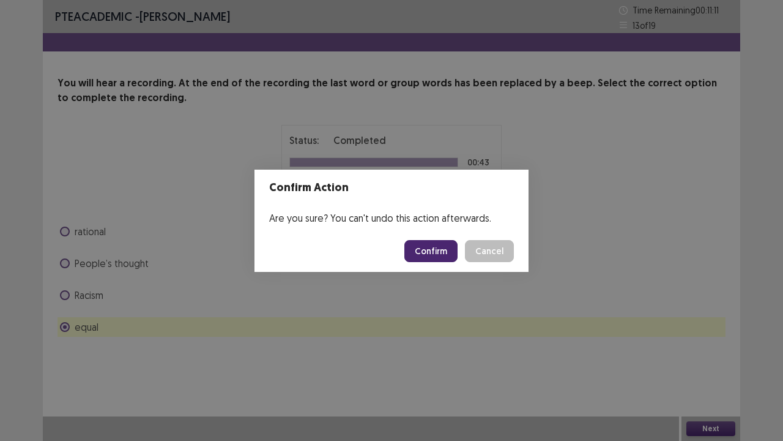
click at [452, 249] on button "Confirm" at bounding box center [431, 251] width 53 height 22
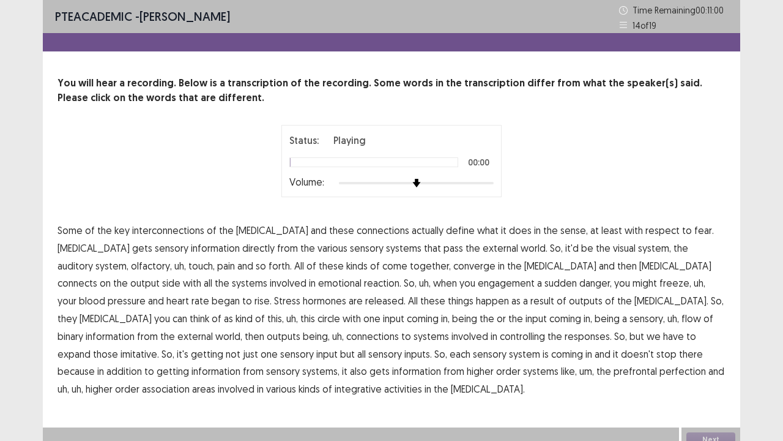
click at [489, 180] on div at bounding box center [416, 183] width 155 height 10
click at [444, 251] on span "pass" at bounding box center [454, 248] width 20 height 15
click at [228, 271] on p "Some of the key interconnections of the [MEDICAL_DATA] and these connections ac…" at bounding box center [392, 310] width 668 height 176
click at [346, 266] on span "kinds" at bounding box center [356, 265] width 21 height 15
click at [364, 283] on span "reaction." at bounding box center [382, 282] width 37 height 15
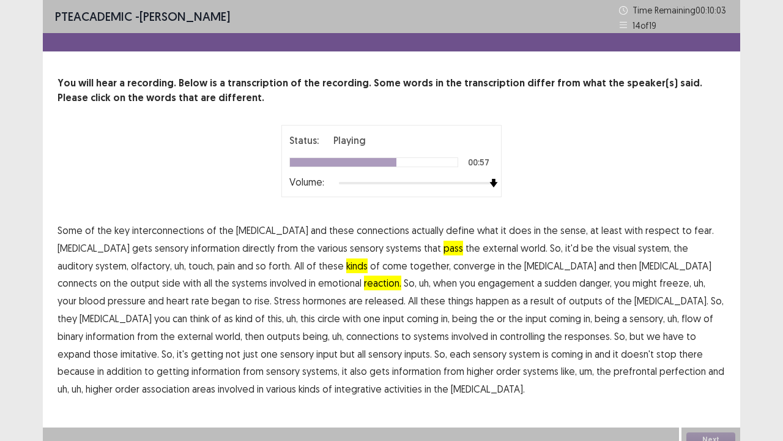
click at [83, 329] on span "binary" at bounding box center [71, 336] width 26 height 15
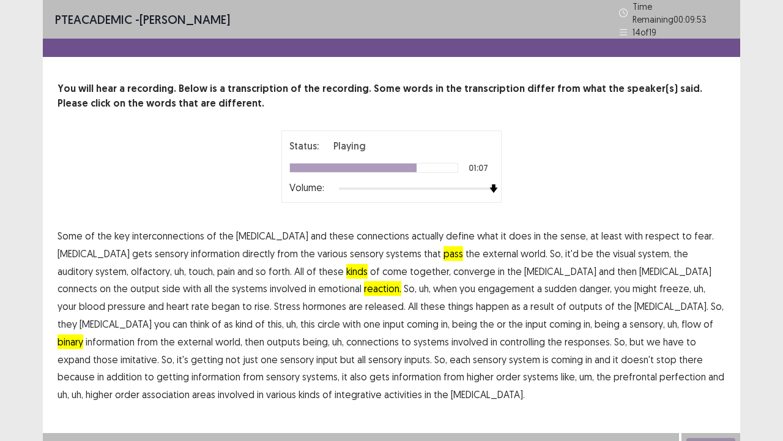
click at [159, 352] on span "imitative." at bounding box center [140, 359] width 39 height 15
click at [660, 357] on span "perfection" at bounding box center [683, 376] width 47 height 15
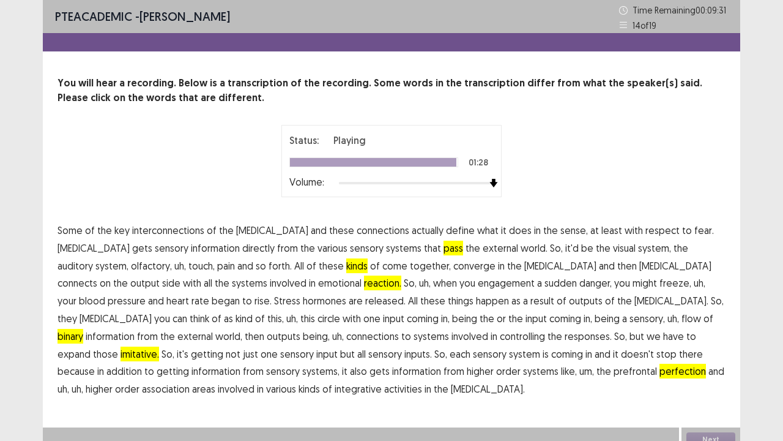
scroll to position [10, 0]
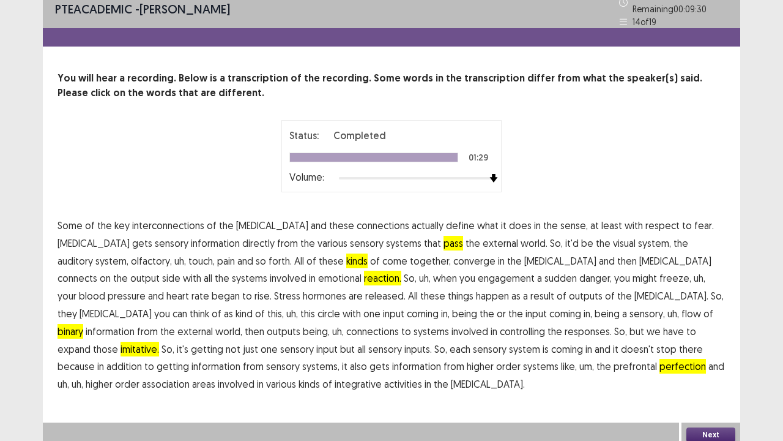
click at [711, 357] on button "Next" at bounding box center [711, 434] width 49 height 15
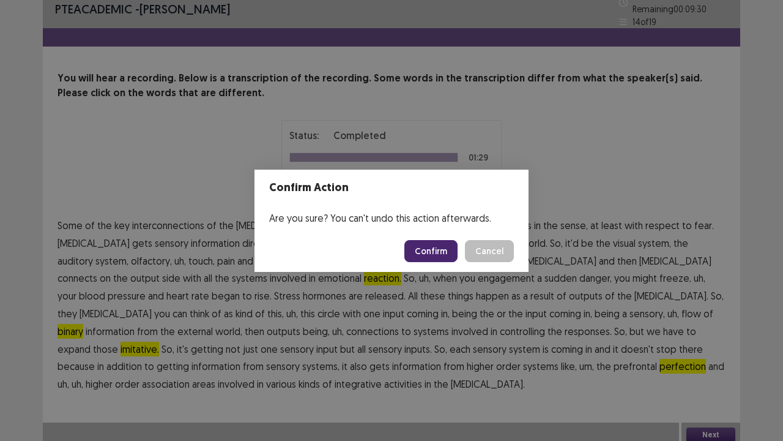
click at [421, 250] on button "Confirm" at bounding box center [431, 251] width 53 height 22
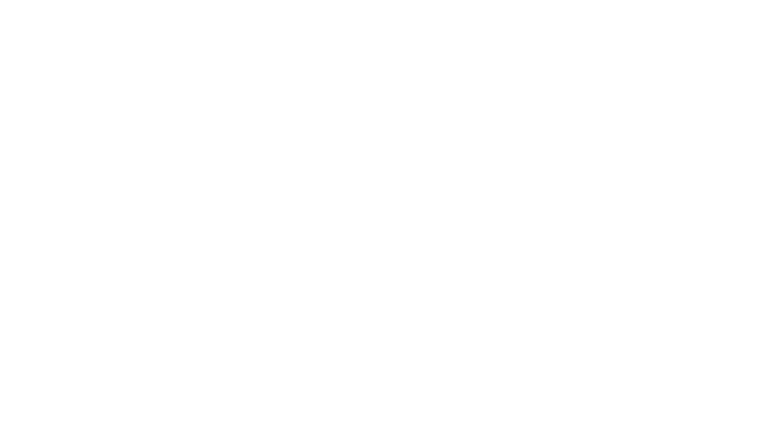
scroll to position [0, 0]
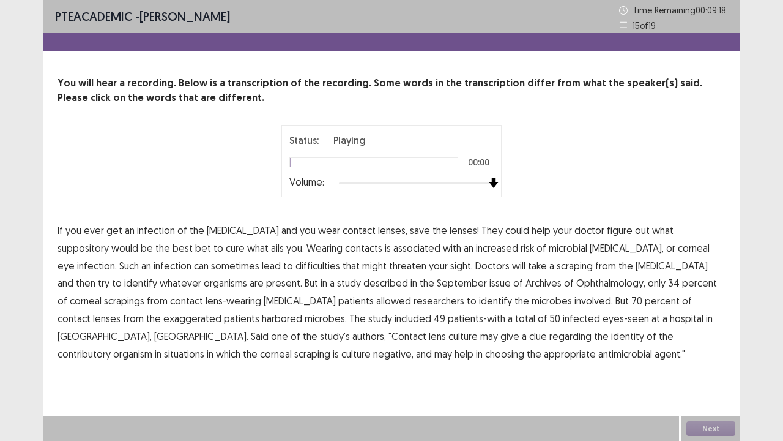
click at [492, 180] on div at bounding box center [416, 183] width 155 height 10
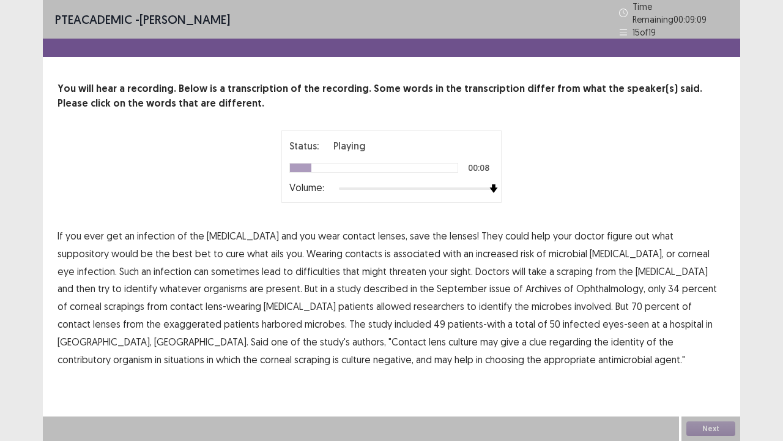
click at [109, 246] on span "suppository" at bounding box center [83, 253] width 51 height 15
click at [296, 266] on span "difficulties" at bounding box center [318, 271] width 45 height 15
click at [364, 283] on span "described" at bounding box center [386, 288] width 45 height 15
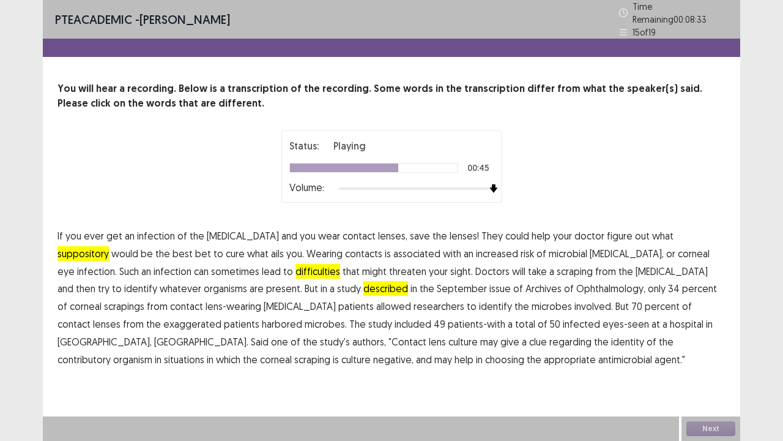
click at [222, 316] on span "exaggerated" at bounding box center [192, 323] width 58 height 15
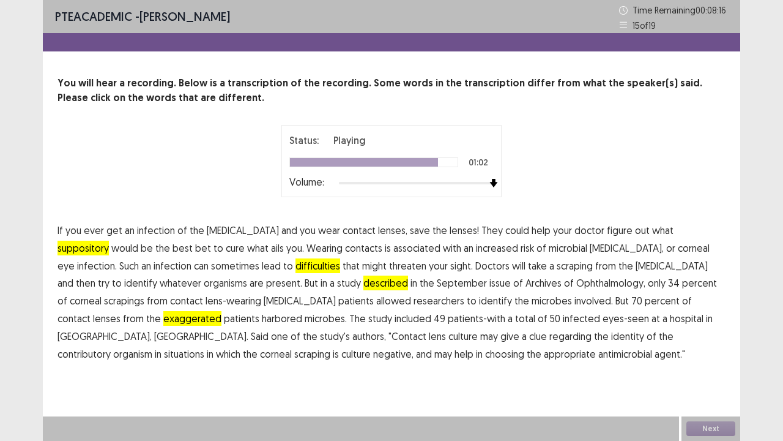
click at [111, 346] on span "contributory" at bounding box center [84, 353] width 53 height 15
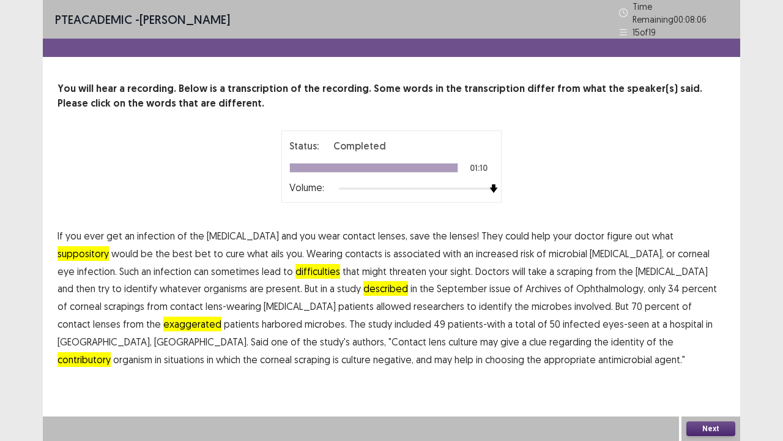
click at [725, 357] on button "Next" at bounding box center [711, 428] width 49 height 15
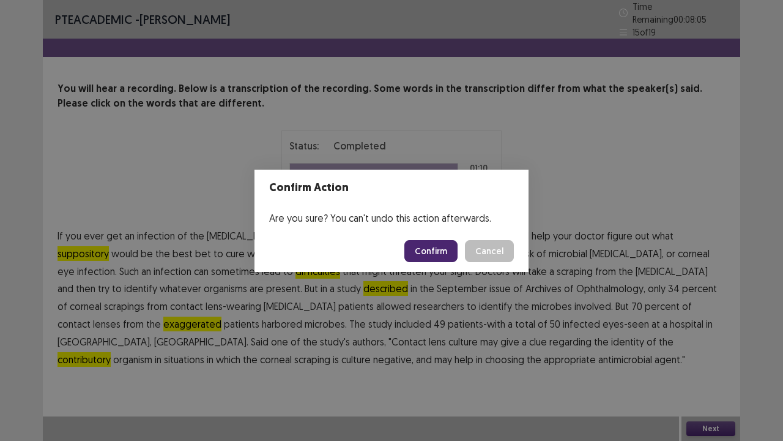
drag, startPoint x: 462, startPoint y: 261, endPoint x: 456, endPoint y: 257, distance: 7.1
click at [458, 258] on div "Confirm Cancel" at bounding box center [460, 251] width 110 height 22
click at [454, 256] on button "Confirm" at bounding box center [431, 251] width 53 height 22
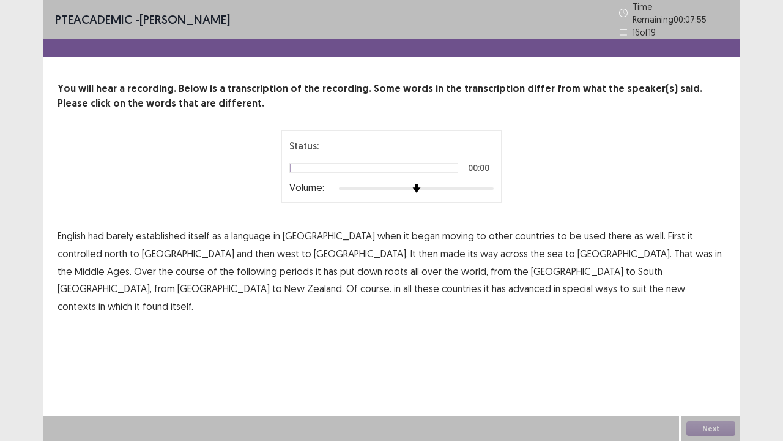
click at [493, 186] on div at bounding box center [416, 189] width 155 height 10
click at [102, 246] on span "controlled" at bounding box center [80, 253] width 45 height 15
click at [313, 264] on span "periods" at bounding box center [297, 271] width 34 height 15
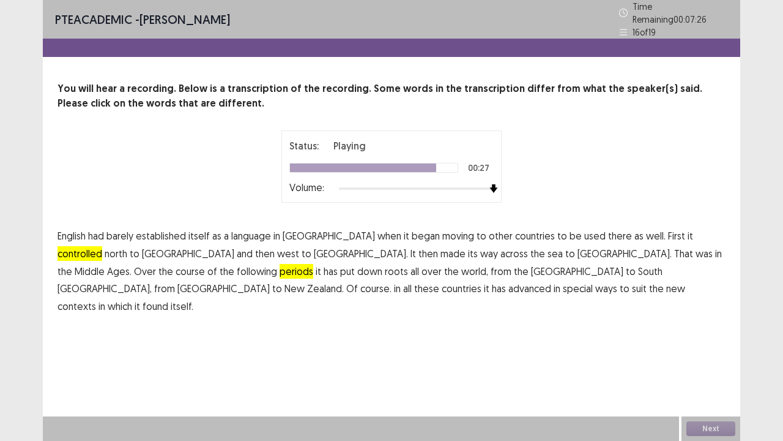
click at [552, 281] on span "advanced" at bounding box center [530, 288] width 43 height 15
click at [715, 357] on button "Next" at bounding box center [711, 428] width 49 height 15
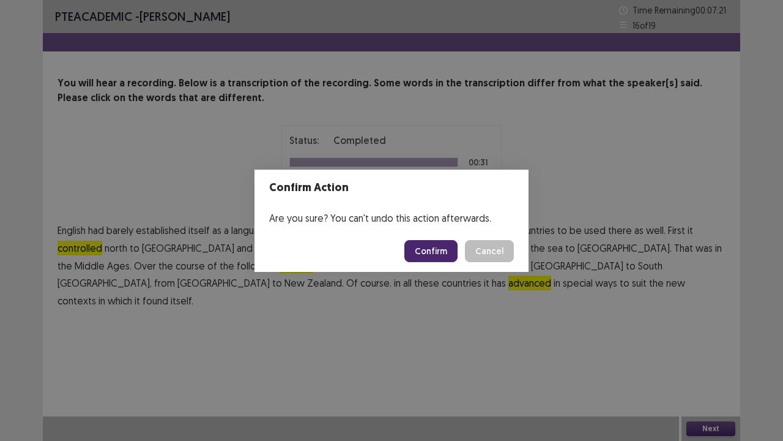
drag, startPoint x: 415, startPoint y: 236, endPoint x: 414, endPoint y: 248, distance: 11.7
click at [414, 241] on footer "Confirm Cancel" at bounding box center [392, 251] width 274 height 42
click at [414, 250] on button "Confirm" at bounding box center [431, 251] width 53 height 22
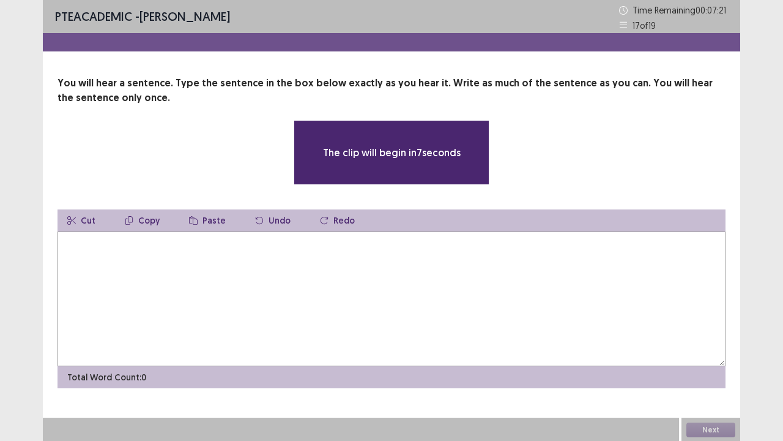
click at [416, 254] on textarea at bounding box center [392, 298] width 668 height 135
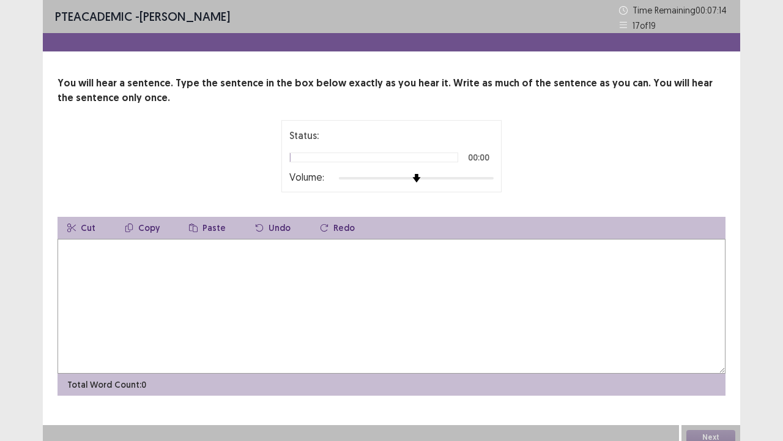
click at [479, 174] on div at bounding box center [416, 178] width 155 height 10
click at [447, 241] on textarea at bounding box center [392, 306] width 668 height 135
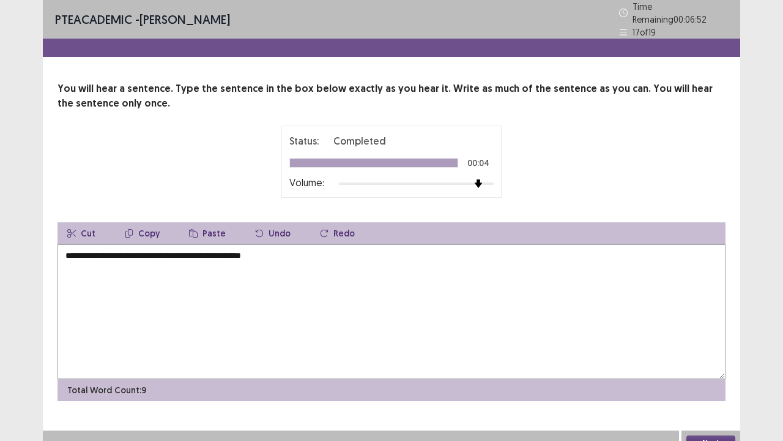
click at [69, 249] on textarea "**********" at bounding box center [392, 311] width 668 height 135
click at [135, 252] on textarea "**********" at bounding box center [392, 311] width 668 height 135
click at [267, 252] on textarea "**********" at bounding box center [392, 311] width 668 height 135
type textarea "**********"
click at [717, 357] on button "Next" at bounding box center [711, 442] width 49 height 15
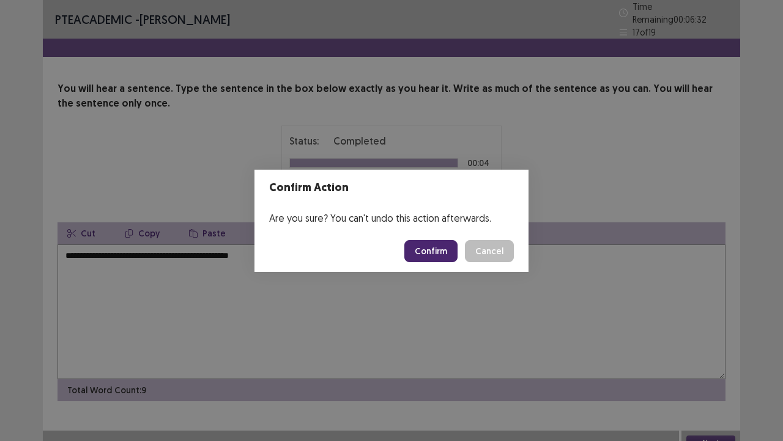
click at [440, 257] on button "Confirm" at bounding box center [431, 251] width 53 height 22
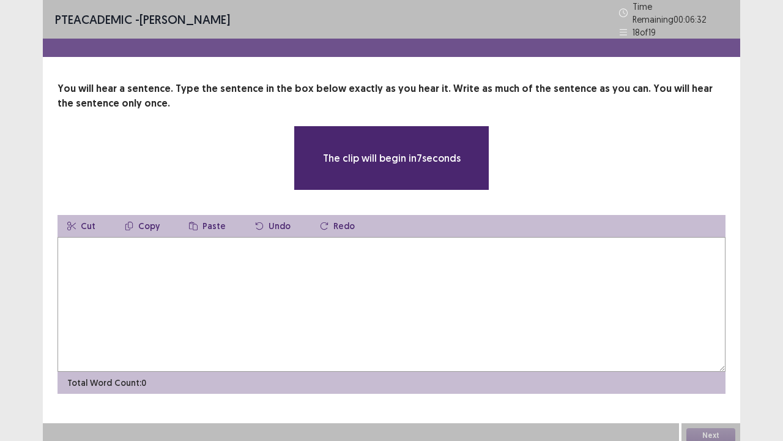
click at [440, 260] on textarea at bounding box center [392, 304] width 668 height 135
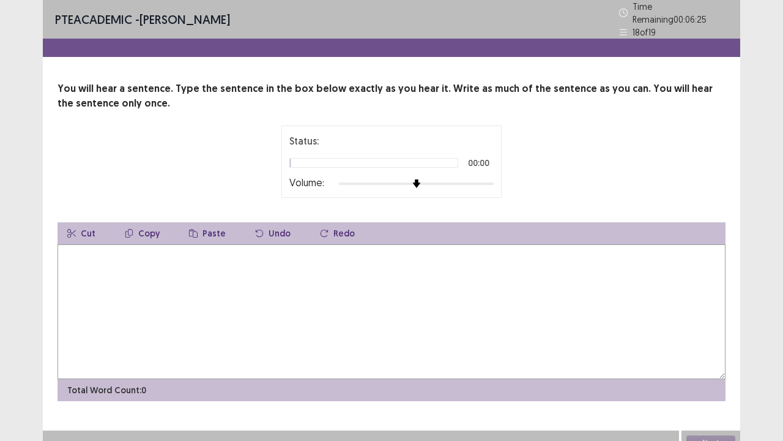
click at [493, 179] on div at bounding box center [416, 184] width 155 height 10
click at [408, 261] on textarea at bounding box center [392, 311] width 668 height 135
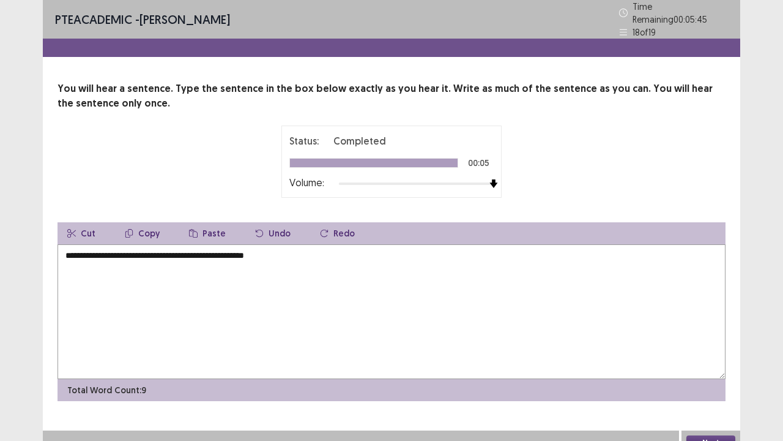
click at [65, 253] on textarea "**********" at bounding box center [392, 311] width 668 height 135
click at [67, 253] on textarea "**********" at bounding box center [392, 311] width 668 height 135
click at [103, 251] on textarea "**********" at bounding box center [392, 311] width 668 height 135
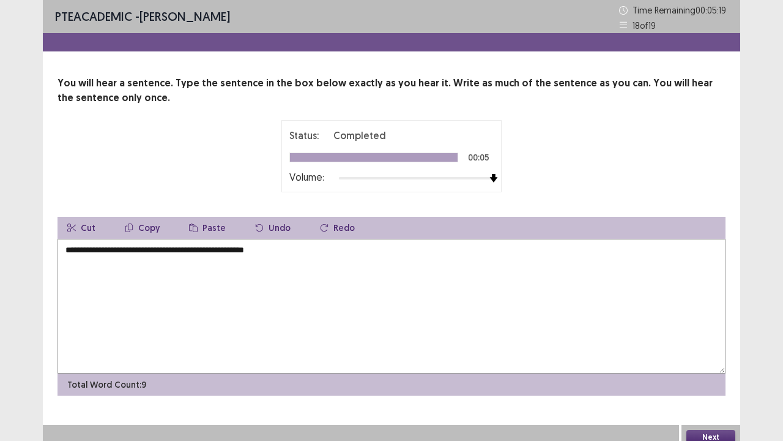
click at [130, 253] on textarea "**********" at bounding box center [392, 306] width 668 height 135
click at [140, 252] on textarea "**********" at bounding box center [392, 306] width 668 height 135
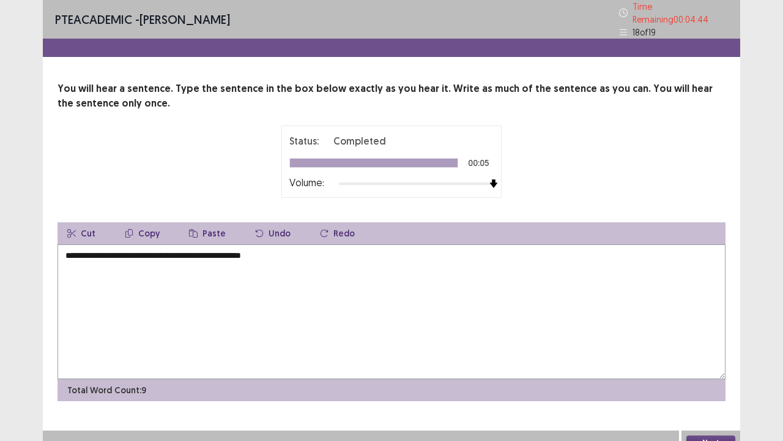
click at [173, 255] on textarea "**********" at bounding box center [392, 311] width 668 height 135
click at [171, 252] on textarea "**********" at bounding box center [392, 311] width 668 height 135
click at [208, 253] on textarea "**********" at bounding box center [392, 311] width 668 height 135
type textarea "**********"
click at [700, 357] on button "Next" at bounding box center [711, 442] width 49 height 15
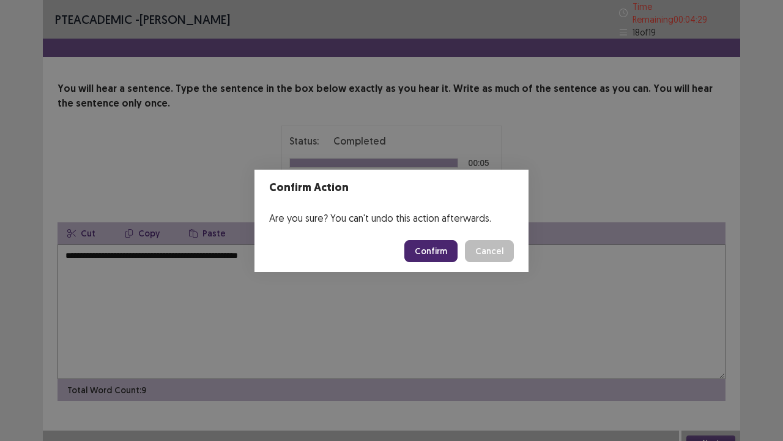
click at [433, 258] on button "Confirm" at bounding box center [431, 251] width 53 height 22
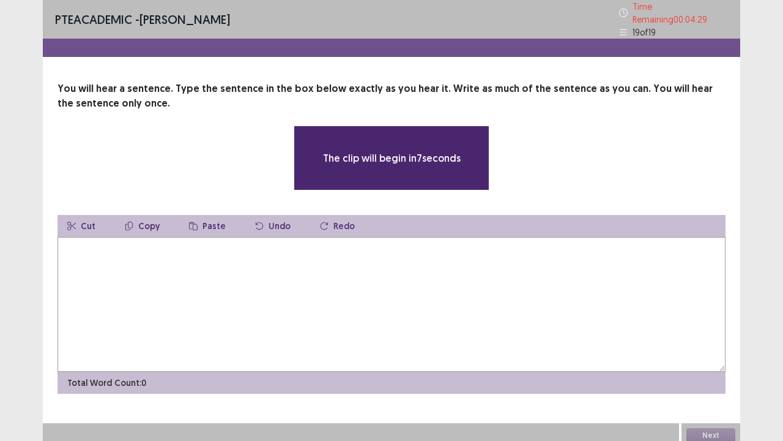
click at [435, 259] on textarea at bounding box center [392, 304] width 668 height 135
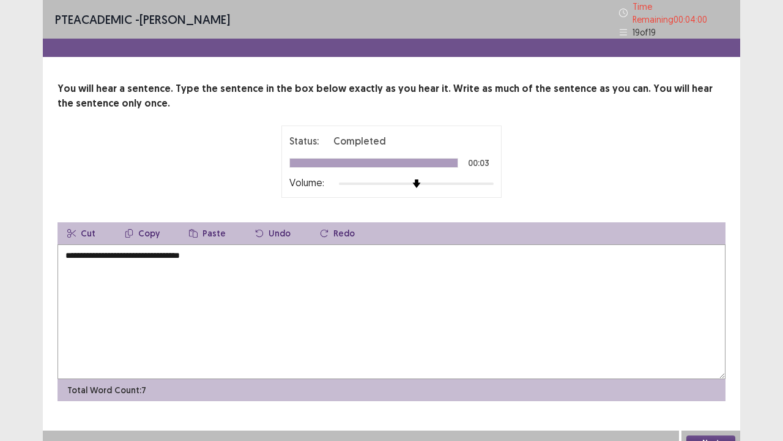
drag, startPoint x: 67, startPoint y: 258, endPoint x: 69, endPoint y: 266, distance: 7.6
click at [69, 260] on textarea "**********" at bounding box center [392, 311] width 668 height 135
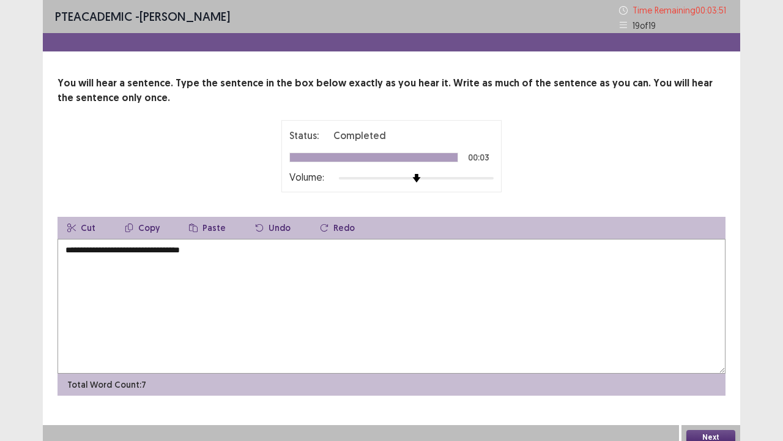
type textarea "**********"
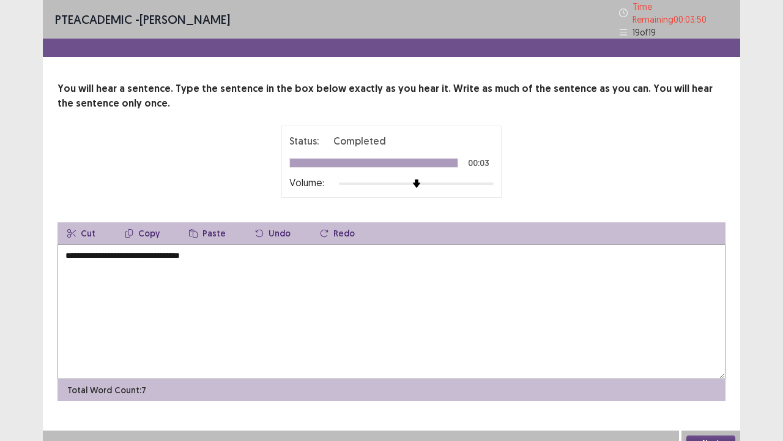
click at [703, 357] on button "Next" at bounding box center [711, 442] width 49 height 15
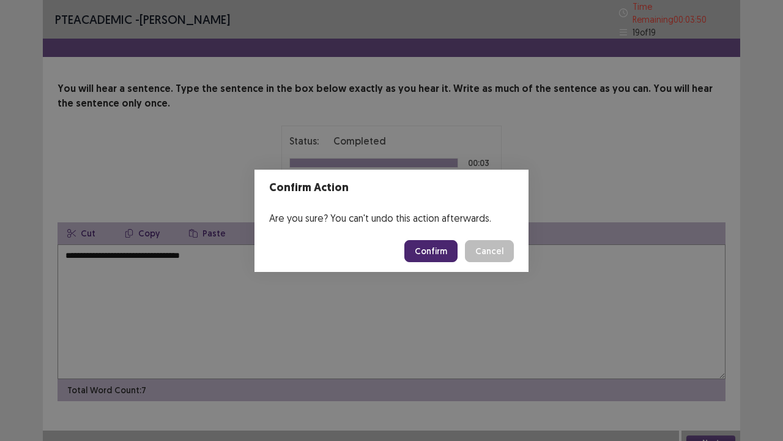
click at [442, 261] on button "Confirm" at bounding box center [431, 251] width 53 height 22
